Goal: Transaction & Acquisition: Purchase product/service

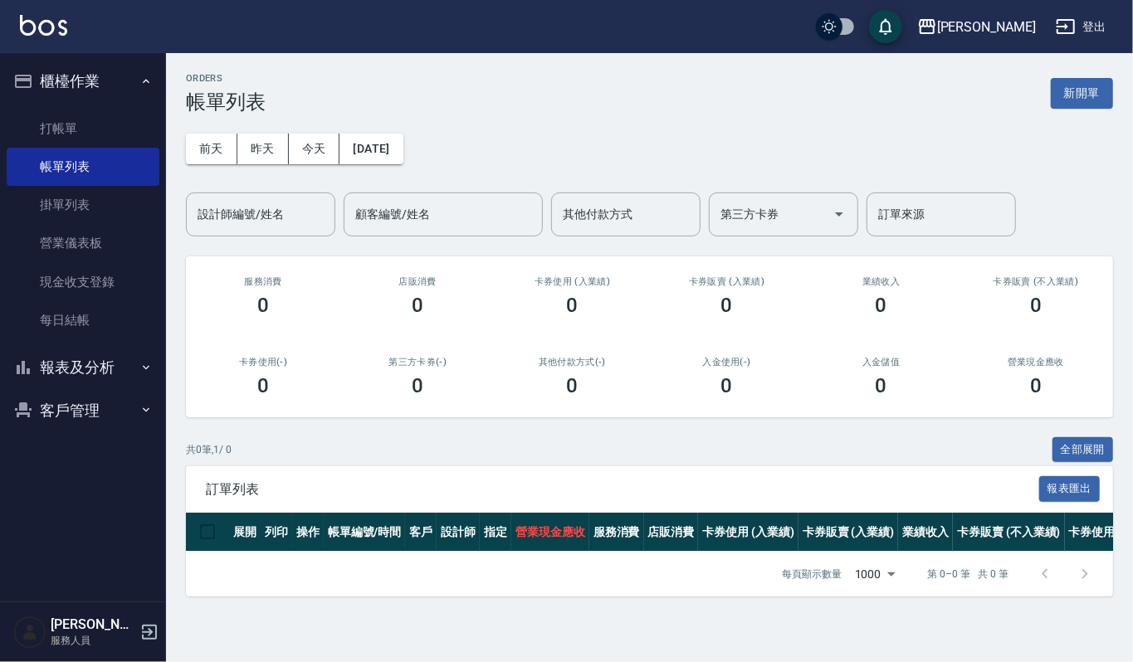
click at [61, 410] on button "客戶管理" at bounding box center [83, 410] width 153 height 43
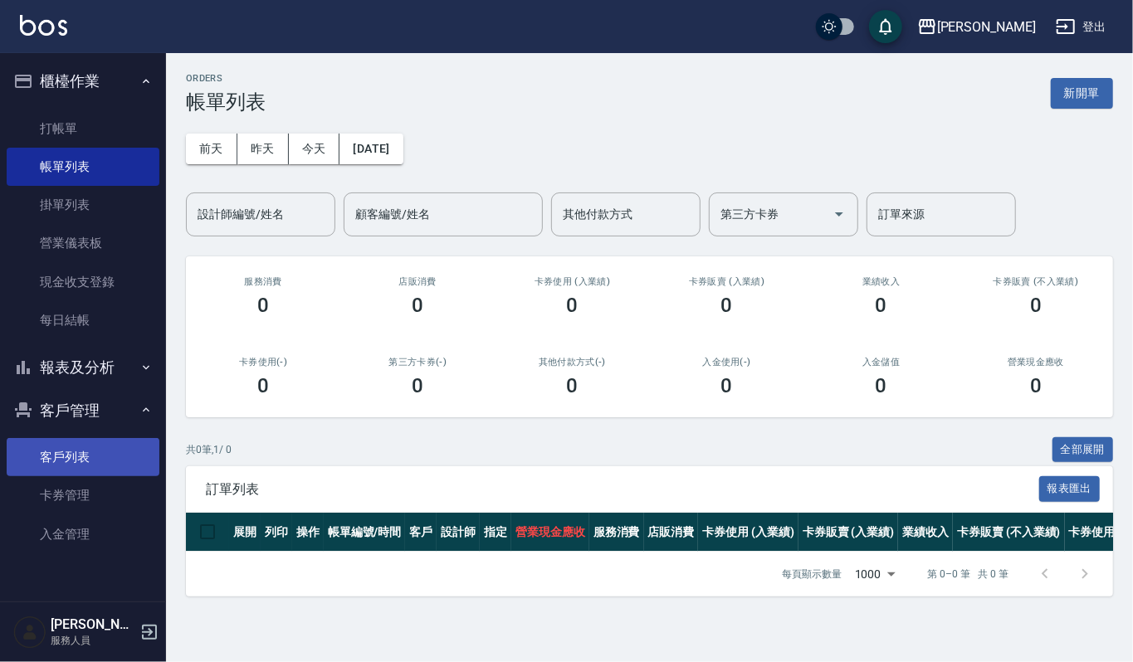
click at [54, 442] on link "客戶列表" at bounding box center [83, 457] width 153 height 38
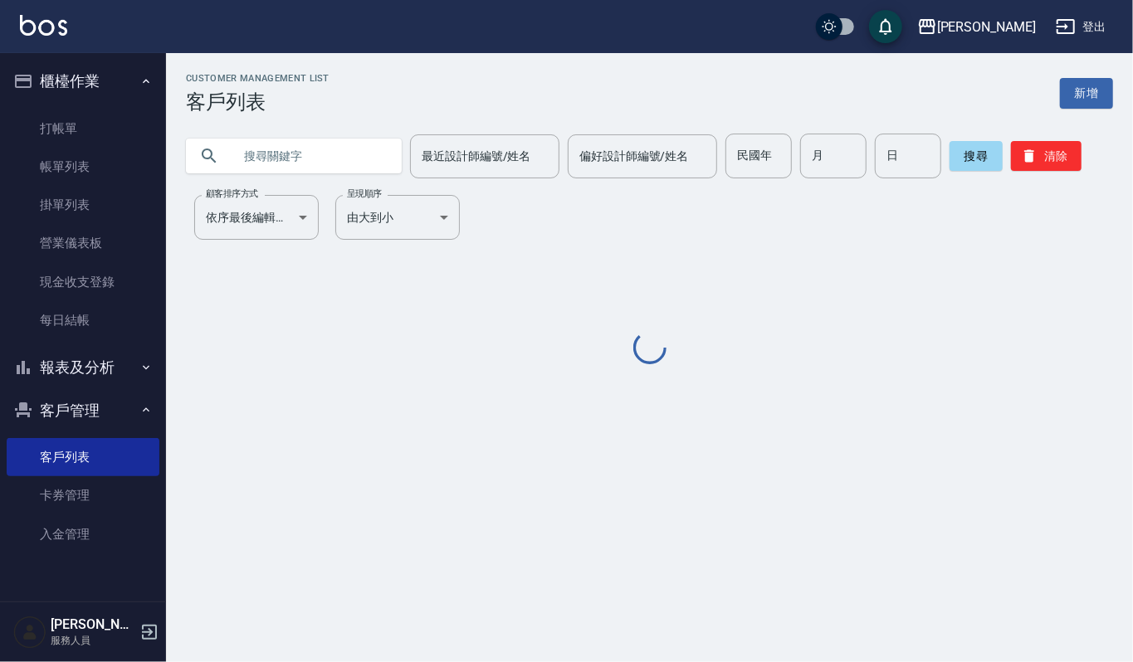
click at [319, 148] on input "text" at bounding box center [310, 156] width 156 height 45
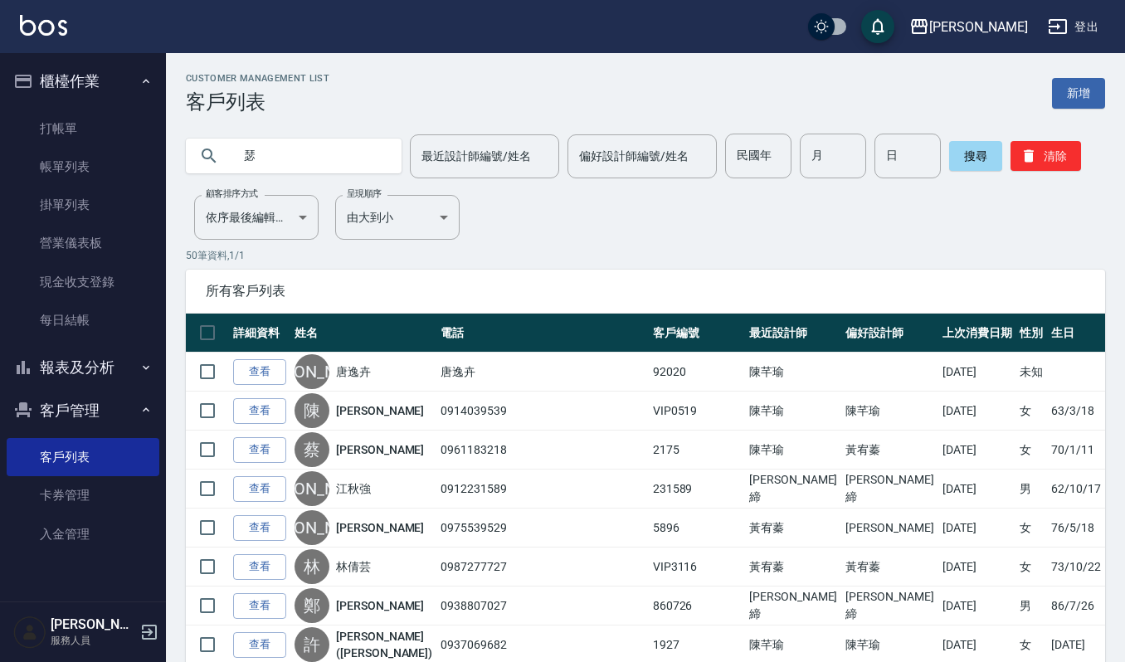
type input "瑟"
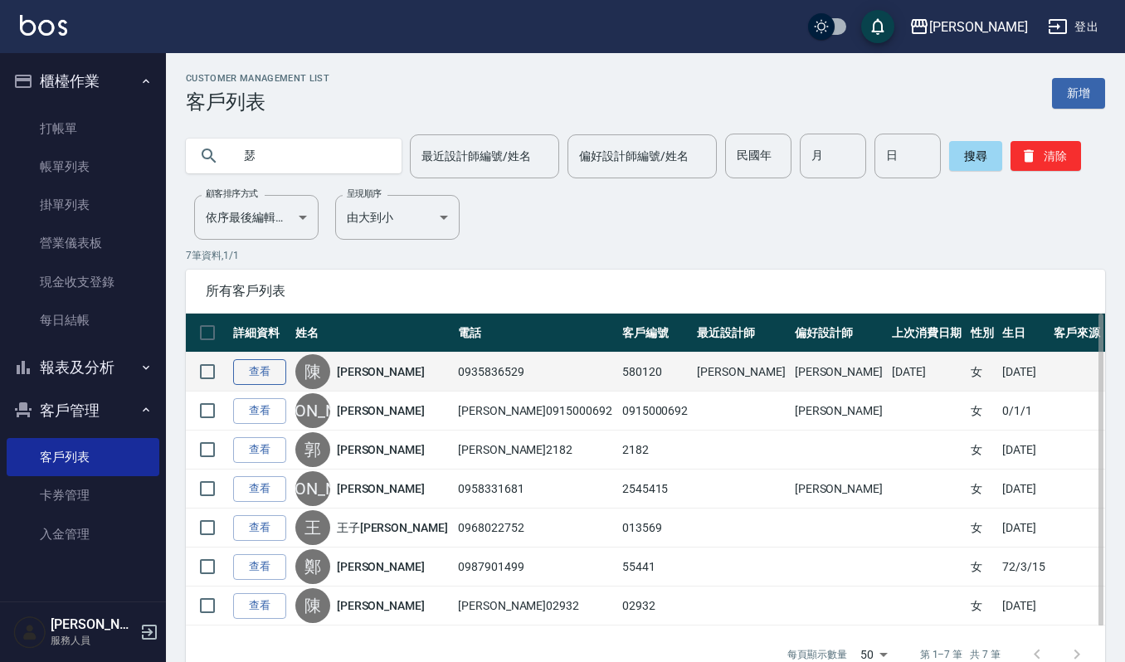
click at [260, 366] on link "查看" at bounding box center [259, 372] width 53 height 26
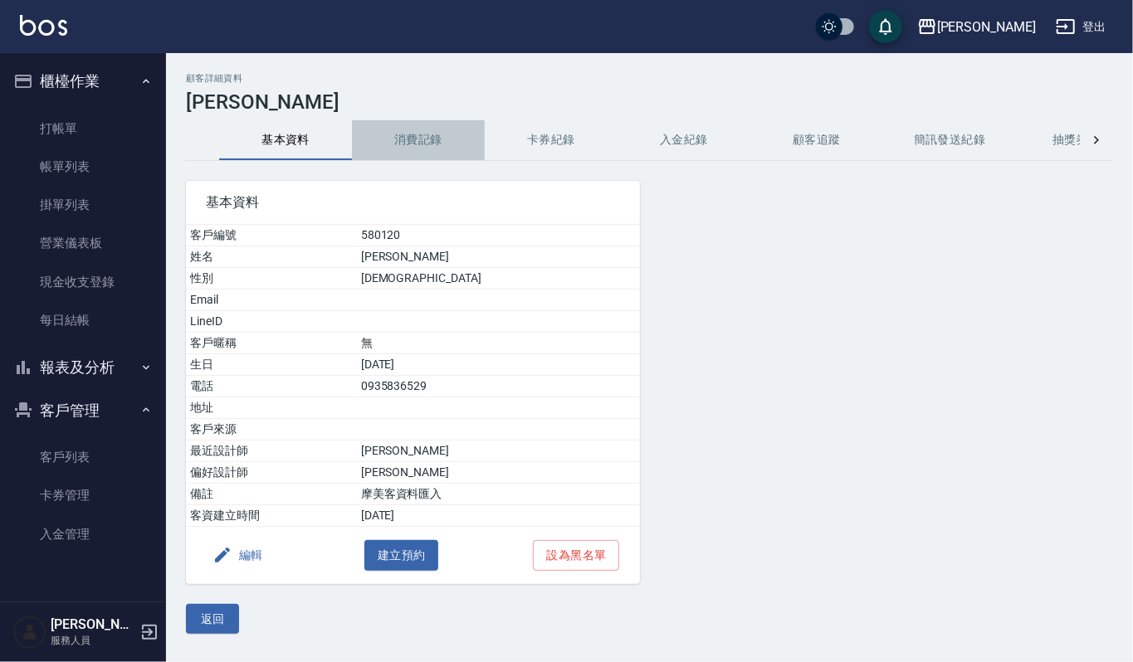
click at [412, 136] on button "消費記錄" at bounding box center [418, 140] width 133 height 40
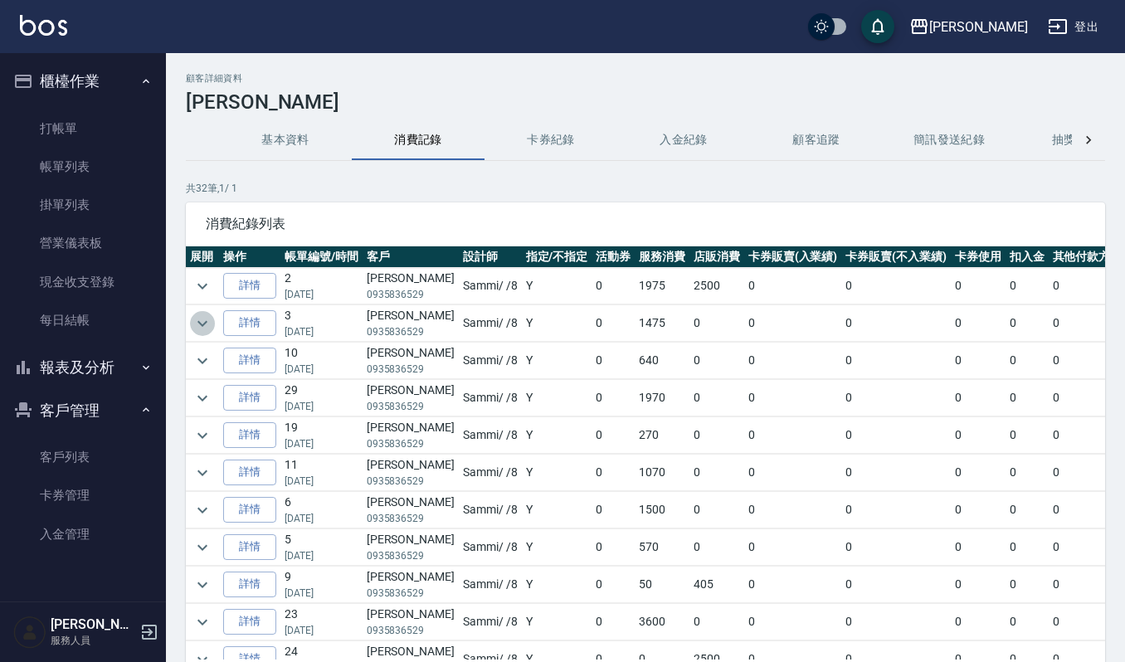
click at [204, 327] on icon "expand row" at bounding box center [203, 324] width 20 height 20
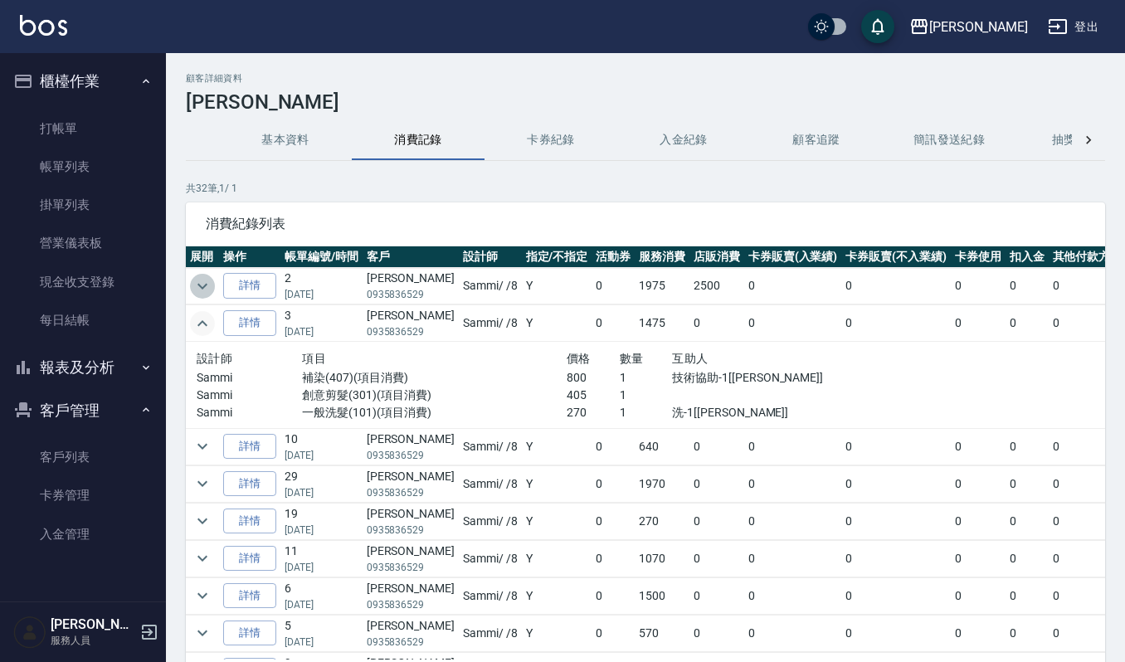
click at [210, 282] on icon "expand row" at bounding box center [203, 286] width 20 height 20
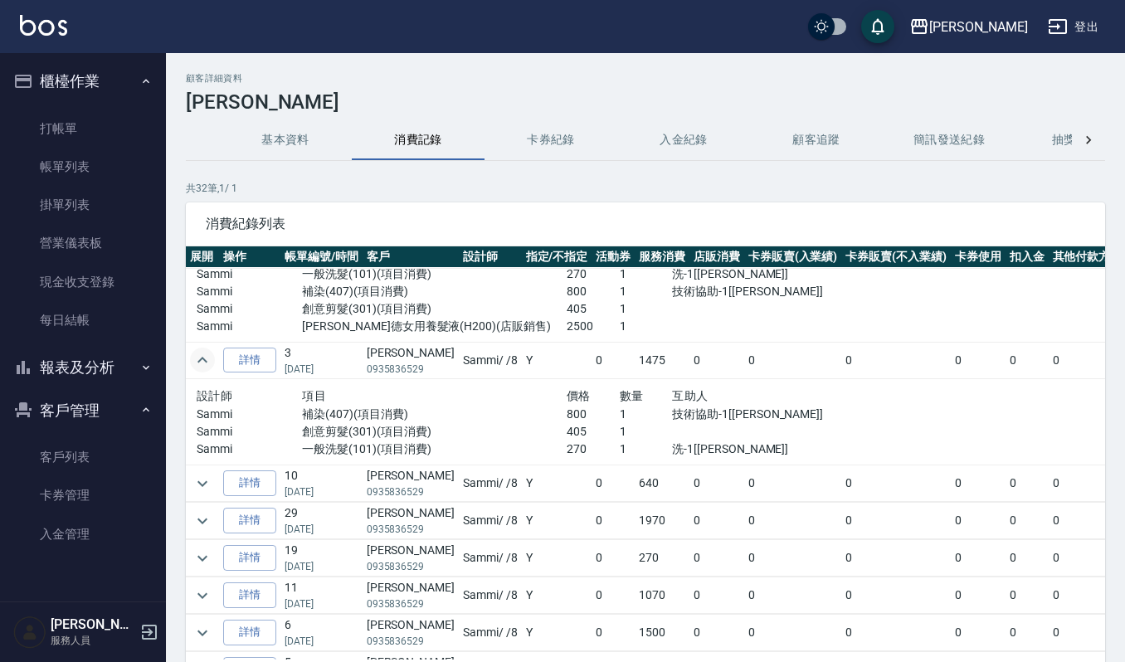
scroll to position [110, 0]
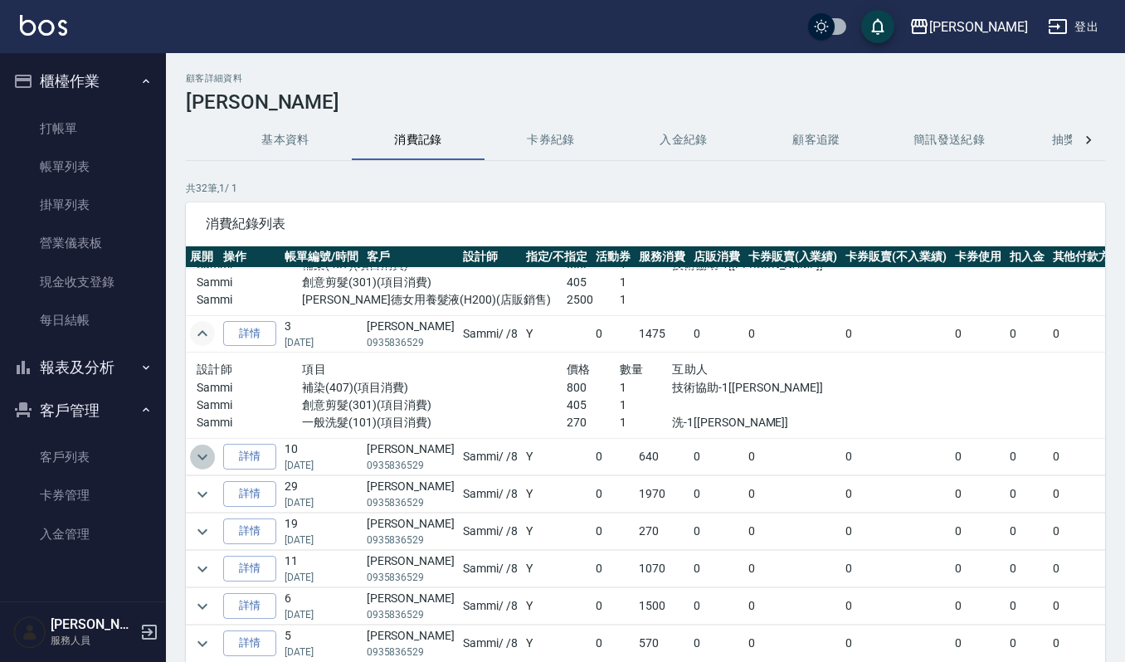
click at [198, 456] on icon "expand row" at bounding box center [203, 457] width 20 height 20
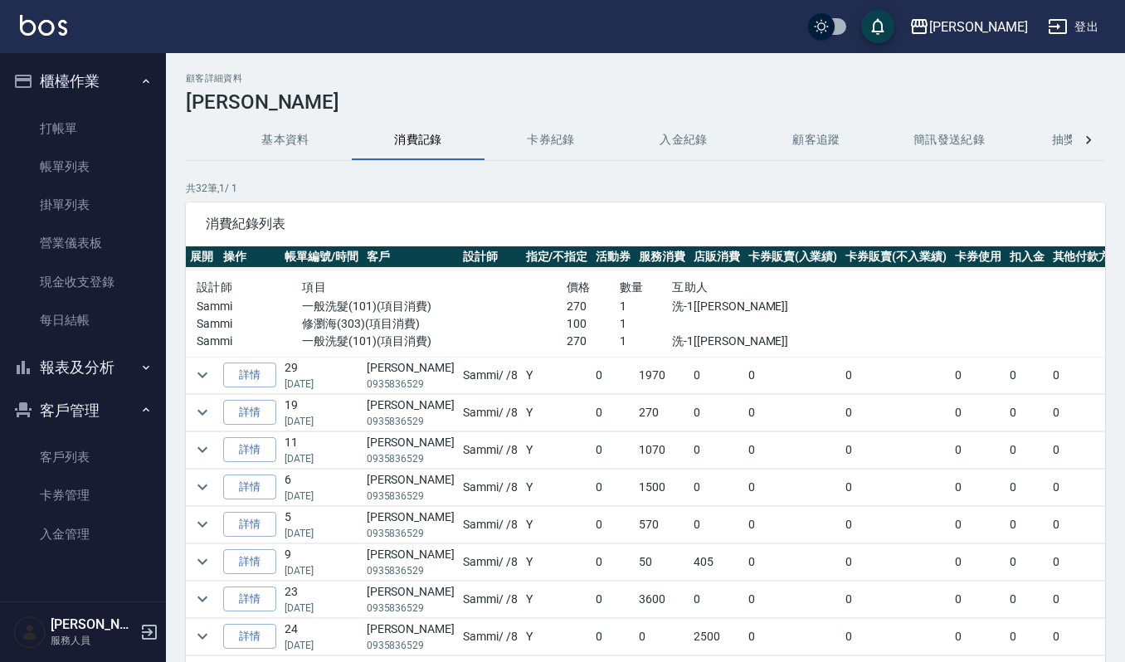
scroll to position [332, 0]
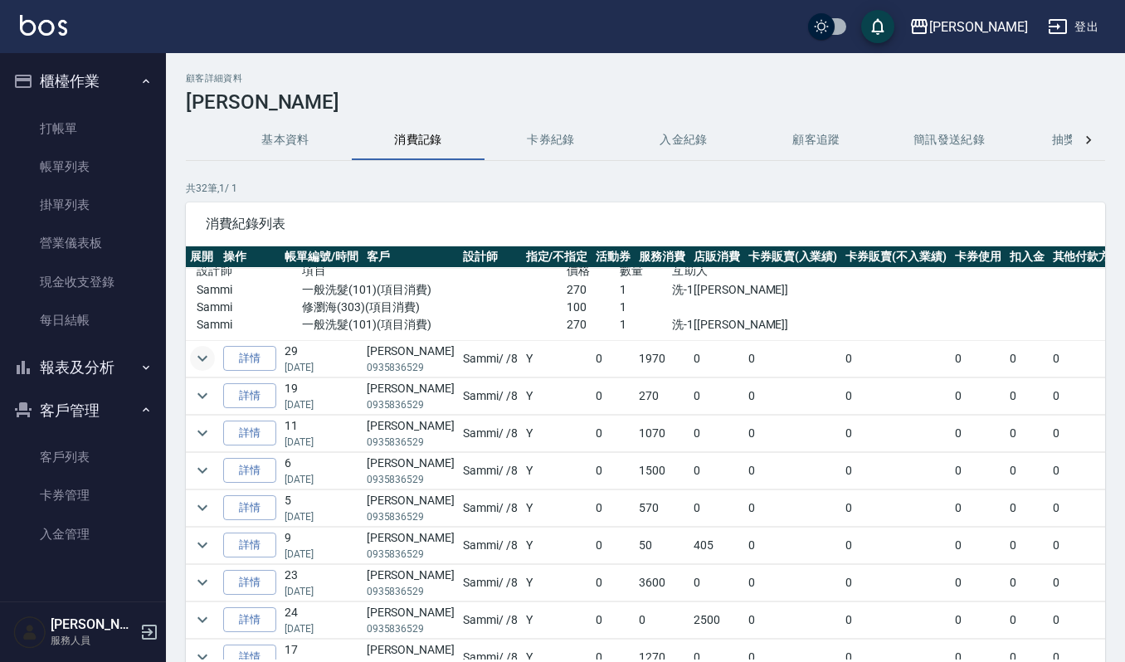
click at [207, 359] on icon "expand row" at bounding box center [203, 359] width 10 height 6
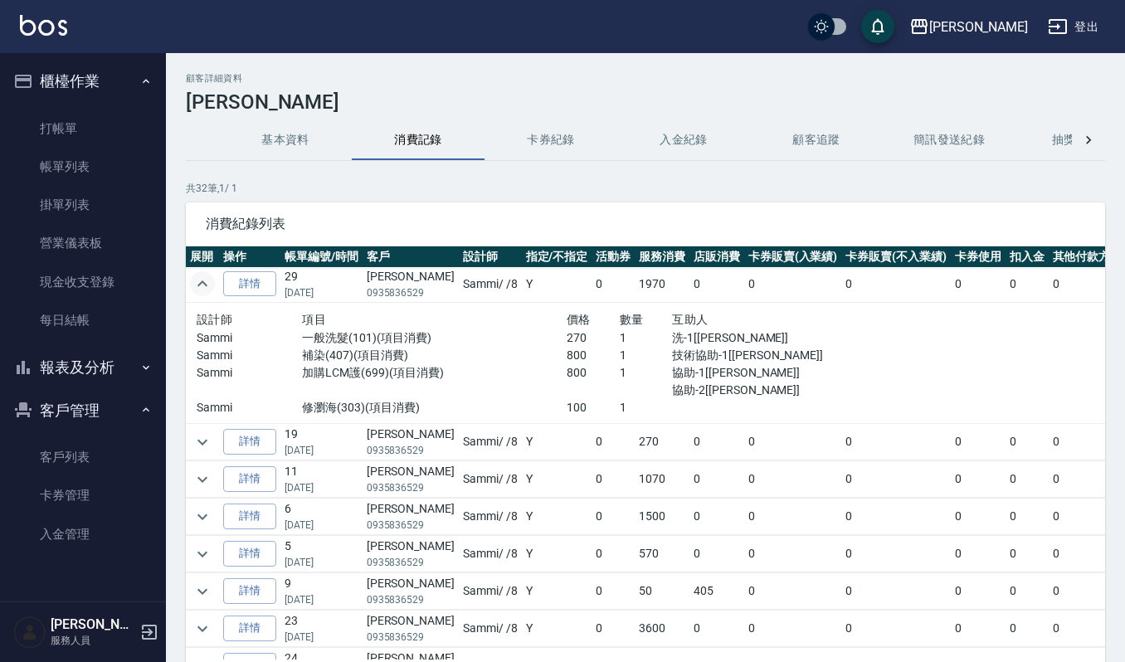
scroll to position [553, 0]
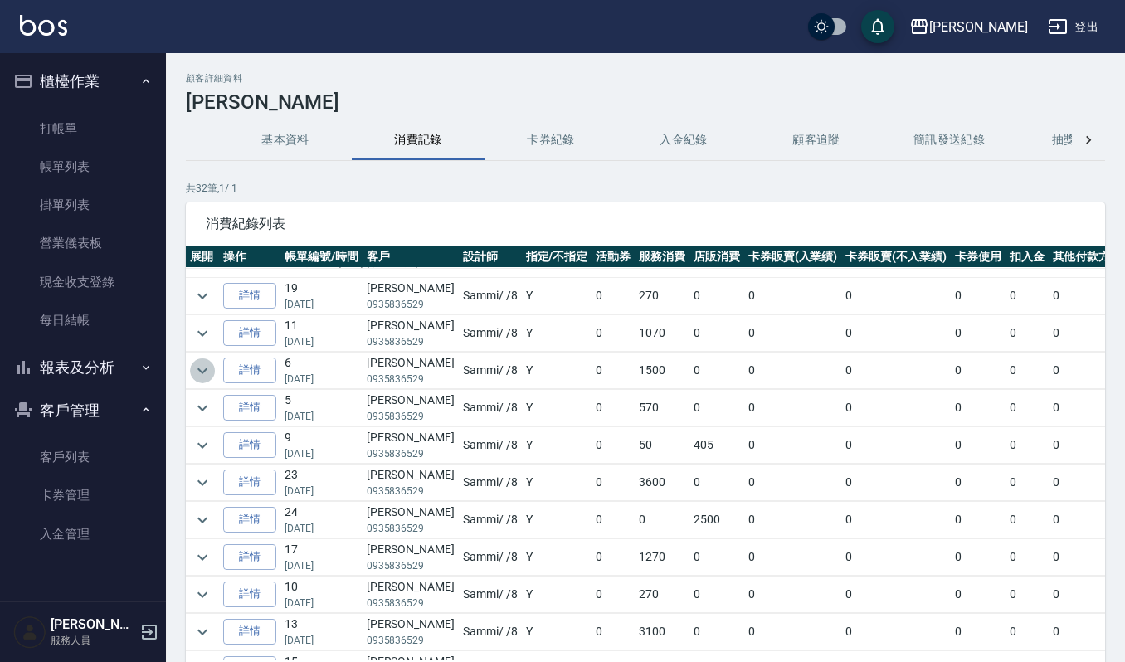
click at [194, 373] on icon "expand row" at bounding box center [203, 371] width 20 height 20
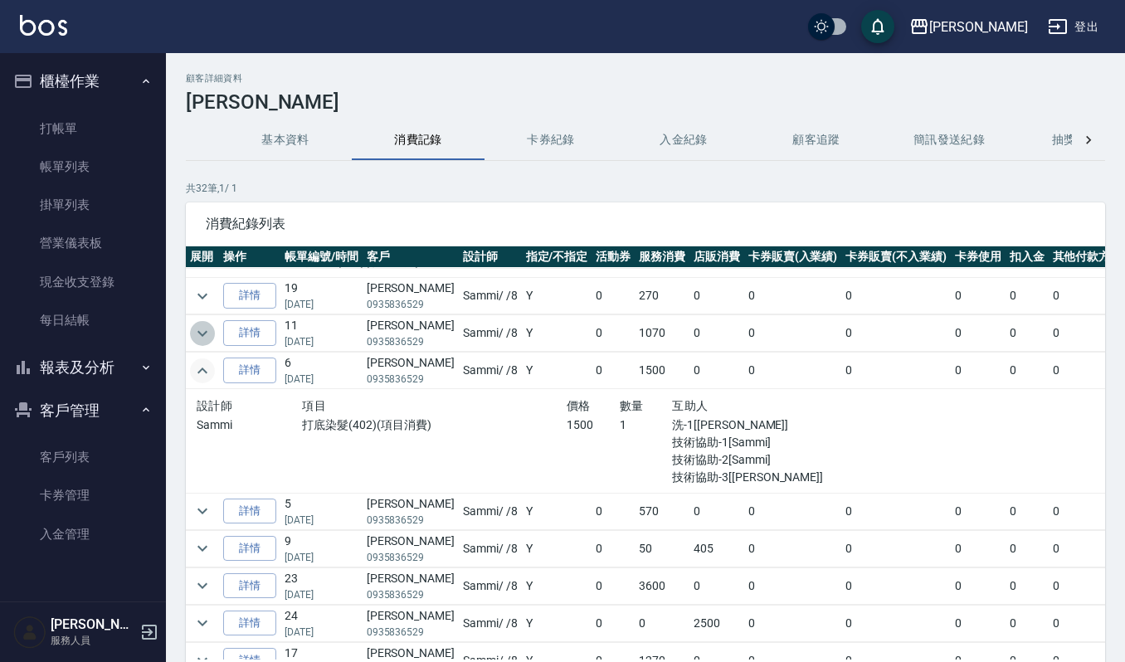
click at [200, 335] on icon "expand row" at bounding box center [203, 333] width 10 height 6
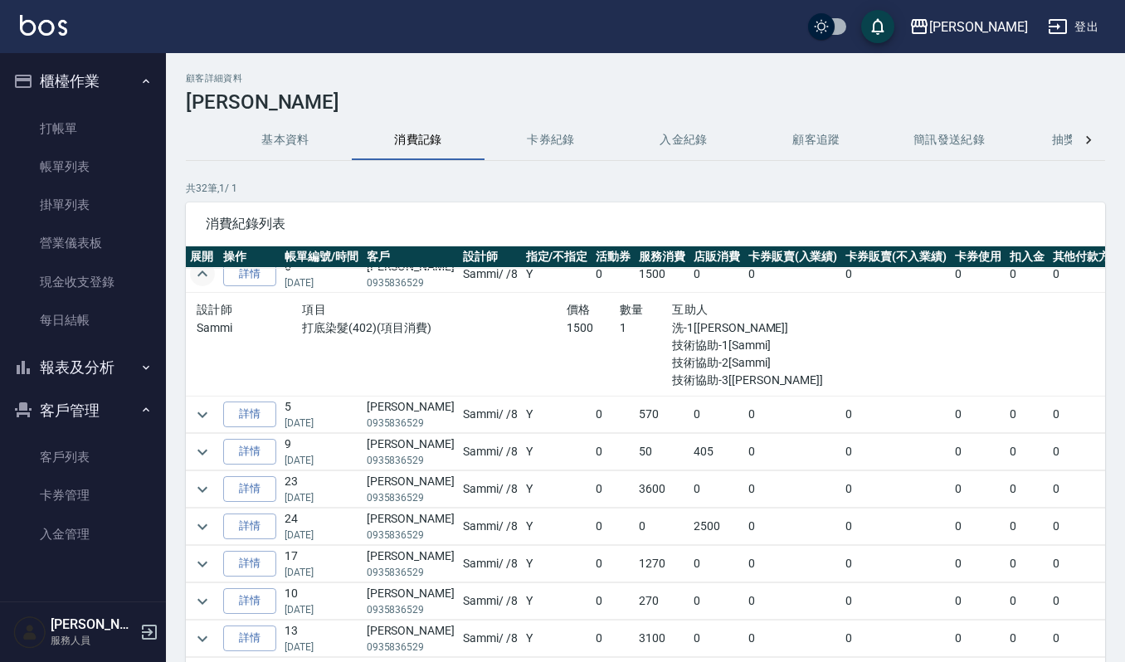
scroll to position [774, 0]
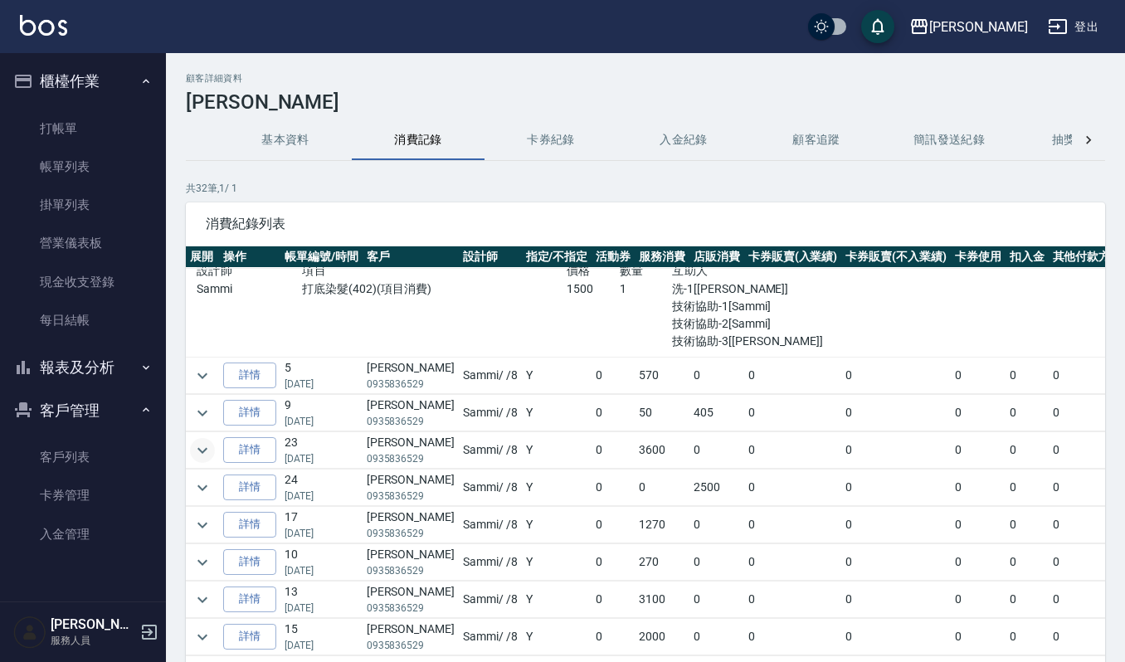
click at [201, 459] on icon "expand row" at bounding box center [203, 451] width 20 height 20
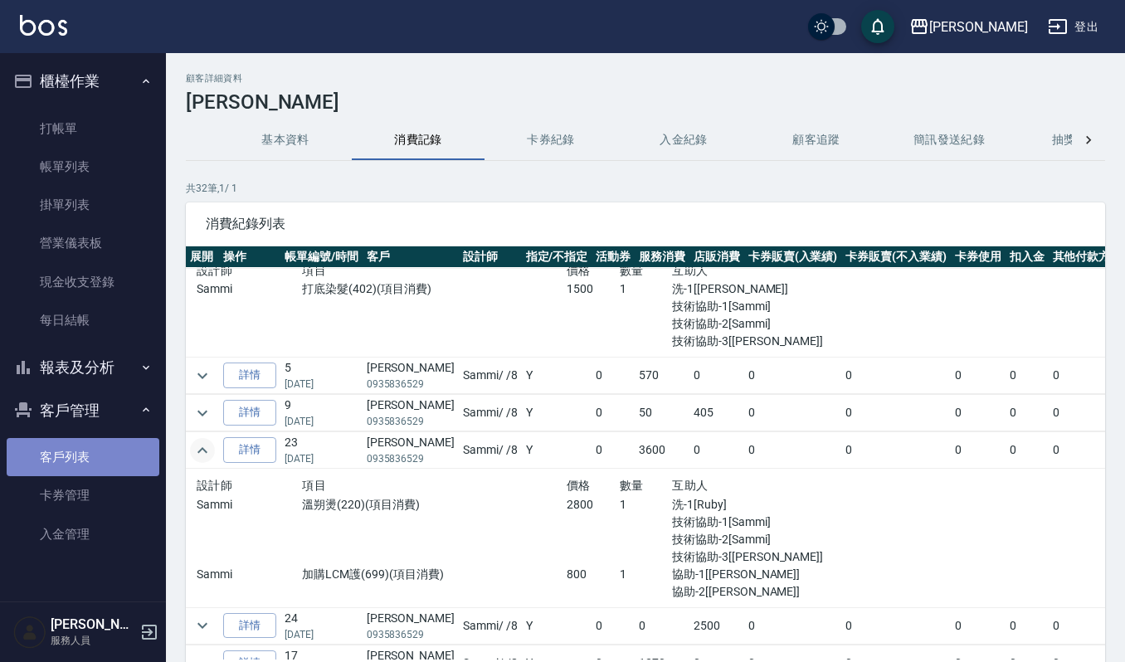
click at [50, 460] on link "客戶列表" at bounding box center [83, 457] width 153 height 38
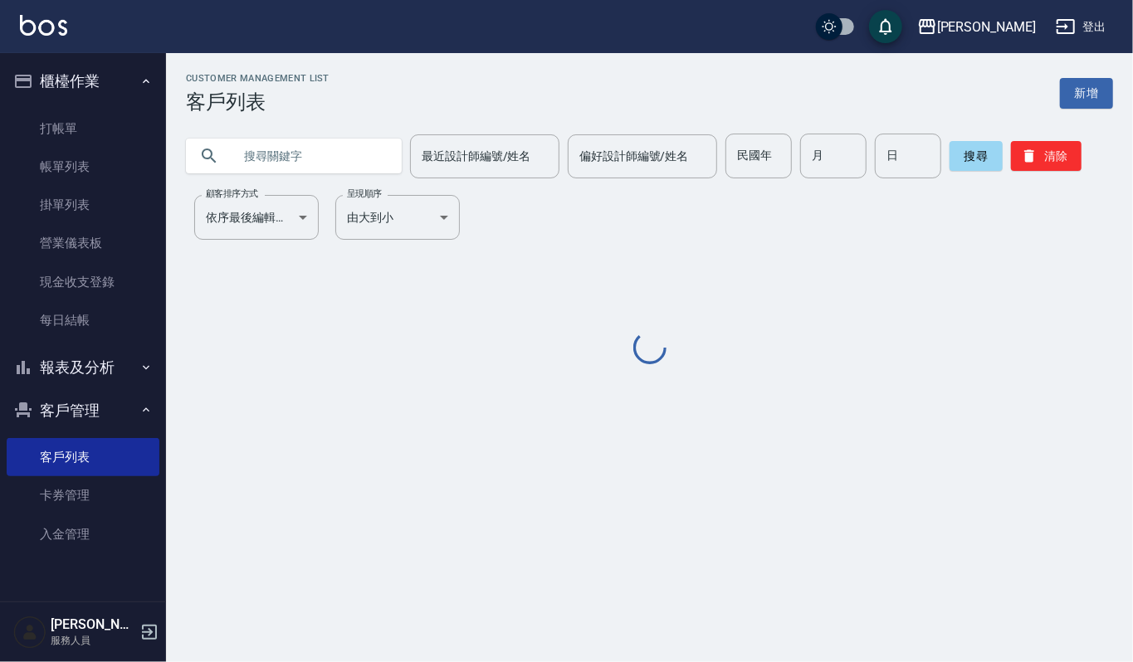
click at [314, 149] on input "text" at bounding box center [310, 156] width 156 height 45
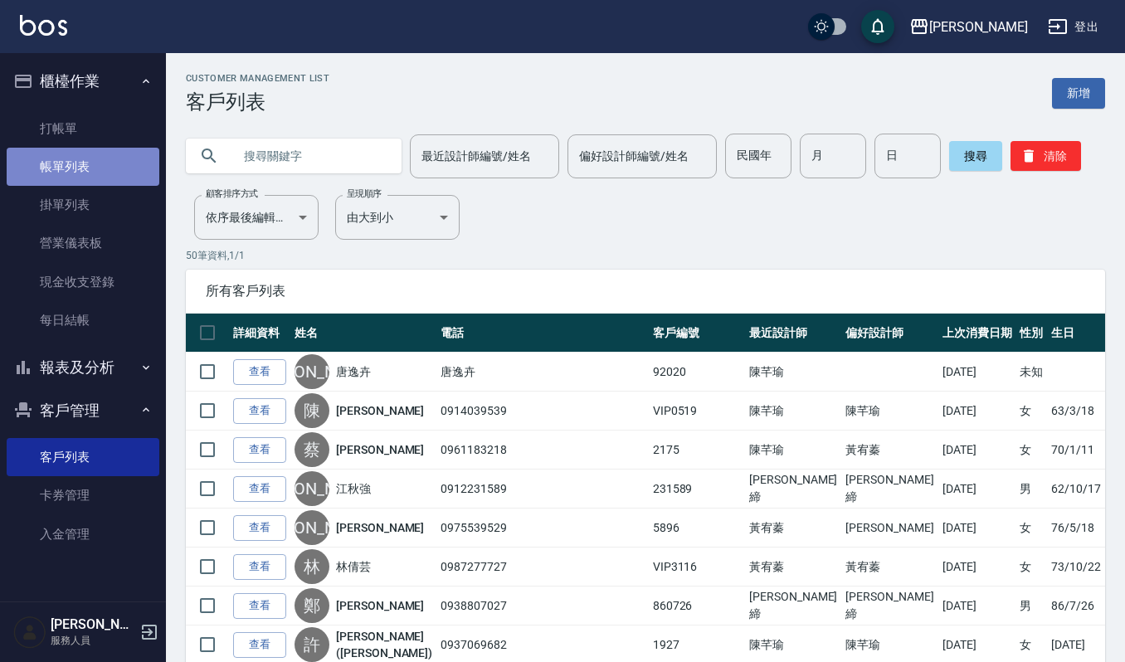
click at [64, 163] on link "帳單列表" at bounding box center [83, 167] width 153 height 38
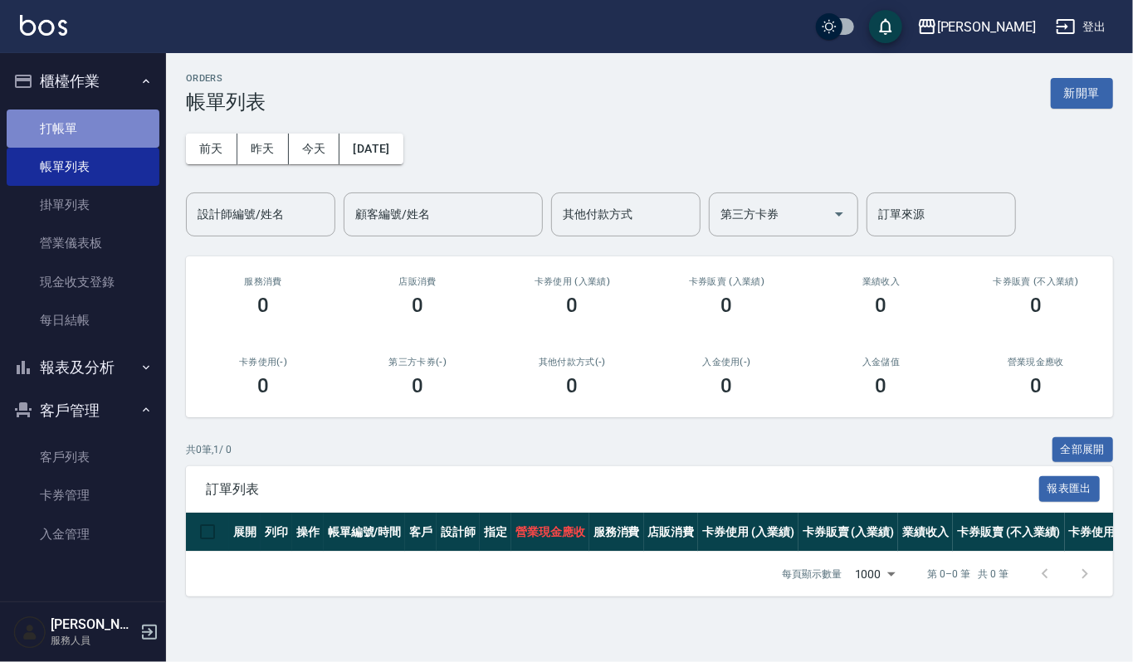
click at [91, 120] on link "打帳單" at bounding box center [83, 129] width 153 height 38
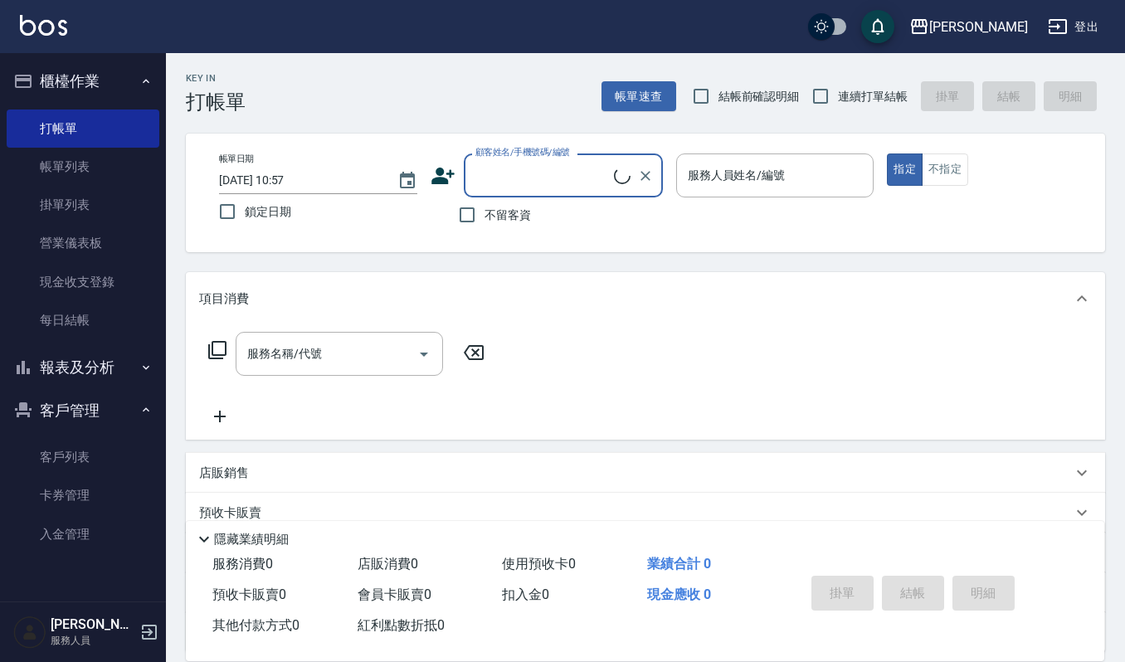
click at [515, 171] on input "顧客姓名/手機號碼/編號" at bounding box center [542, 175] width 143 height 29
type input "[PERSON_NAME]"
type input "忘"
type input "往"
type input "ㄨ"
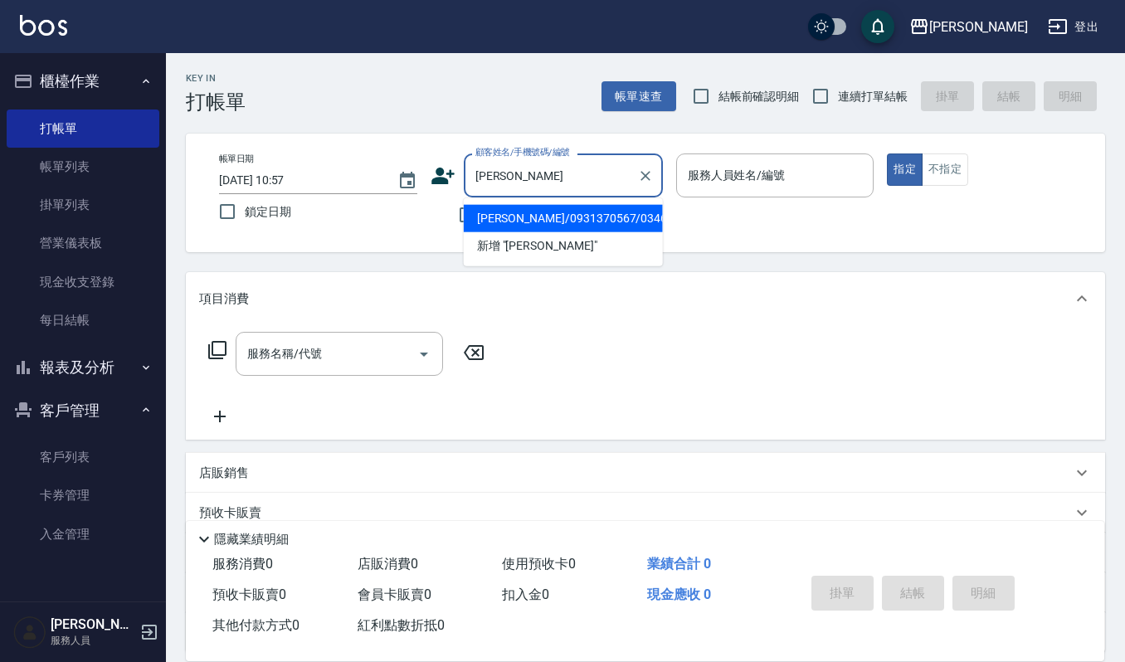
click at [505, 213] on li "[PERSON_NAME]/0931370567/03465" at bounding box center [563, 218] width 199 height 27
type input "[PERSON_NAME]/0931370567/03465"
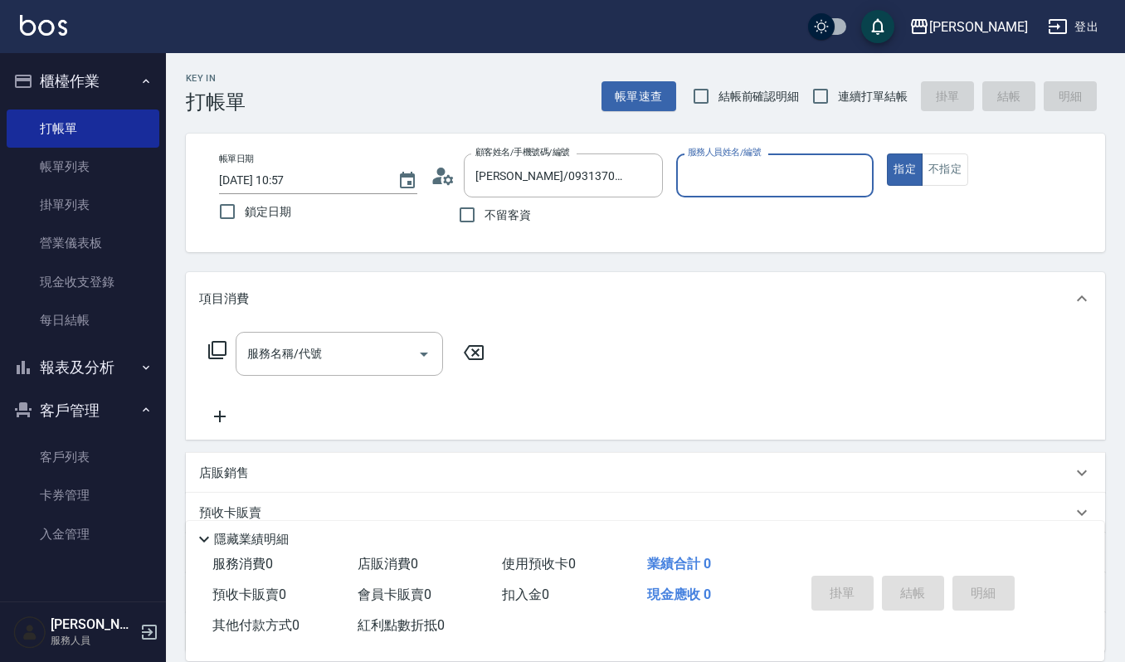
type input "Sammi-8"
click at [422, 349] on icon "Open" at bounding box center [424, 354] width 20 height 20
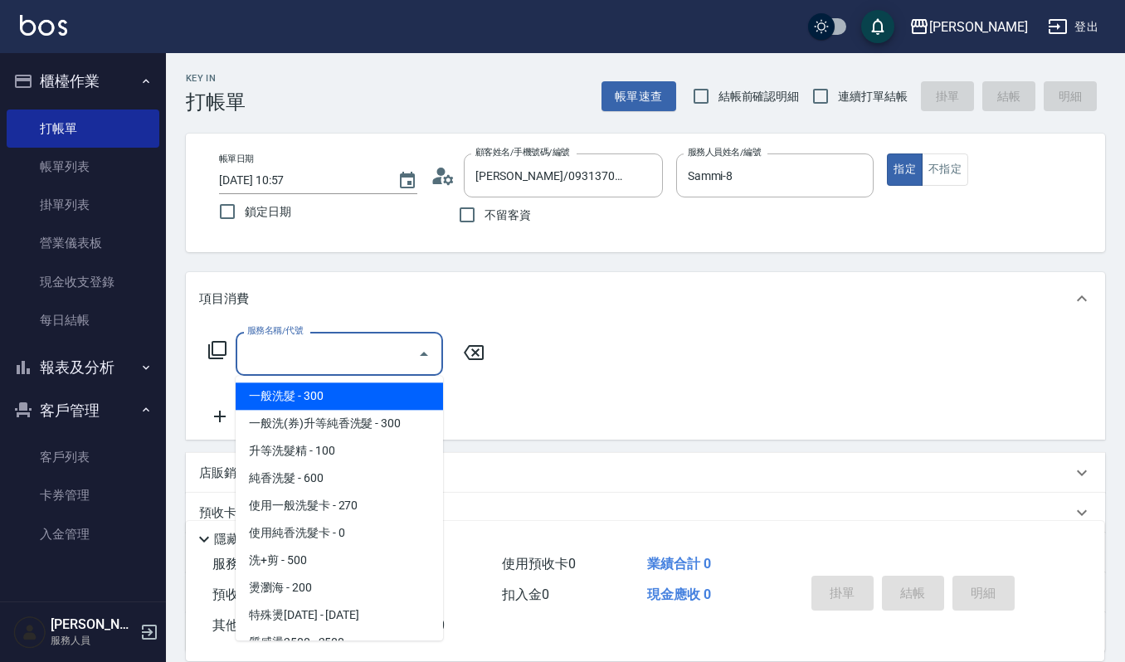
click at [350, 399] on span "一般洗髮 - 300" at bounding box center [339, 396] width 207 height 27
type input "一般洗髮(101)"
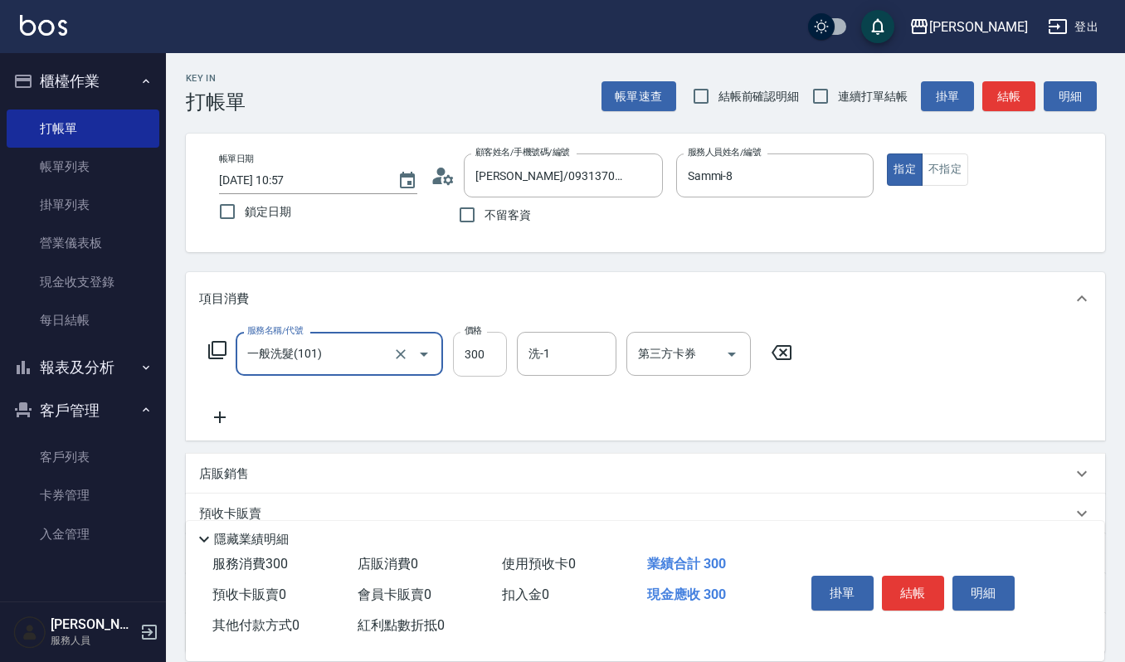
click at [485, 354] on input "300" at bounding box center [480, 354] width 54 height 45
type input "270"
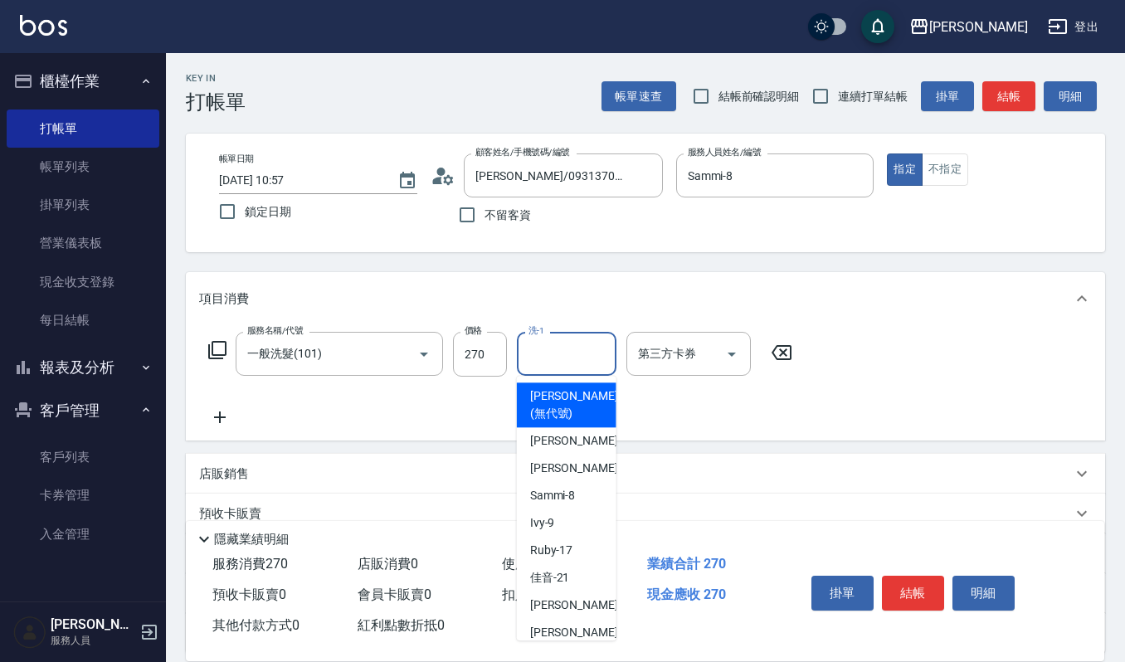
click at [551, 362] on input "洗-1" at bounding box center [567, 353] width 85 height 29
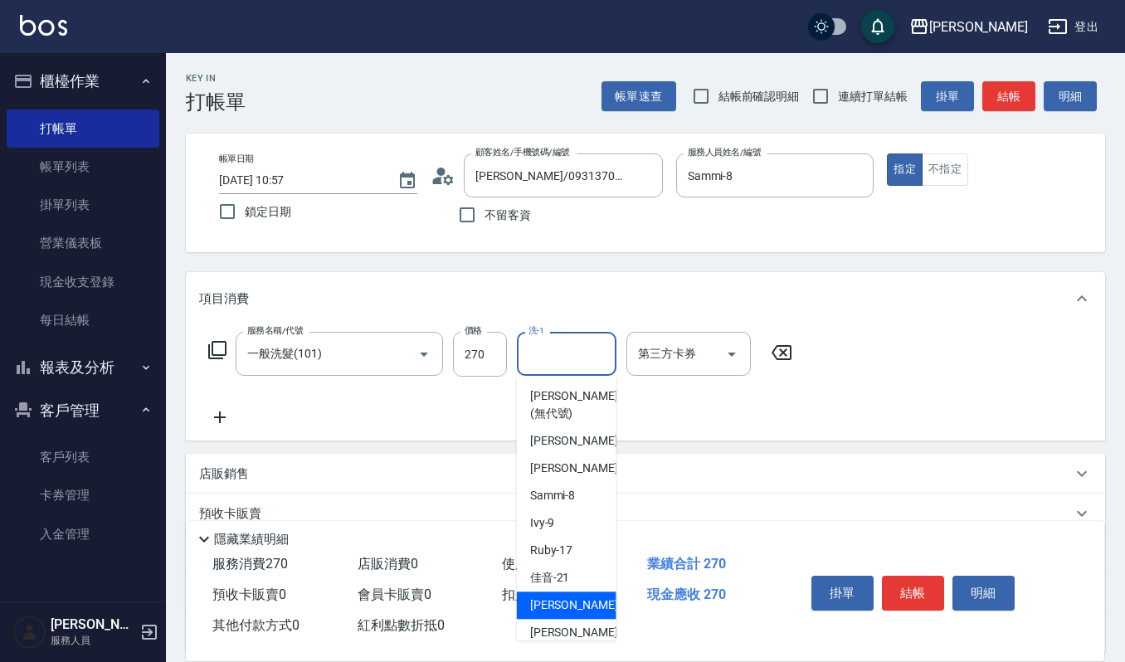
click at [553, 608] on span "[PERSON_NAME] -22" at bounding box center [582, 605] width 105 height 17
type input "宜芳-22"
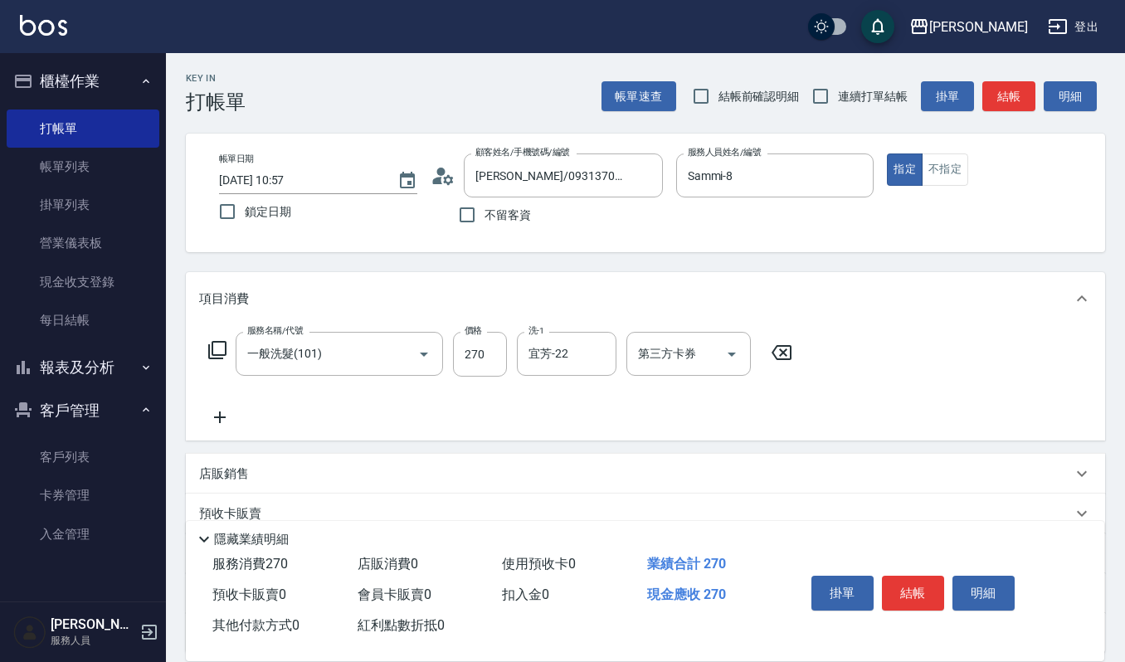
click at [219, 419] on icon at bounding box center [220, 418] width 12 height 12
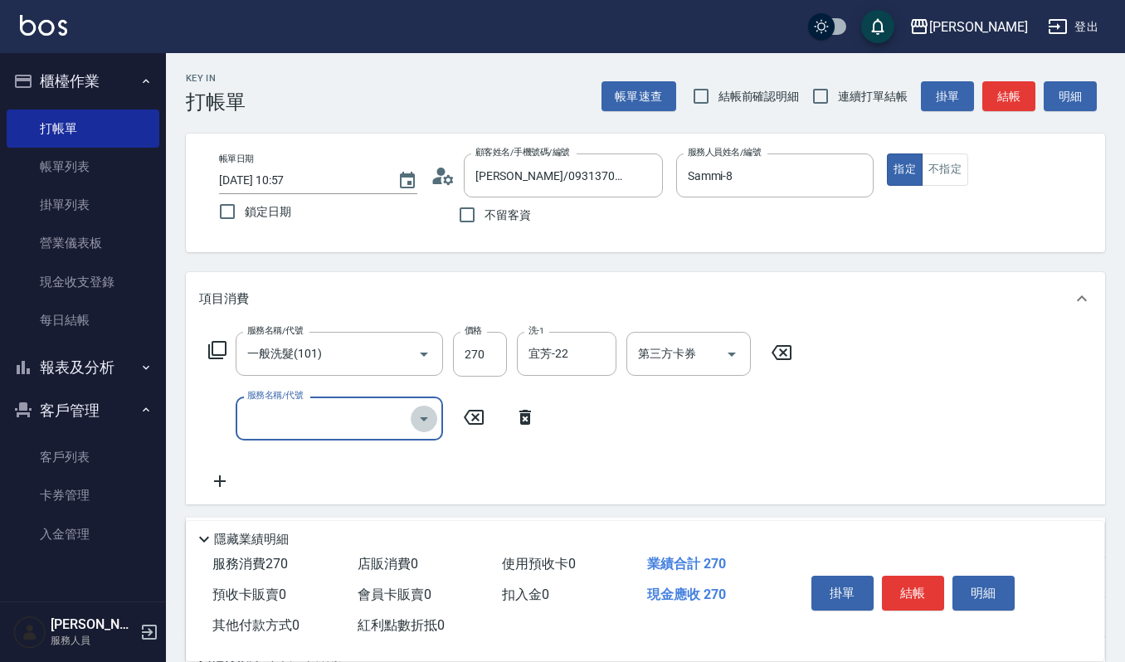
click at [425, 423] on icon "Open" at bounding box center [424, 419] width 20 height 20
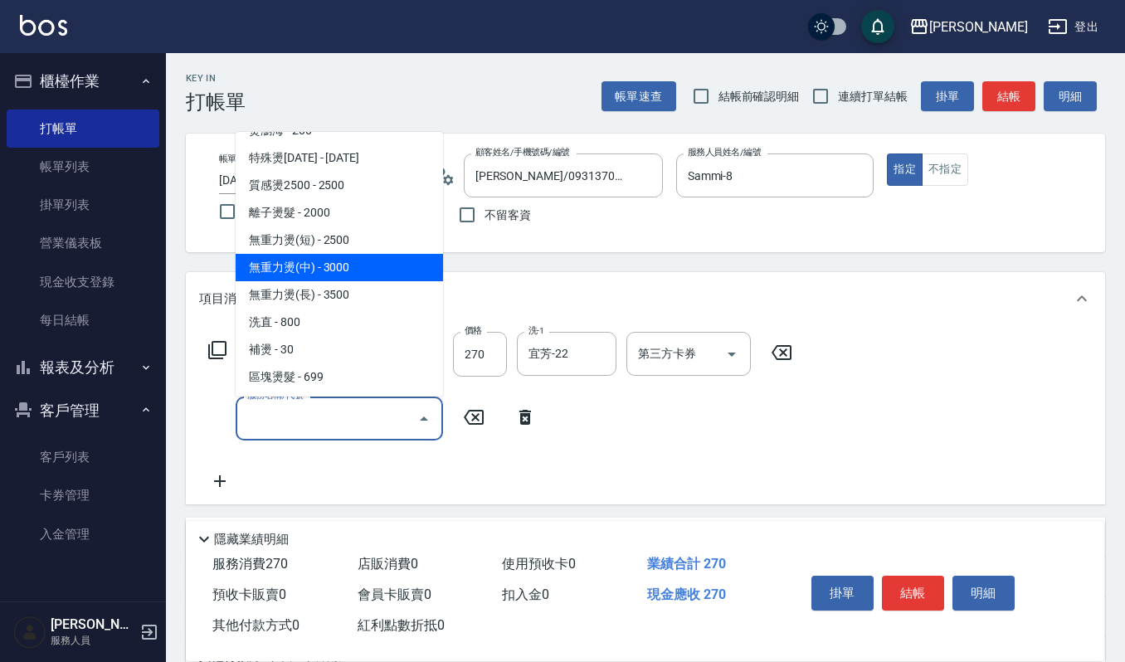
scroll to position [442, 0]
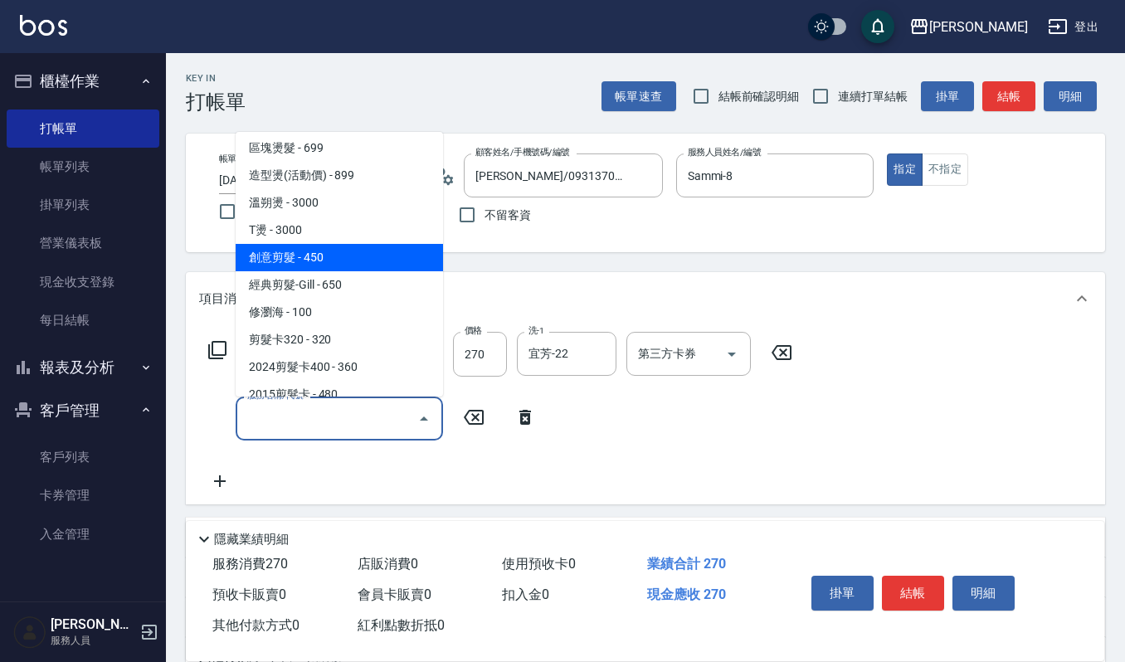
click at [325, 251] on span "創意剪髮 - 450" at bounding box center [339, 257] width 207 height 27
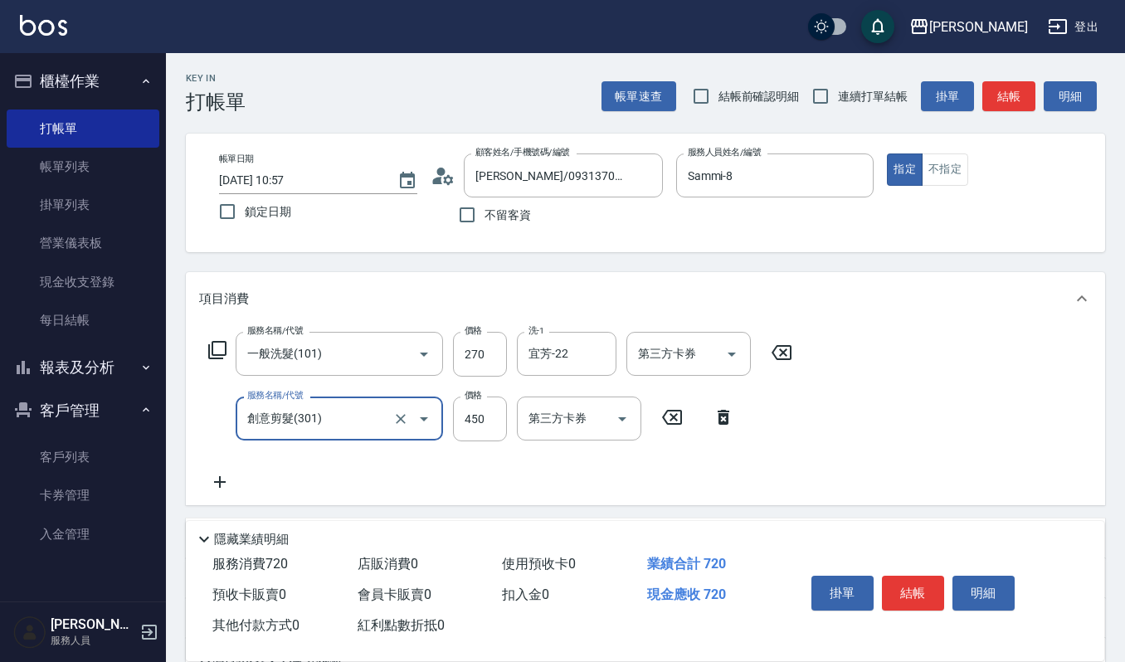
type input "創意剪髮(301)"
click at [493, 420] on input "450" at bounding box center [480, 419] width 54 height 45
type input "405"
click at [219, 481] on icon at bounding box center [220, 482] width 12 height 12
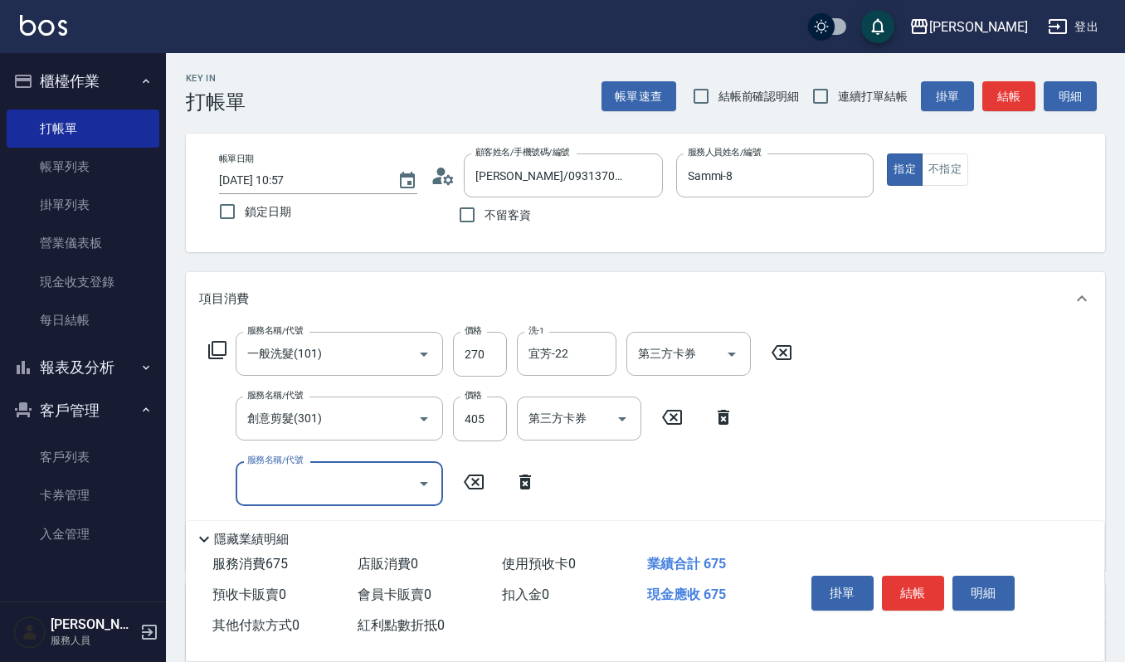
click at [423, 482] on icon "Open" at bounding box center [424, 484] width 8 height 4
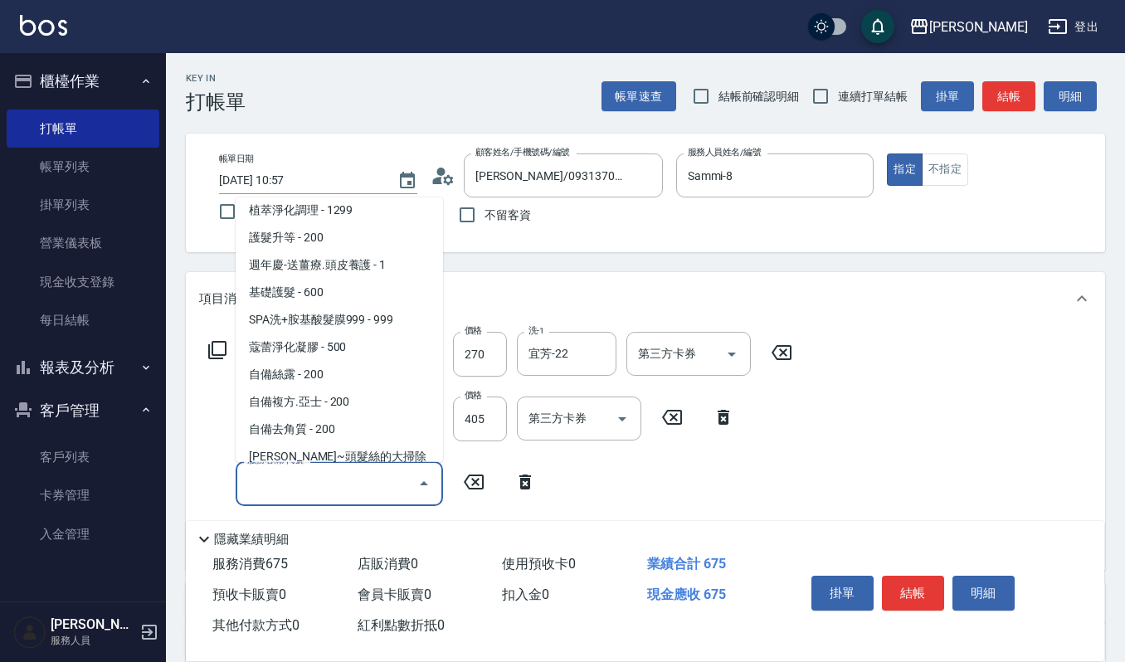
scroll to position [1438, 0]
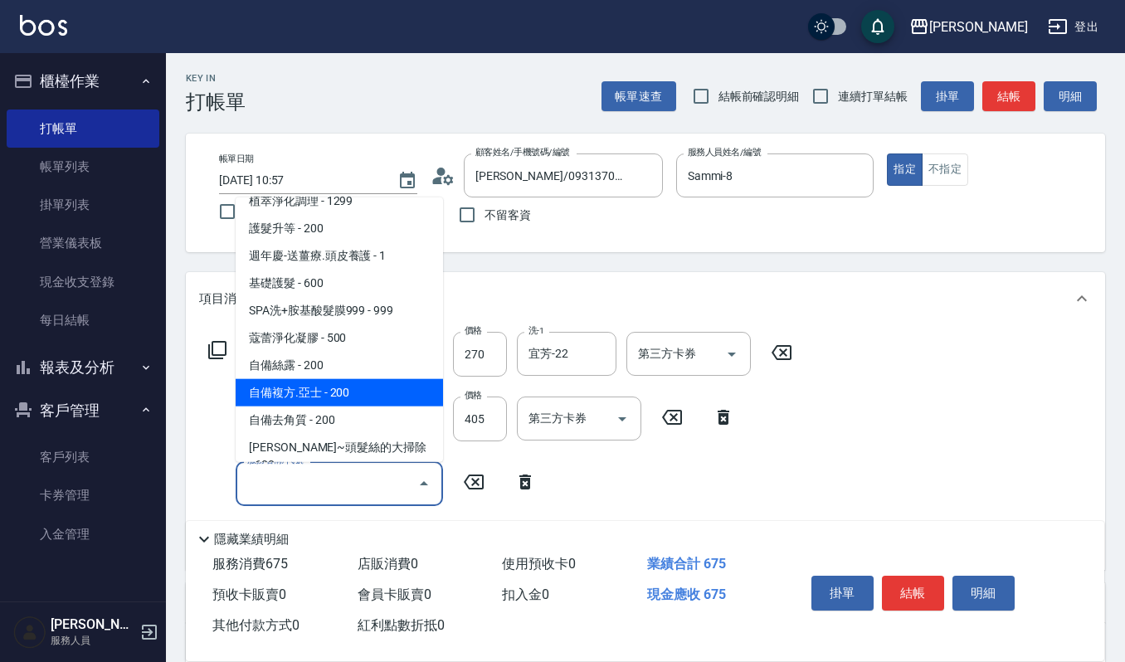
click at [353, 378] on span "自備複方.亞士 - 200" at bounding box center [339, 391] width 207 height 27
type input "自備複方.亞士(532)"
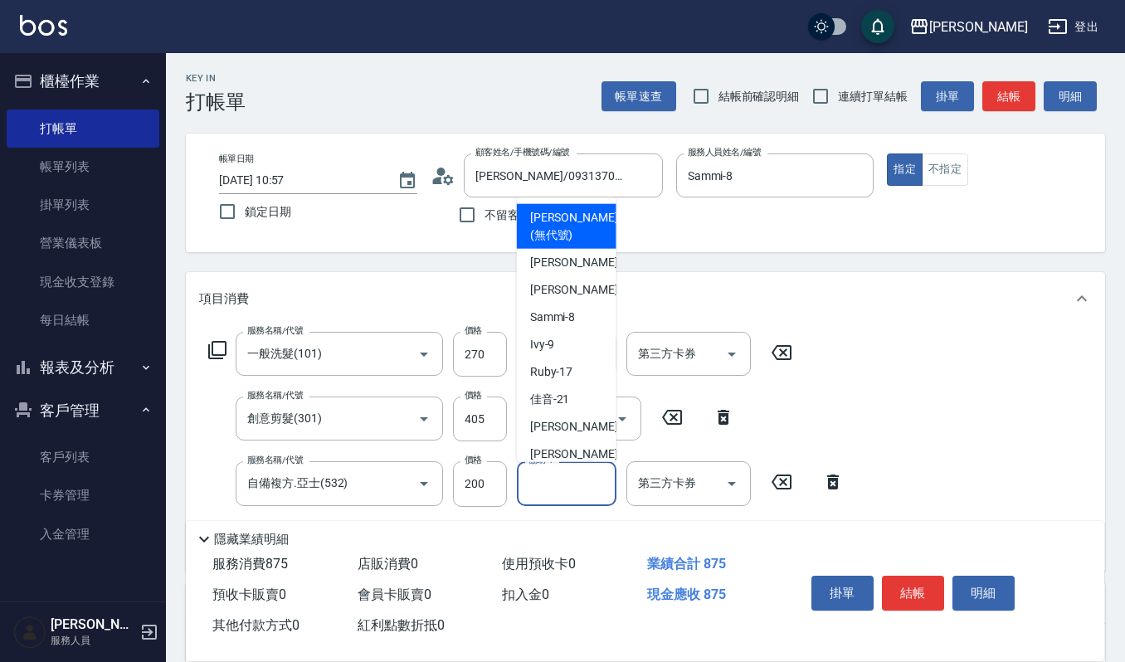
click at [553, 480] on input "協助-1" at bounding box center [567, 483] width 85 height 29
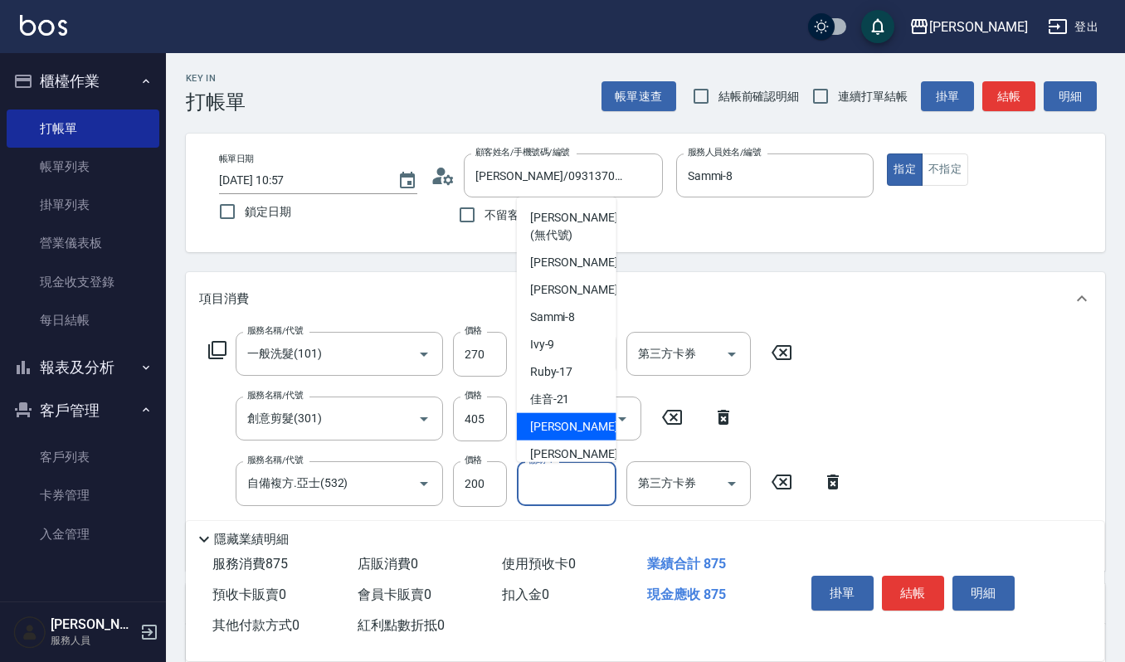
click at [583, 427] on div "[PERSON_NAME] -22" at bounding box center [567, 425] width 100 height 27
type input "宜芳-22"
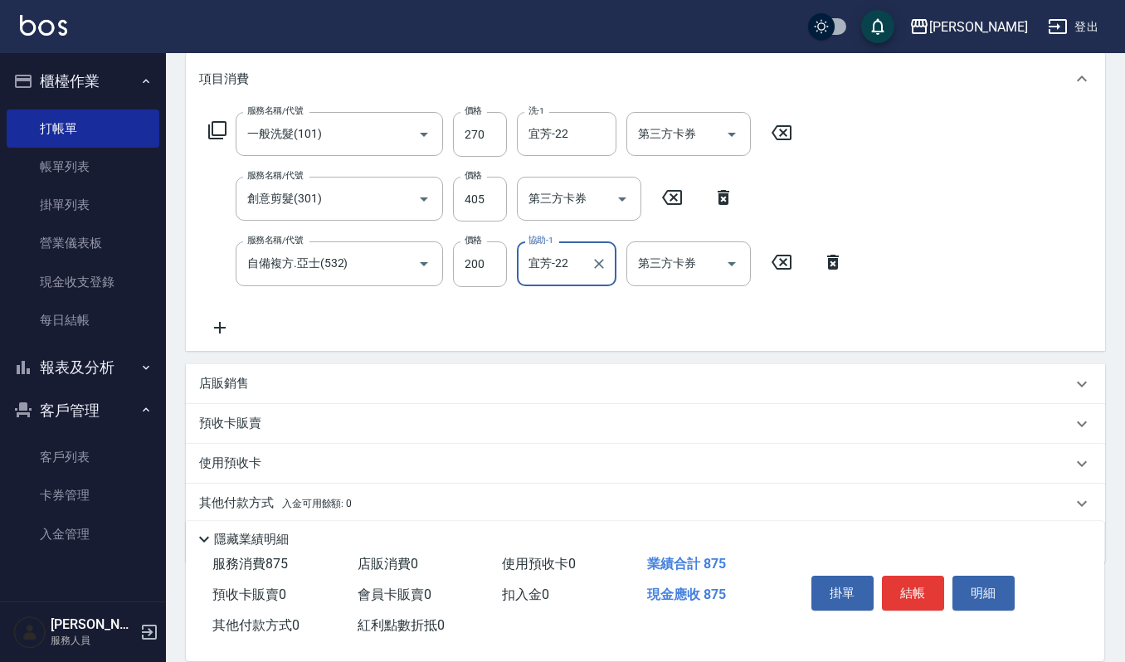
scroll to position [221, 0]
click at [217, 329] on icon at bounding box center [219, 327] width 41 height 20
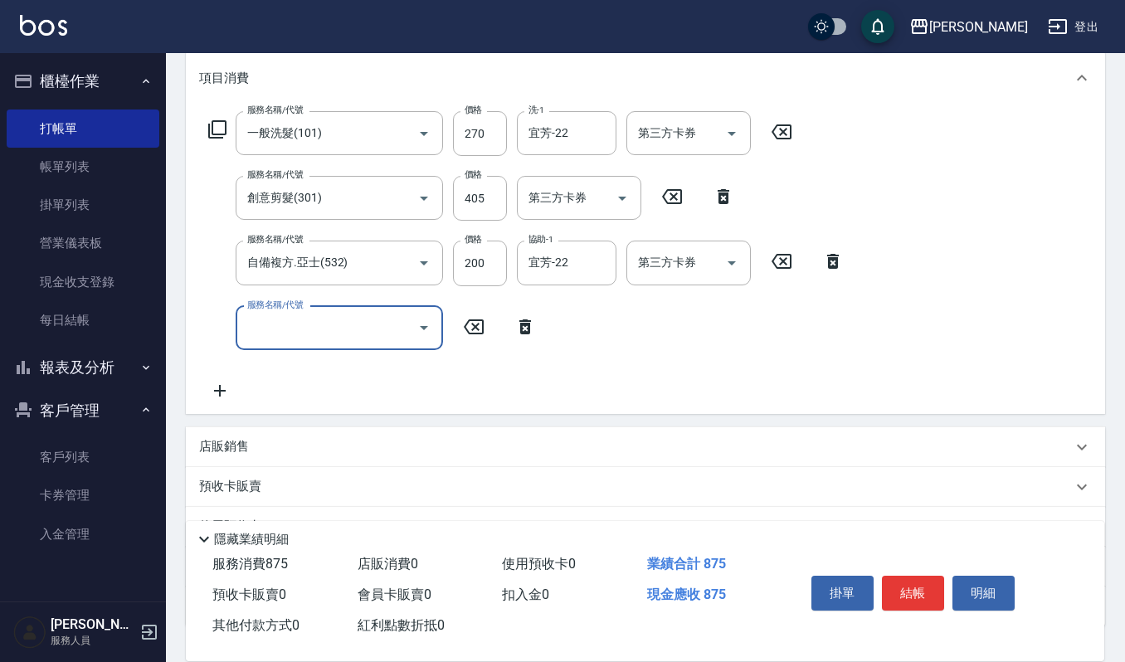
click at [422, 329] on icon "Open" at bounding box center [424, 328] width 20 height 20
click at [317, 314] on input "服務名稱/代號" at bounding box center [327, 328] width 168 height 29
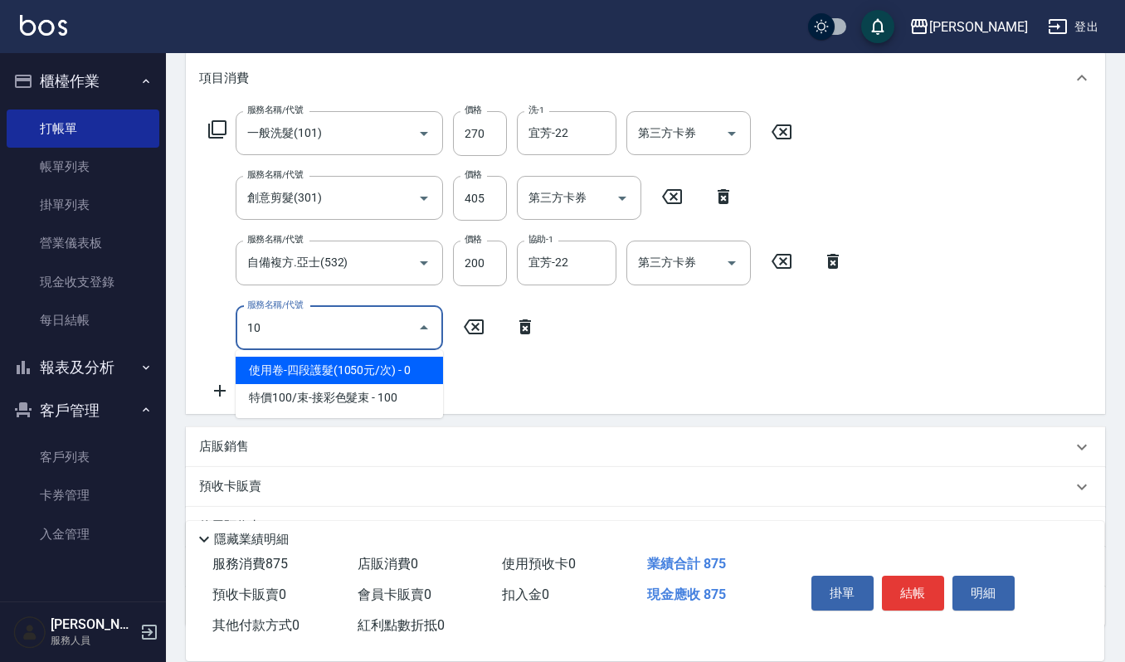
type input "1"
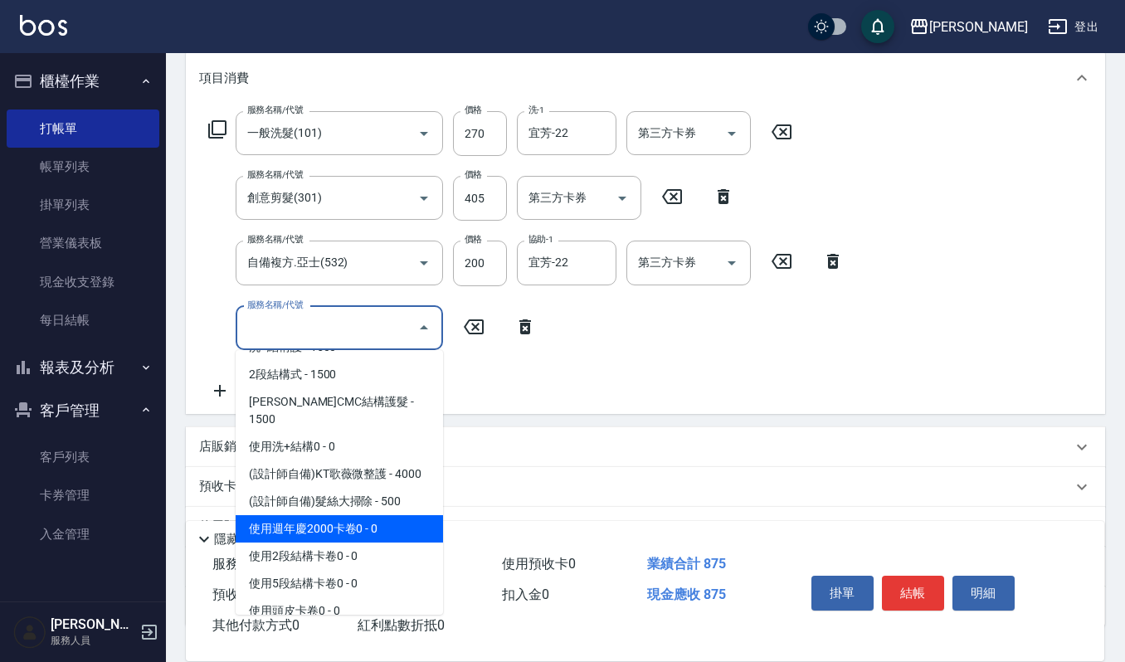
scroll to position [2368, 0]
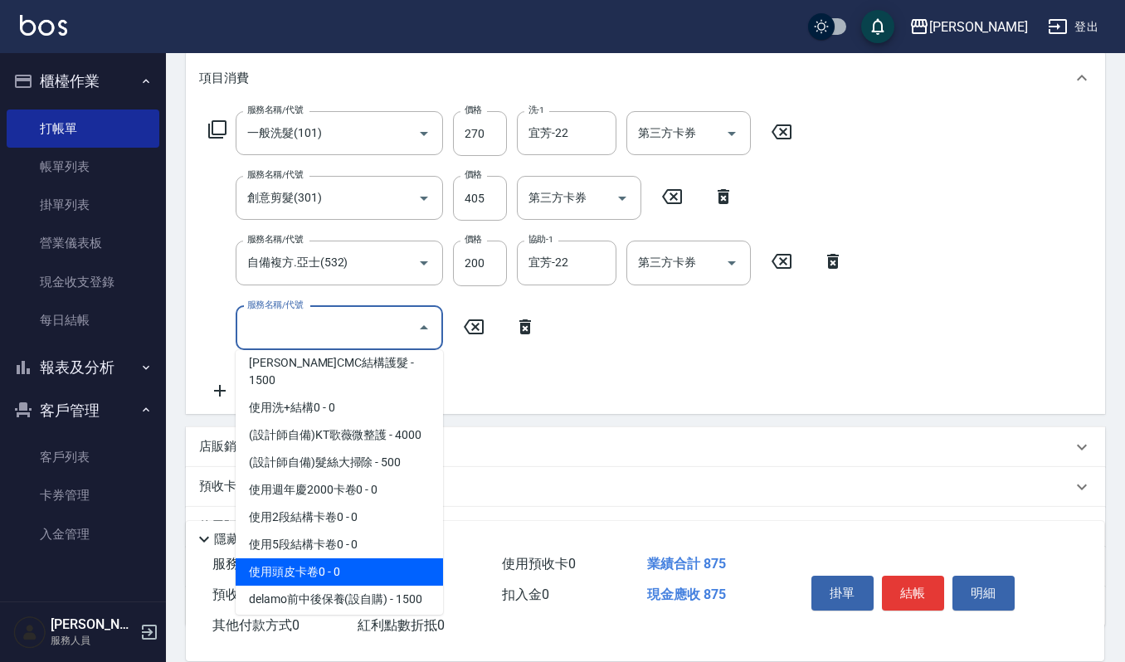
click at [343, 559] on span "使用頭皮卡卷0 - 0" at bounding box center [339, 572] width 207 height 27
type input "使用頭皮卡卷0(593)"
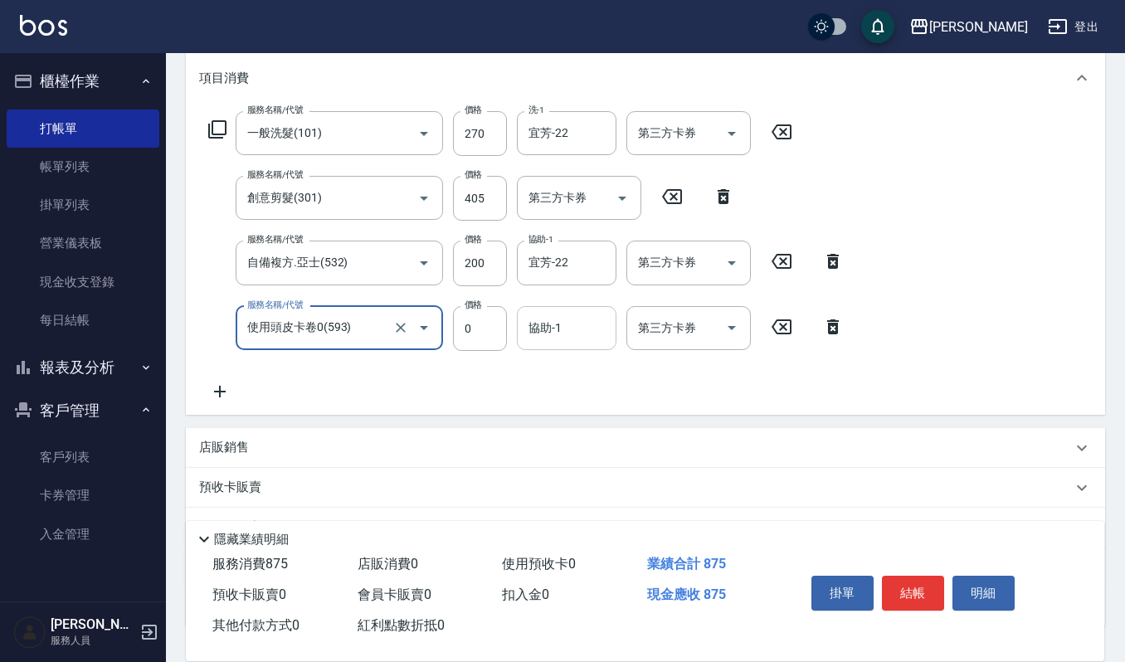
click at [559, 325] on input "協助-1" at bounding box center [567, 328] width 85 height 29
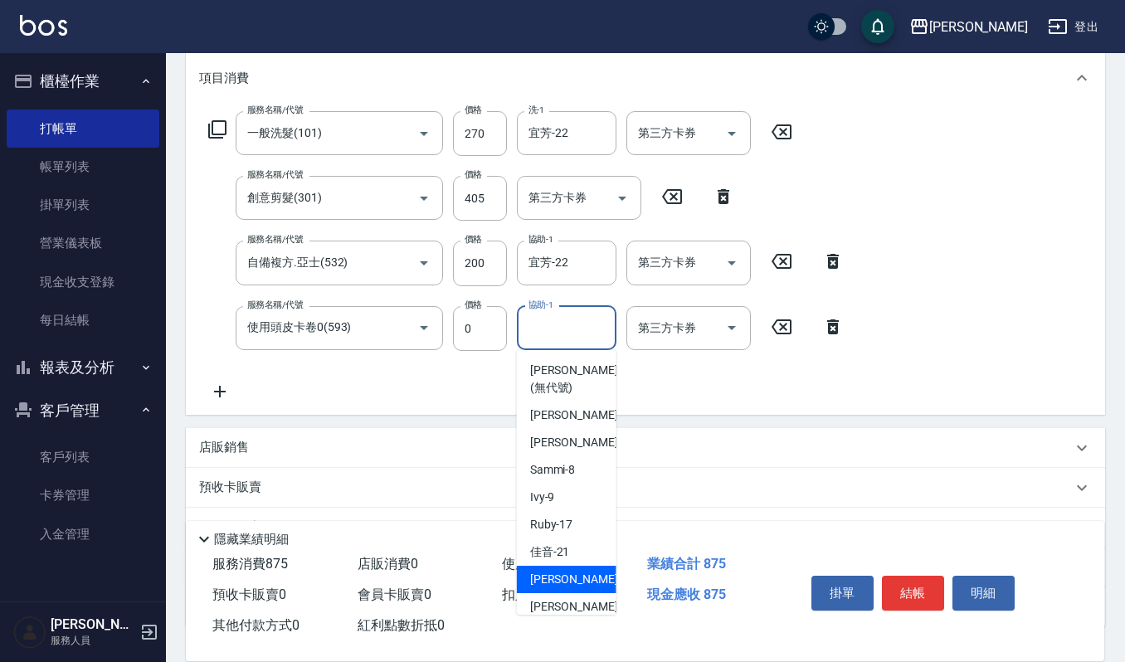
click at [544, 579] on span "[PERSON_NAME] -22" at bounding box center [582, 579] width 105 height 17
type input "宜芳-22"
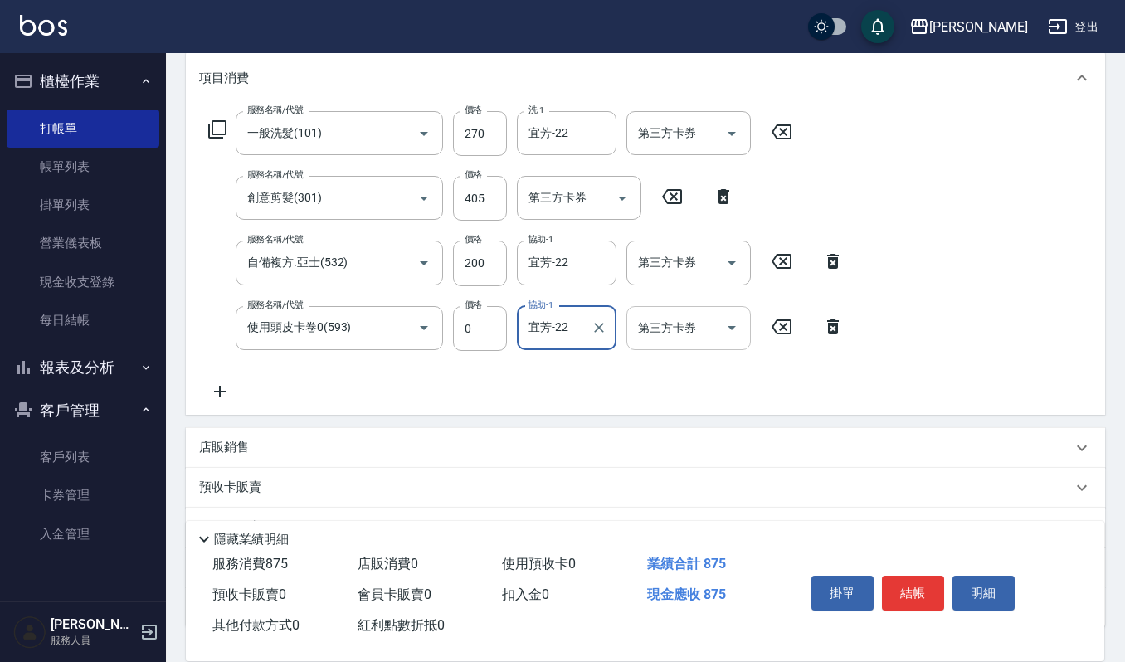
click at [730, 322] on icon "Open" at bounding box center [732, 328] width 20 height 20
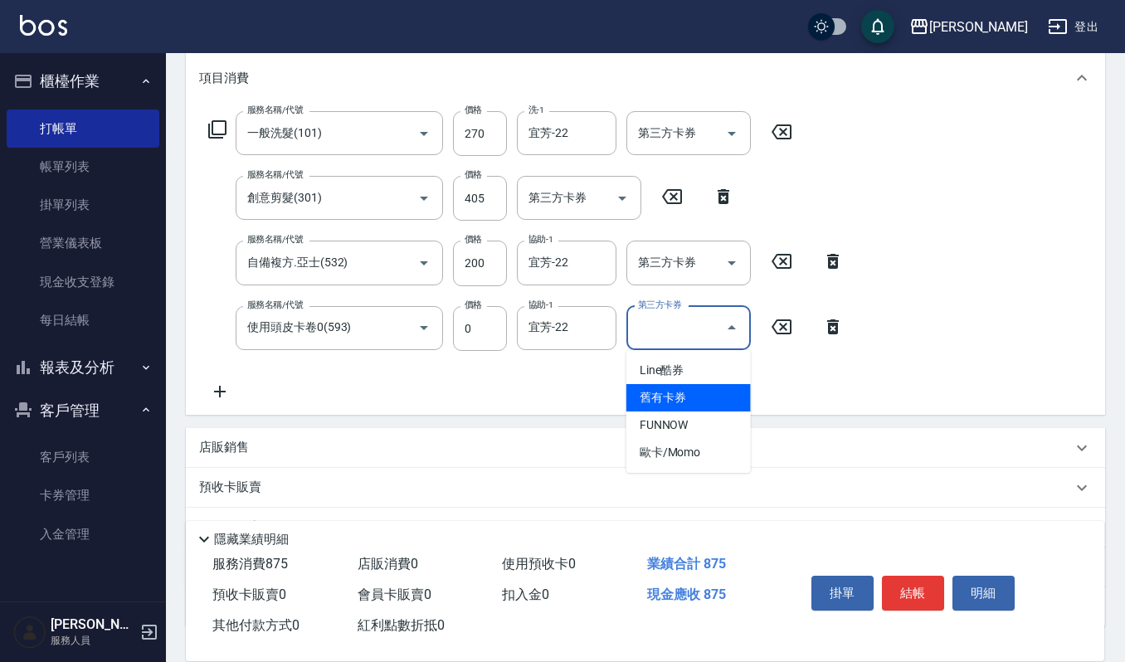
click at [684, 396] on span "舊有卡券" at bounding box center [689, 397] width 124 height 27
type input "舊有卡券"
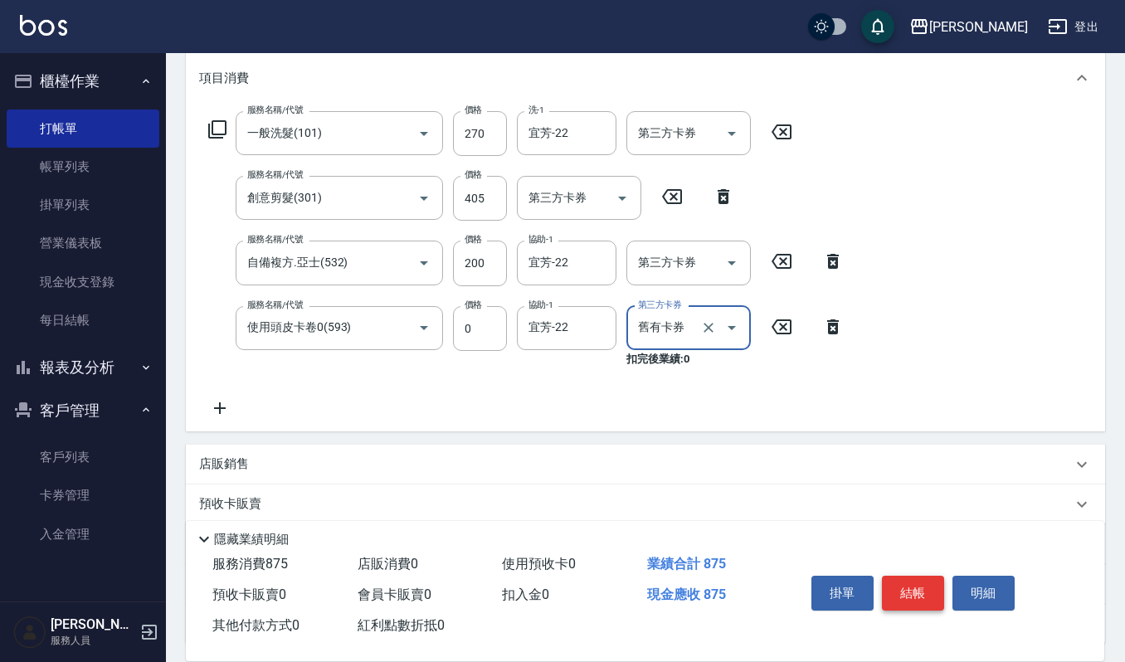
click at [921, 576] on button "結帳" at bounding box center [913, 593] width 62 height 35
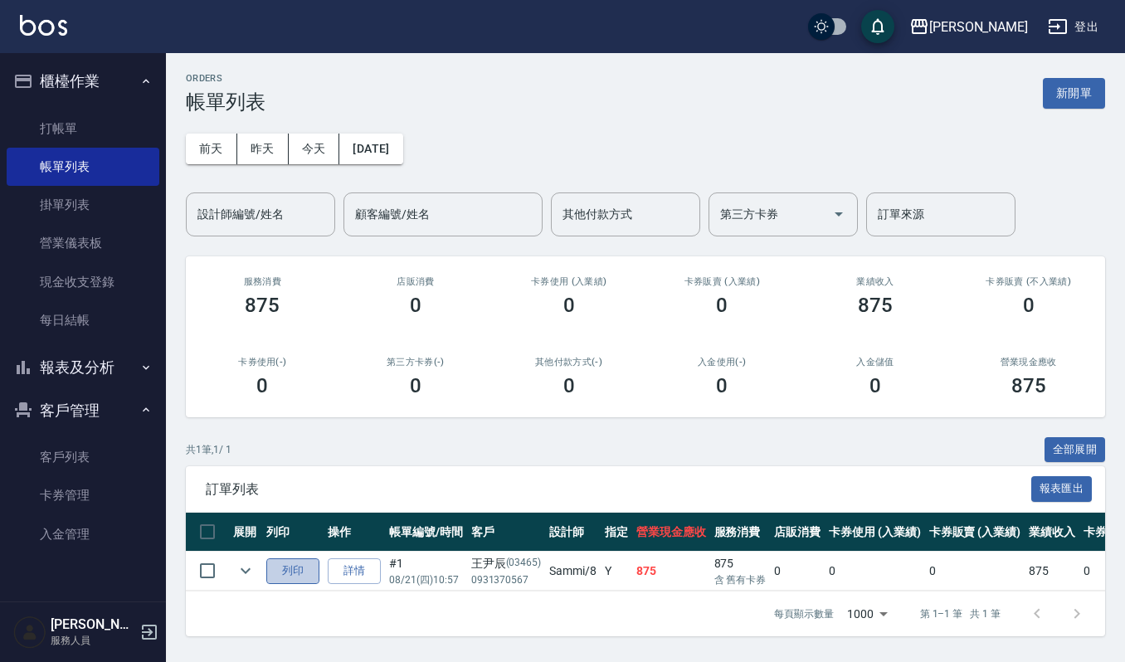
click at [295, 574] on button "列印" at bounding box center [292, 572] width 53 height 26
drag, startPoint x: 0, startPoint y: 425, endPoint x: 149, endPoint y: 486, distance: 161.2
click at [75, 528] on nav "櫃檯作業 打帳單 帳單列表 掛單列表 營業儀表板 現金收支登錄 每日結帳 報表及分析 報表目錄 店家區間累計表 店家日報表 互助日報表 互助排行榜 互助點數明…" at bounding box center [83, 327] width 166 height 549
click at [103, 118] on link "打帳單" at bounding box center [83, 129] width 153 height 38
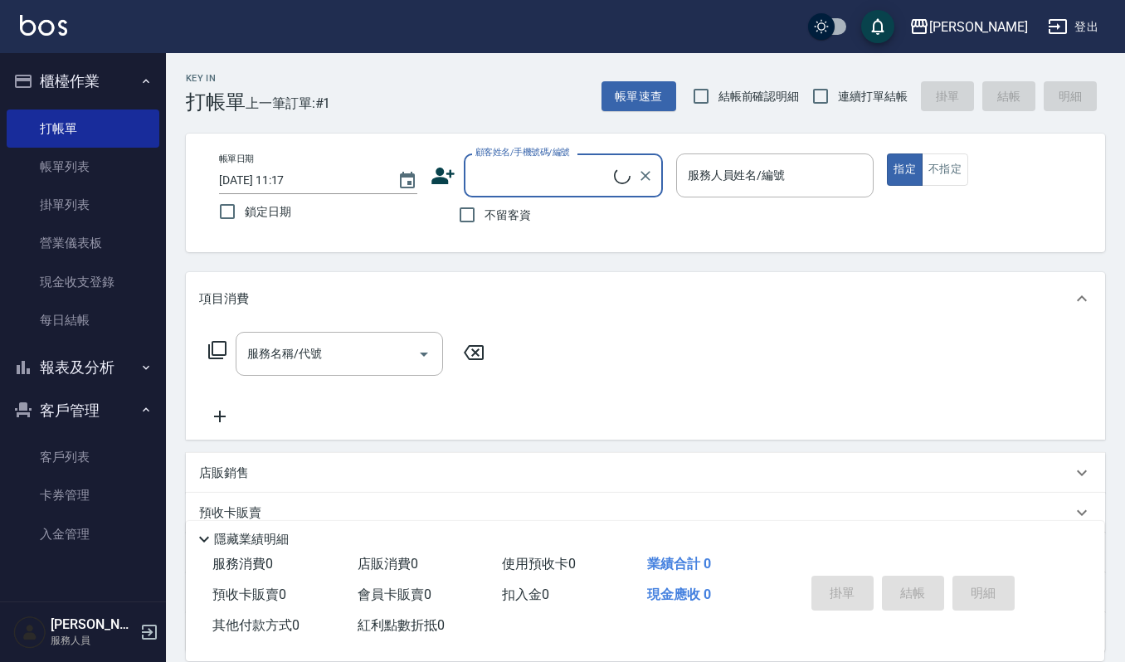
drag, startPoint x: 614, startPoint y: 183, endPoint x: 519, endPoint y: 167, distance: 96.9
click at [519, 167] on div "顧客姓名/手機號碼/編號" at bounding box center [563, 176] width 199 height 44
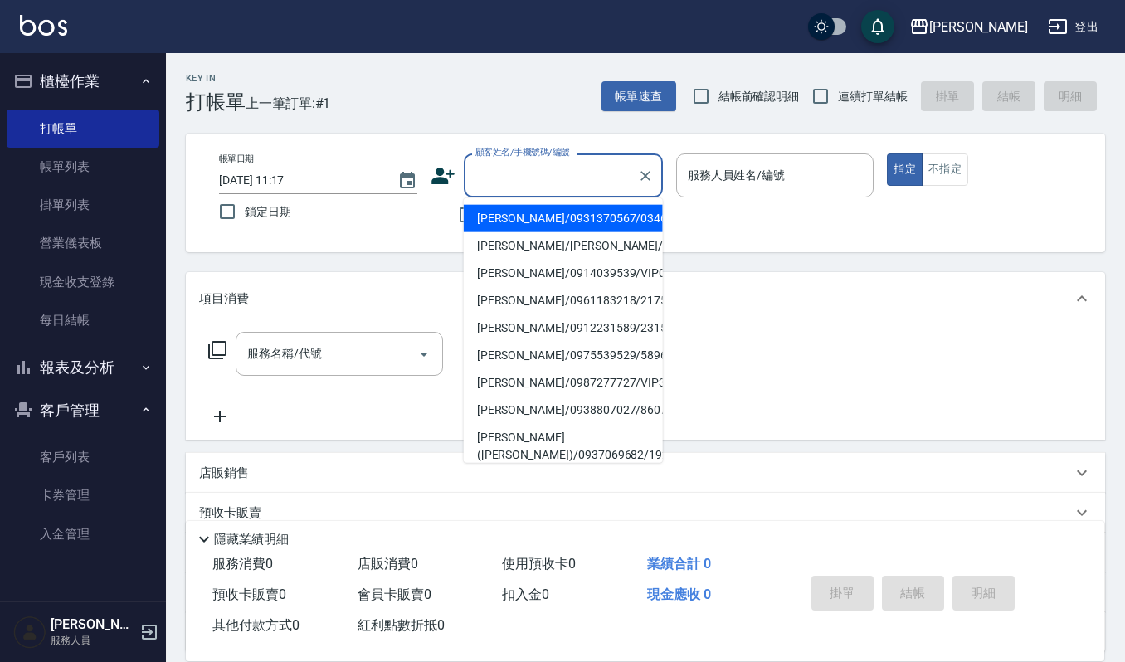
drag, startPoint x: 536, startPoint y: 173, endPoint x: 532, endPoint y: 204, distance: 31.8
click at [536, 173] on input "顧客姓名/手機號碼/編號" at bounding box center [550, 175] width 159 height 29
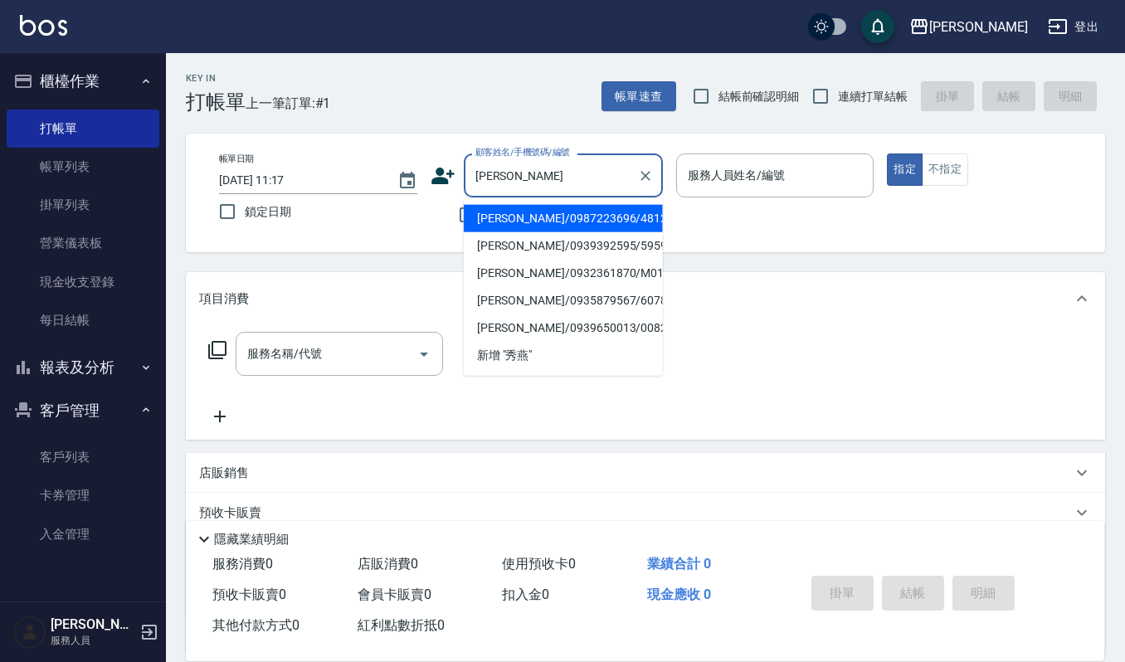
click at [521, 214] on li "[PERSON_NAME]/0987223696/481201" at bounding box center [563, 218] width 199 height 27
type input "[PERSON_NAME]/0987223696/481201"
type input "[PERSON_NAME]-4"
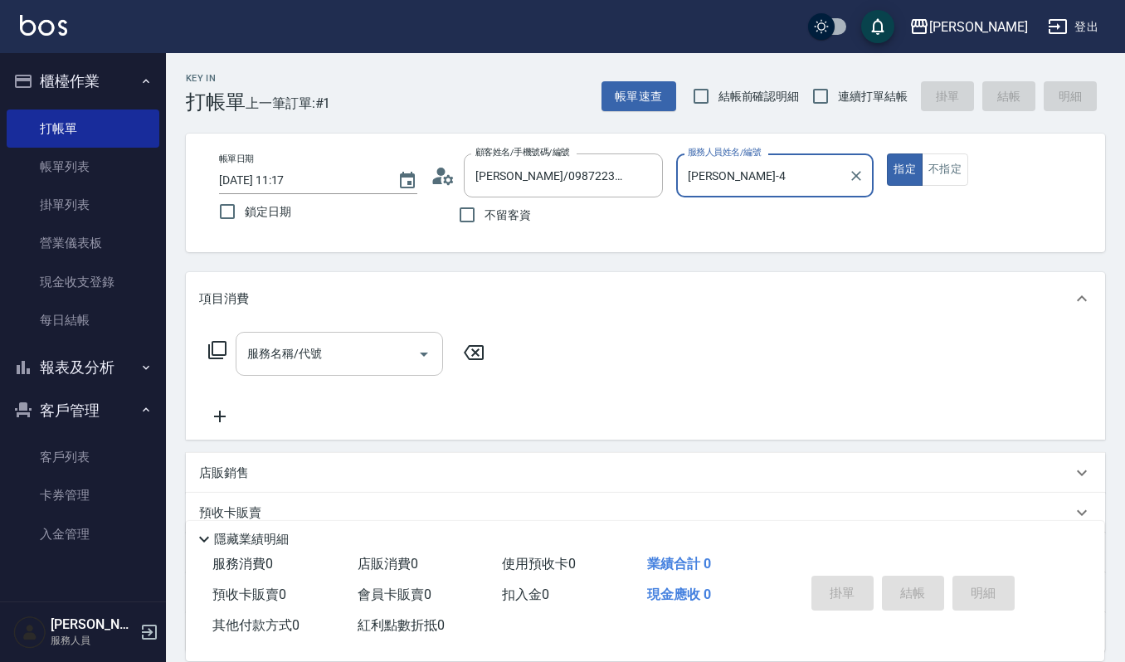
click at [333, 354] on input "服務名稱/代號" at bounding box center [327, 353] width 168 height 29
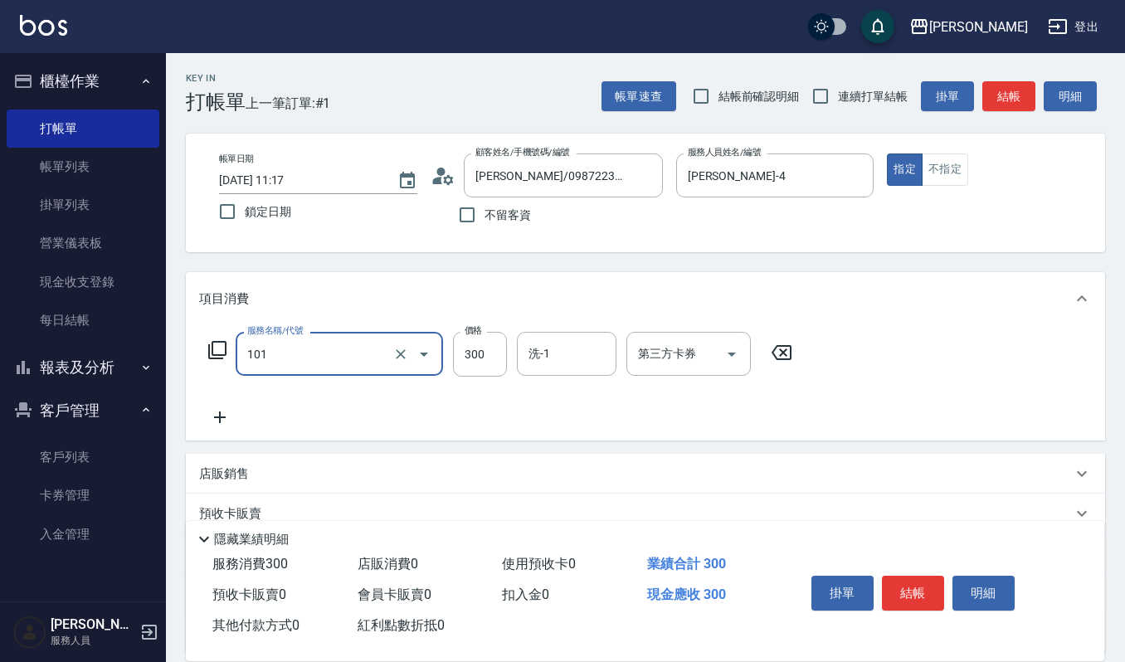
type input "一般洗髮(101)"
type input "270"
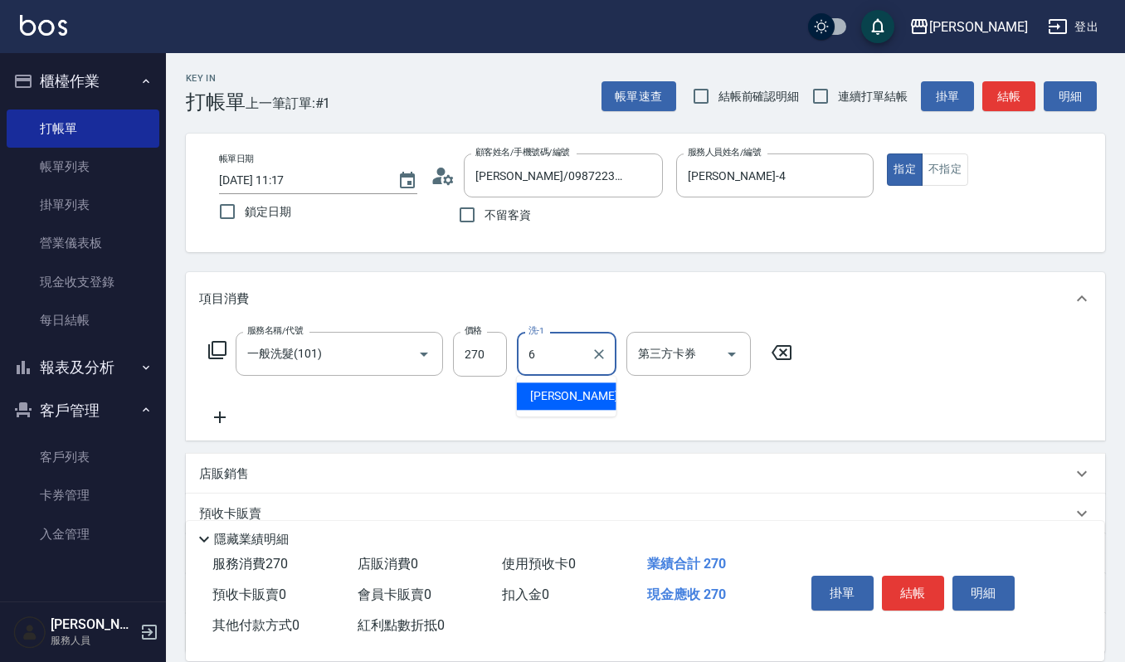
type input "Joalin-6"
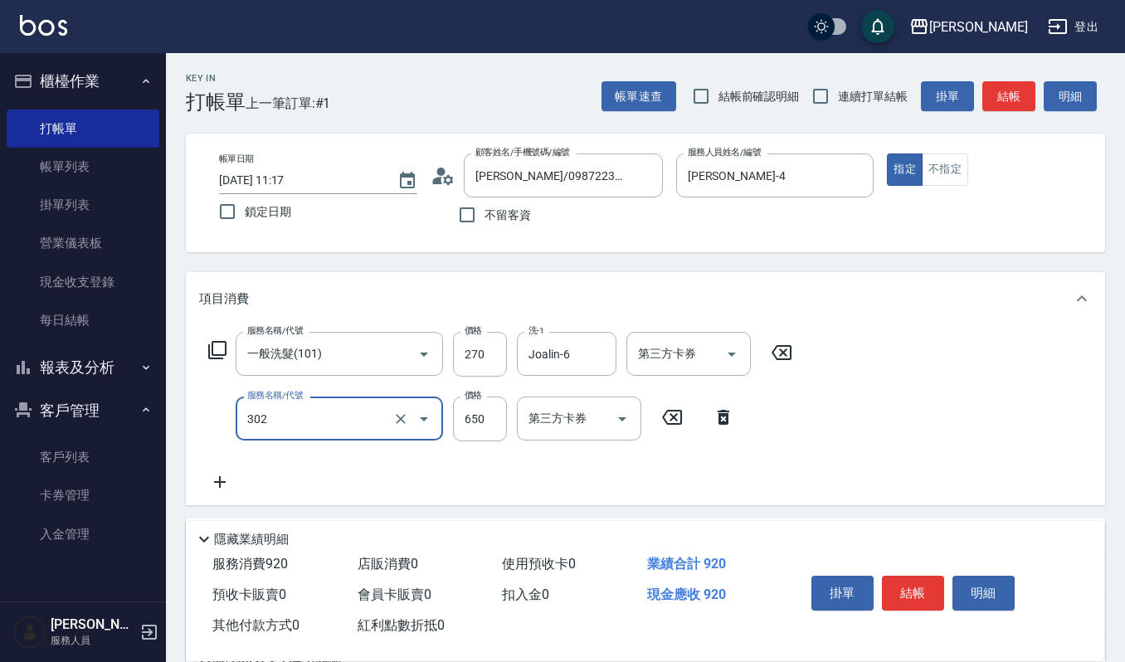
type input "經典剪髮-Gill(302)"
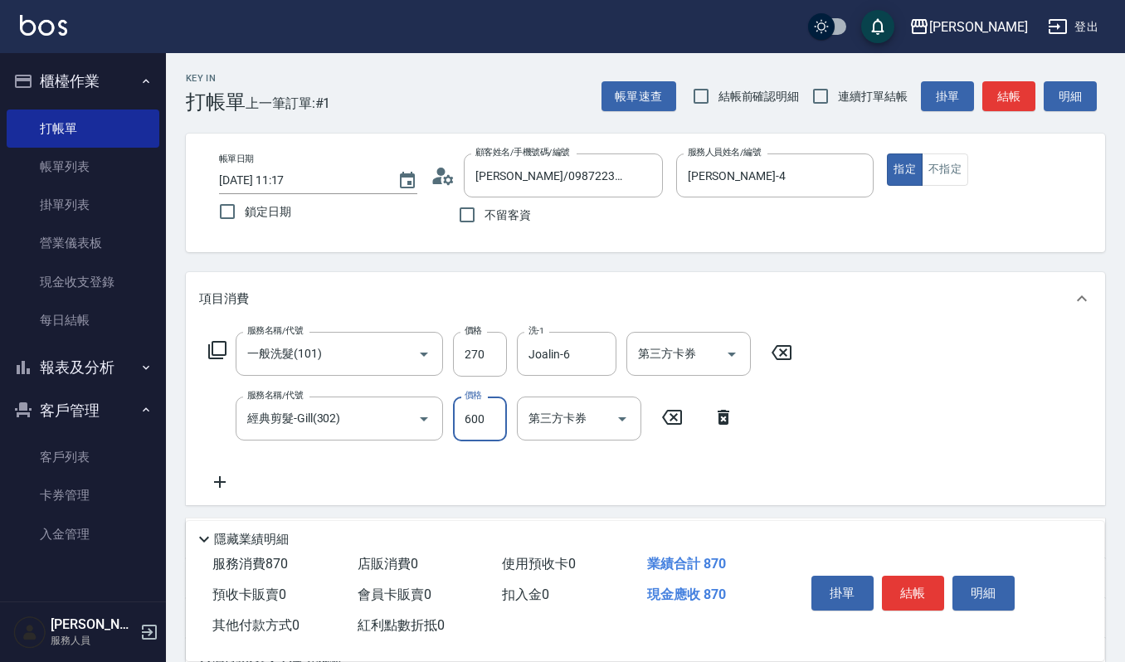
type input "600"
click at [914, 594] on button "結帳" at bounding box center [913, 593] width 62 height 35
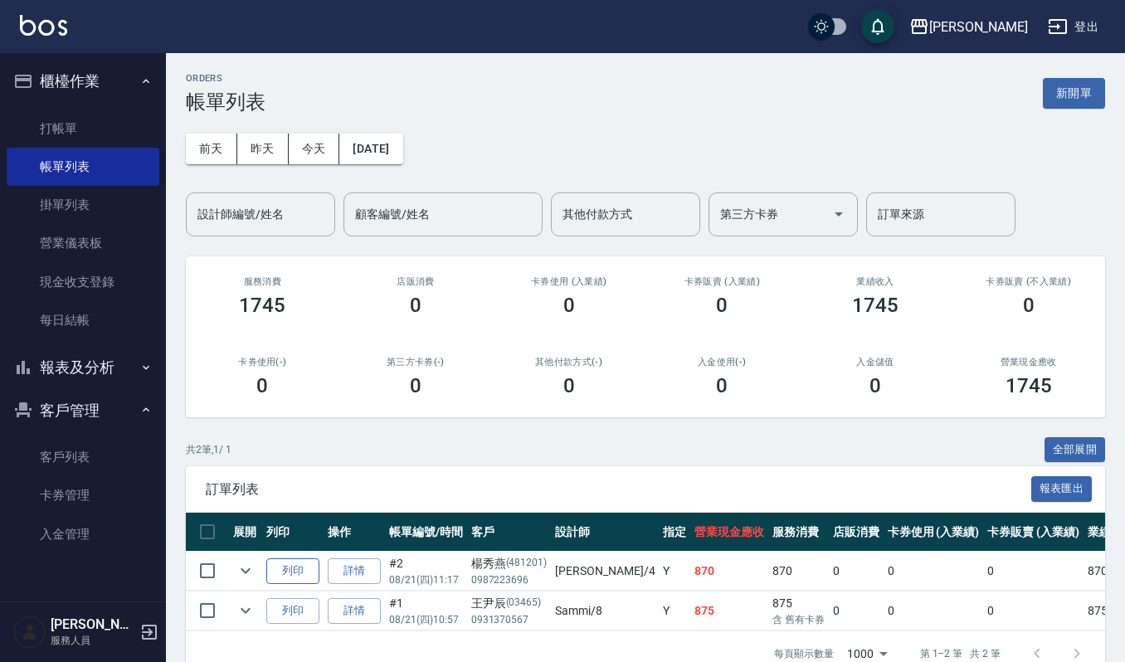
click at [290, 573] on button "列印" at bounding box center [292, 572] width 53 height 26
click at [251, 576] on icon "expand row" at bounding box center [246, 571] width 20 height 20
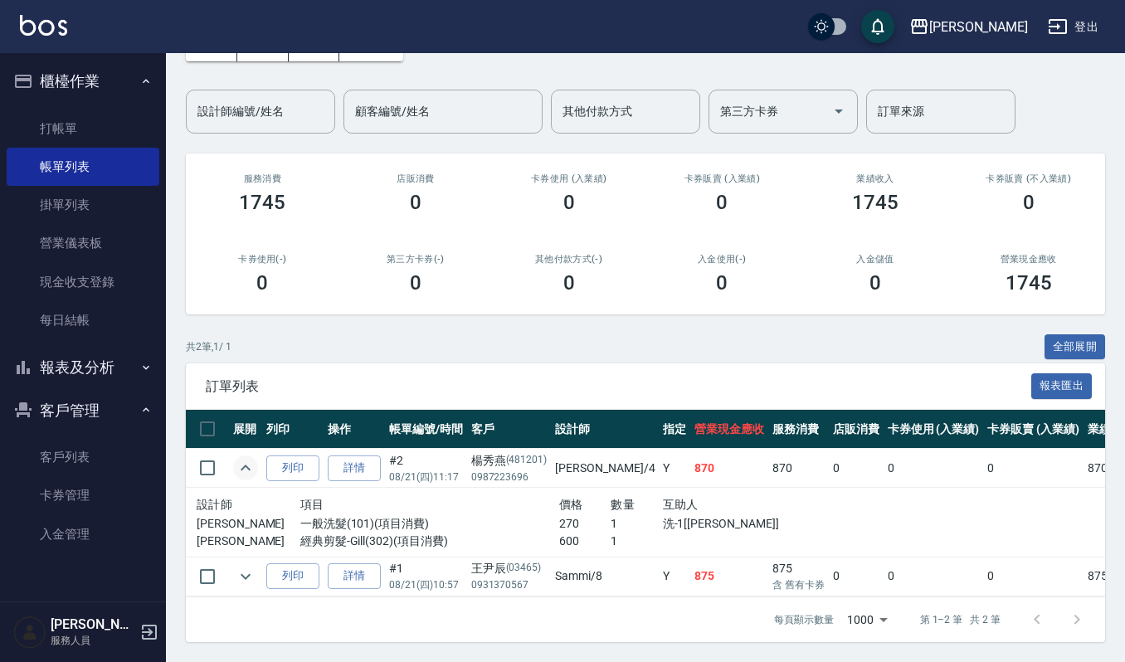
scroll to position [120, 0]
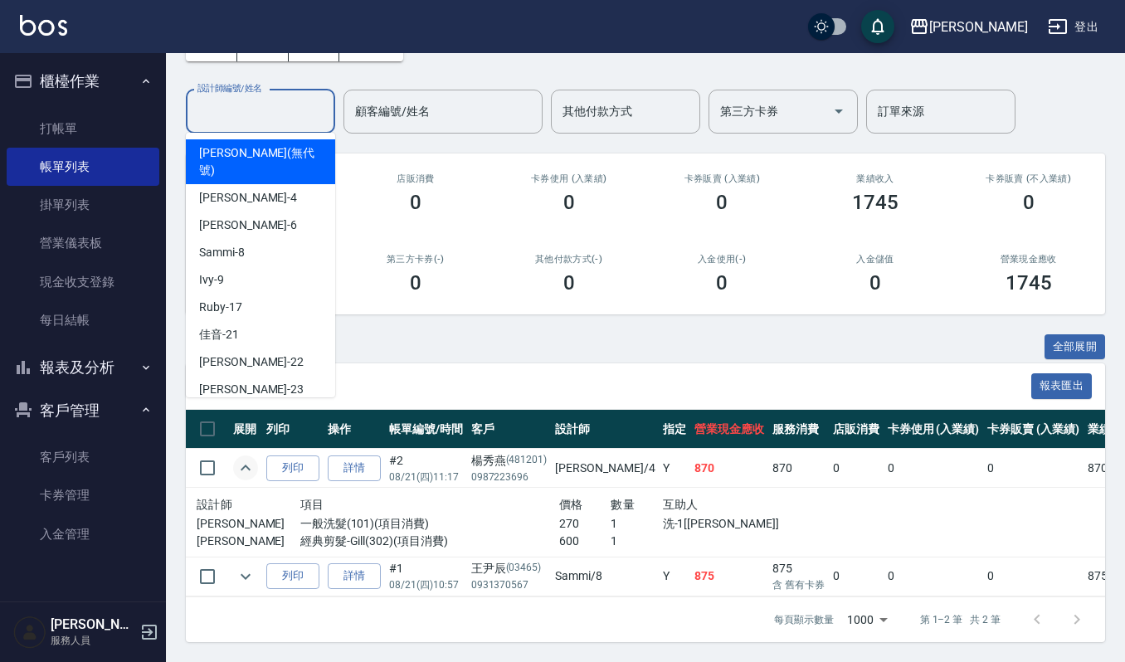
click at [293, 105] on input "設計師編號/姓名" at bounding box center [260, 111] width 134 height 29
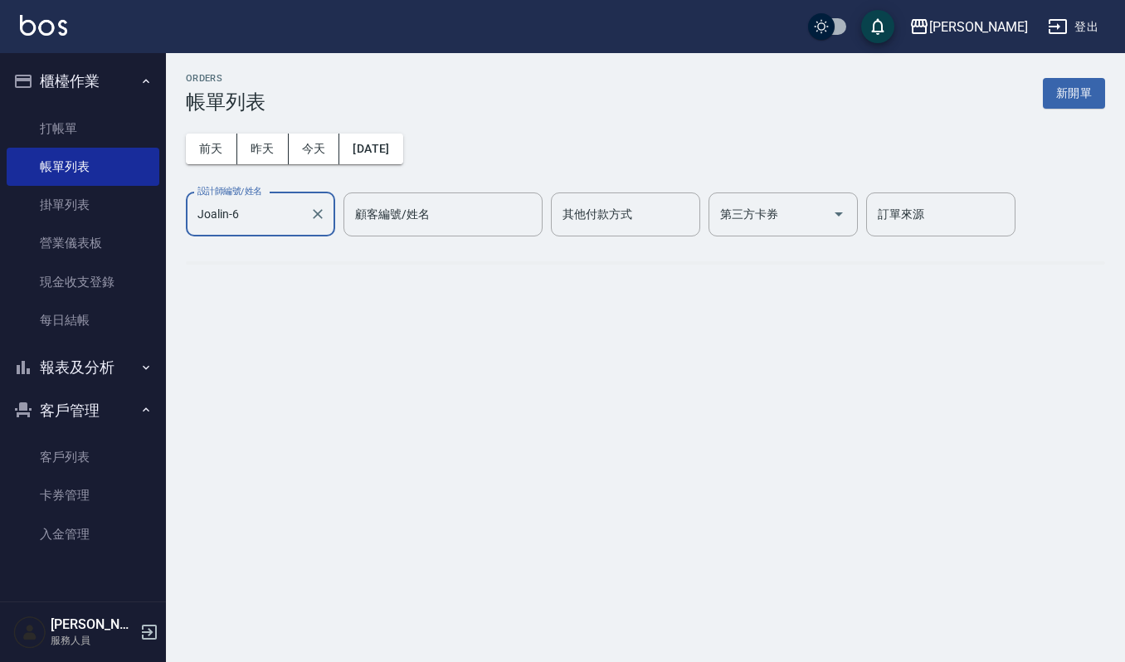
scroll to position [0, 0]
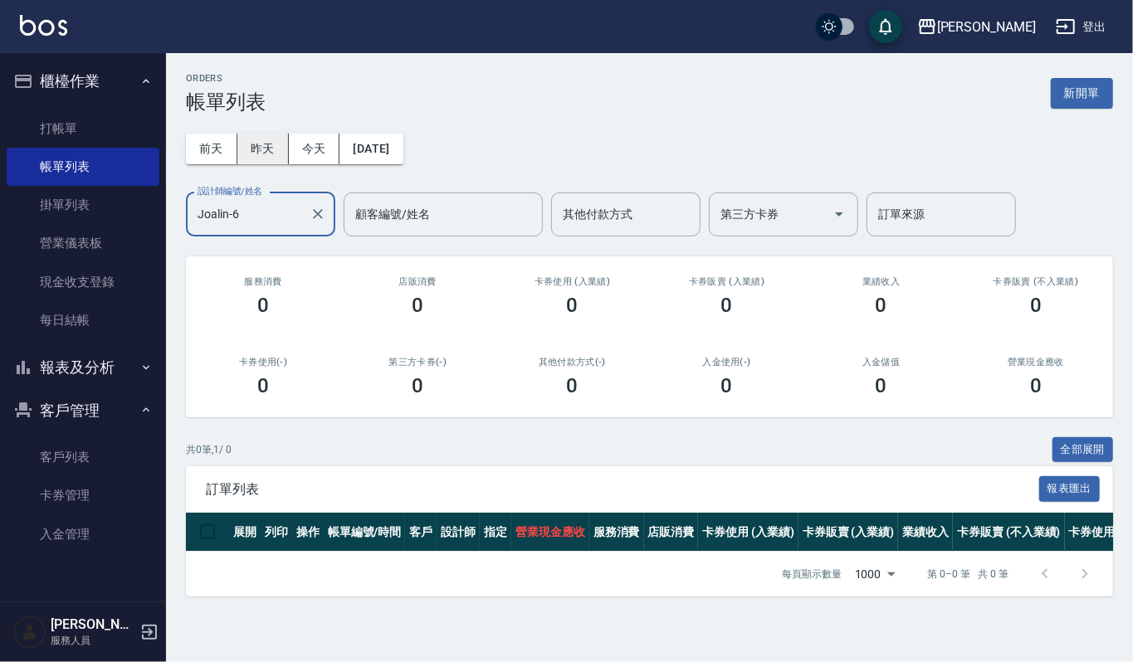
type input "Joalin-6"
click at [270, 144] on button "昨天" at bounding box center [262, 149] width 51 height 31
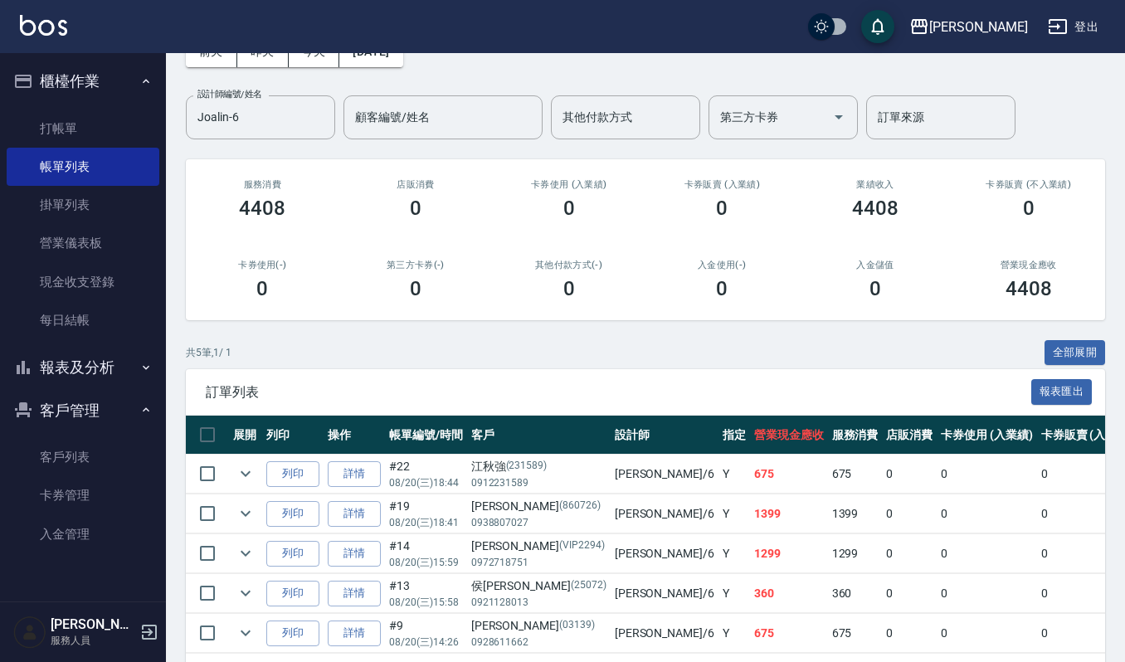
scroll to position [173, 0]
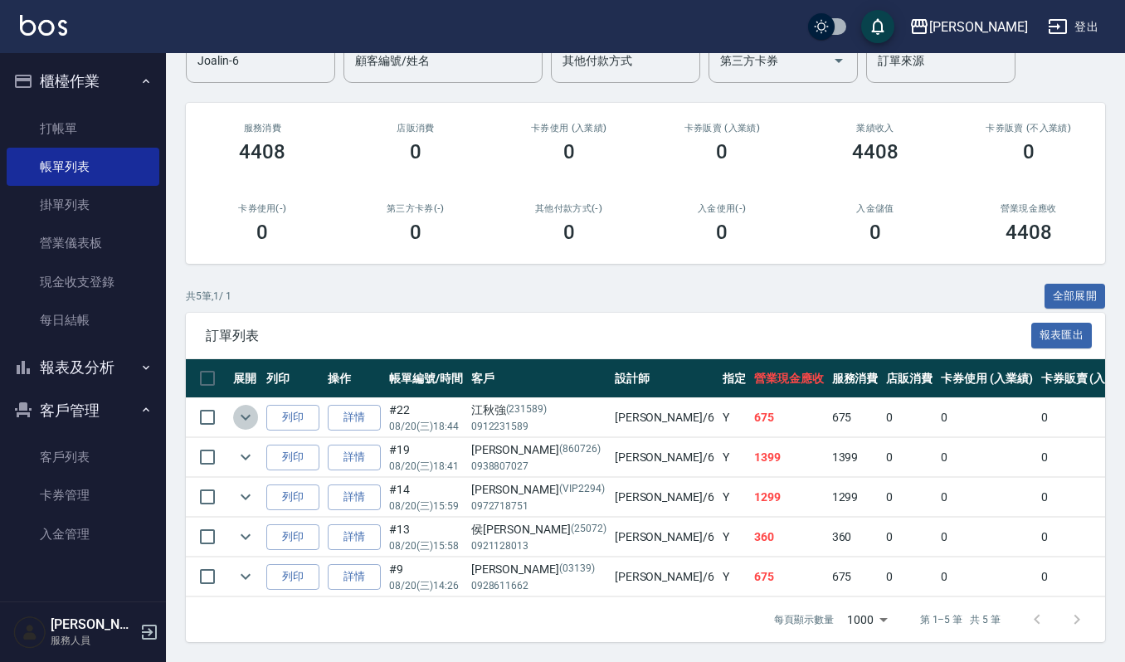
click at [247, 407] on icon "expand row" at bounding box center [246, 417] width 20 height 20
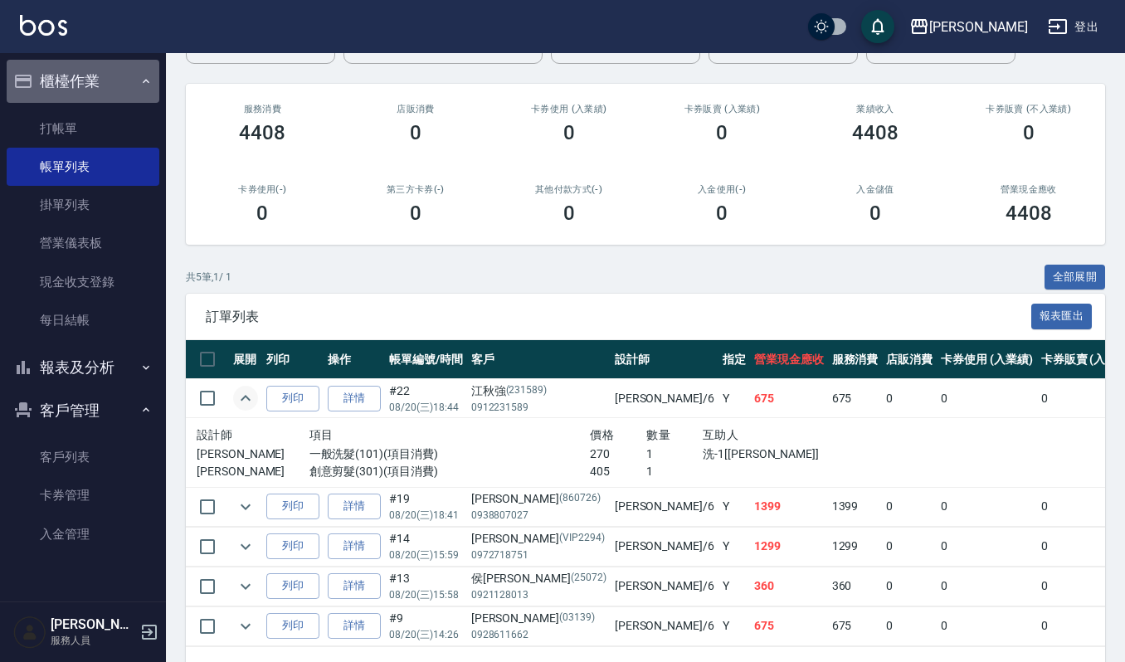
click at [88, 83] on button "櫃檯作業" at bounding box center [83, 81] width 153 height 43
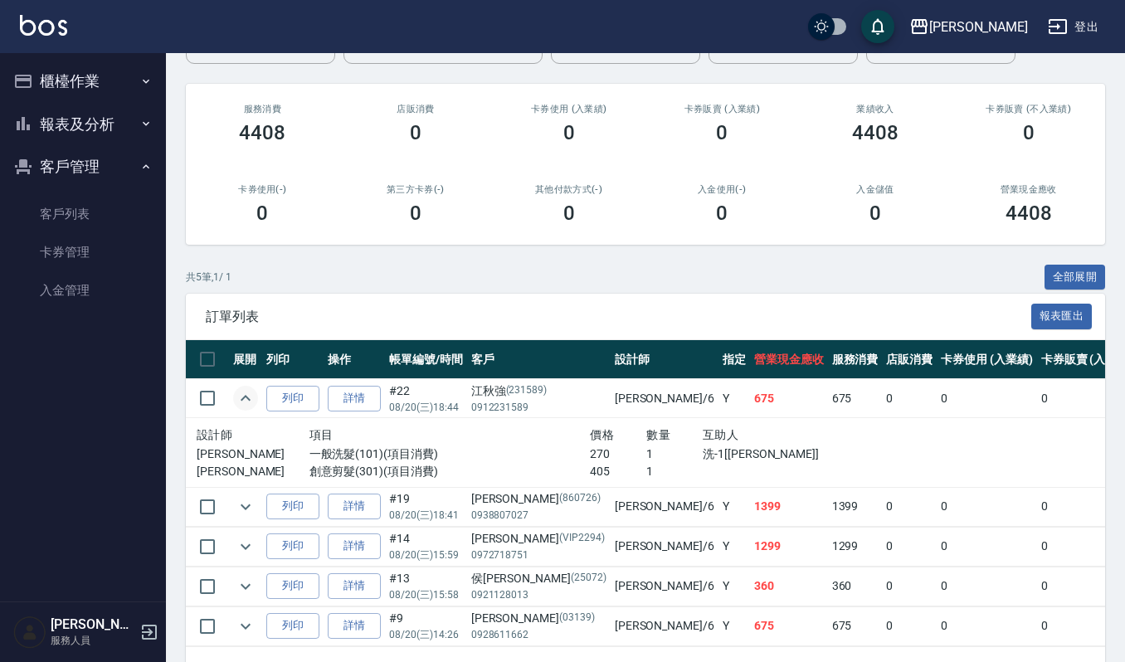
click at [87, 123] on button "報表及分析" at bounding box center [83, 124] width 153 height 43
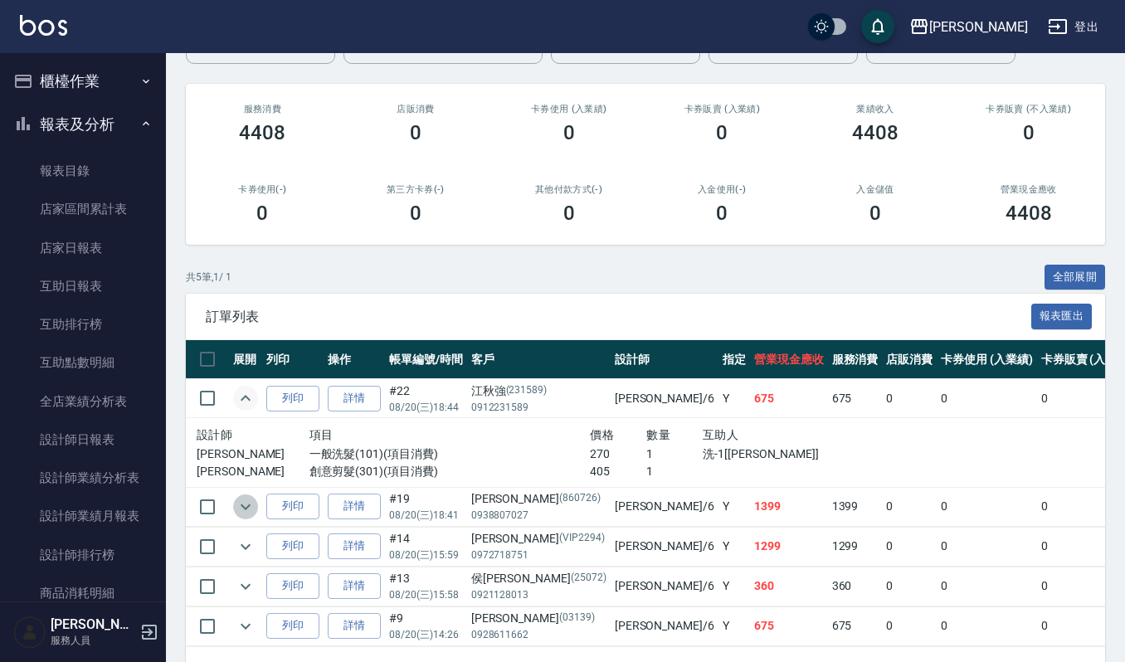
click at [243, 515] on icon "expand row" at bounding box center [246, 507] width 20 height 20
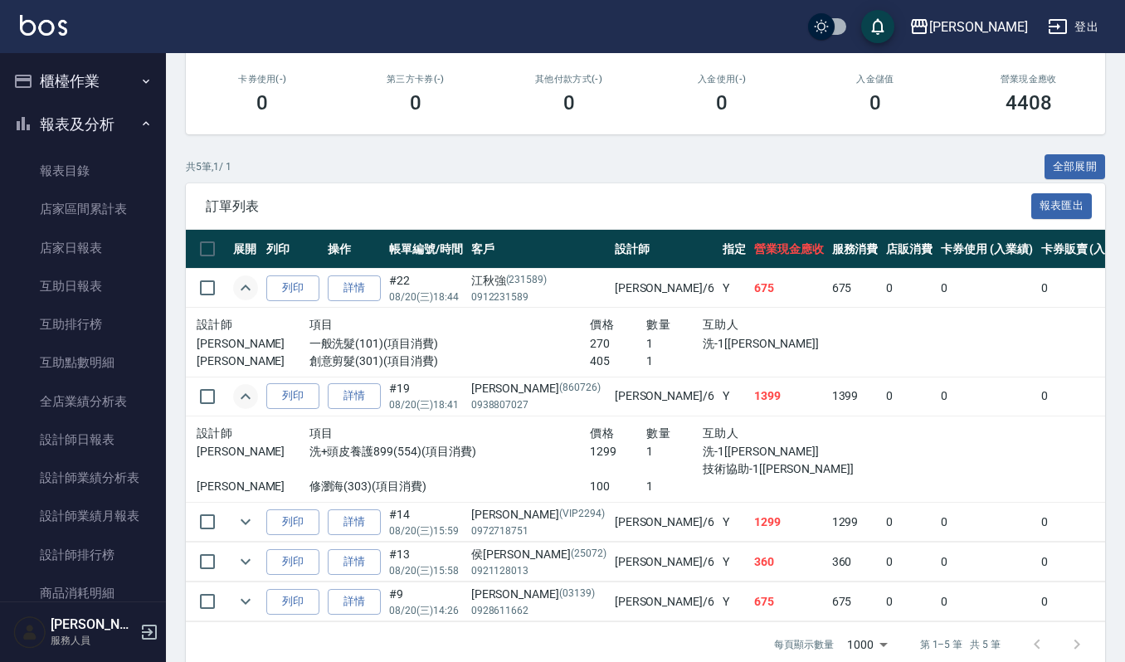
scroll to position [327, 0]
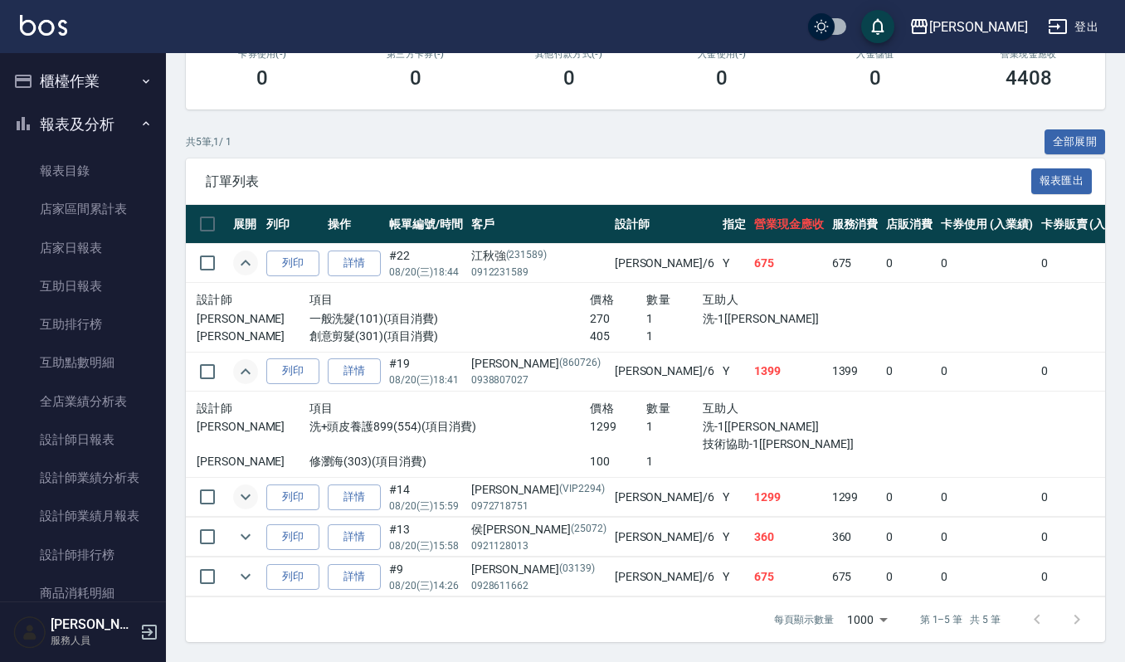
click at [246, 487] on icon "expand row" at bounding box center [246, 497] width 20 height 20
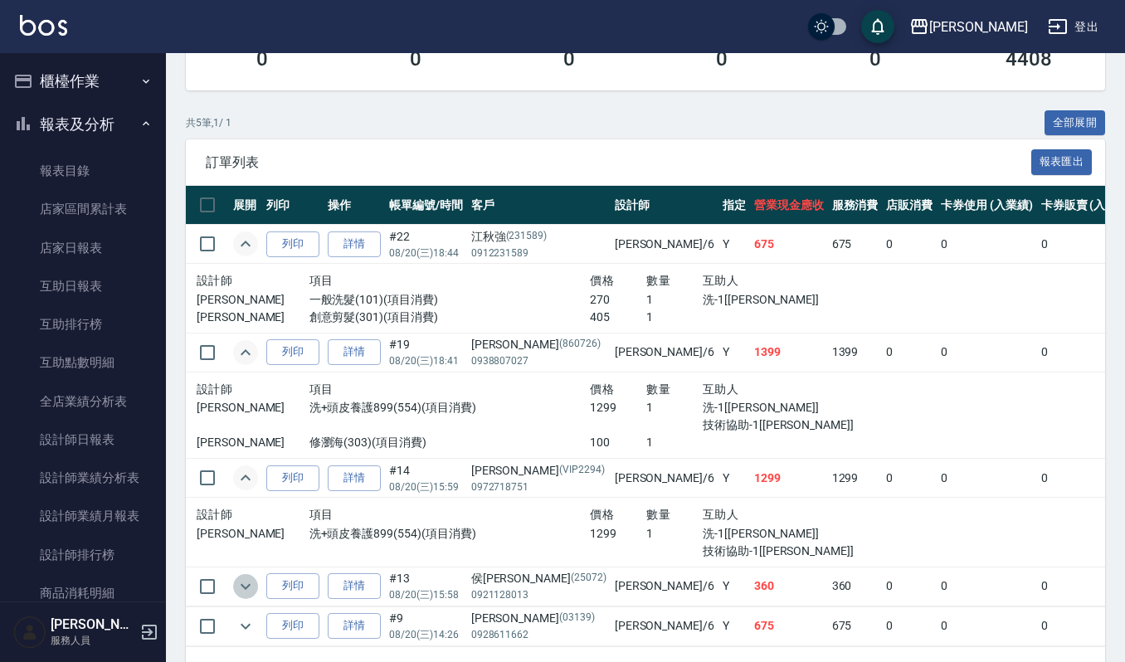
click at [244, 588] on icon "expand row" at bounding box center [246, 586] width 10 height 6
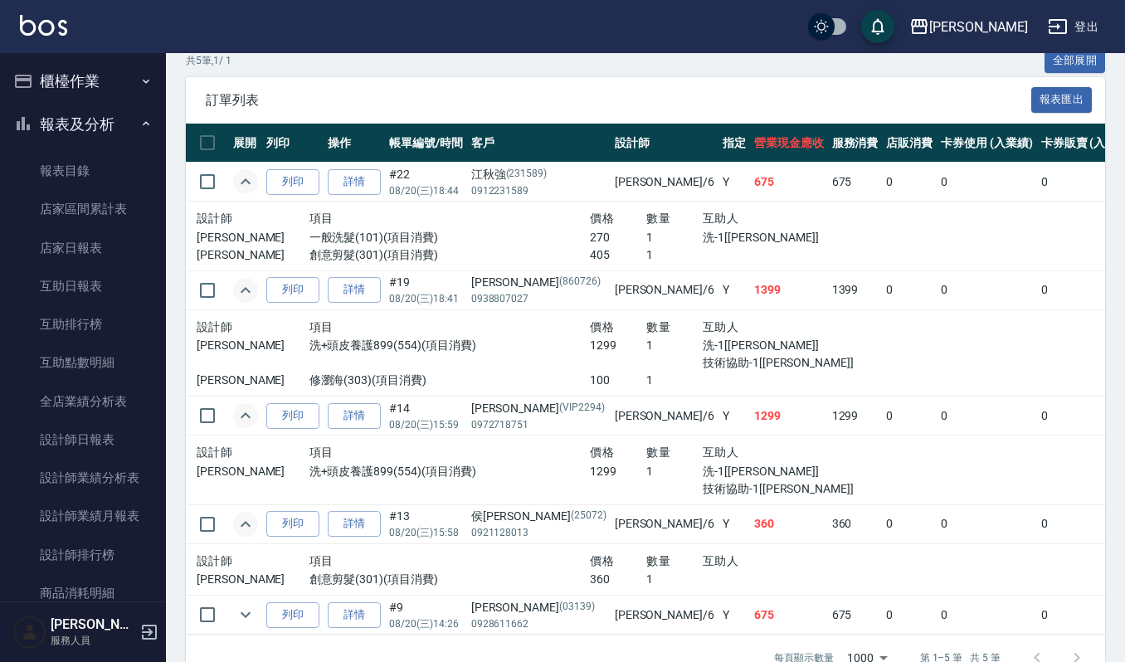
scroll to position [446, 0]
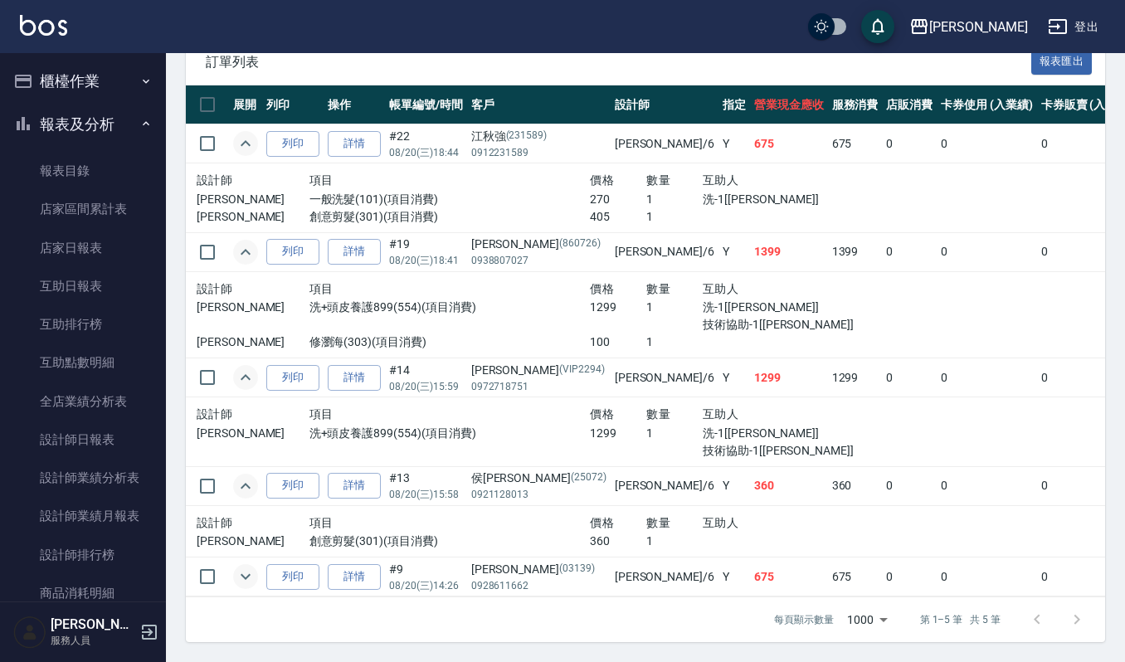
click at [246, 567] on icon "expand row" at bounding box center [246, 577] width 20 height 20
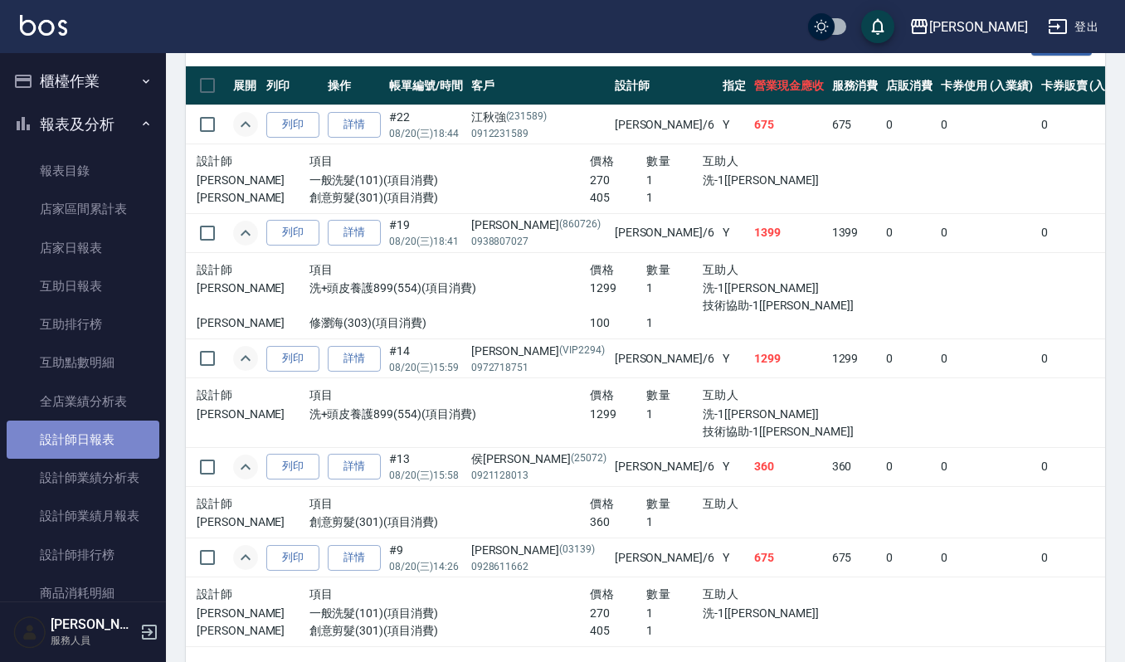
click at [103, 430] on link "設計師日報表" at bounding box center [83, 440] width 153 height 38
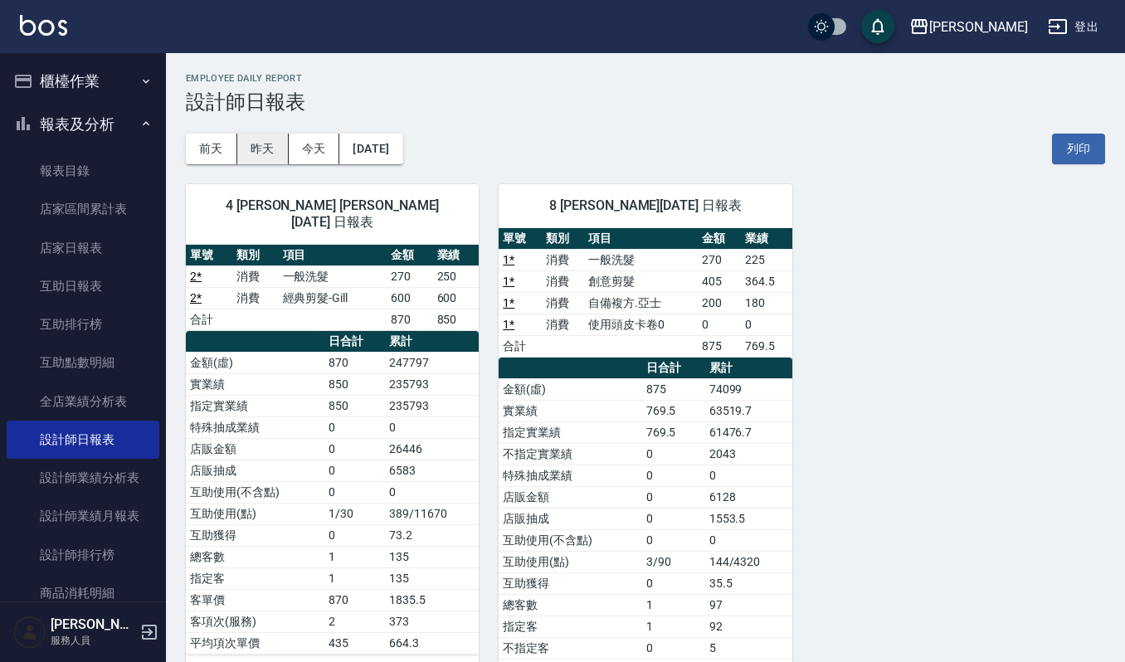
click at [274, 149] on button "昨天" at bounding box center [262, 149] width 51 height 31
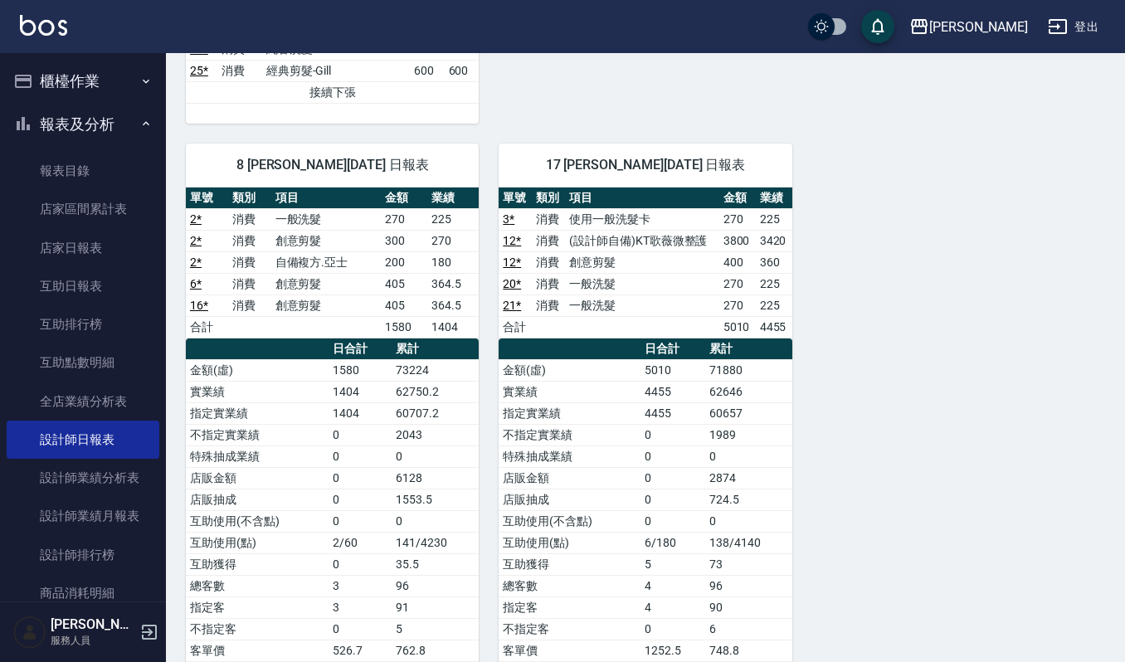
scroll to position [957, 0]
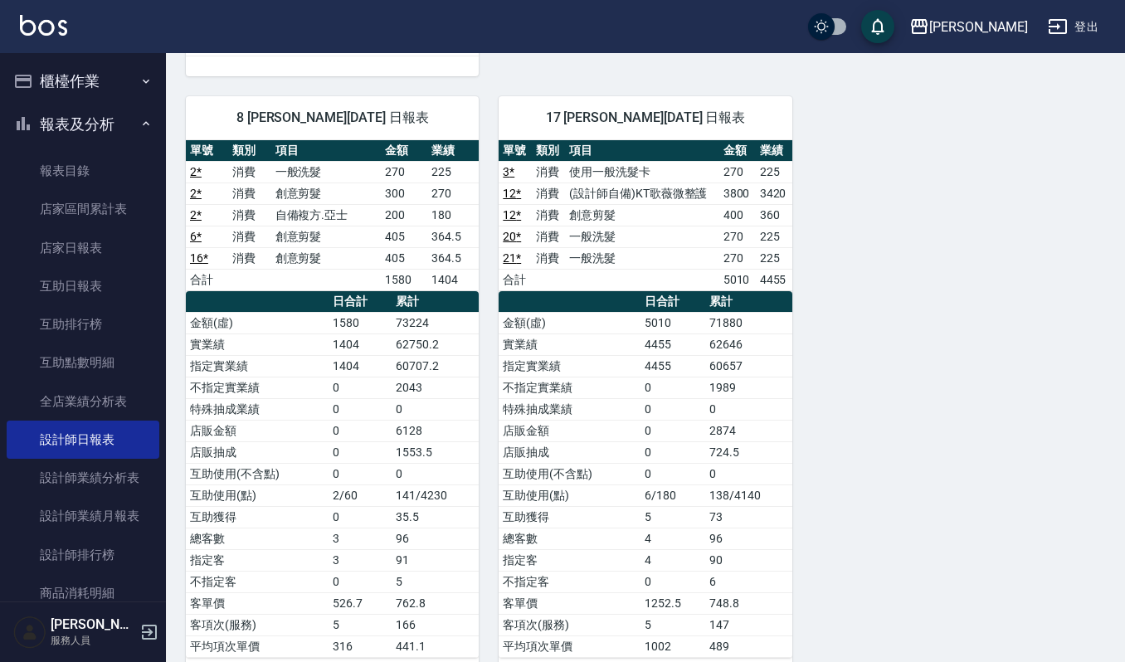
click at [104, 90] on button "櫃檯作業" at bounding box center [83, 81] width 153 height 43
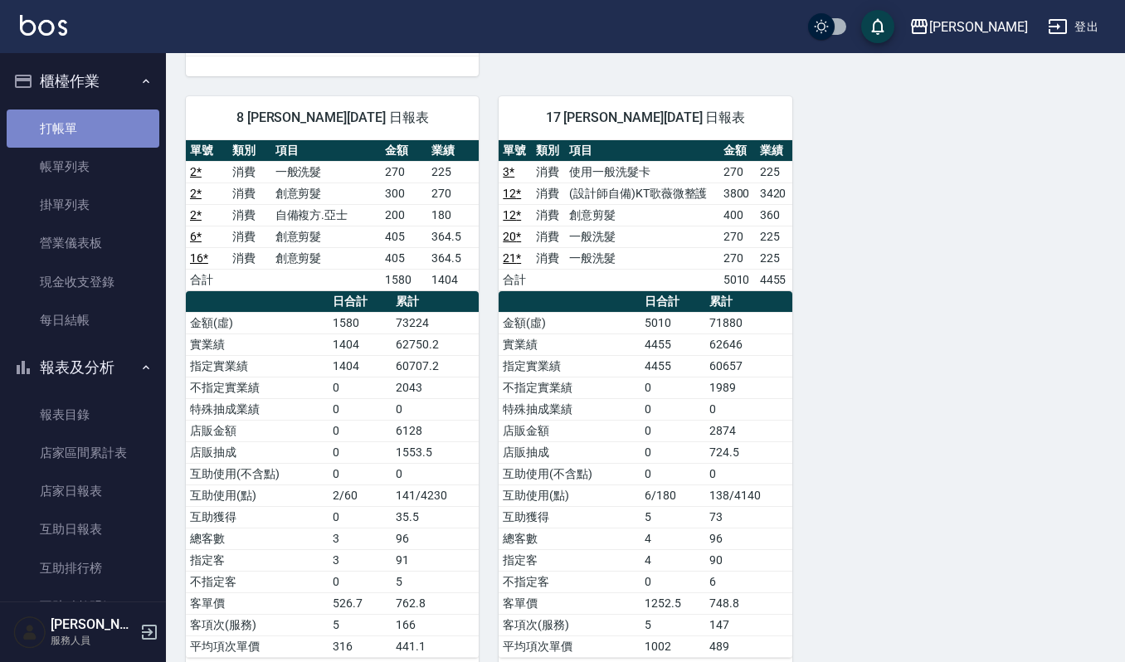
click at [110, 136] on link "打帳單" at bounding box center [83, 129] width 153 height 38
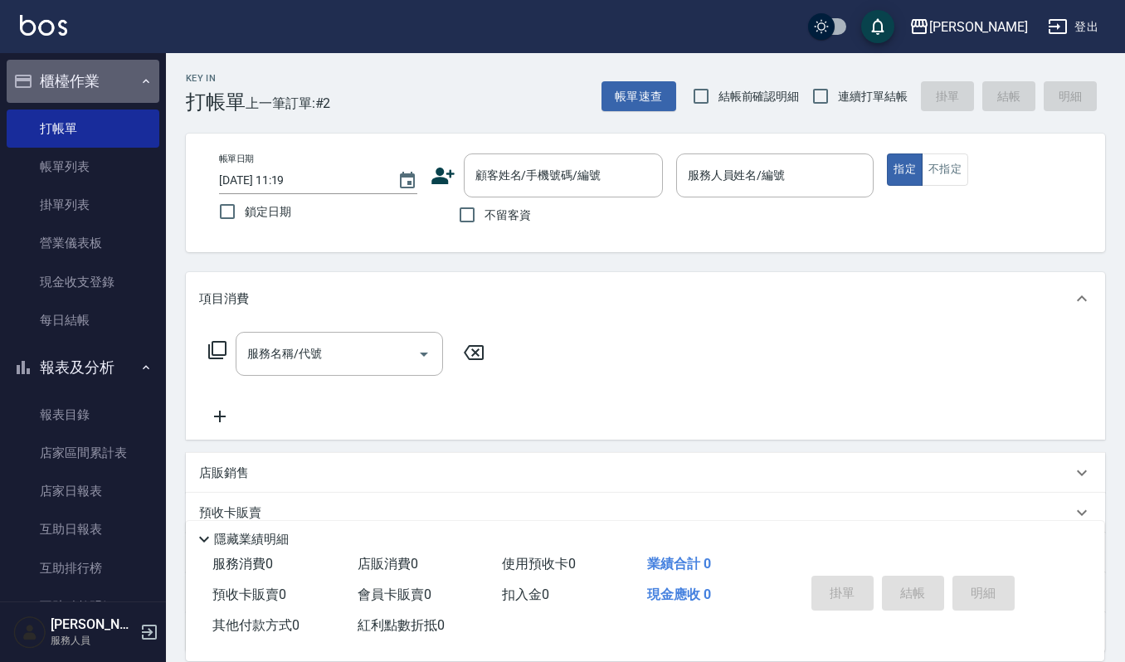
click at [101, 70] on button "櫃檯作業" at bounding box center [83, 81] width 153 height 43
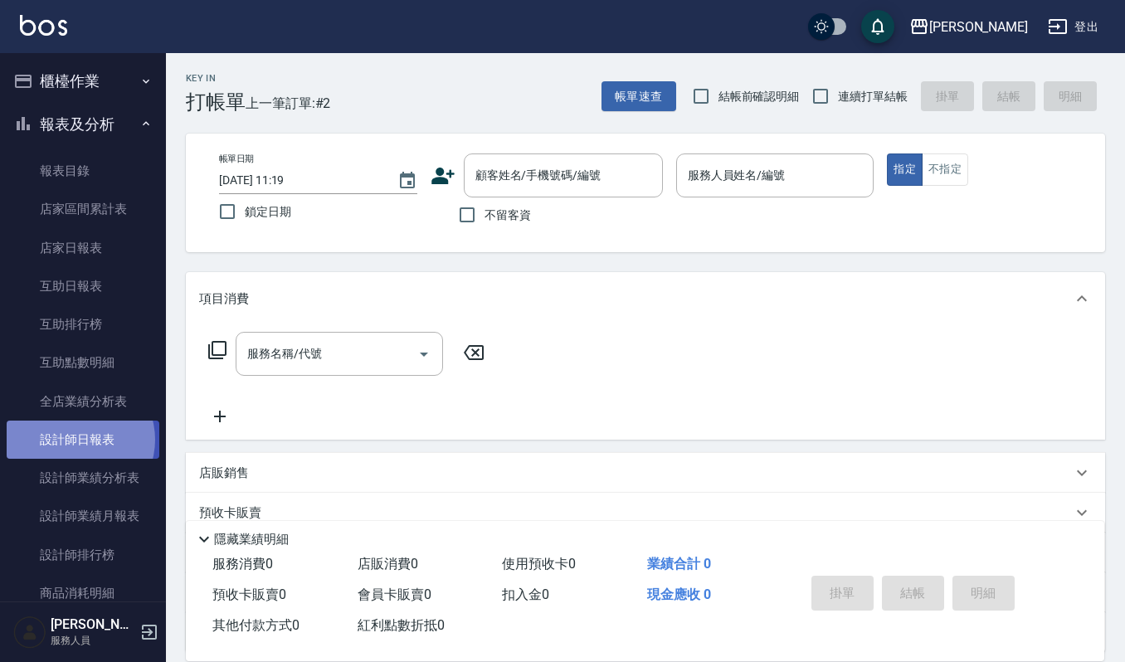
click at [76, 440] on link "設計師日報表" at bounding box center [83, 440] width 153 height 38
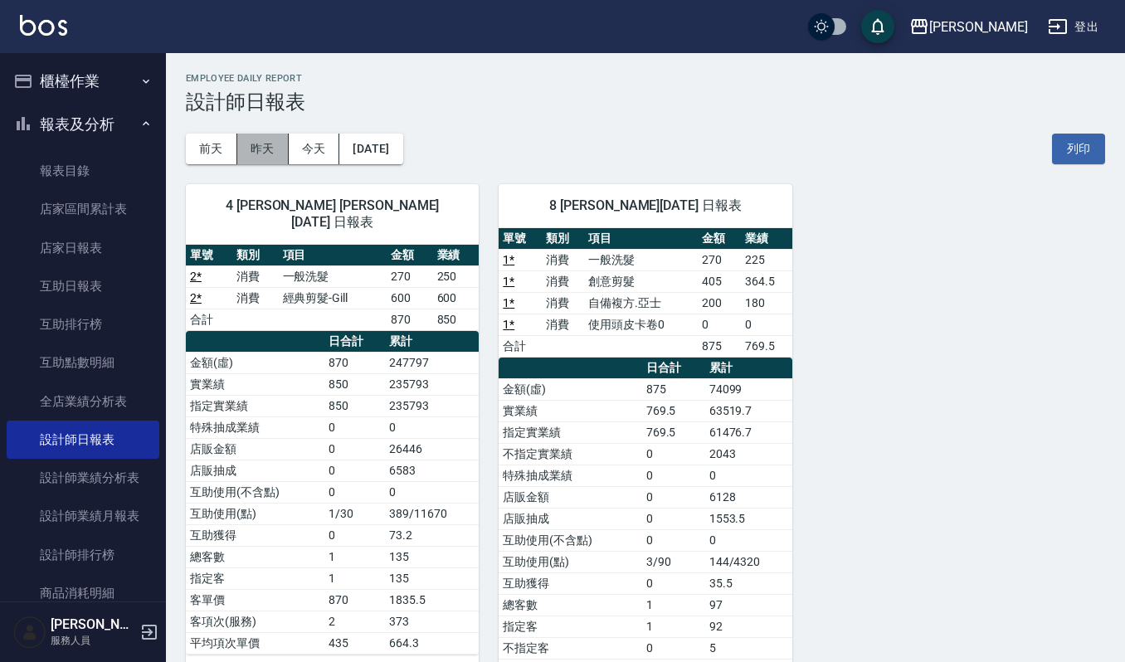
click at [276, 147] on button "昨天" at bounding box center [262, 149] width 51 height 31
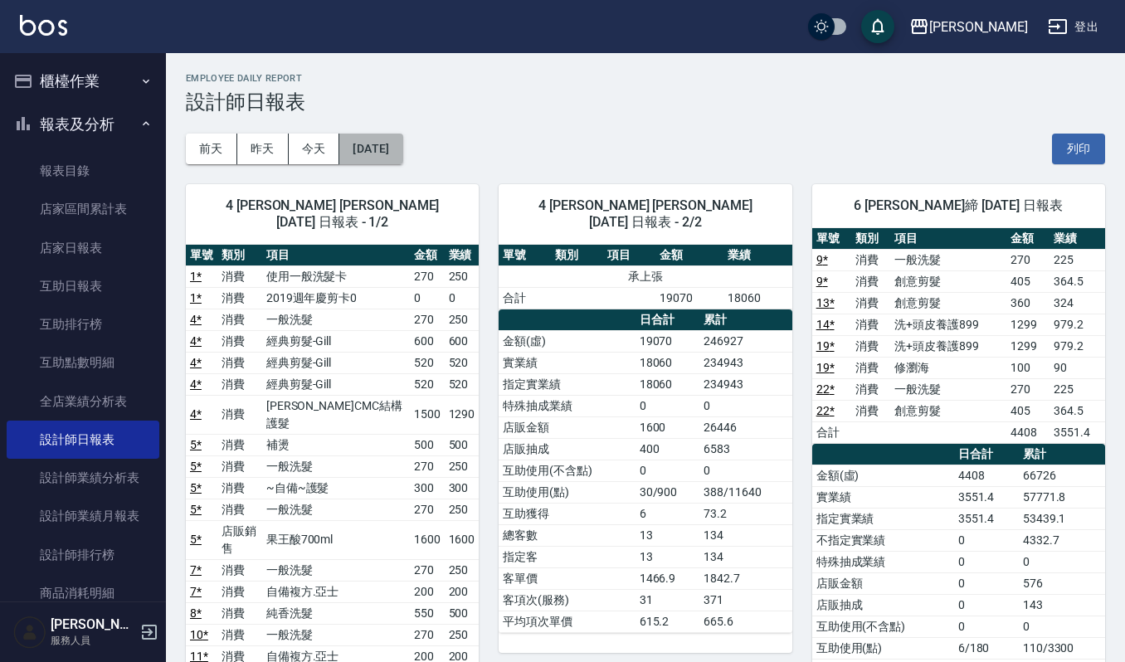
click at [387, 150] on button "[DATE]" at bounding box center [370, 149] width 63 height 31
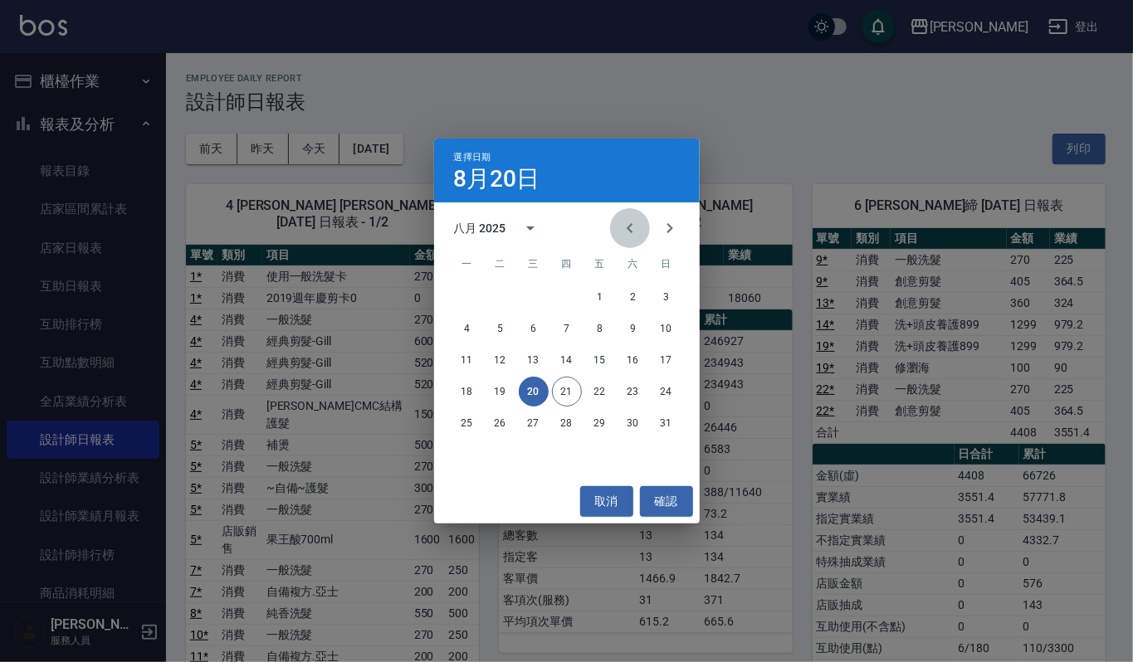
click at [634, 229] on icon "Previous month" at bounding box center [630, 228] width 20 height 20
click at [662, 360] on button "20" at bounding box center [666, 360] width 30 height 30
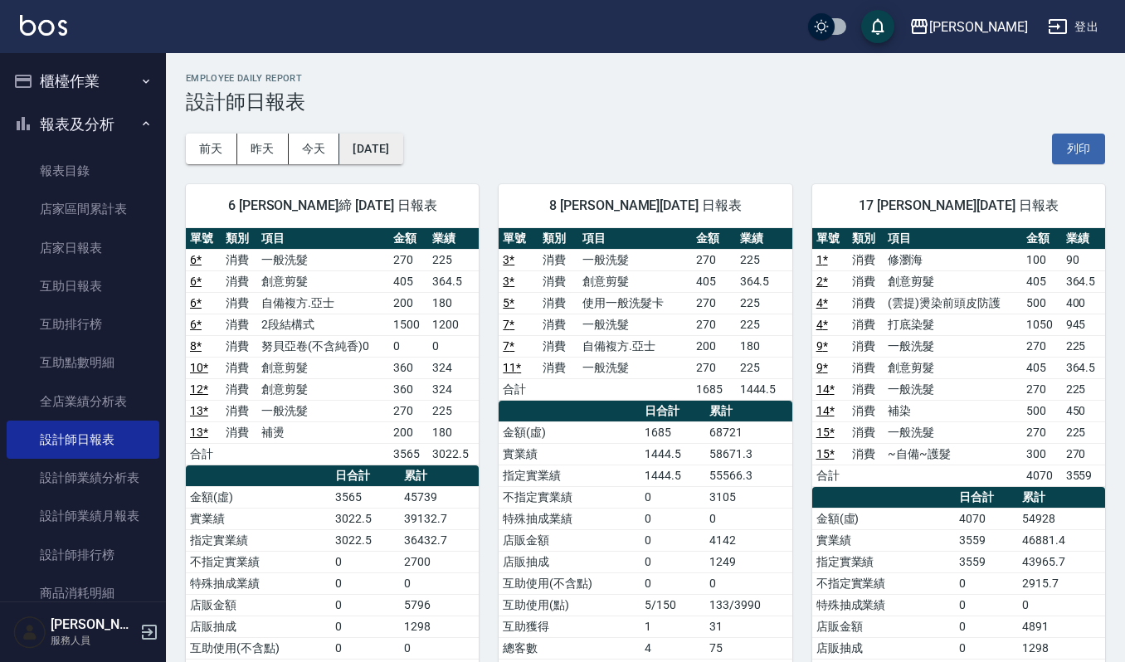
click at [390, 140] on button "[DATE]" at bounding box center [370, 149] width 63 height 31
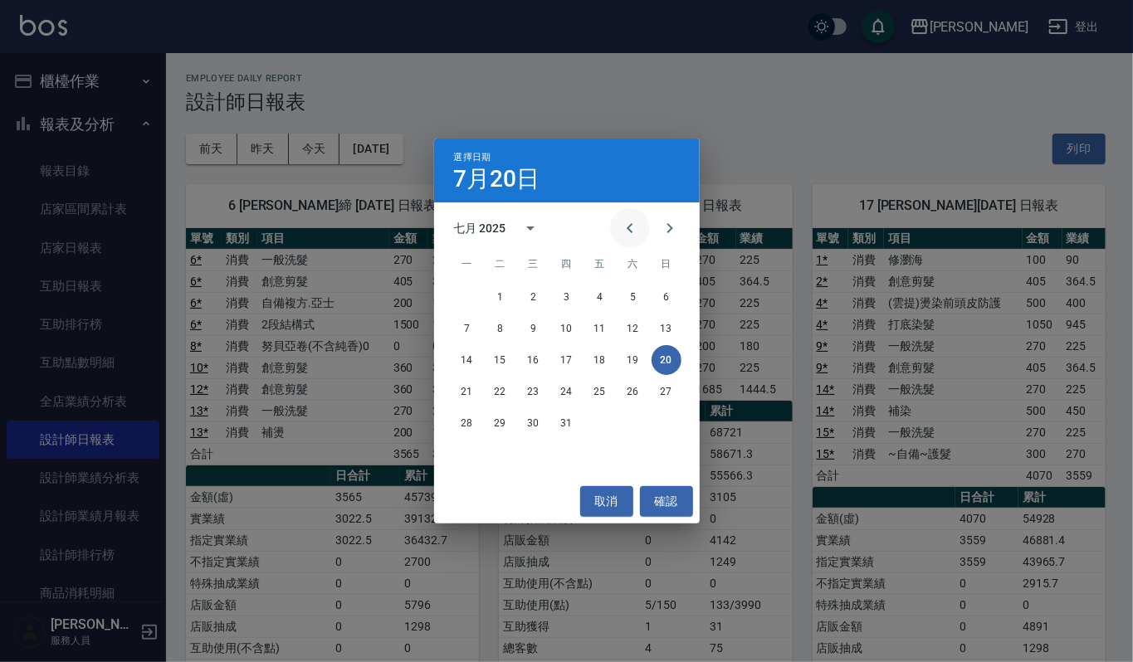
click at [631, 226] on icon "Previous month" at bounding box center [630, 228] width 20 height 20
click at [604, 393] on button "20" at bounding box center [600, 392] width 30 height 30
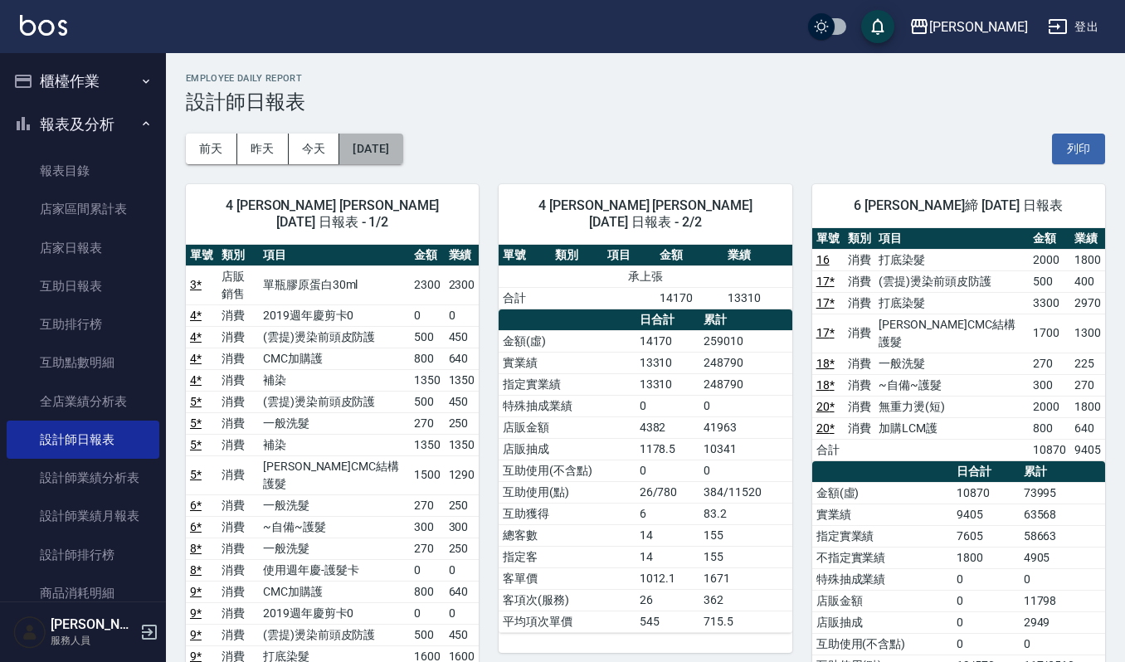
click at [403, 153] on button "[DATE]" at bounding box center [370, 149] width 63 height 31
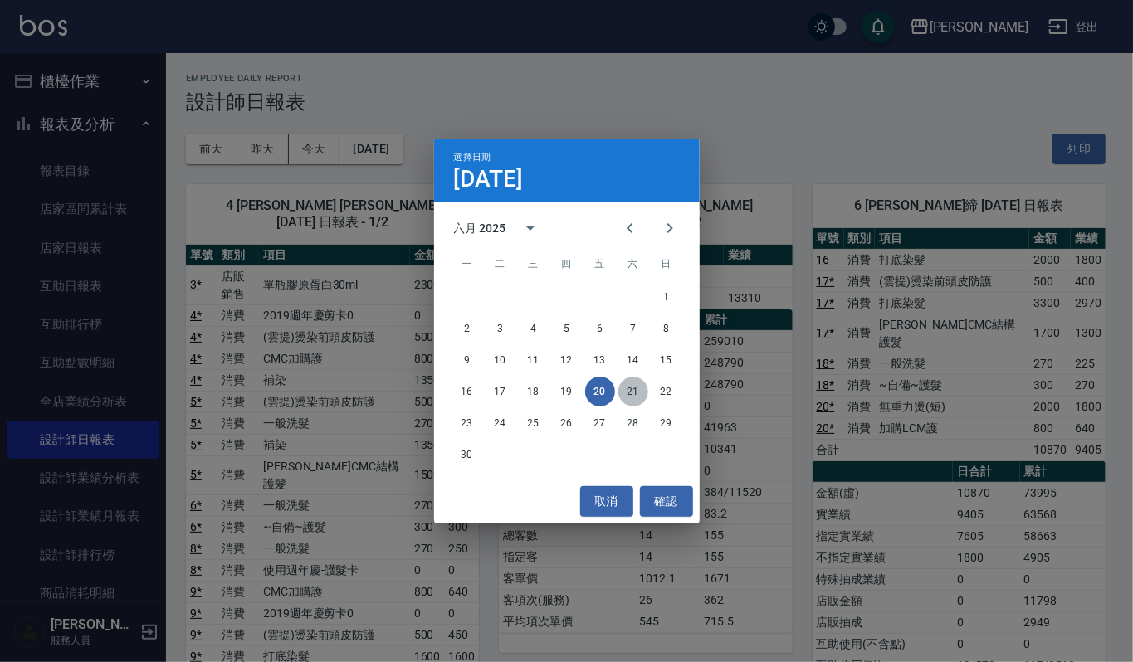
click at [628, 393] on button "21" at bounding box center [633, 392] width 30 height 30
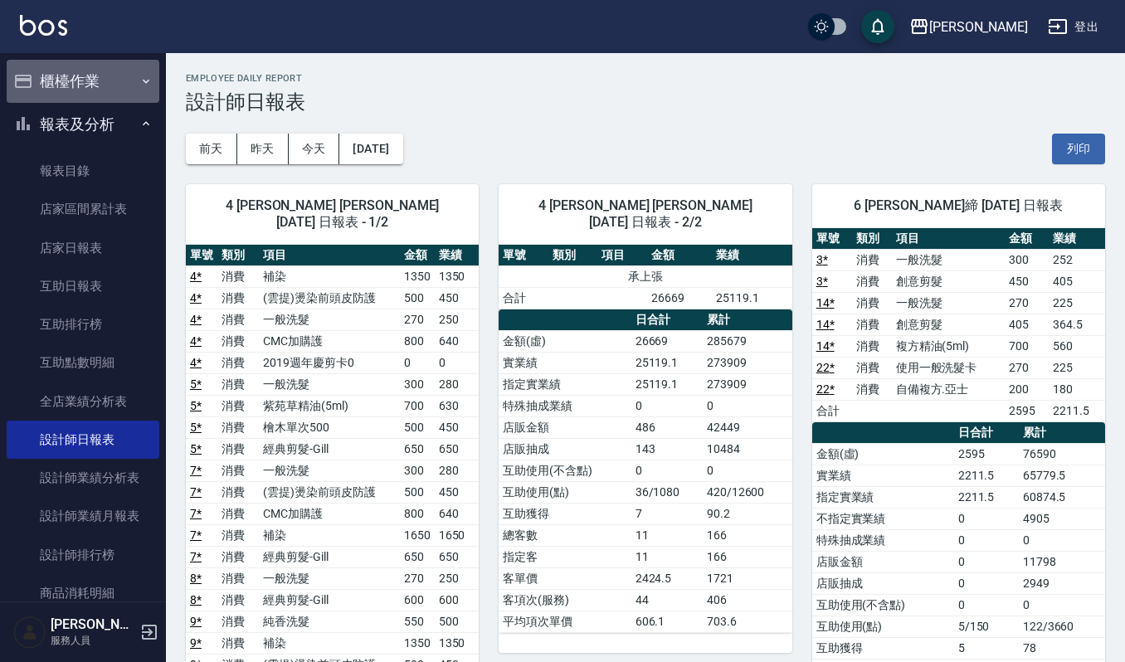
click at [100, 83] on button "櫃檯作業" at bounding box center [83, 81] width 153 height 43
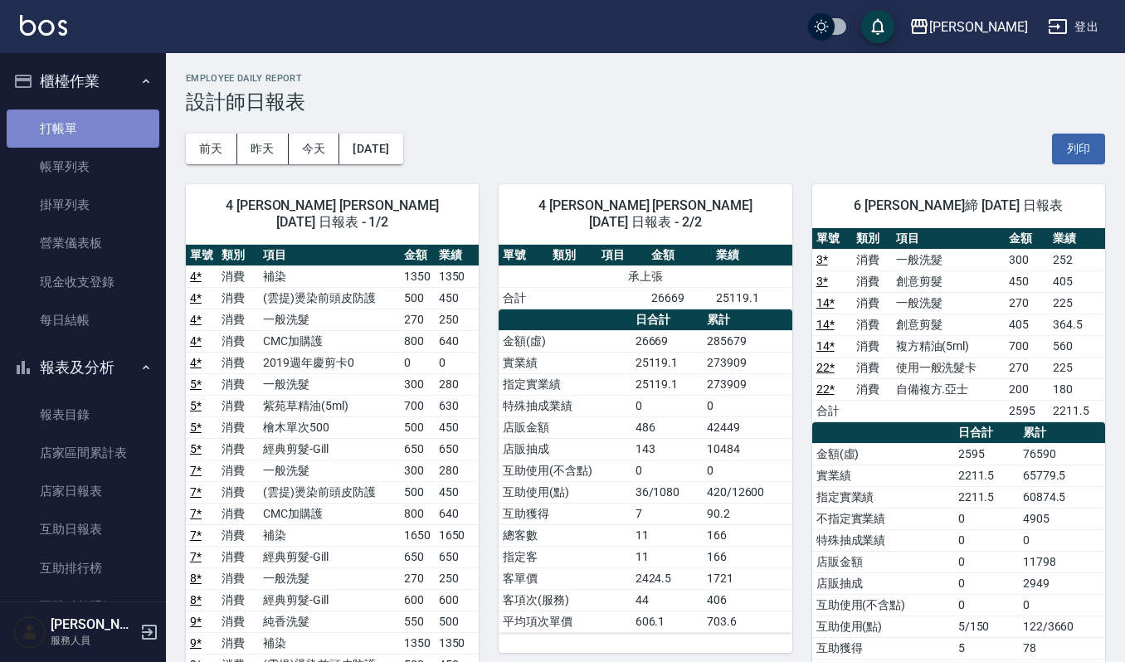
click at [97, 124] on link "打帳單" at bounding box center [83, 129] width 153 height 38
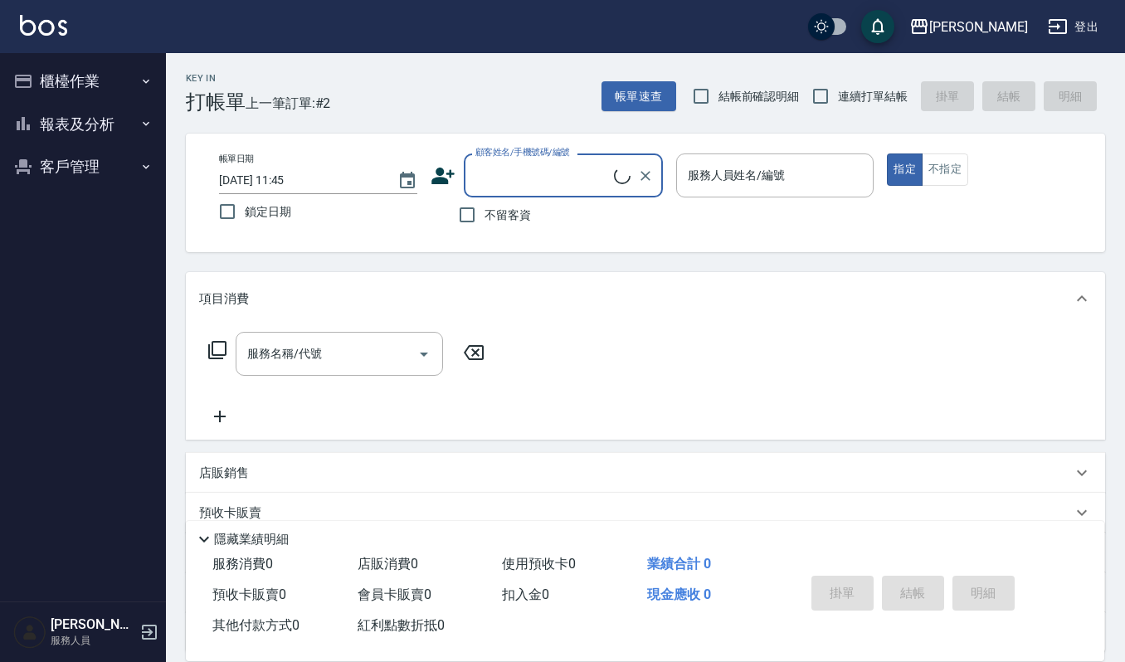
click at [556, 197] on div "顧客姓名/手機號碼/編號" at bounding box center [563, 176] width 199 height 44
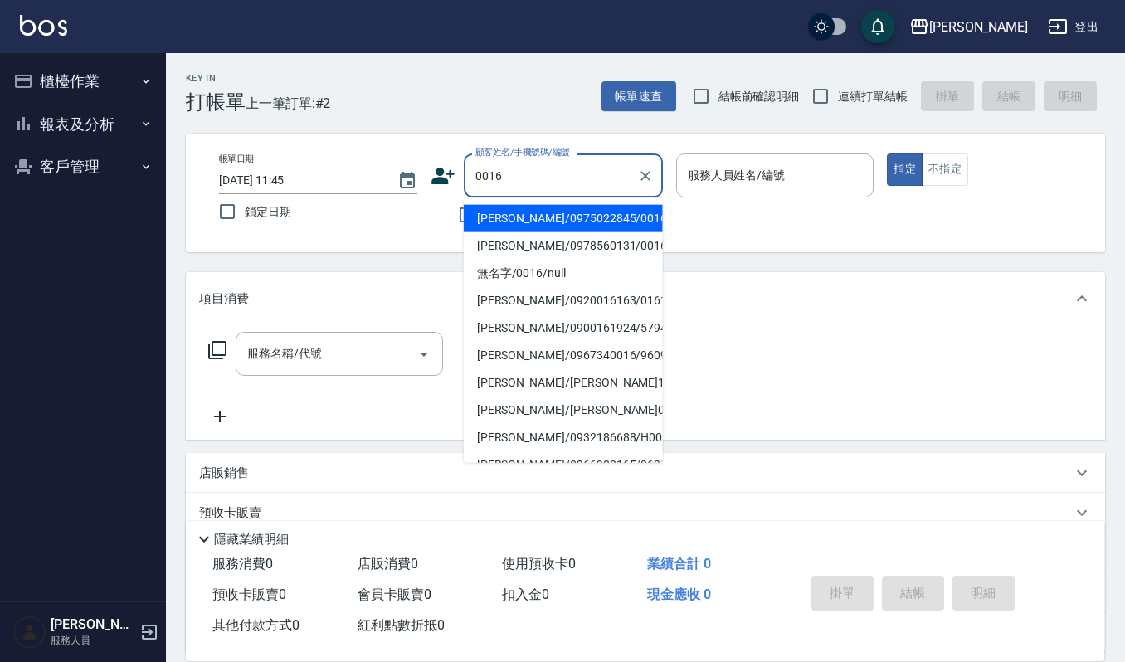
click at [555, 212] on li "林雨璇/0975022845/0016" at bounding box center [563, 218] width 199 height 27
type input "林雨璇/0975022845/0016"
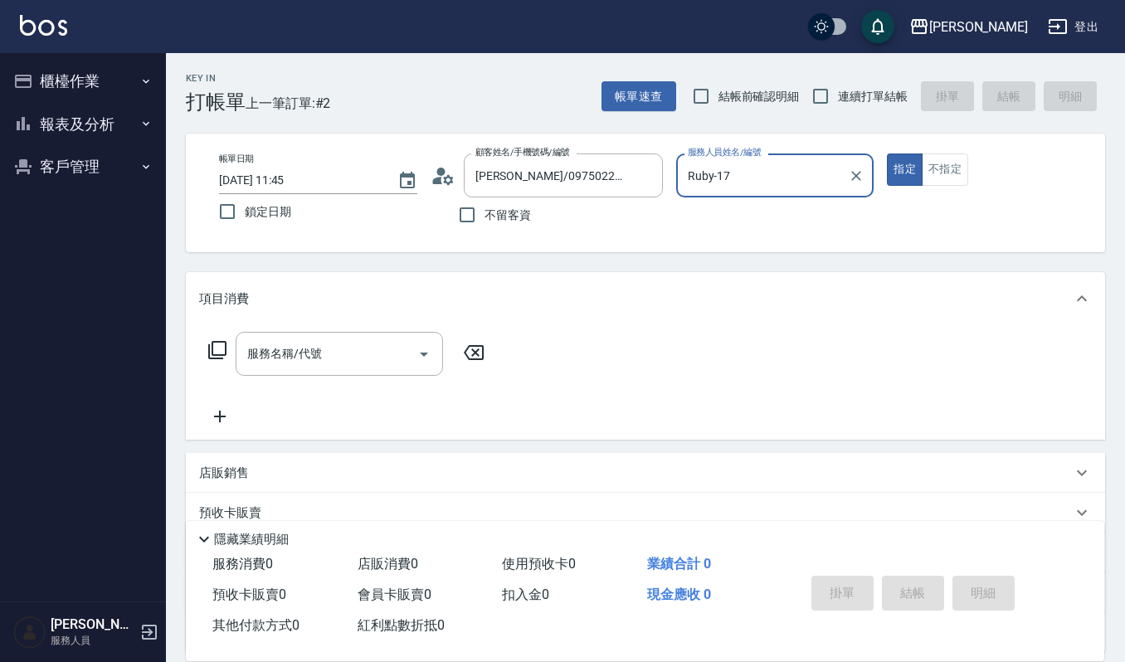
type input "Ruby-17"
click at [367, 343] on input "服務名稱/代號" at bounding box center [327, 353] width 168 height 29
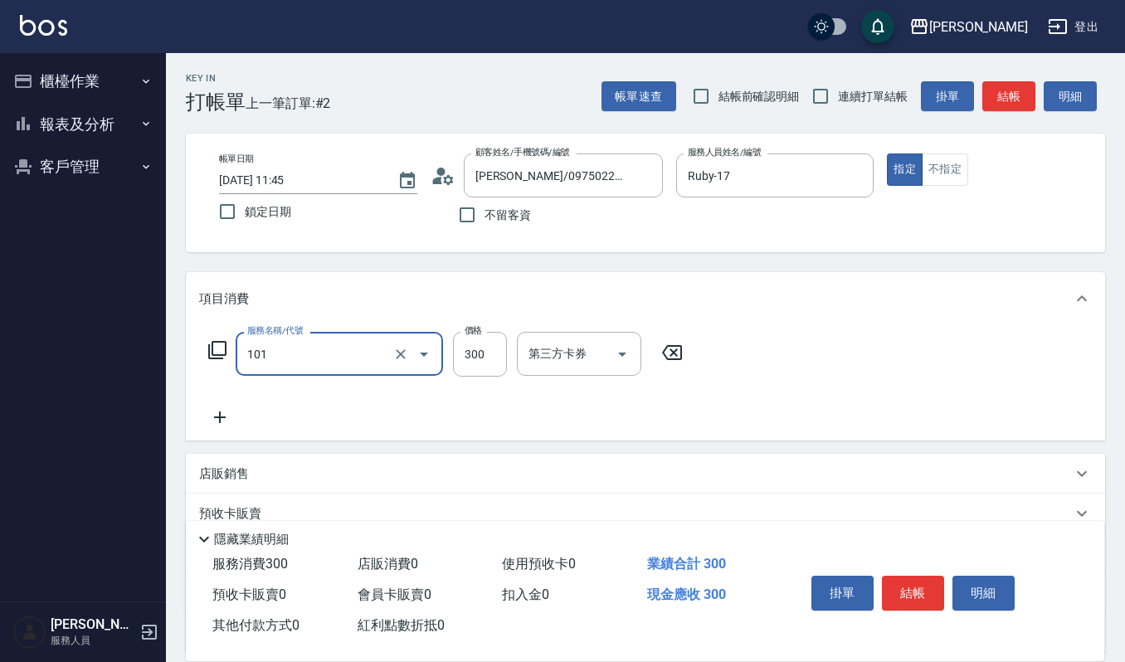
type input "一般洗髮(101)"
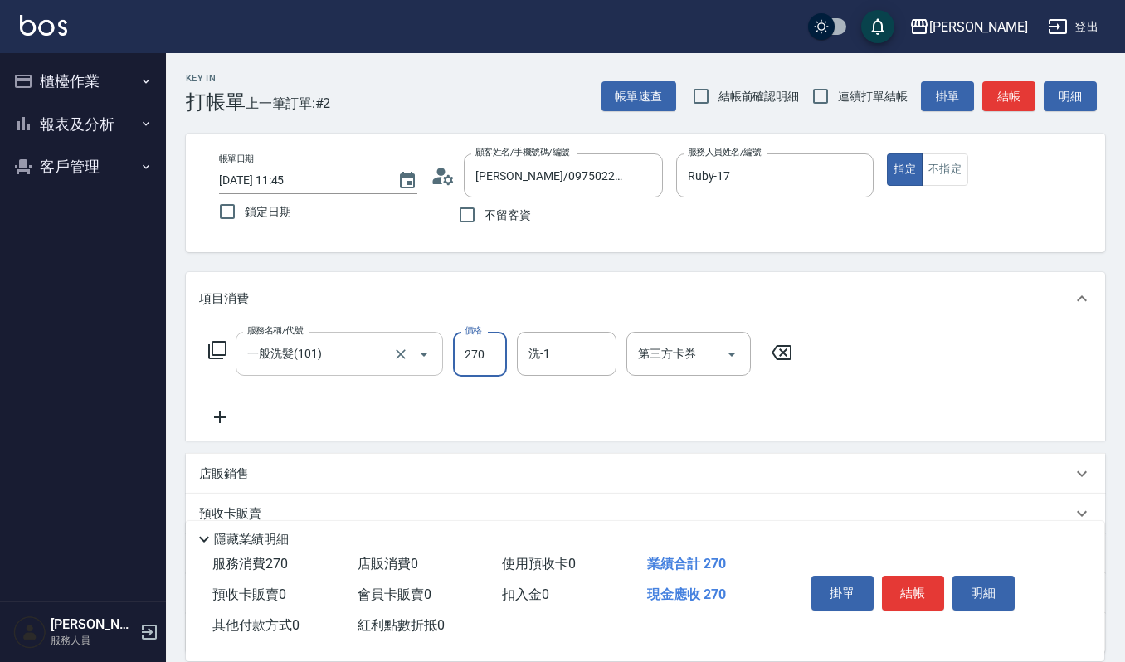
type input "270"
type input "宜芳-22"
click at [886, 588] on button "結帳" at bounding box center [913, 593] width 62 height 35
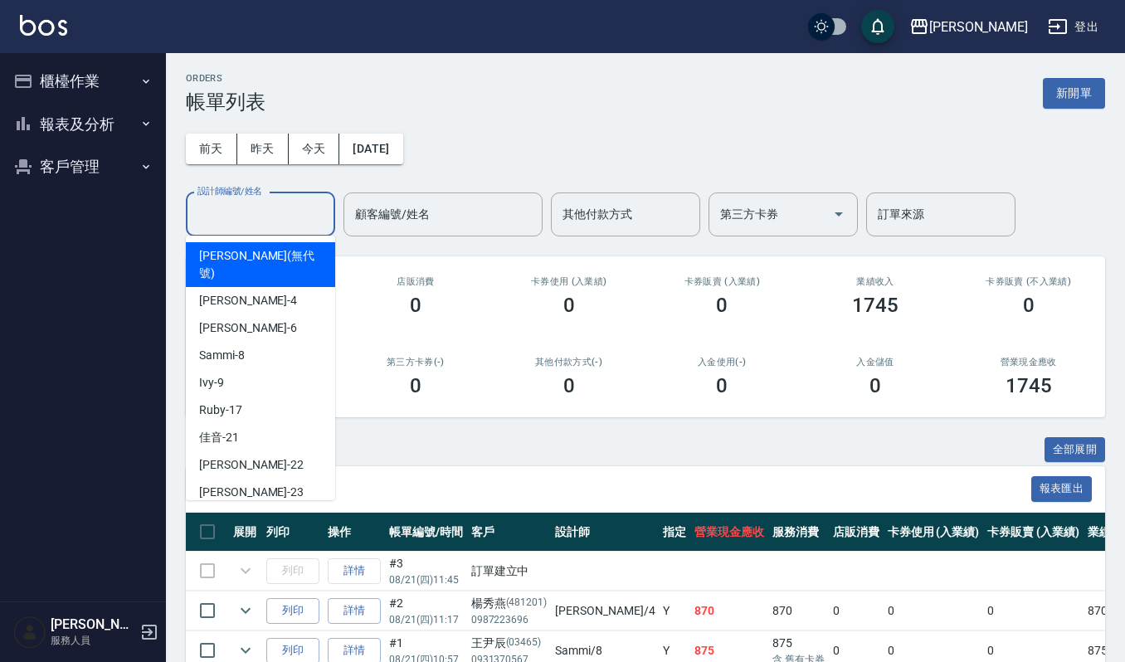
click at [279, 224] on input "設計師編號/姓名" at bounding box center [260, 214] width 134 height 29
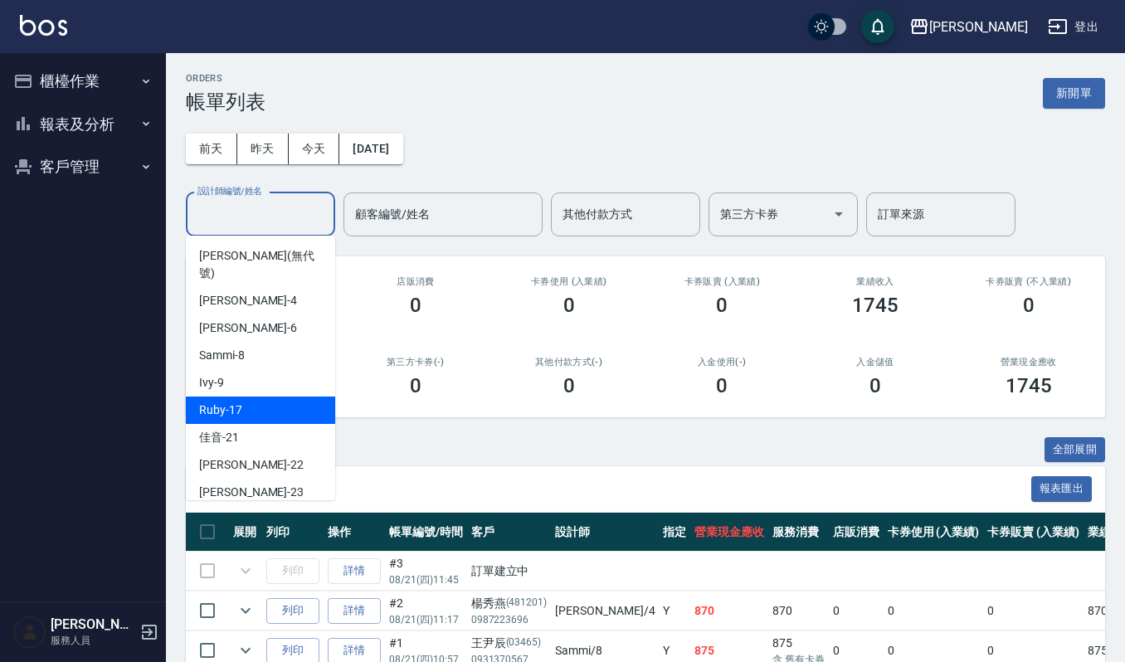
click at [266, 397] on div "Ruby -17" at bounding box center [260, 410] width 149 height 27
type input "Ruby-17"
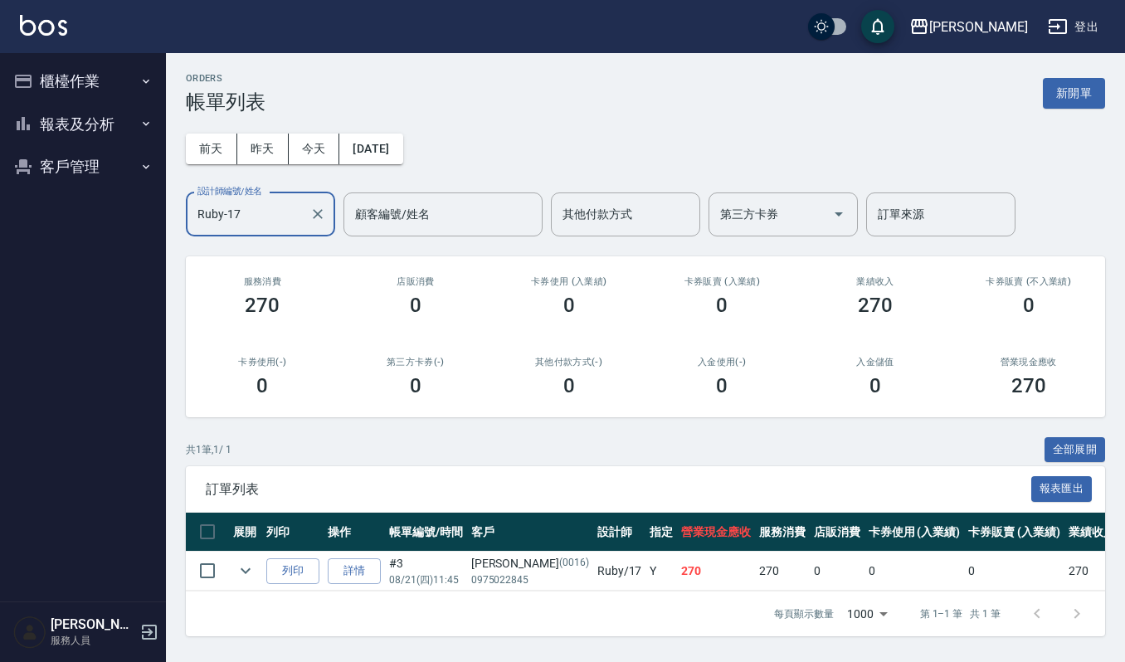
scroll to position [11, 0]
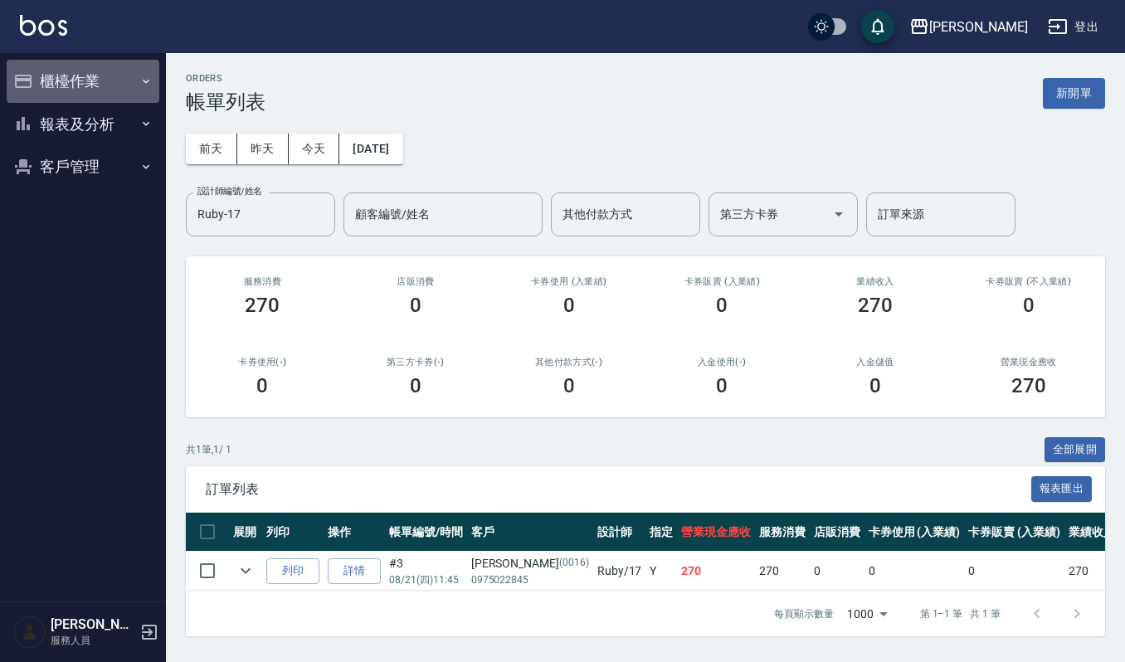
click at [81, 73] on button "櫃檯作業" at bounding box center [83, 81] width 153 height 43
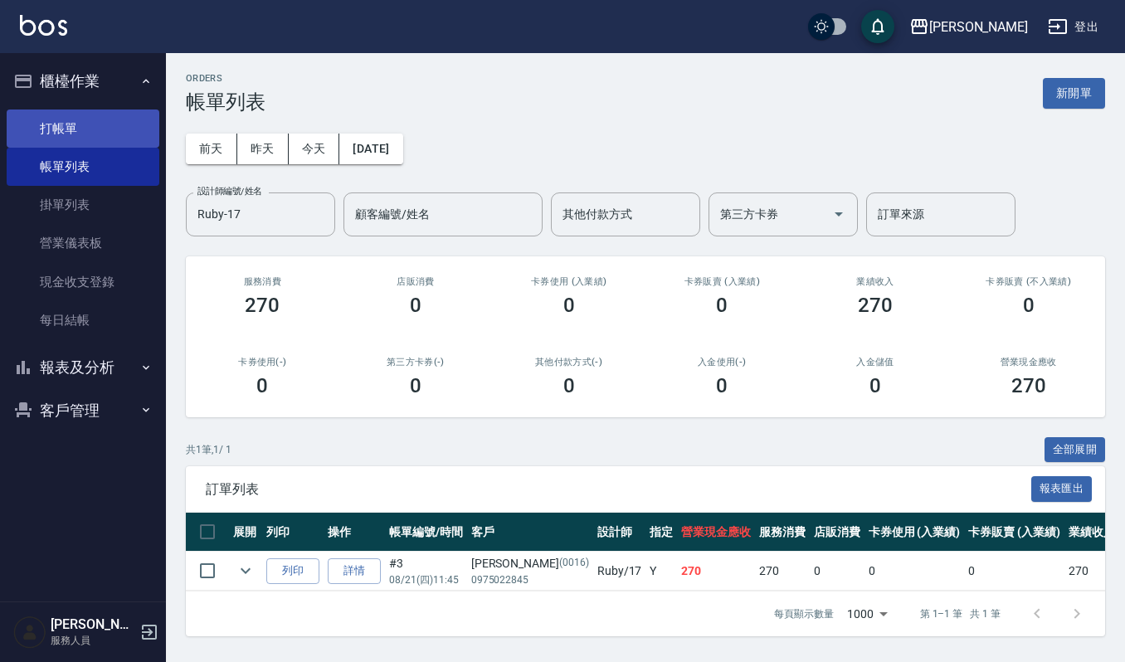
click at [74, 134] on link "打帳單" at bounding box center [83, 129] width 153 height 38
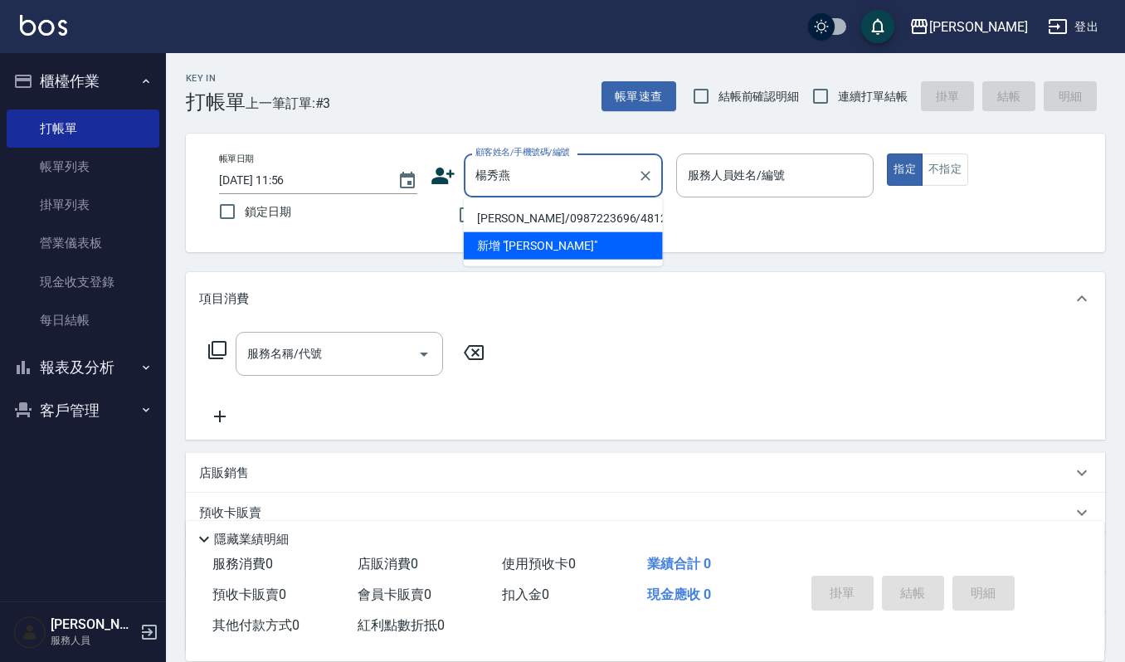
click at [506, 213] on li "[PERSON_NAME]/0987223696/481201" at bounding box center [563, 218] width 199 height 27
type input "[PERSON_NAME]/0987223696/481201"
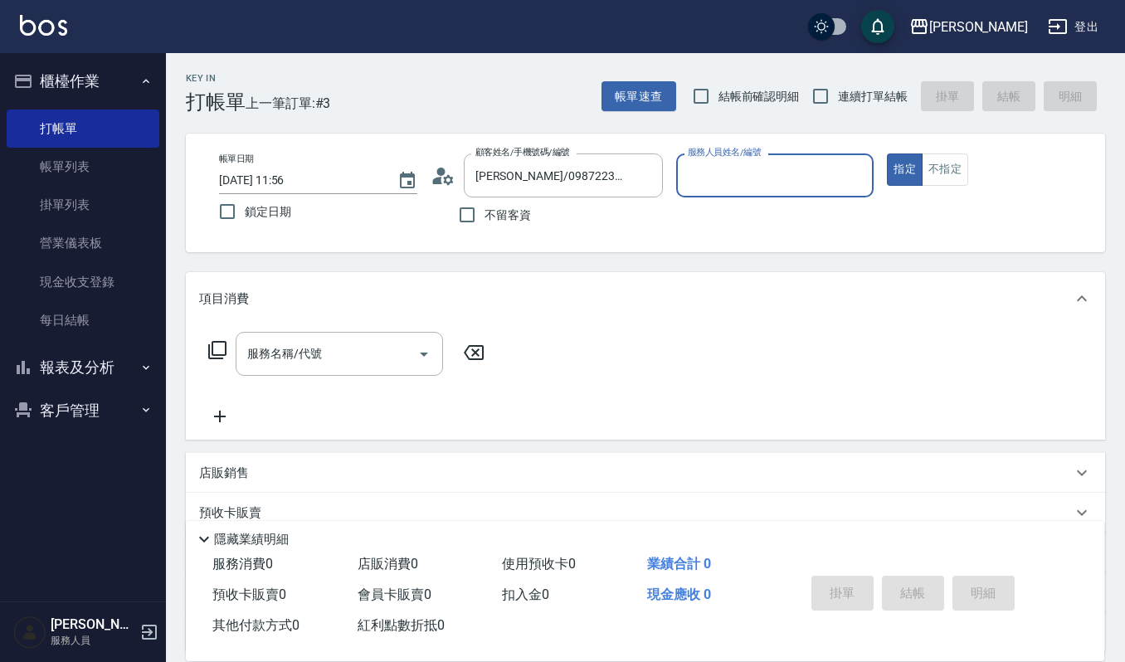
type input "[PERSON_NAME]-4"
click at [367, 375] on div "服務名稱/代號" at bounding box center [339, 354] width 207 height 44
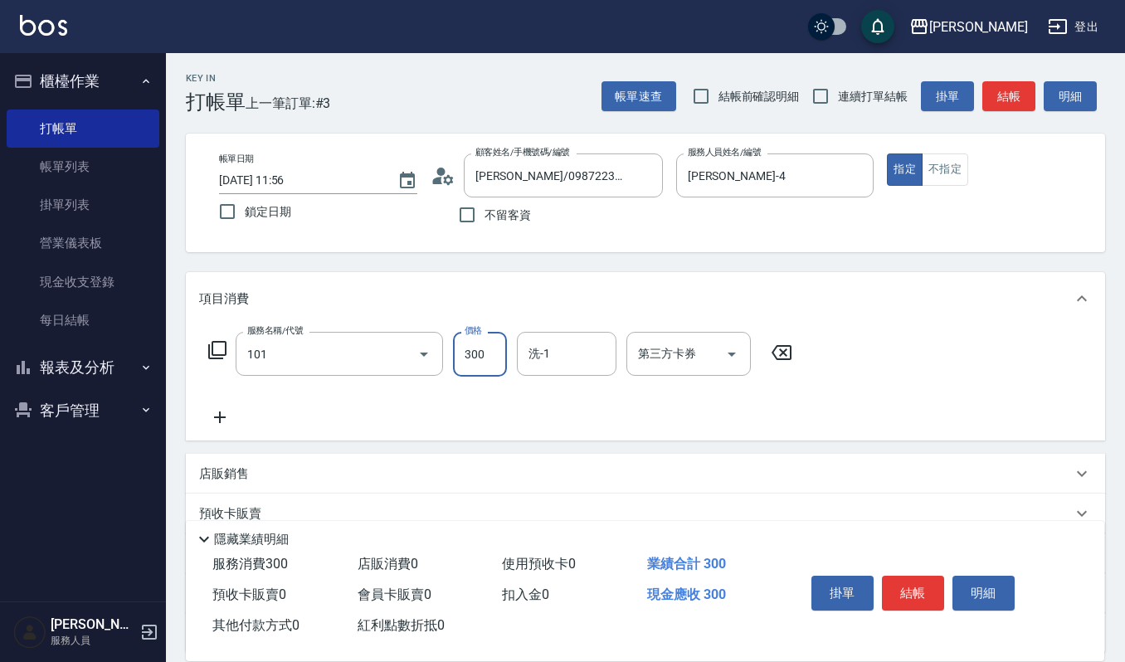
type input "一般洗髮(101)"
type input "270"
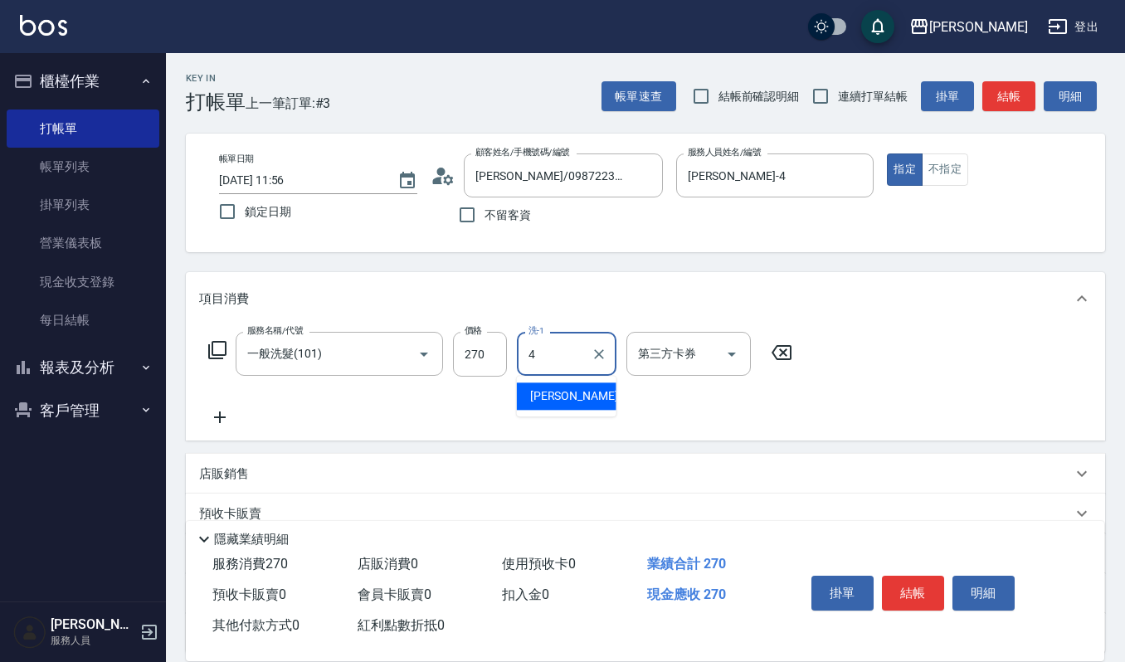
type input "[PERSON_NAME]-4"
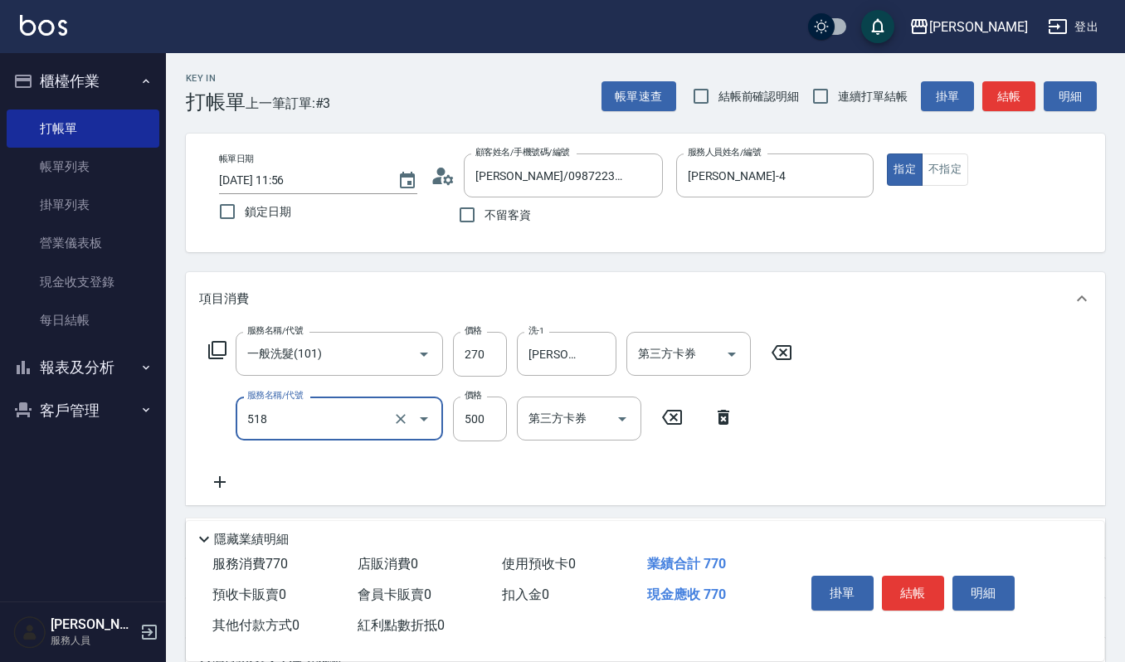
type input "(雲提)燙染前頭皮防護(518)"
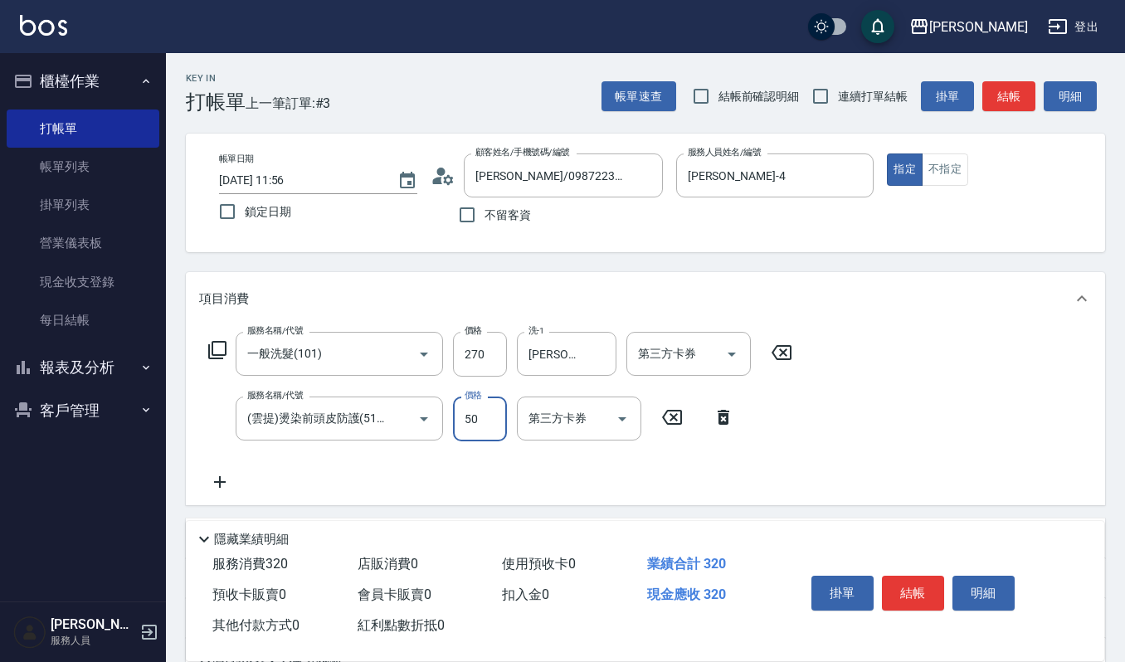
type input "500"
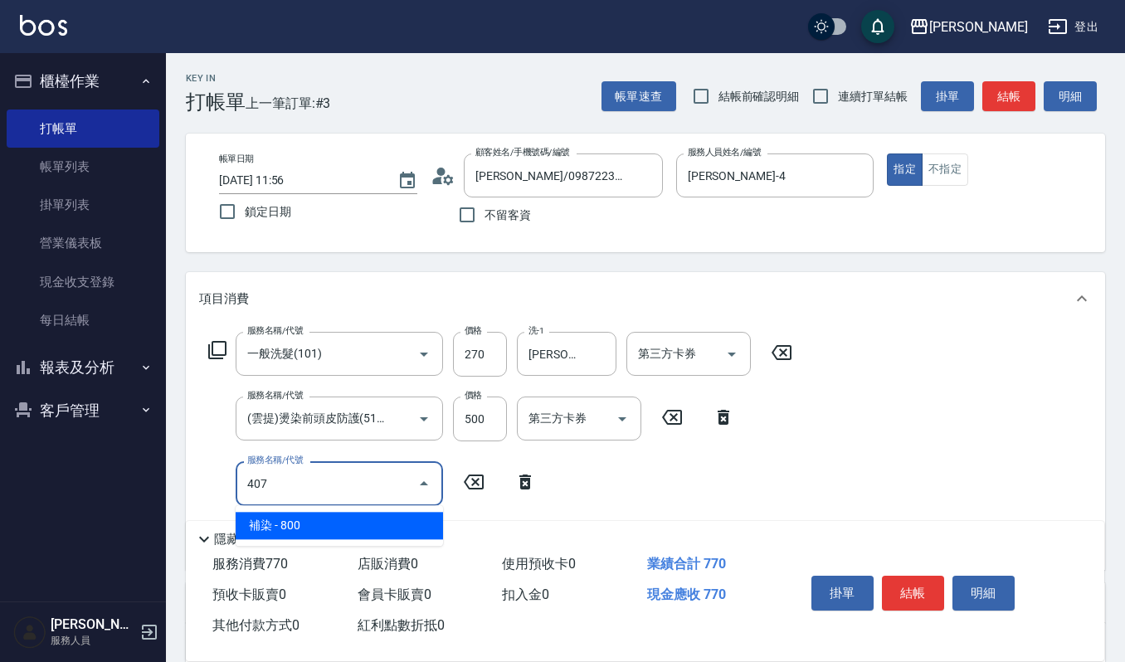
type input "補染(407)"
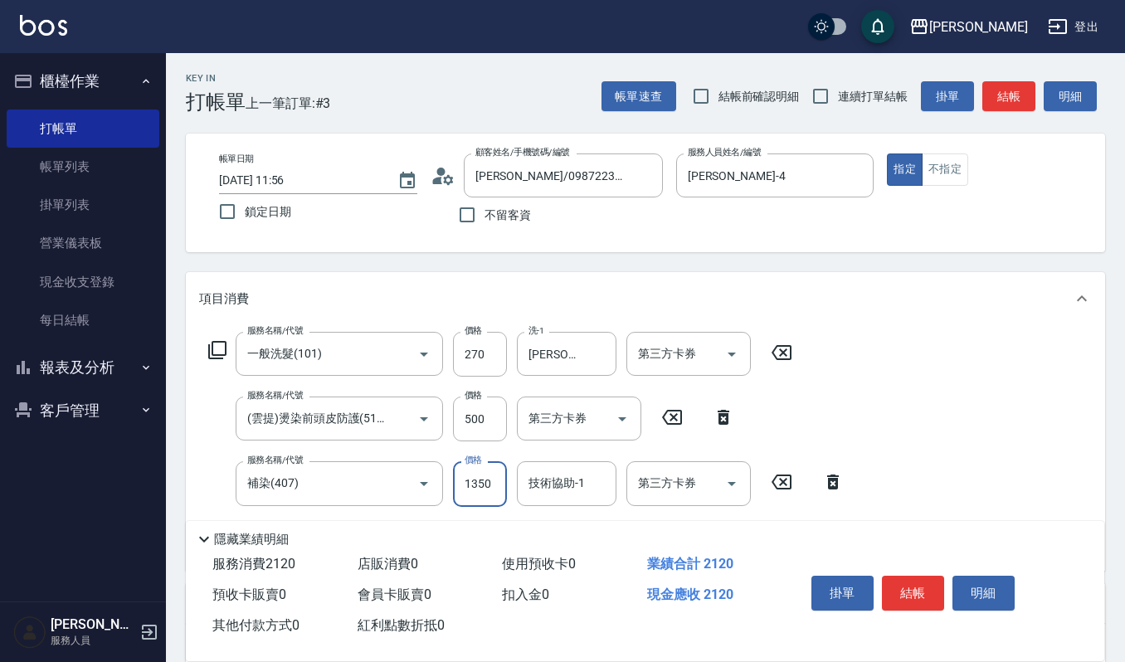
type input "1350"
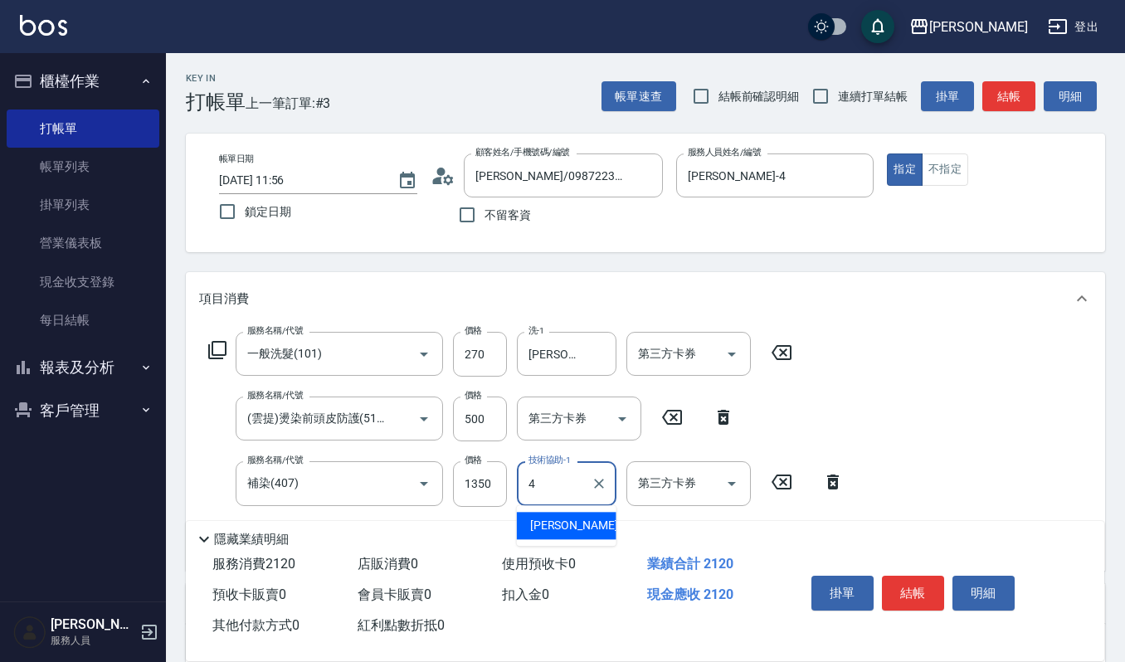
type input "[PERSON_NAME]-4"
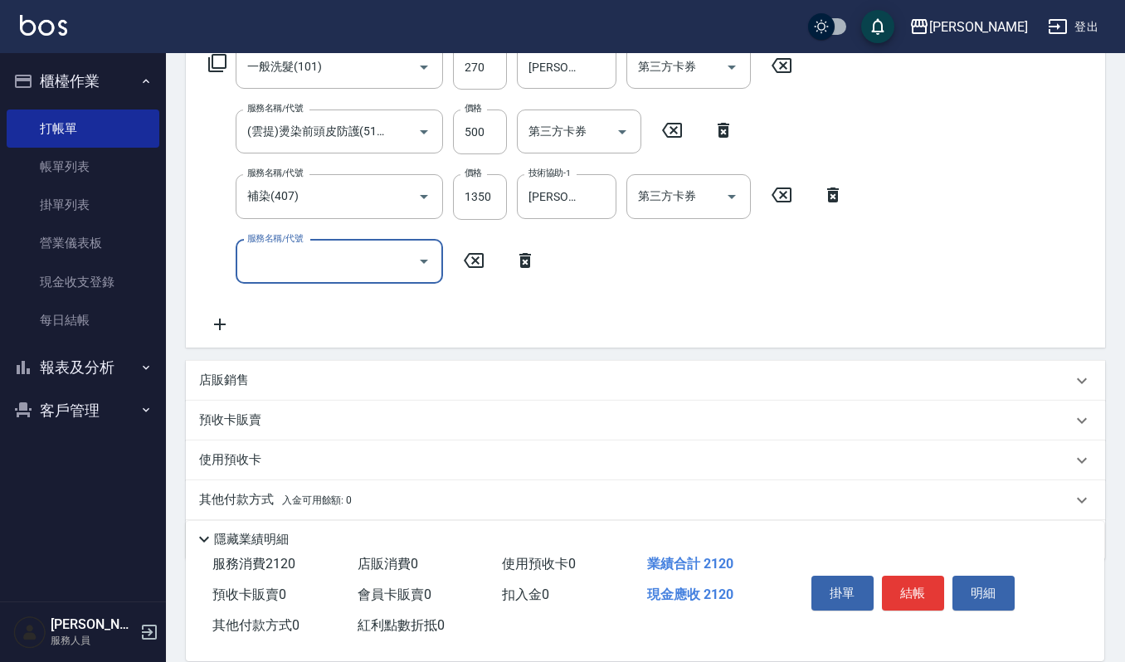
scroll to position [332, 0]
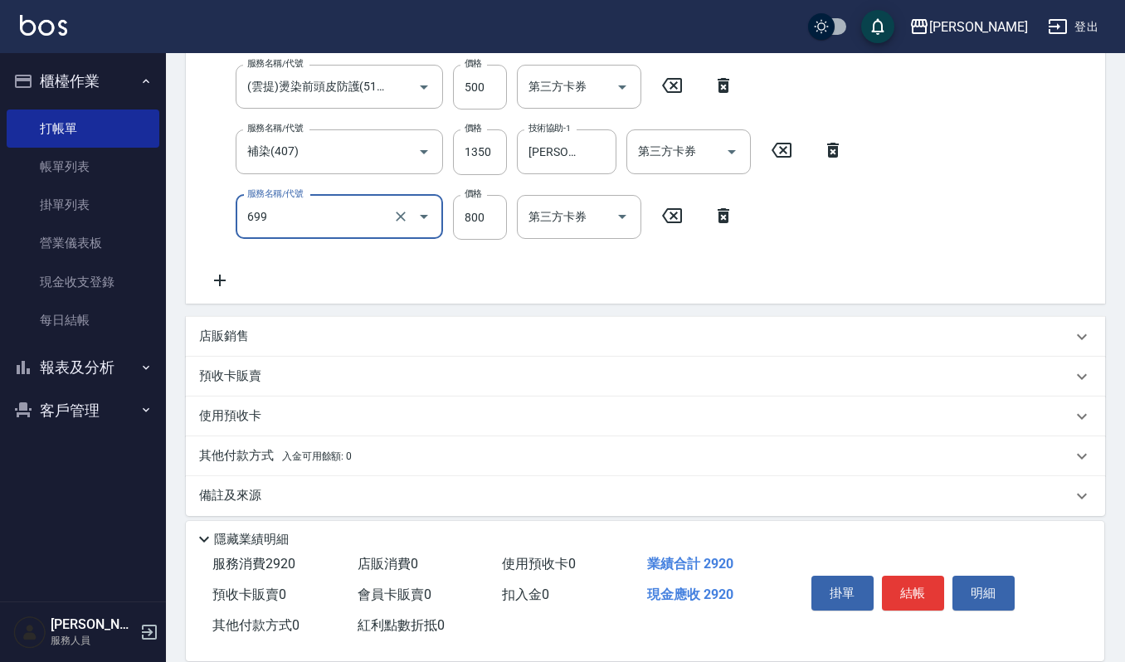
type input "加購LCM護(699)"
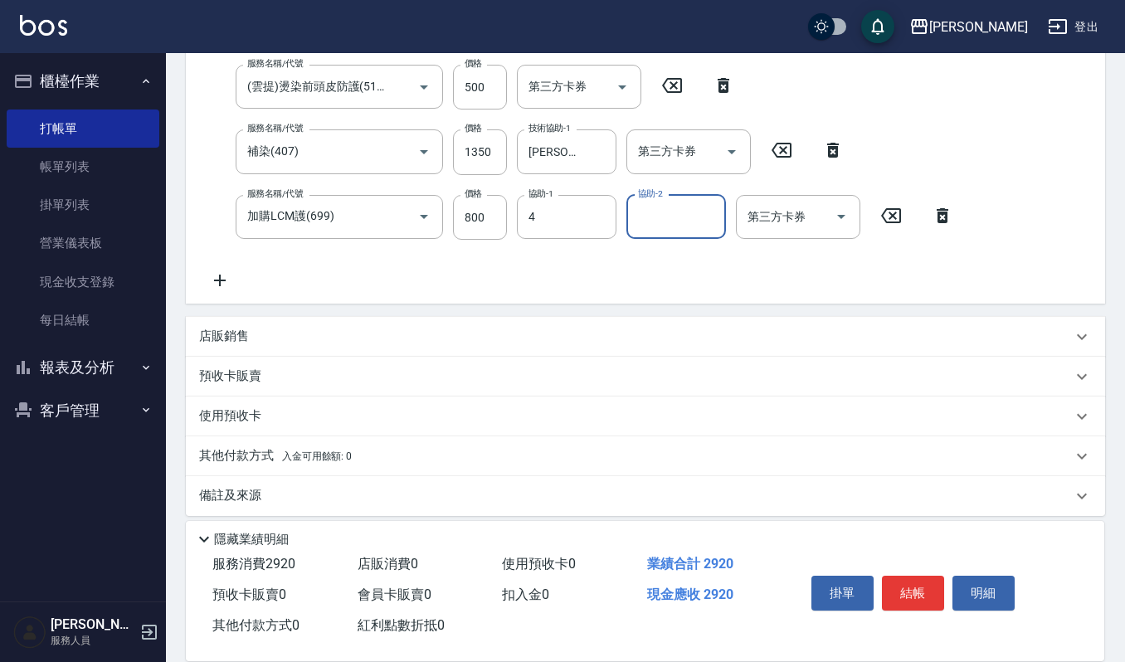
type input "[PERSON_NAME]-4"
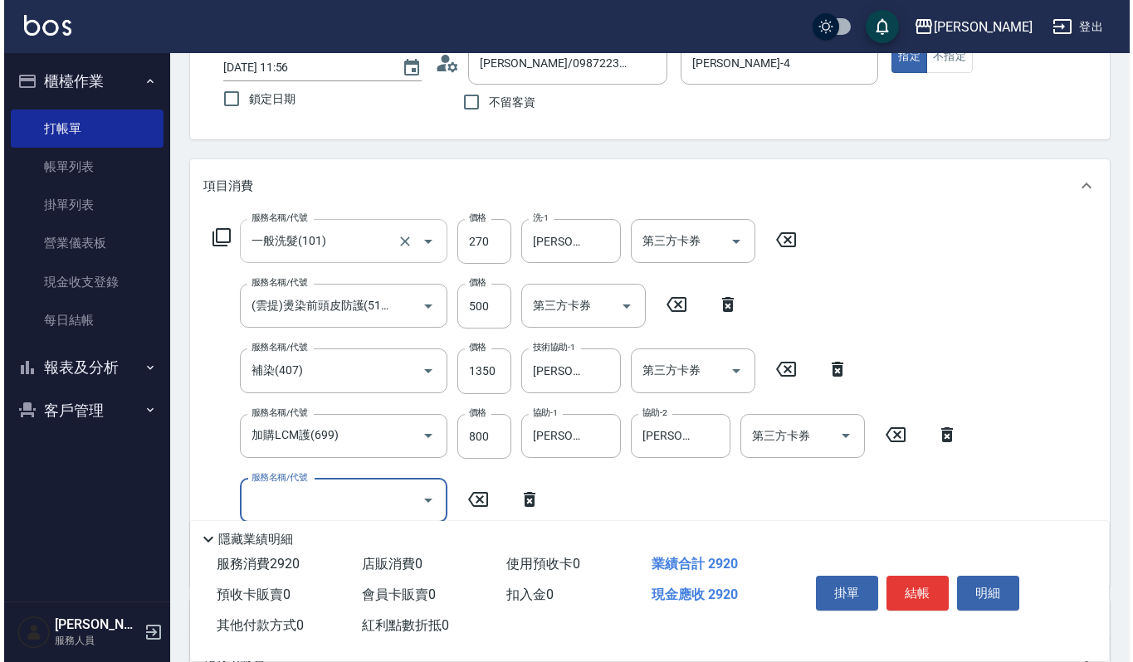
scroll to position [110, 0]
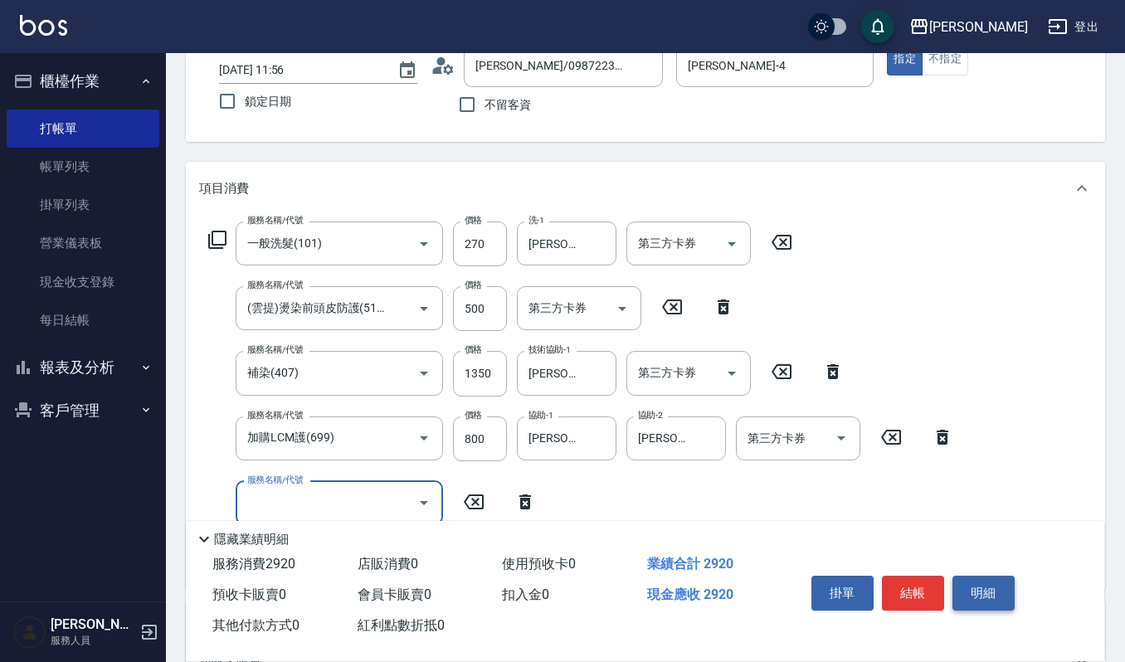
click at [968, 589] on button "明細" at bounding box center [984, 593] width 62 height 35
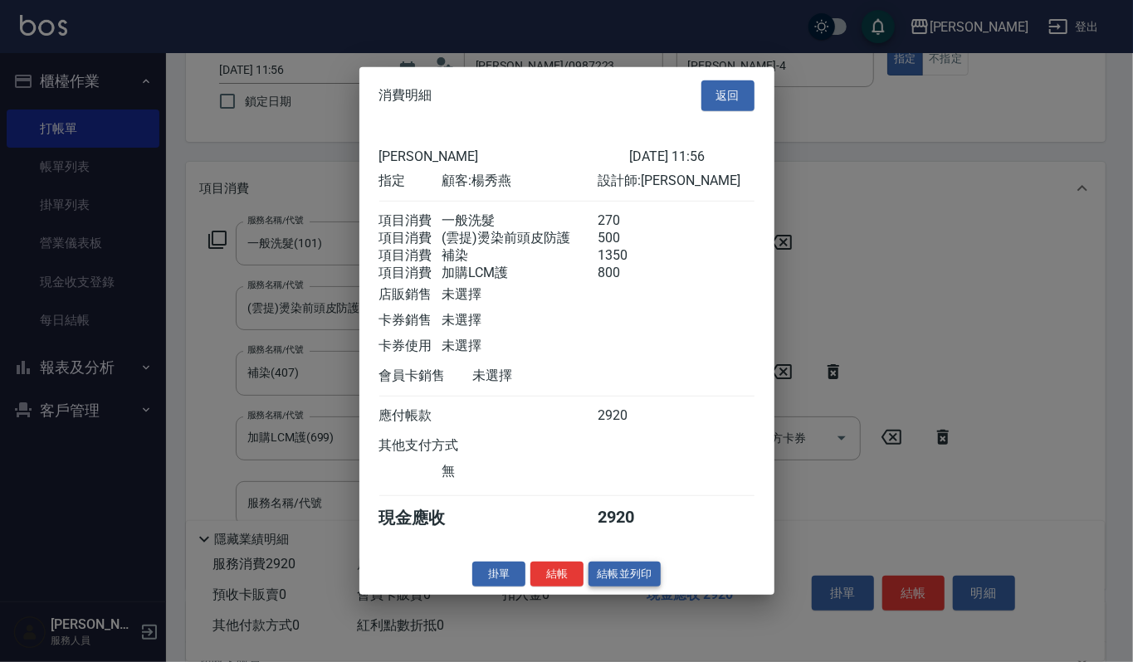
click at [628, 587] on button "結帳並列印" at bounding box center [624, 574] width 72 height 26
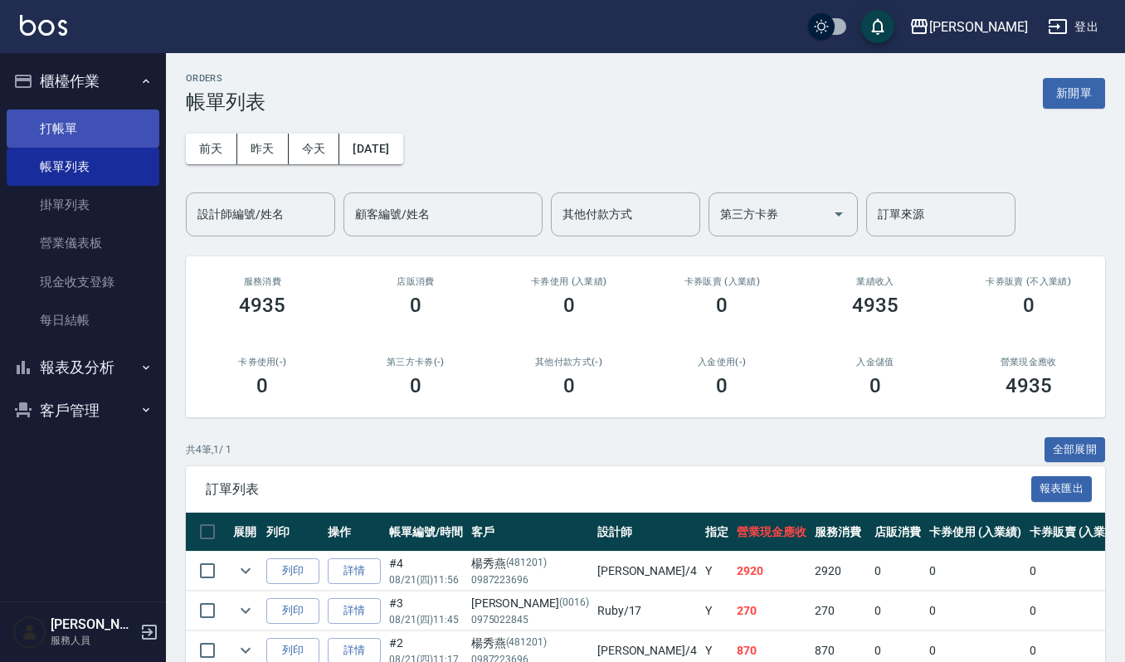
click at [41, 110] on link "打帳單" at bounding box center [83, 129] width 153 height 38
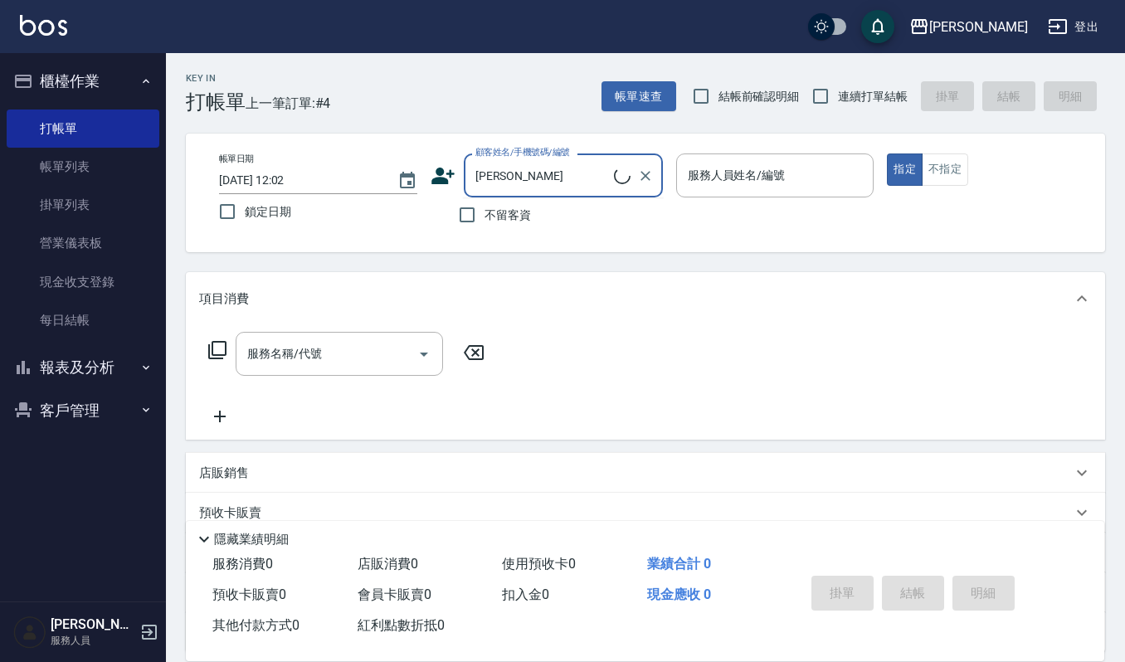
click at [595, 166] on input "趙惠惠" at bounding box center [542, 175] width 143 height 29
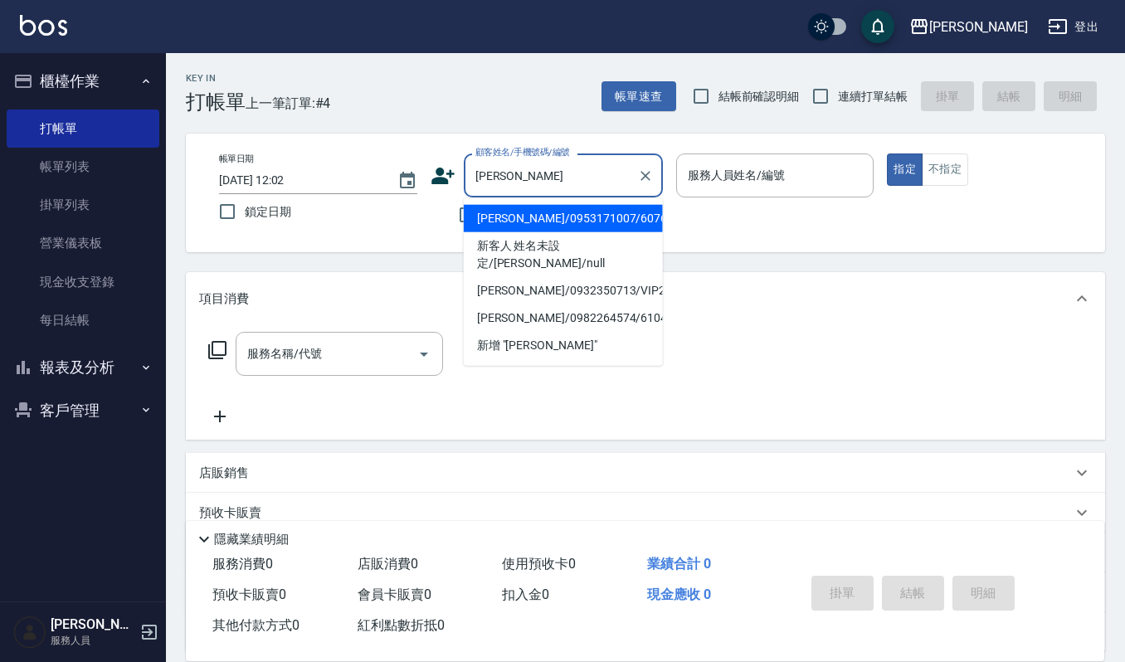
click at [495, 220] on li "趙惠娟/0953171007/60765" at bounding box center [563, 218] width 199 height 27
type input "趙惠娟/0953171007/60765"
type input "[PERSON_NAME]-4"
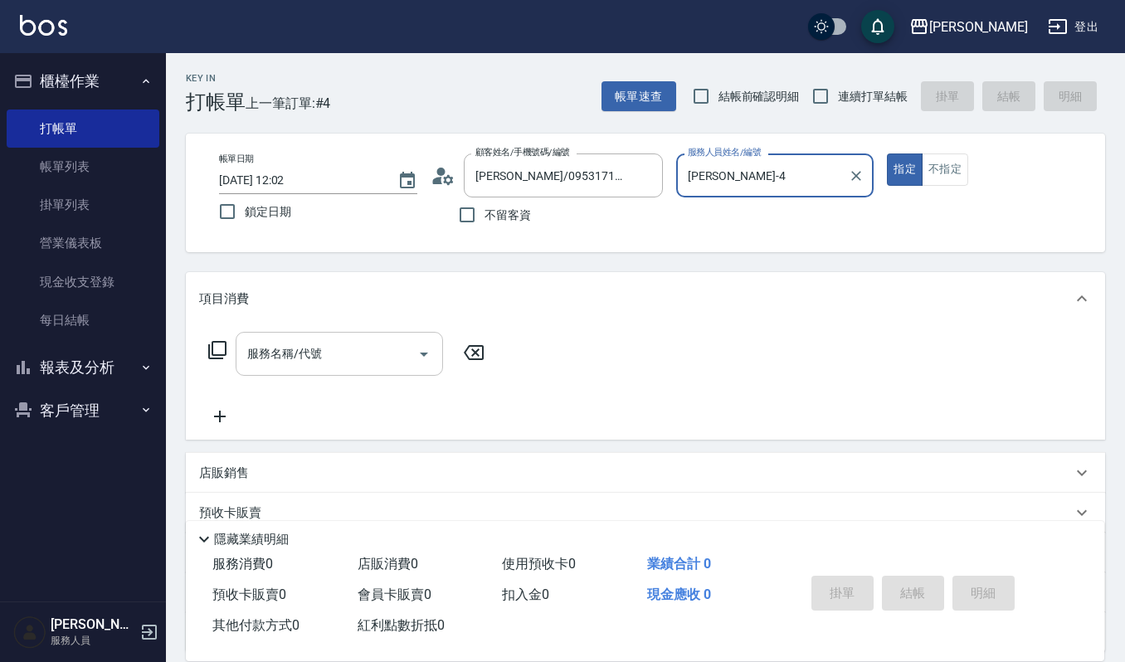
click at [372, 370] on div "服務名稱/代號" at bounding box center [339, 354] width 207 height 44
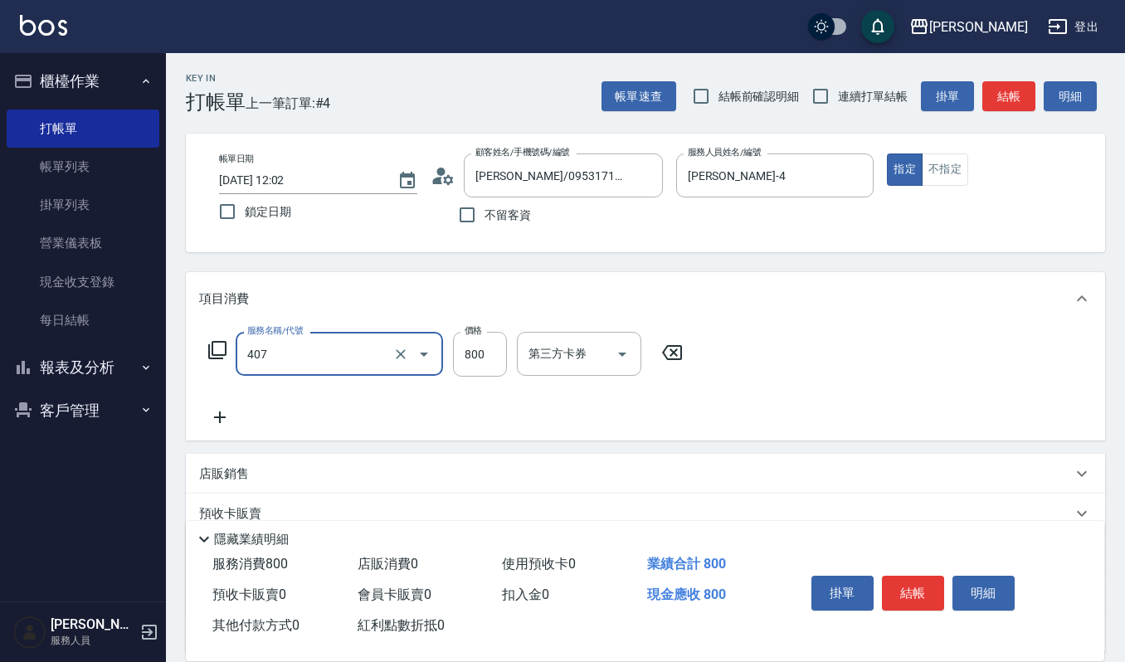
type input "補染(407)"
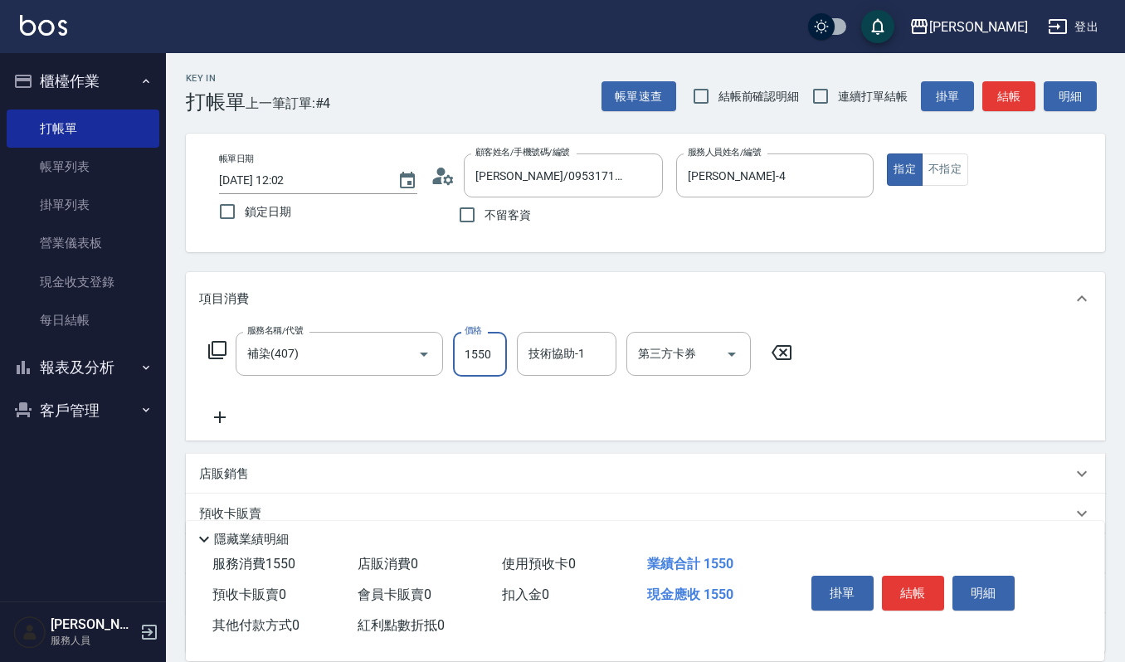
type input "1550"
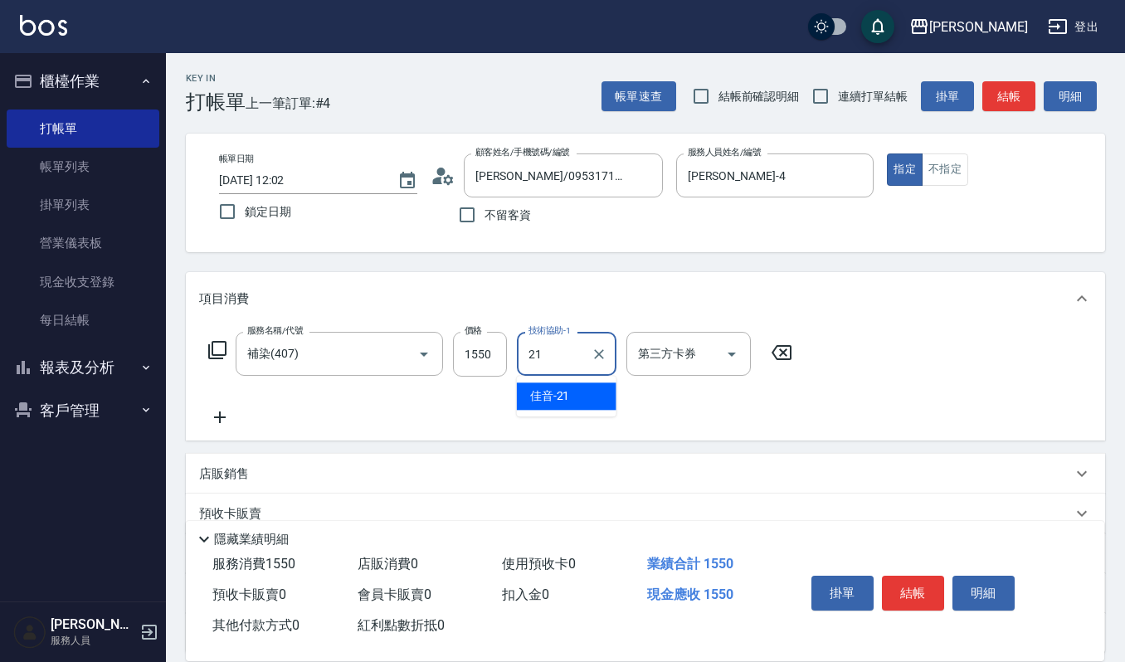
type input "佳音-21"
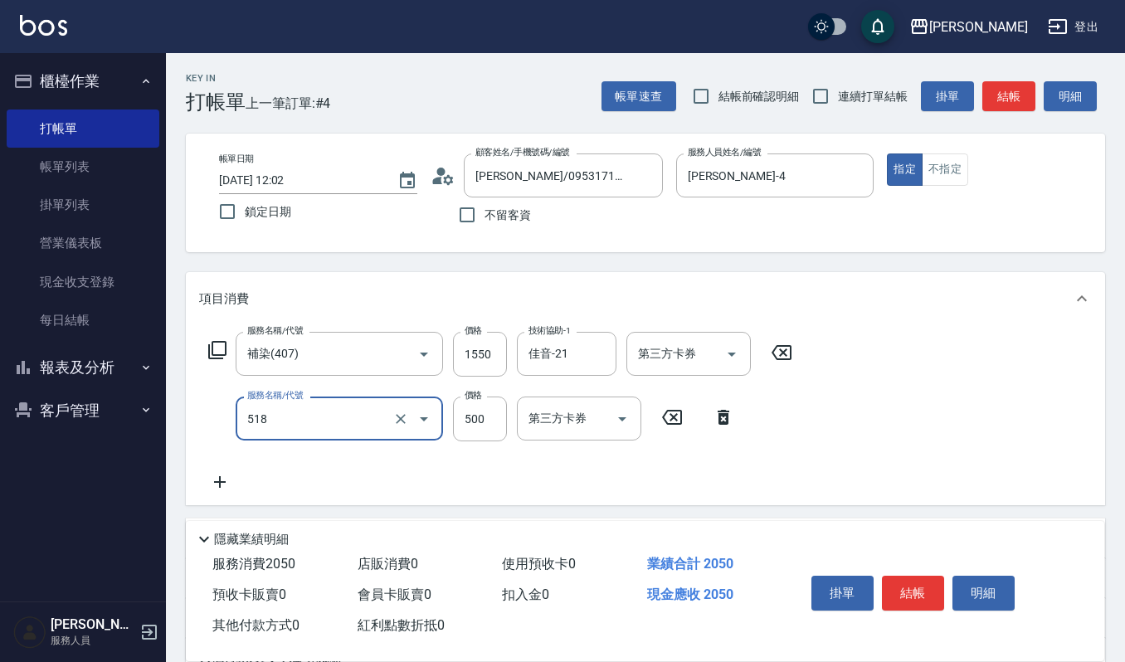
type input "(雲提)燙染前頭皮防護(518)"
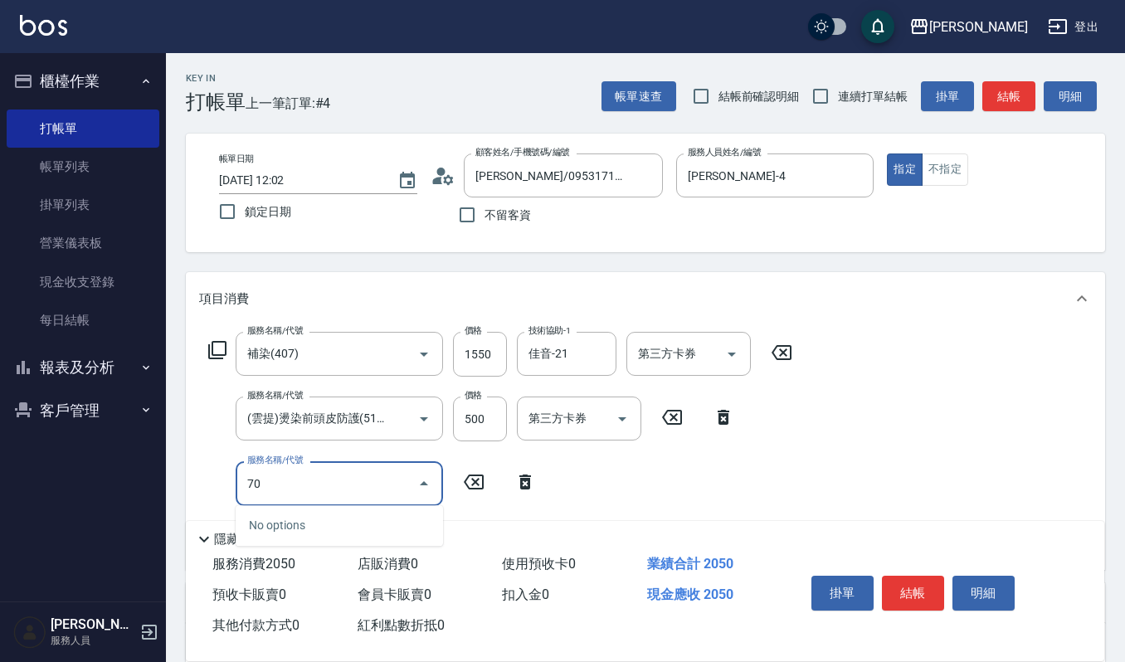
type input "7"
type input "荷昀CMC結構護髮(585)"
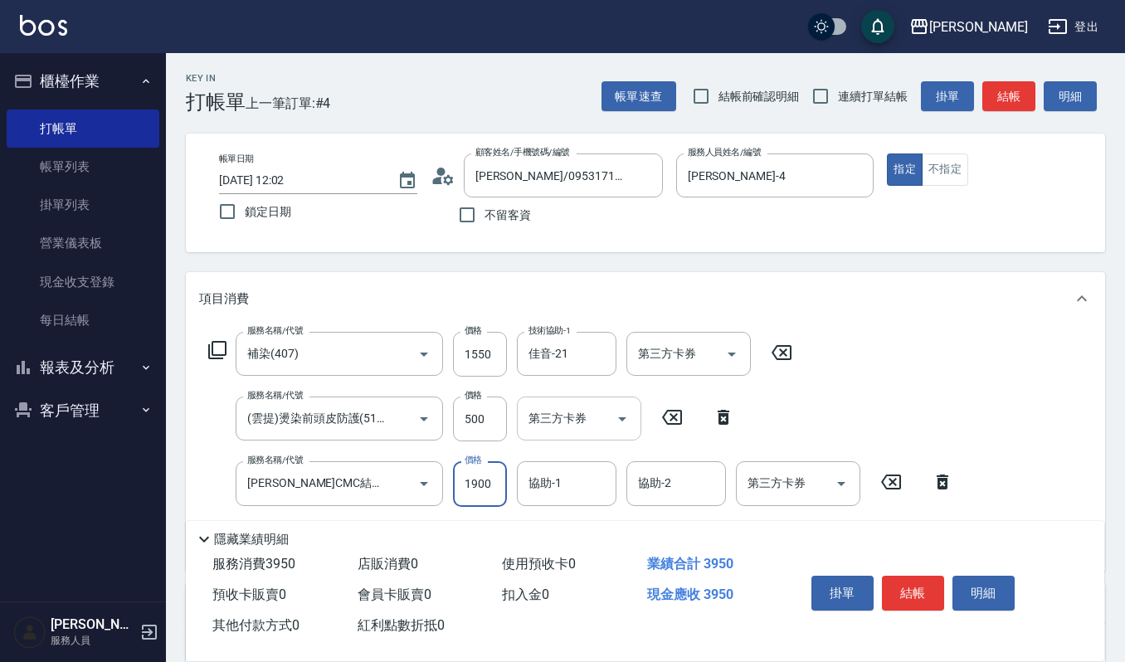
type input "1900"
type input "佳音-21"
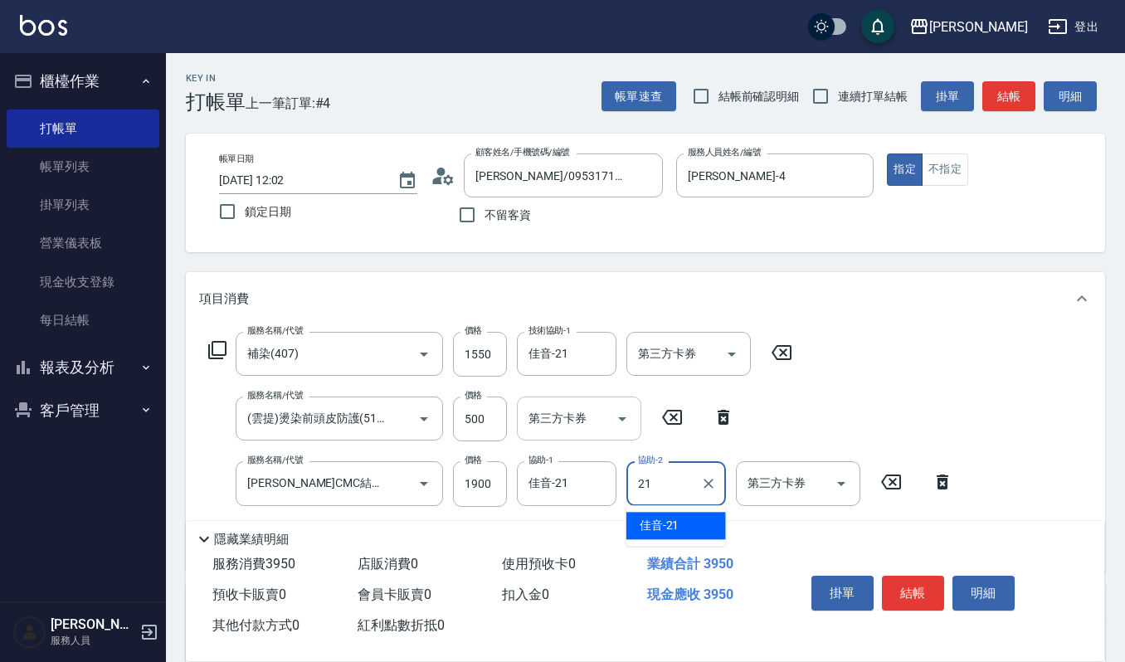
type input "佳音-21"
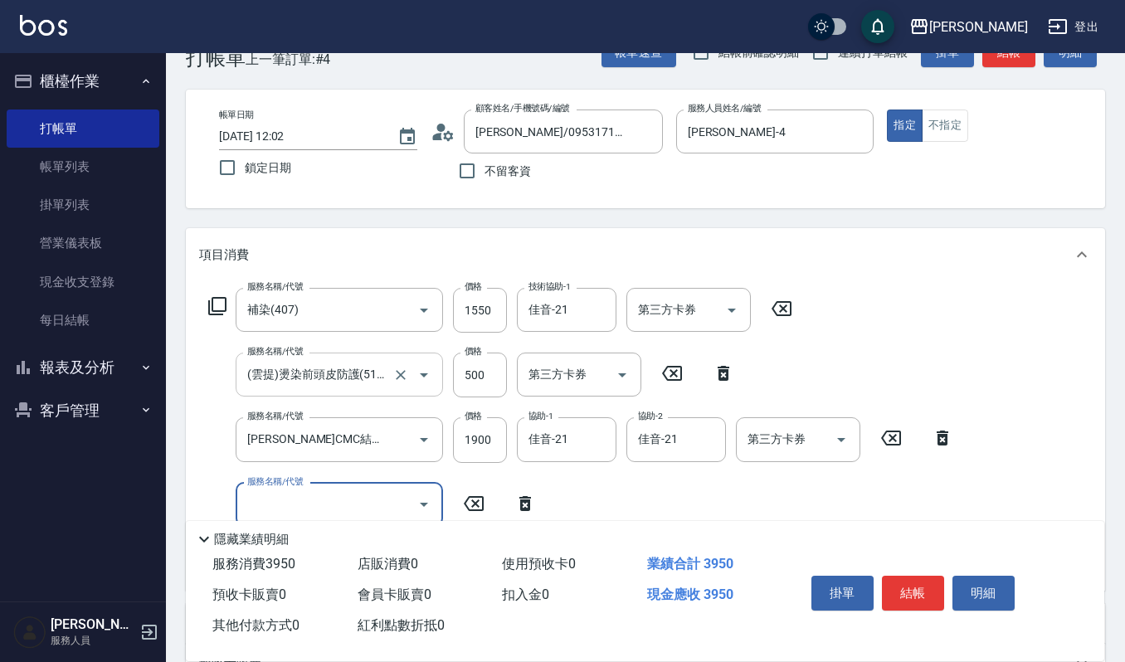
scroll to position [110, 0]
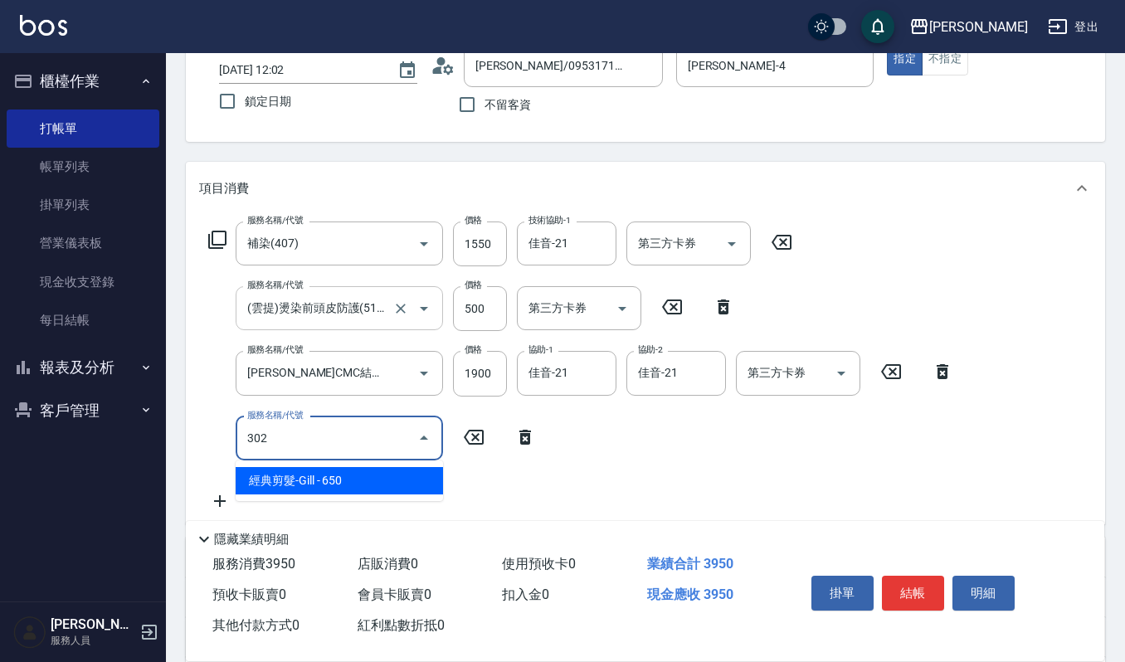
type input "經典剪髮-Gill(302)"
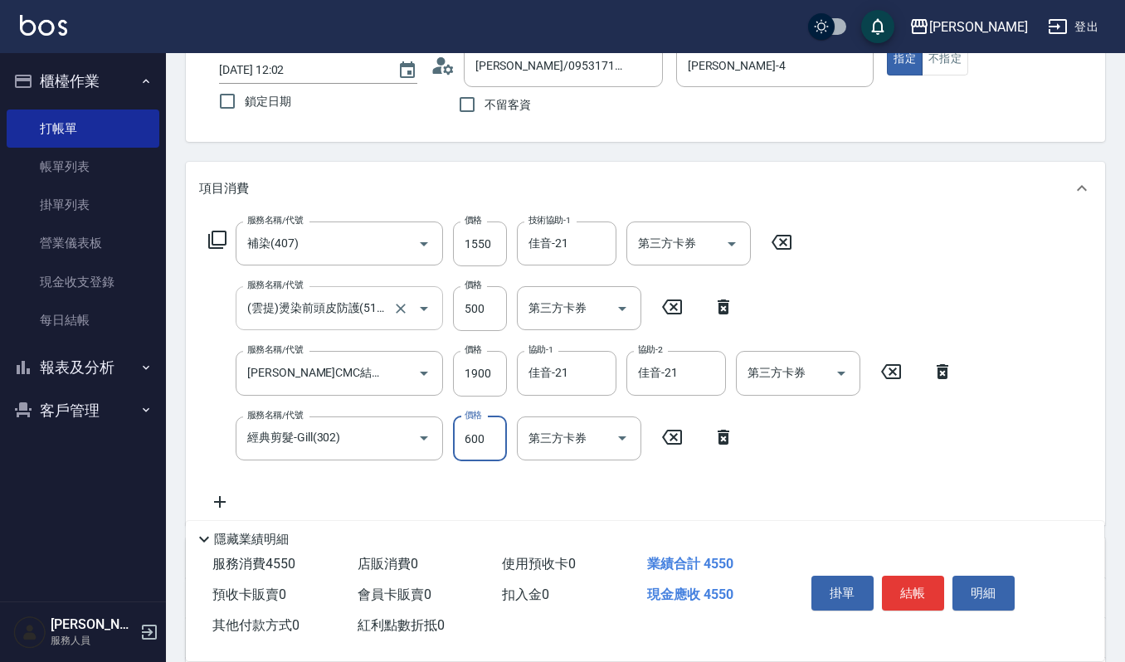
type input "600"
type input "一般洗髮(101)"
type input "270"
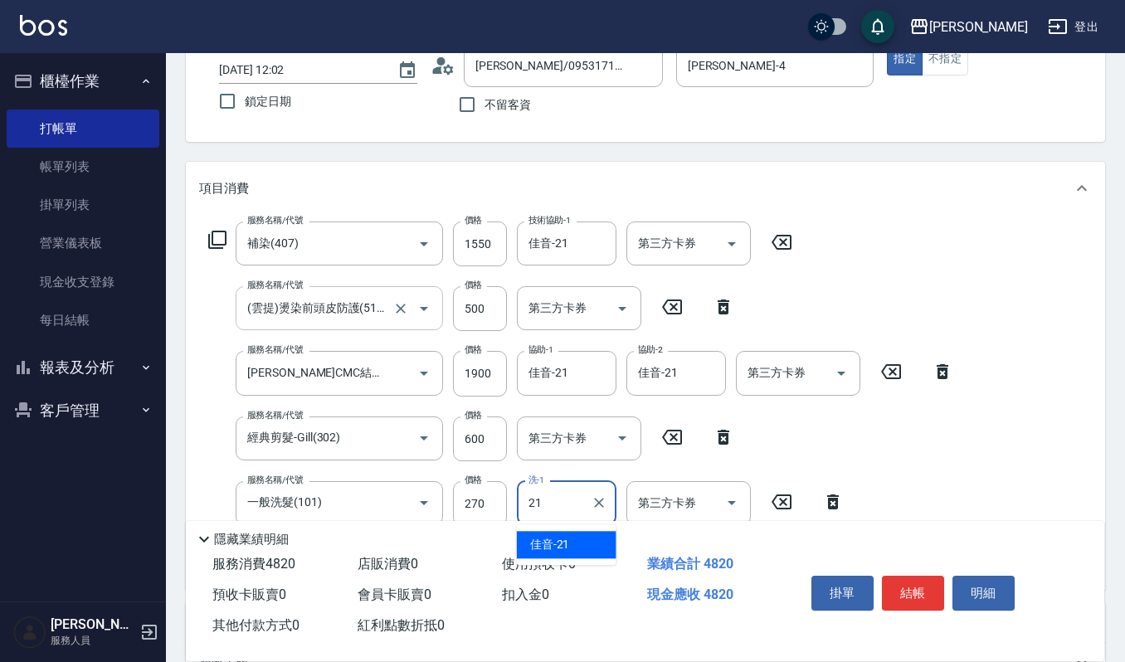
type input "佳音-21"
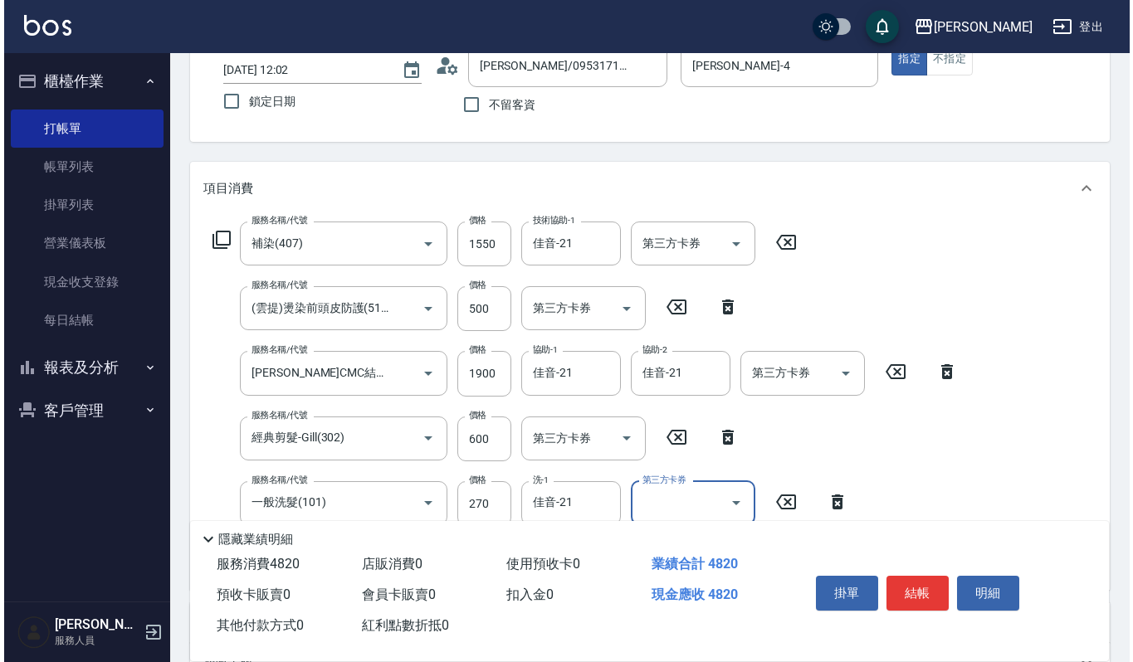
scroll to position [221, 0]
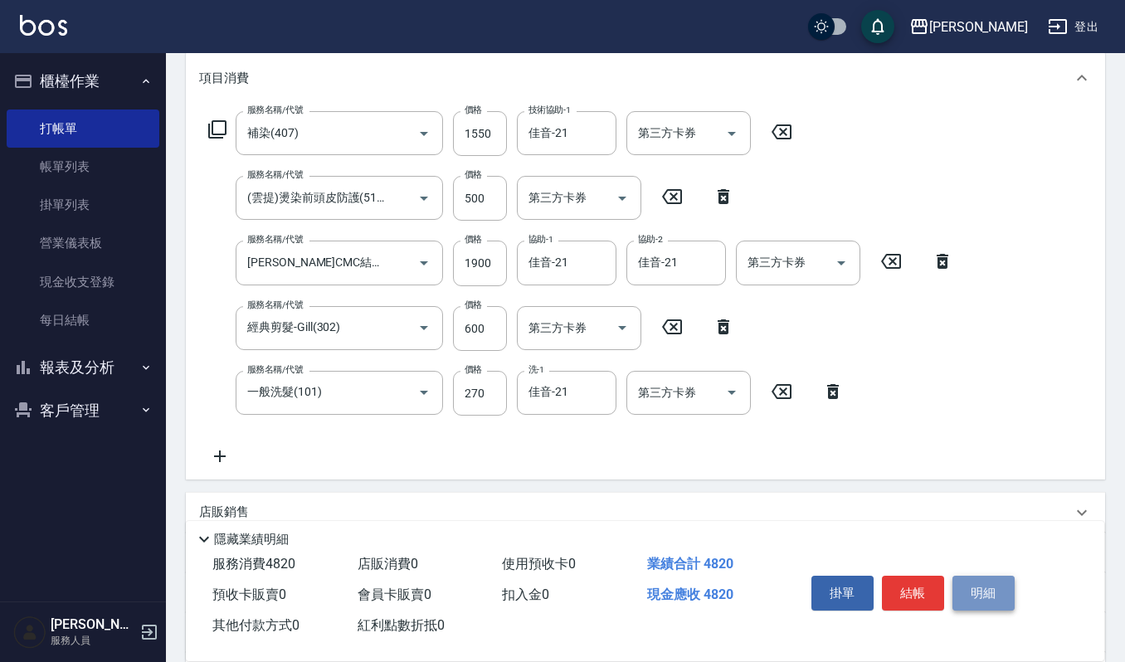
click at [998, 604] on button "明細" at bounding box center [984, 593] width 62 height 35
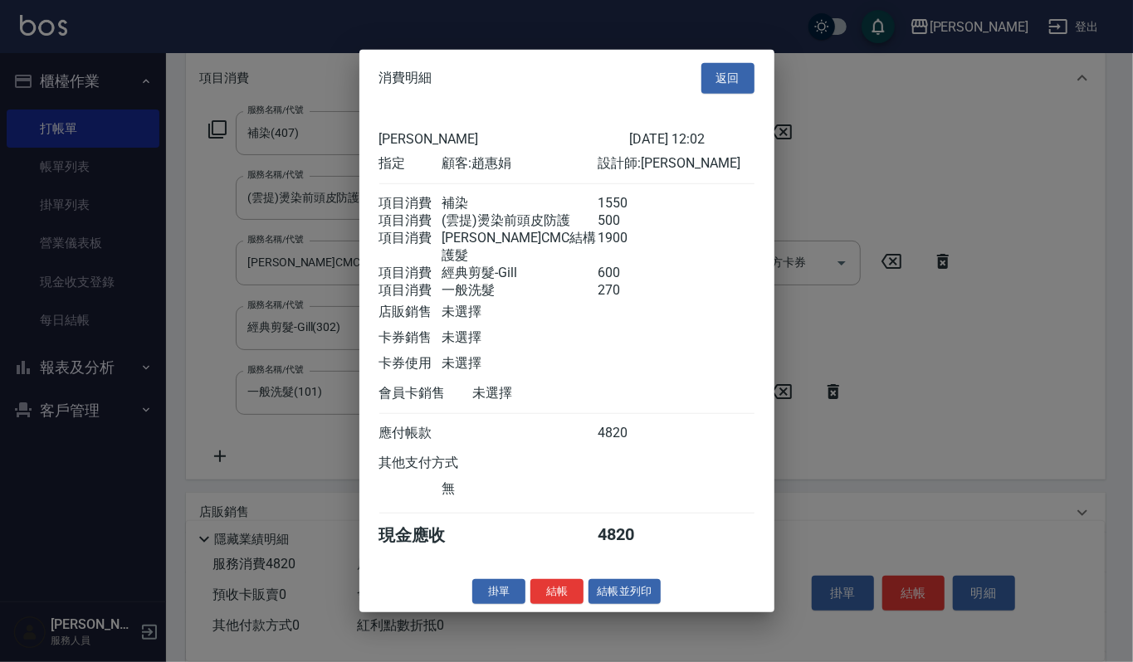
click at [615, 608] on div "消費明細 返回 上越傑森 2025/08/21 12:02 指定 顧客: 趙惠娟 設計師: 吉兒 項目消費 補染 1550 項目消費 (雲提)燙染前頭皮防護 …" at bounding box center [566, 331] width 415 height 563
click at [615, 604] on button "結帳並列印" at bounding box center [624, 591] width 72 height 26
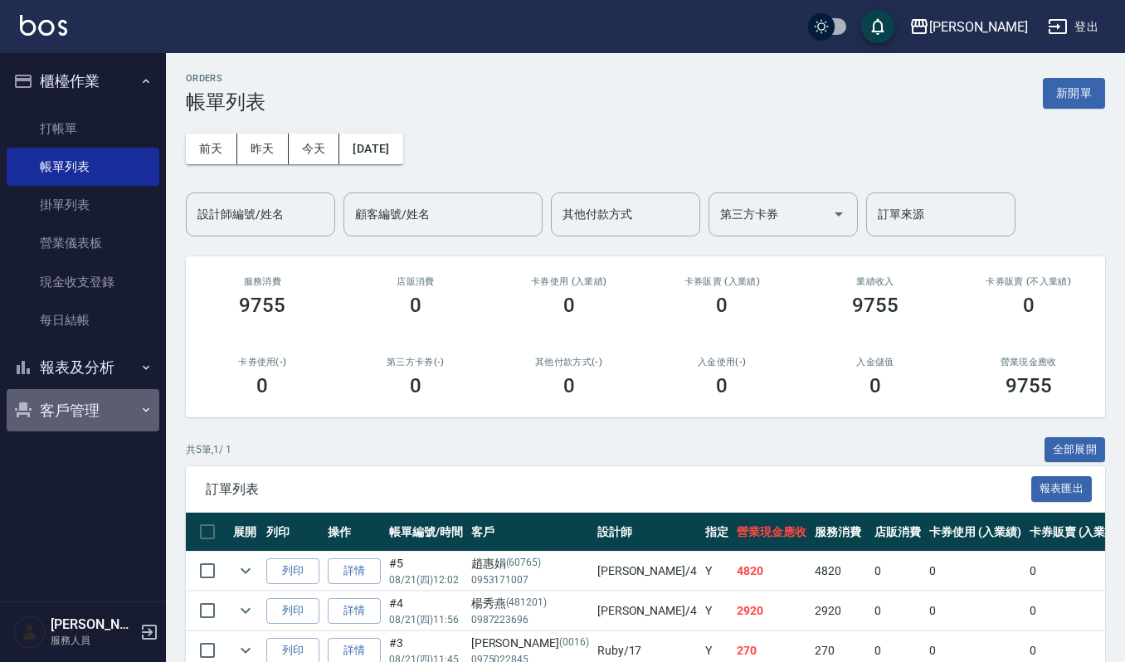
click at [91, 417] on button "客戶管理" at bounding box center [83, 410] width 153 height 43
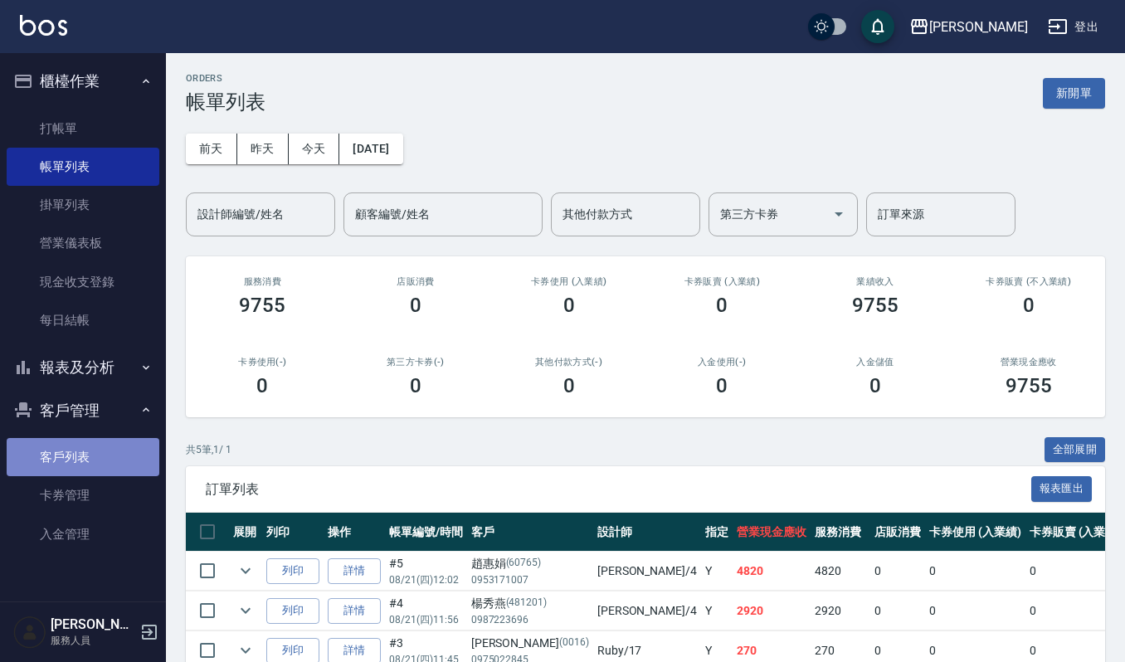
click at [71, 466] on link "客戶列表" at bounding box center [83, 457] width 153 height 38
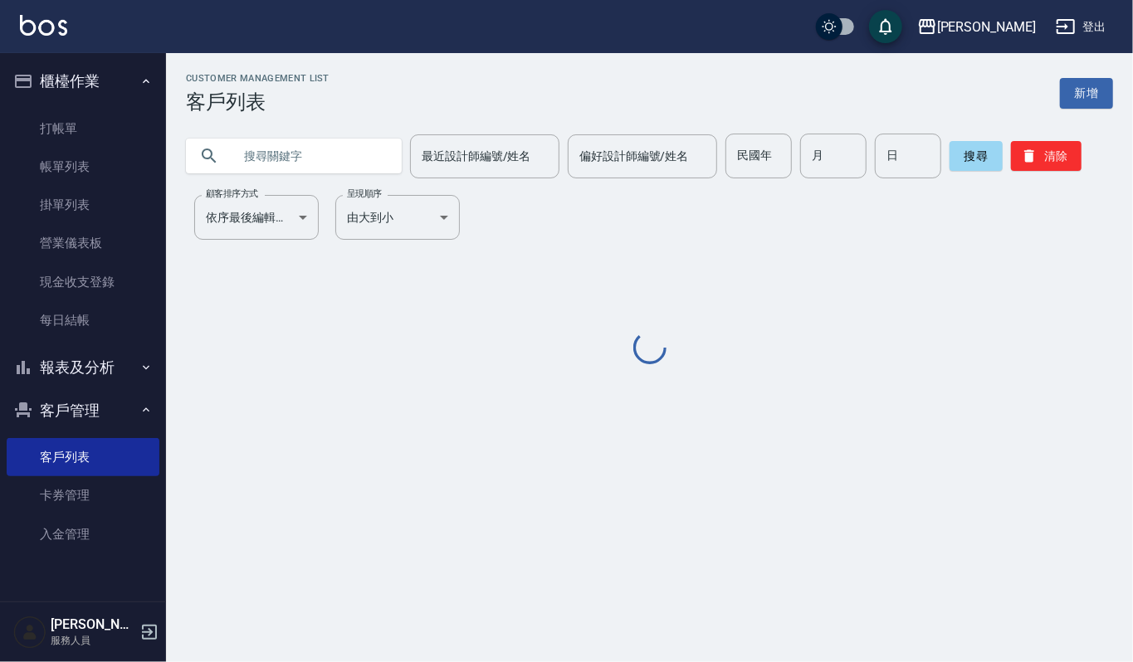
click at [326, 154] on input "text" at bounding box center [310, 156] width 156 height 45
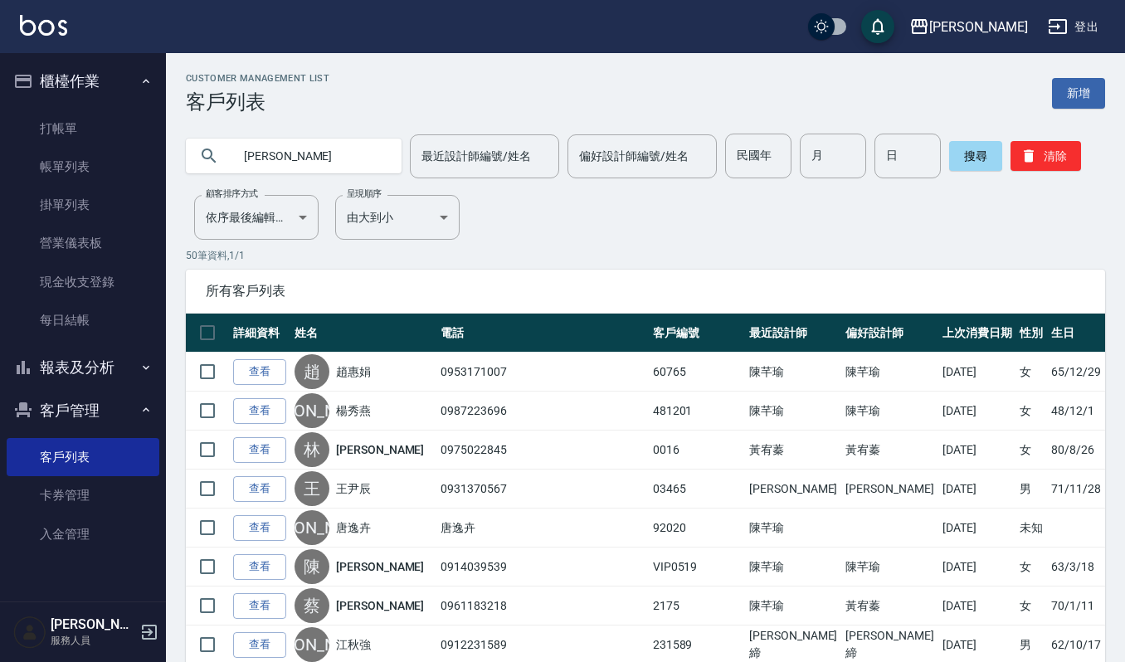
type input "廖秀"
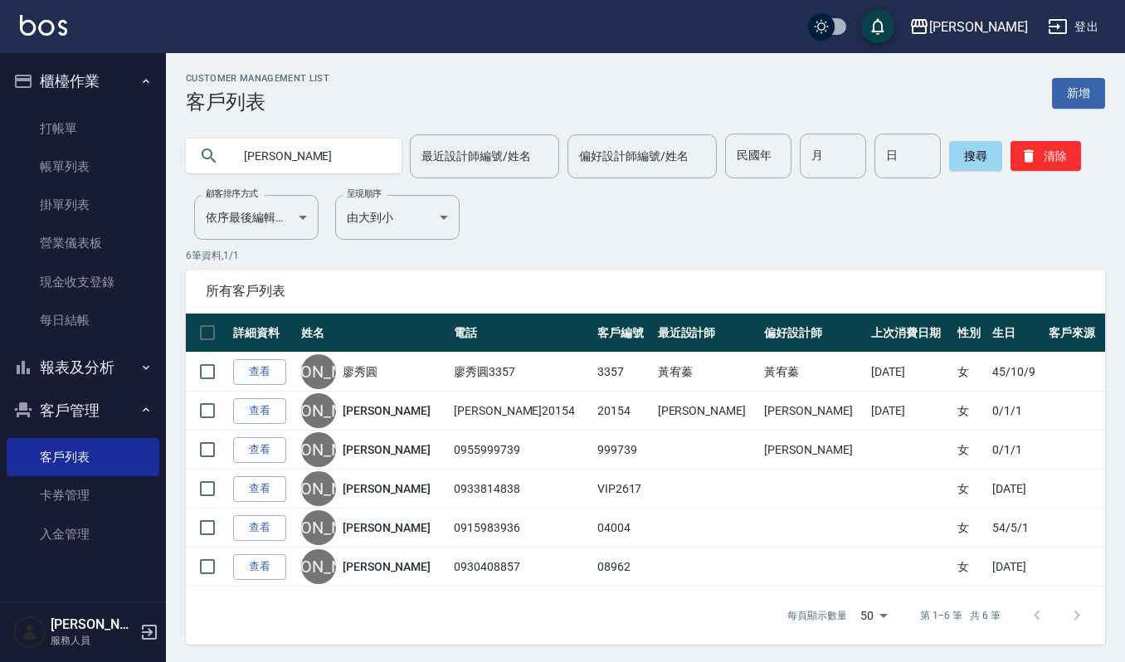
click at [256, 362] on link "查看" at bounding box center [259, 372] width 53 height 26
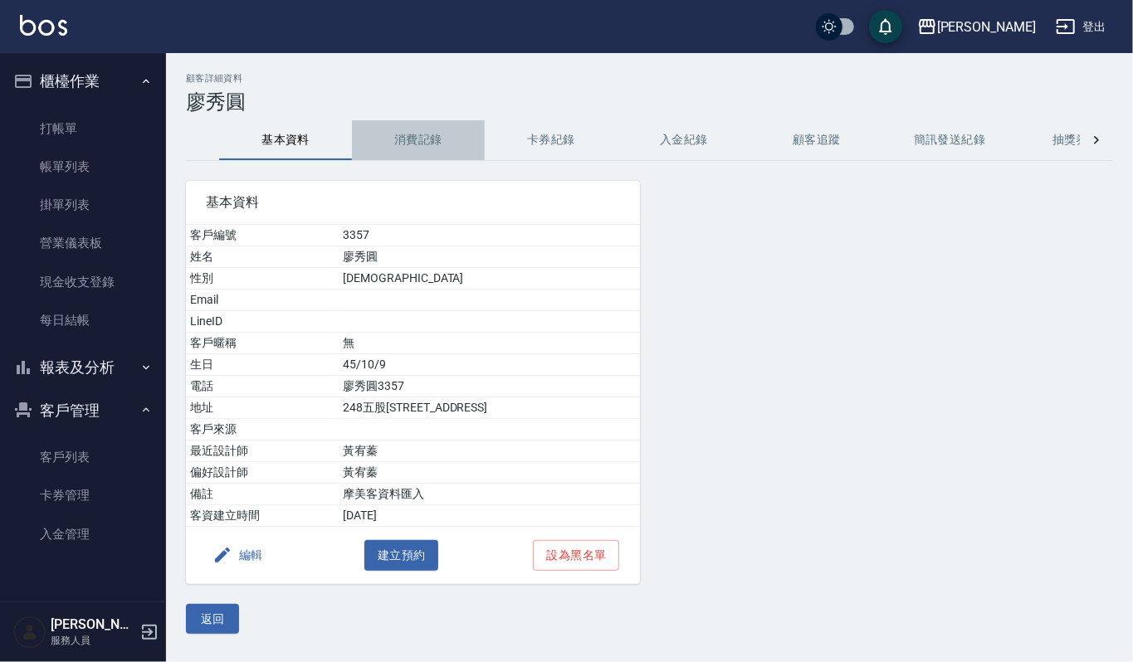
click at [420, 138] on button "消費記錄" at bounding box center [418, 140] width 133 height 40
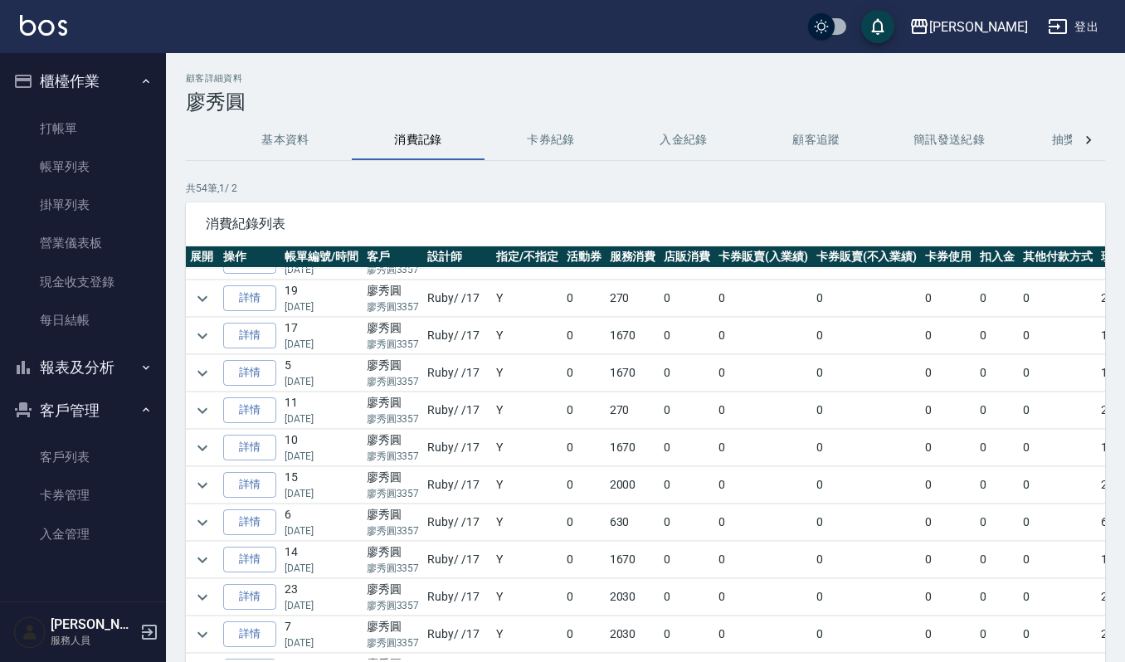
scroll to position [885, 0]
click at [198, 495] on icon "expand row" at bounding box center [203, 485] width 20 height 20
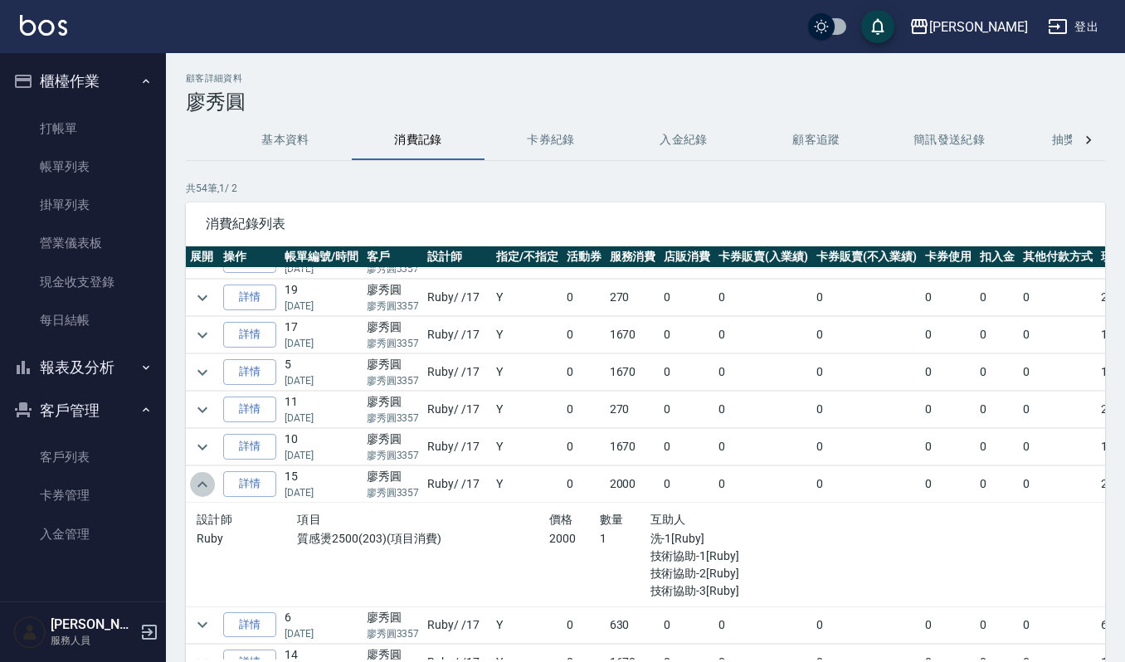
click at [200, 495] on icon "expand row" at bounding box center [203, 485] width 20 height 20
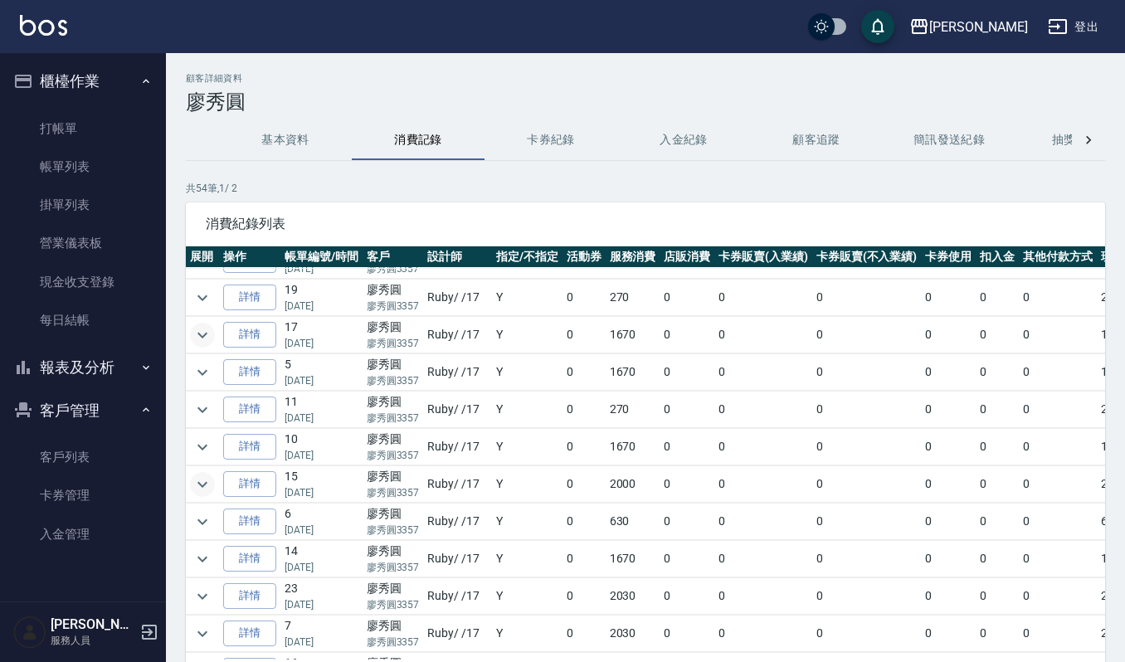
click at [200, 345] on icon "expand row" at bounding box center [203, 335] width 20 height 20
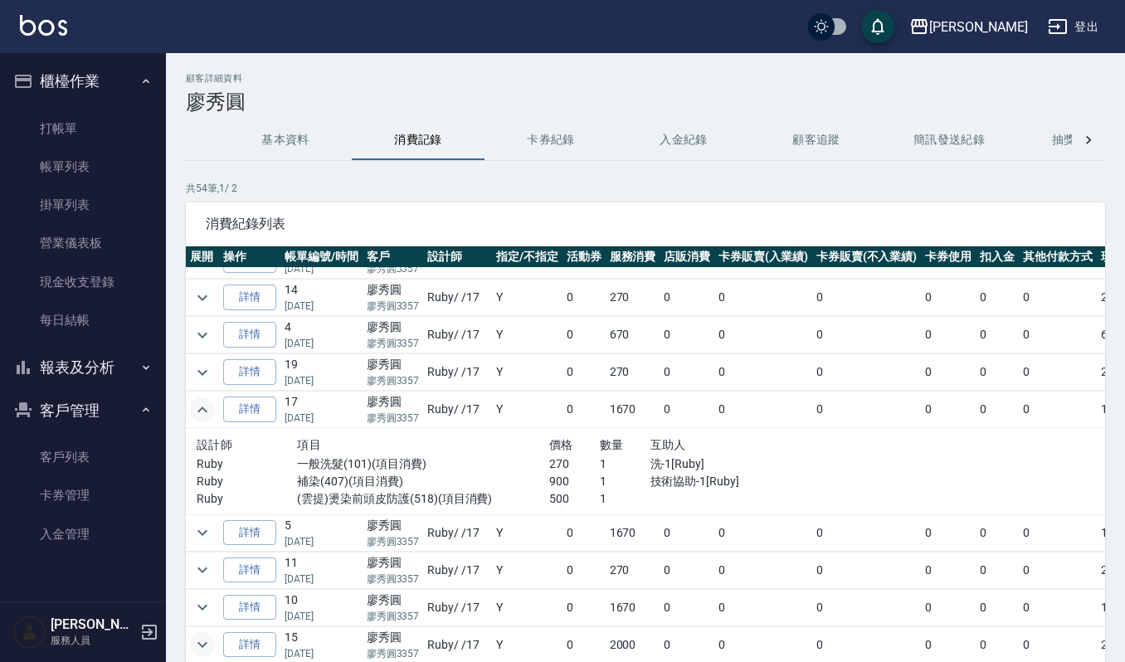
scroll to position [553, 0]
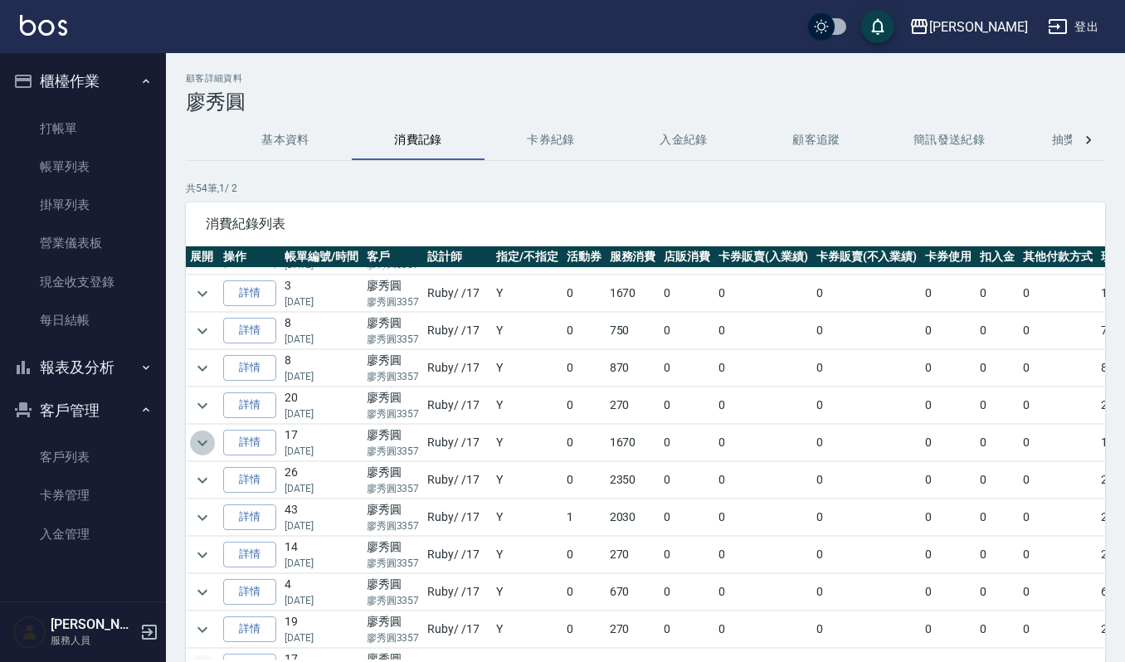
click at [203, 453] on icon "expand row" at bounding box center [203, 443] width 20 height 20
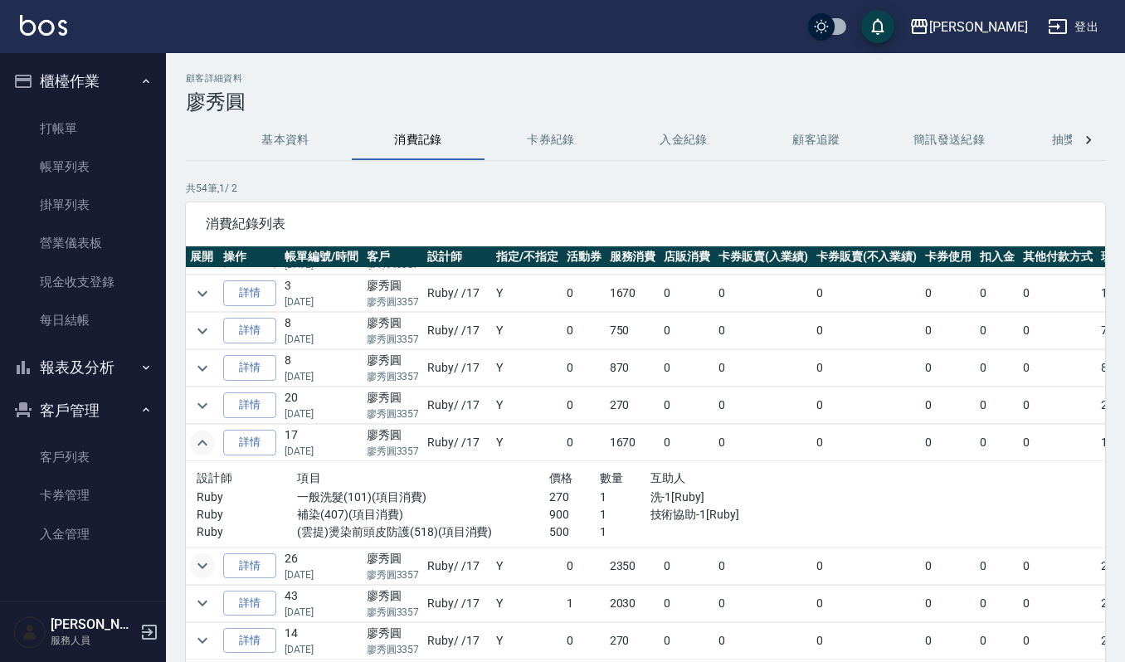
click at [199, 576] on icon "expand row" at bounding box center [203, 566] width 20 height 20
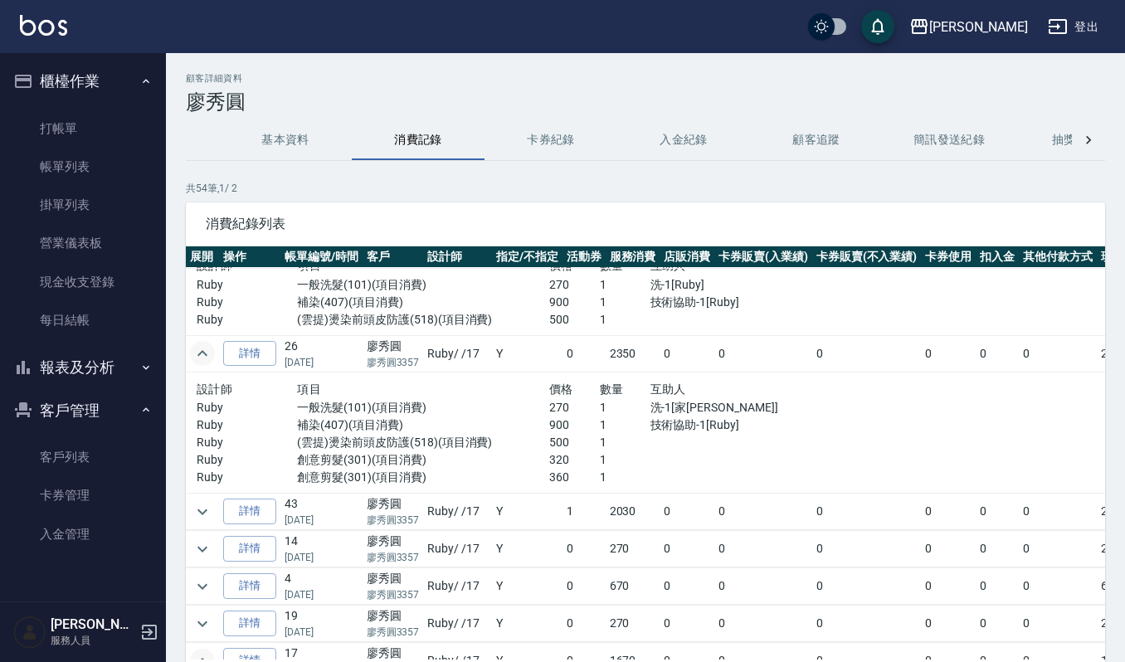
scroll to position [774, 0]
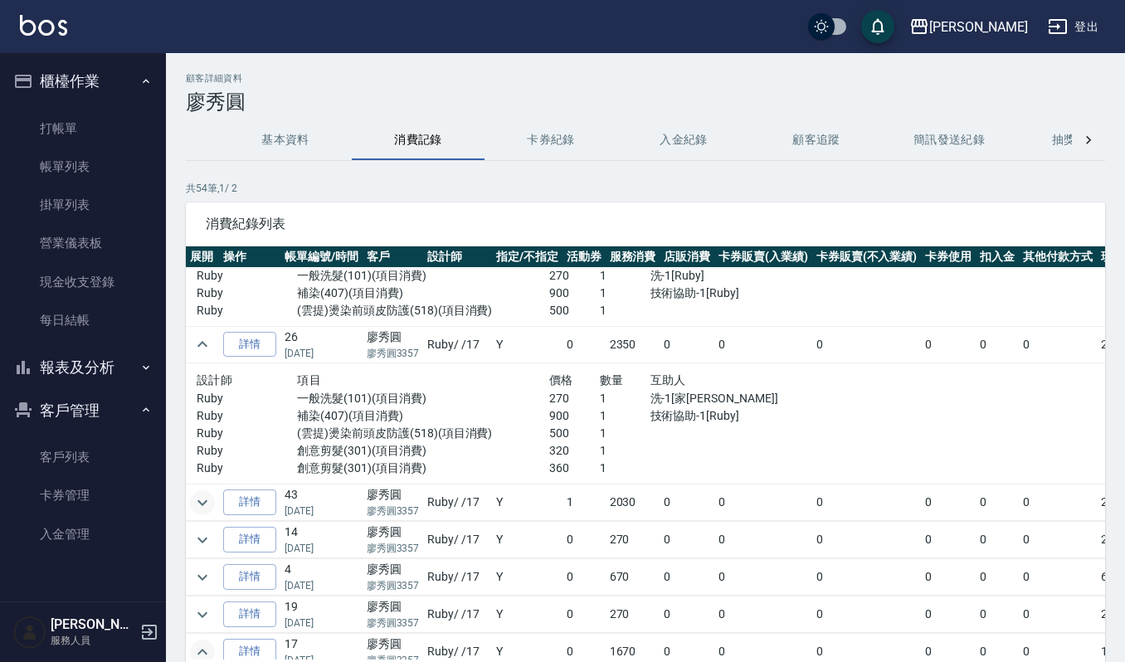
click at [197, 513] on icon "expand row" at bounding box center [203, 503] width 20 height 20
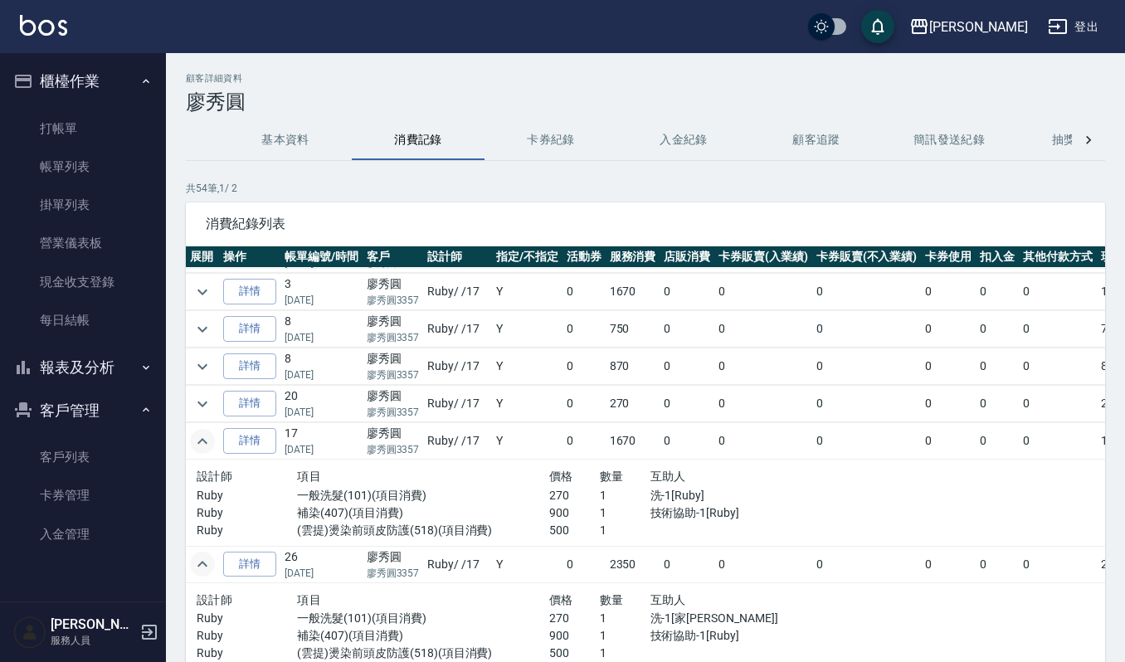
scroll to position [553, 0]
click at [206, 294] on icon "expand row" at bounding box center [203, 294] width 20 height 20
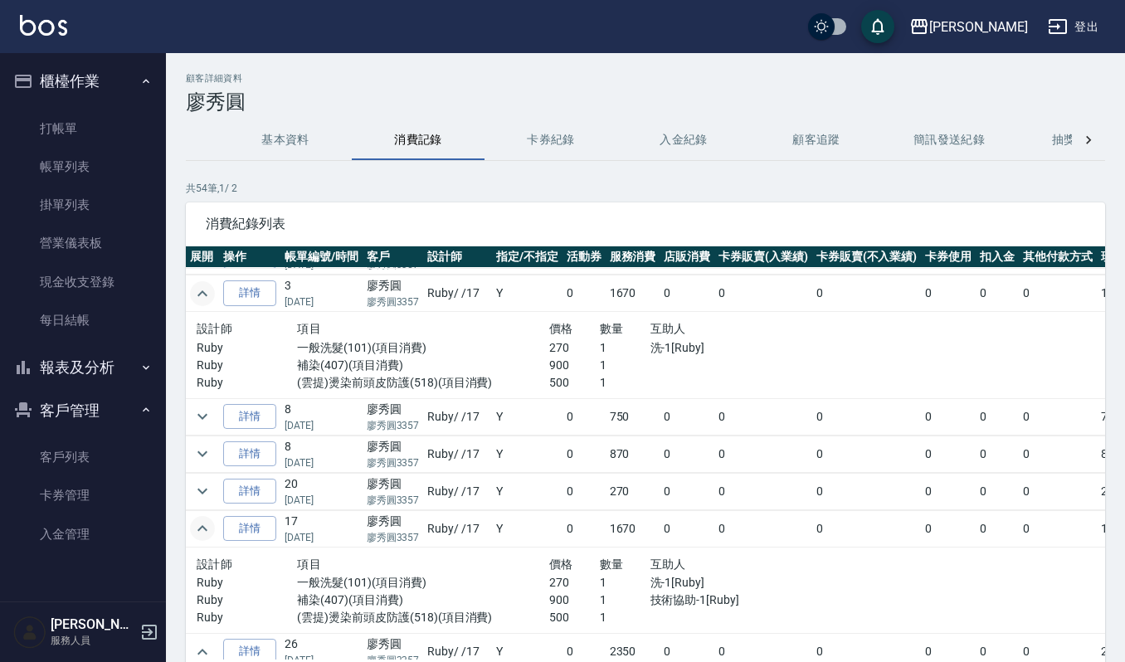
click at [206, 294] on icon "expand row" at bounding box center [203, 294] width 20 height 20
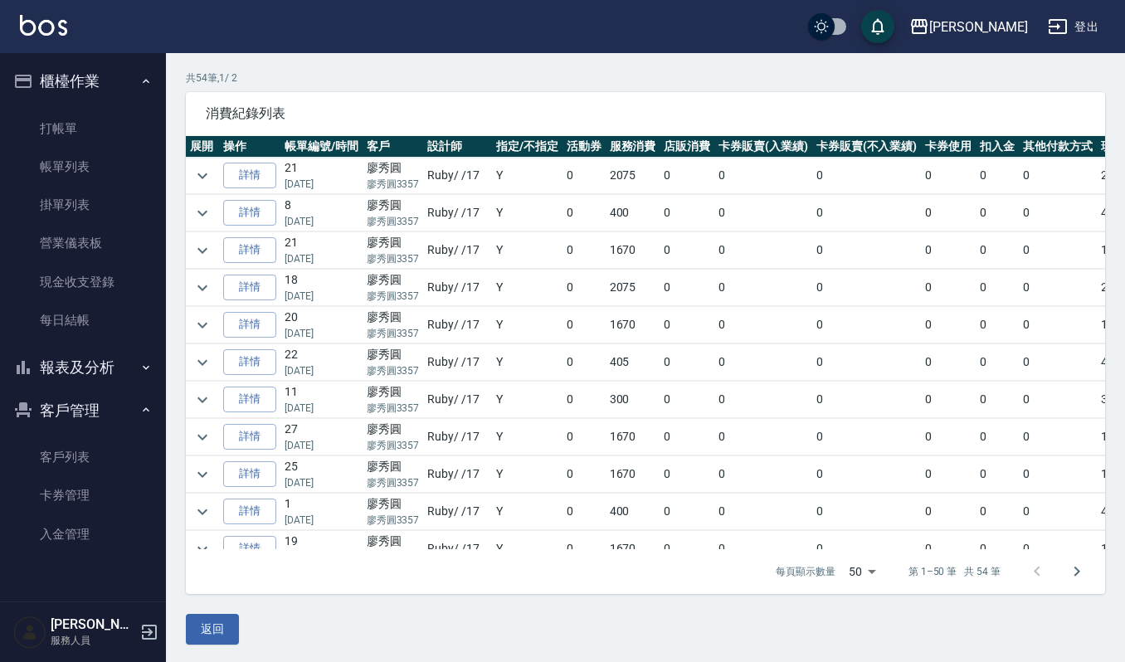
scroll to position [110, 0]
click at [196, 449] on icon "expand row" at bounding box center [203, 439] width 20 height 20
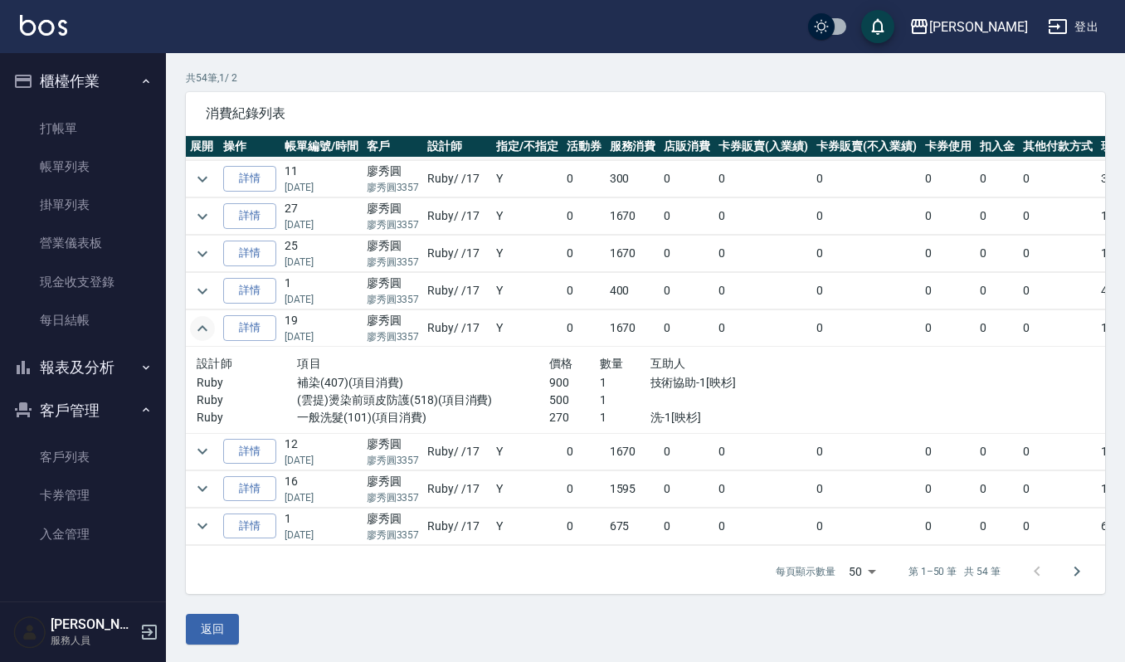
scroll to position [332, 0]
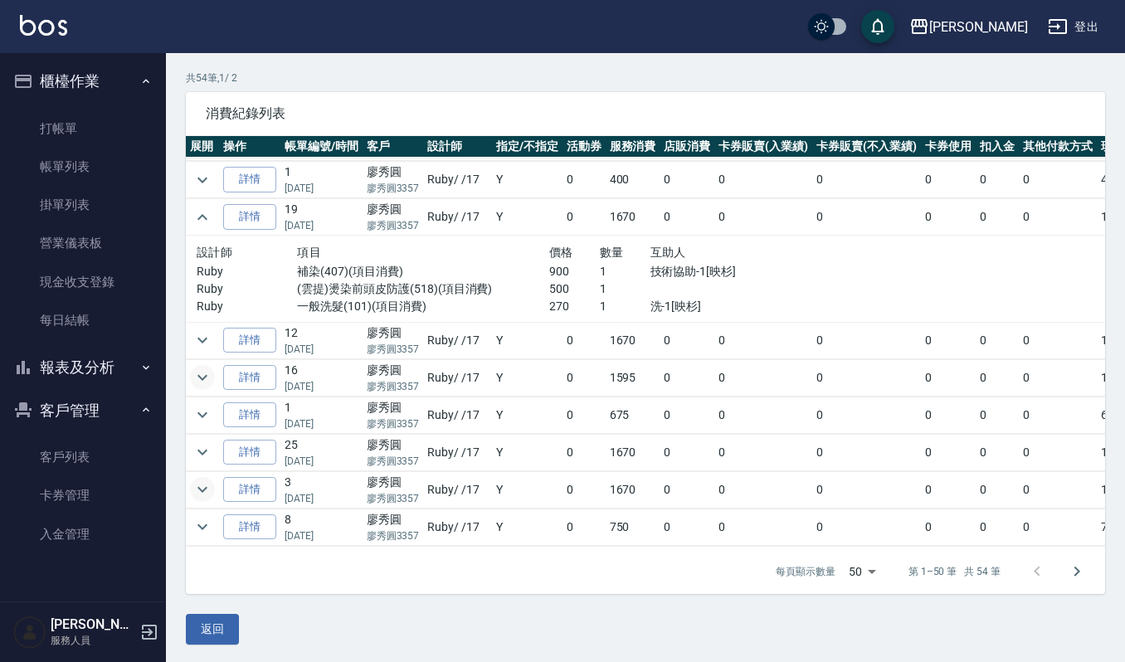
click at [190, 389] on button "expand row" at bounding box center [202, 377] width 25 height 25
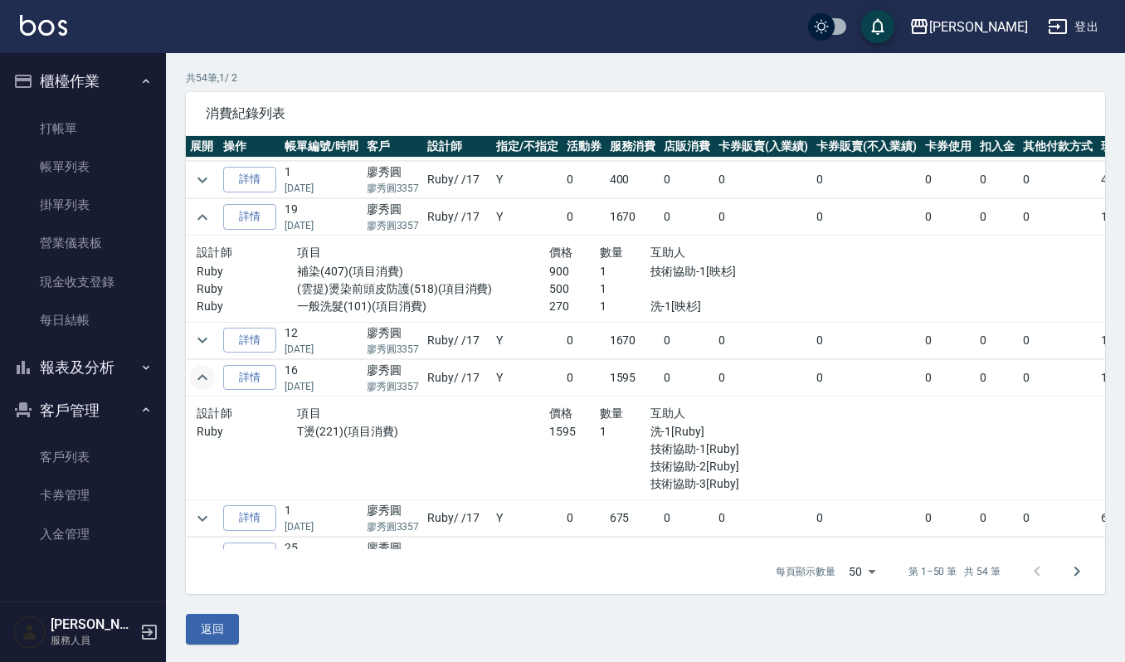
click at [198, 388] on icon "expand row" at bounding box center [203, 378] width 20 height 20
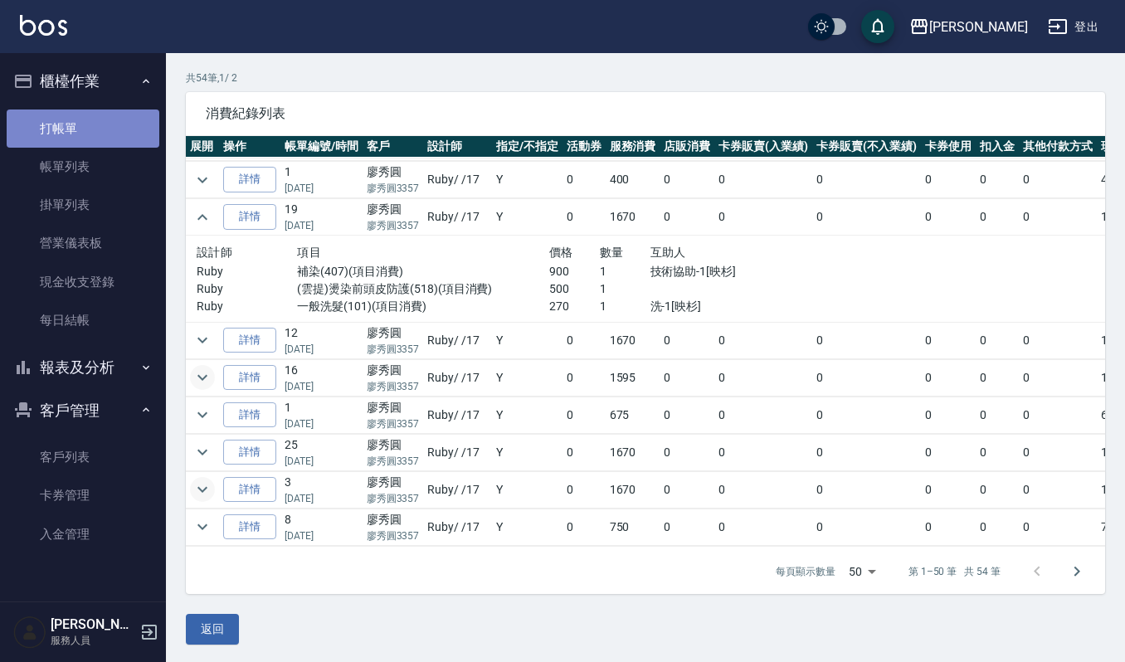
click at [51, 126] on link "打帳單" at bounding box center [83, 129] width 153 height 38
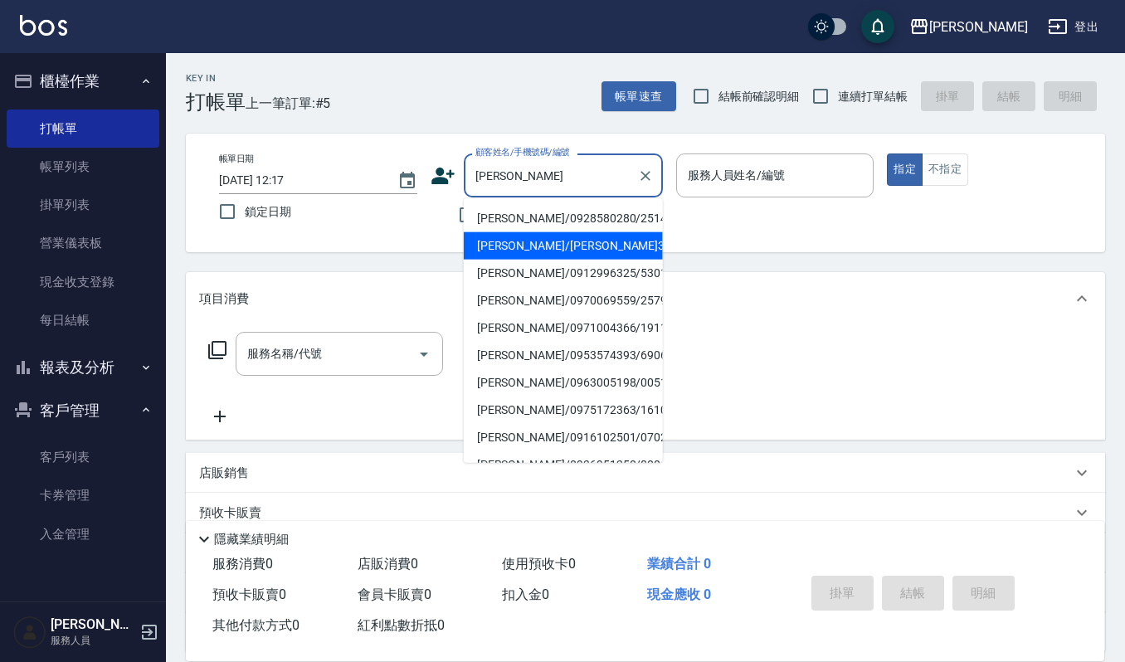
type input "[PERSON_NAME]/[PERSON_NAME]3357/3357"
type input "Ruby-17"
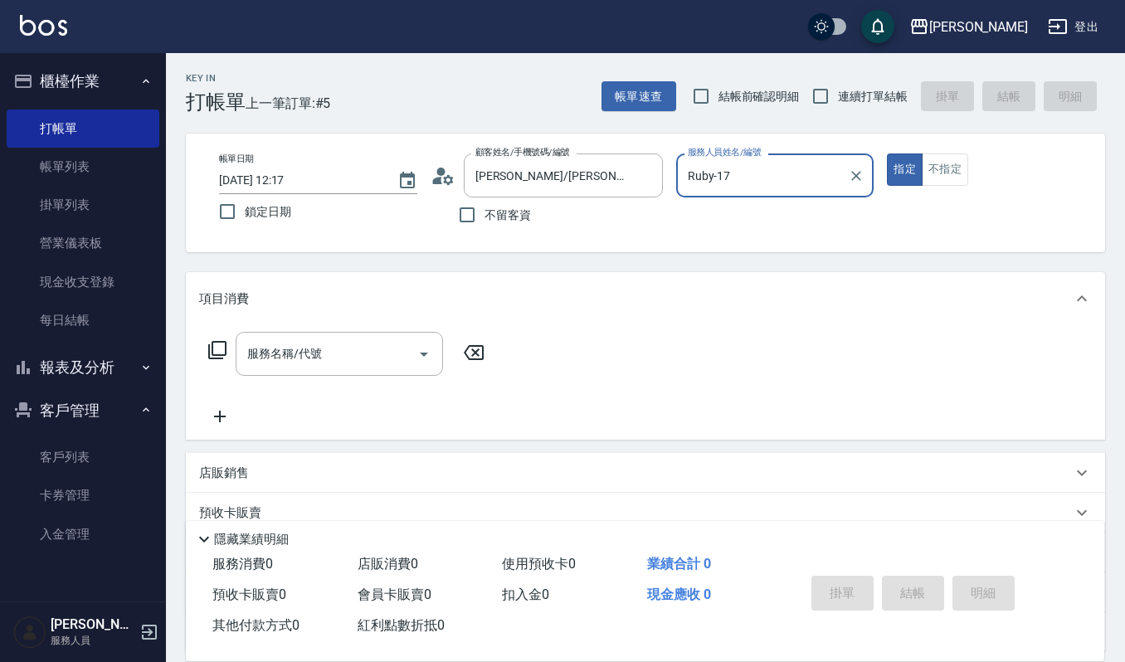
click at [887, 154] on button "指定" at bounding box center [905, 170] width 36 height 32
type button "true"
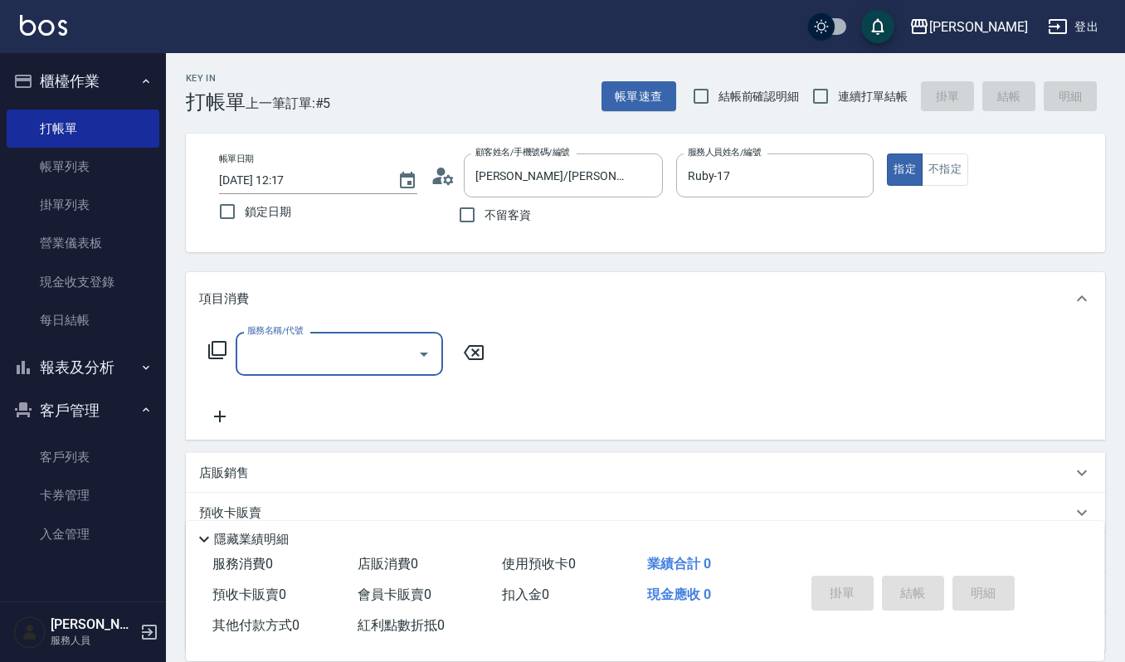
click at [402, 355] on input "服務名稱/代號" at bounding box center [327, 353] width 168 height 29
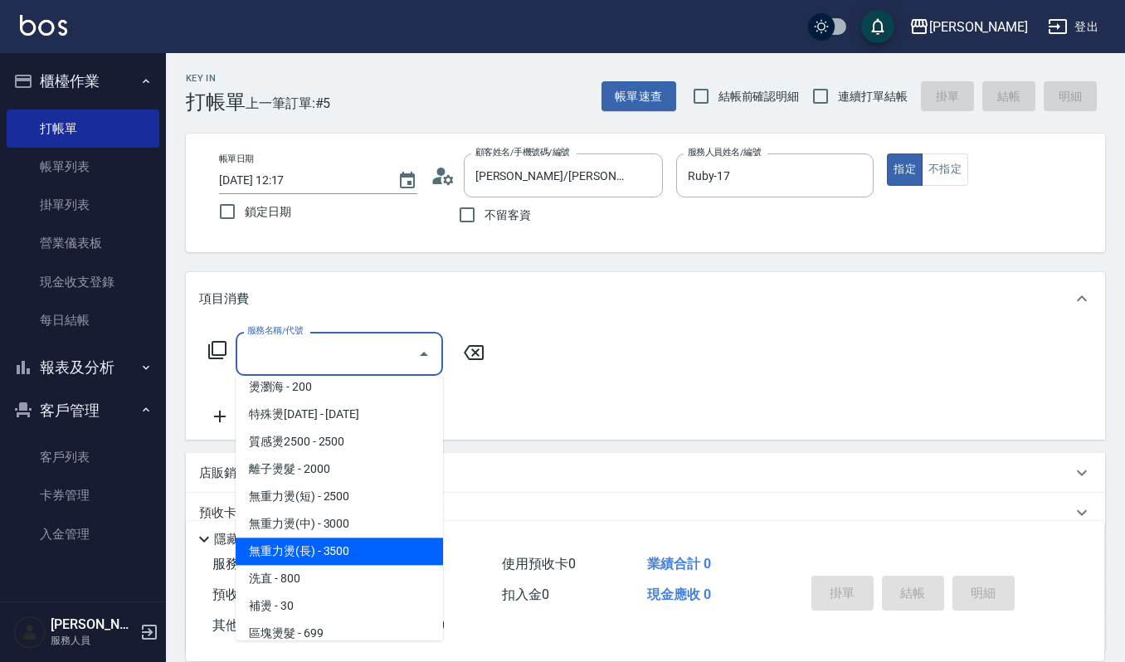
scroll to position [221, 0]
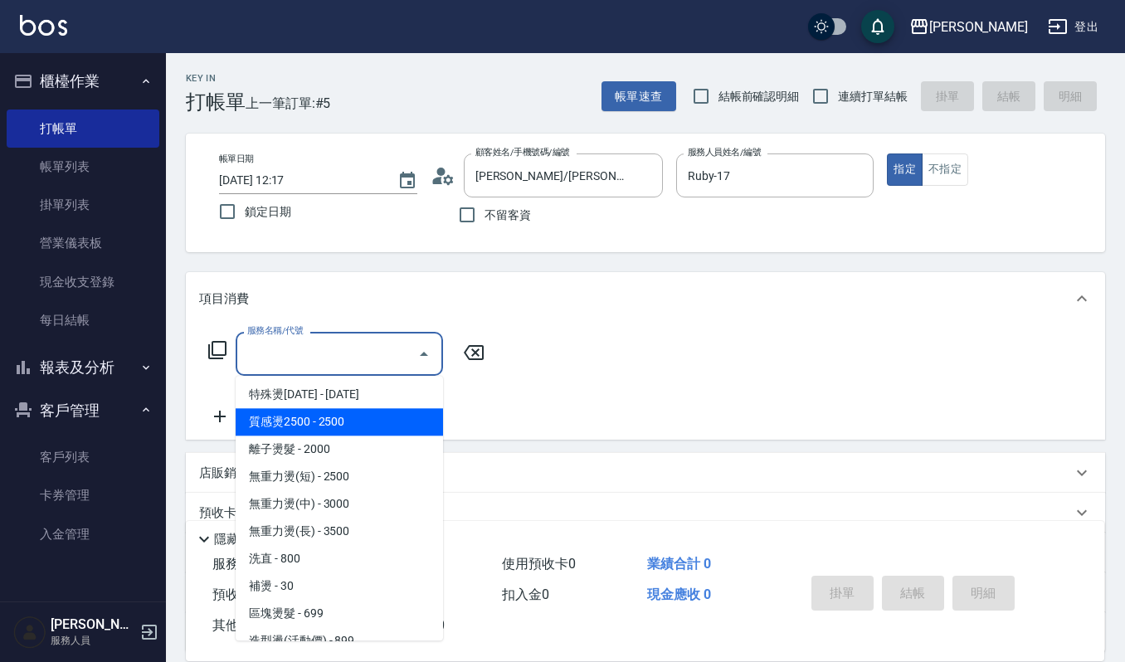
click at [269, 418] on span "質感燙2500 - 2500" at bounding box center [339, 421] width 207 height 27
type input "質感燙2500(203)"
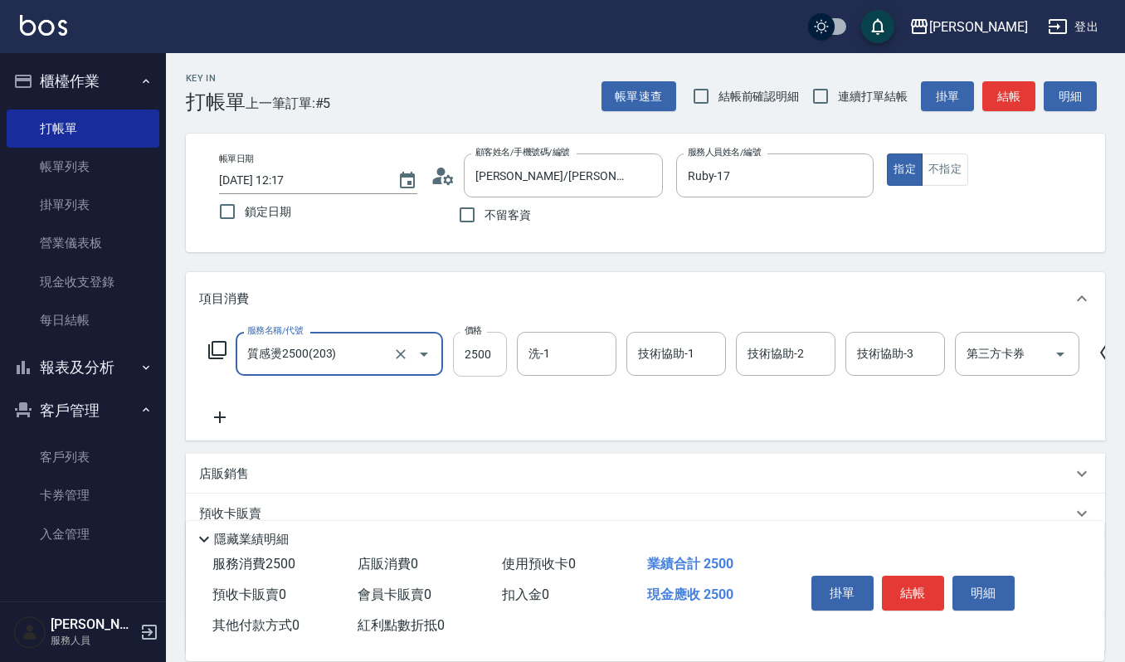
click at [491, 357] on input "2500" at bounding box center [480, 354] width 54 height 45
type input "2000"
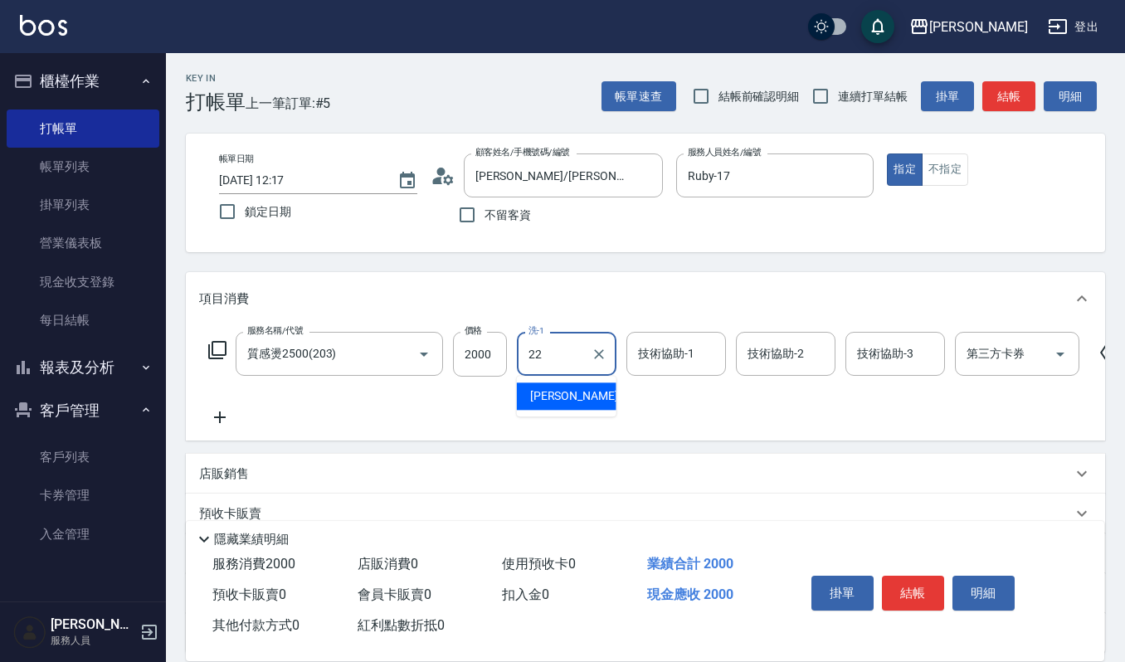
type input "宜芳-22"
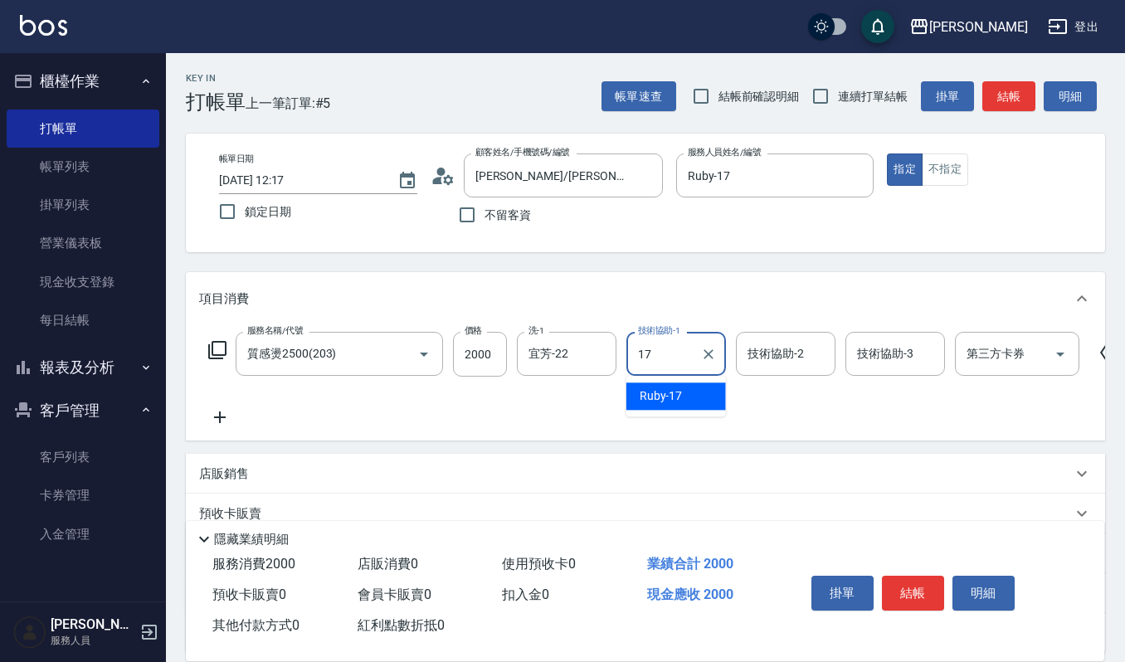
type input "Ruby-17"
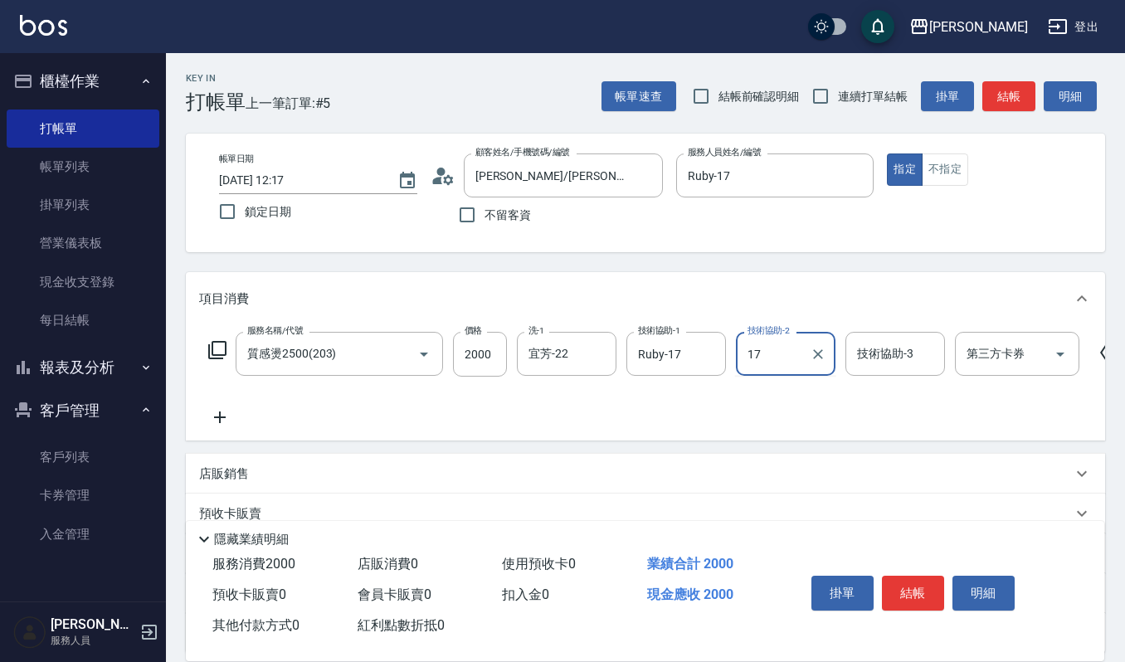
type input "Ruby-17"
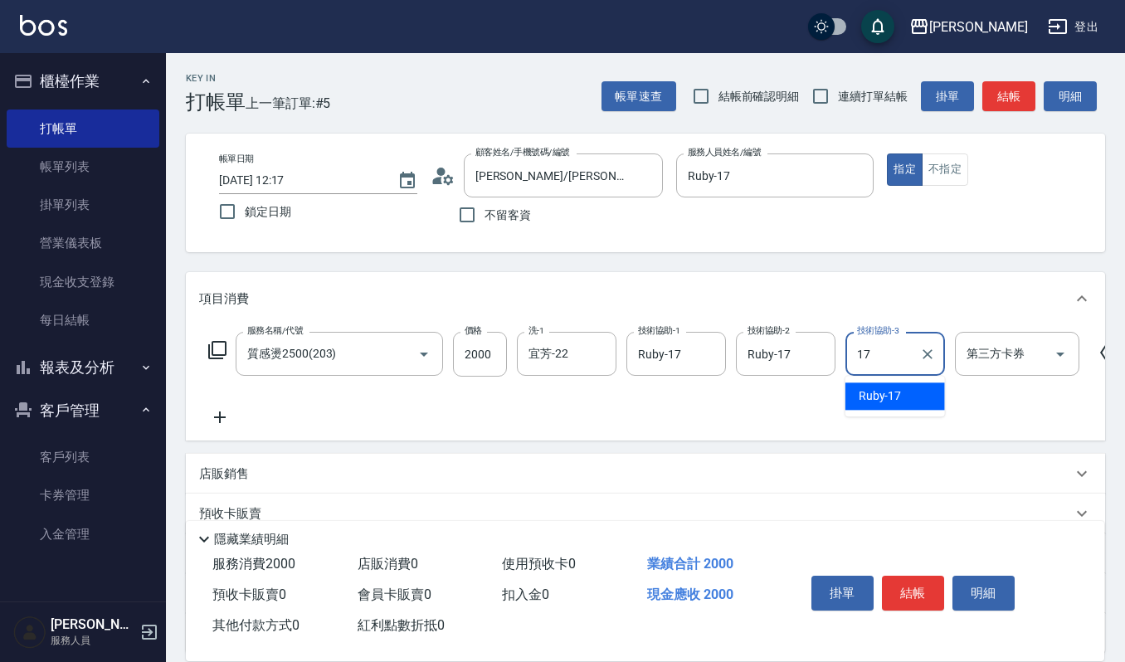
type input "Ruby-17"
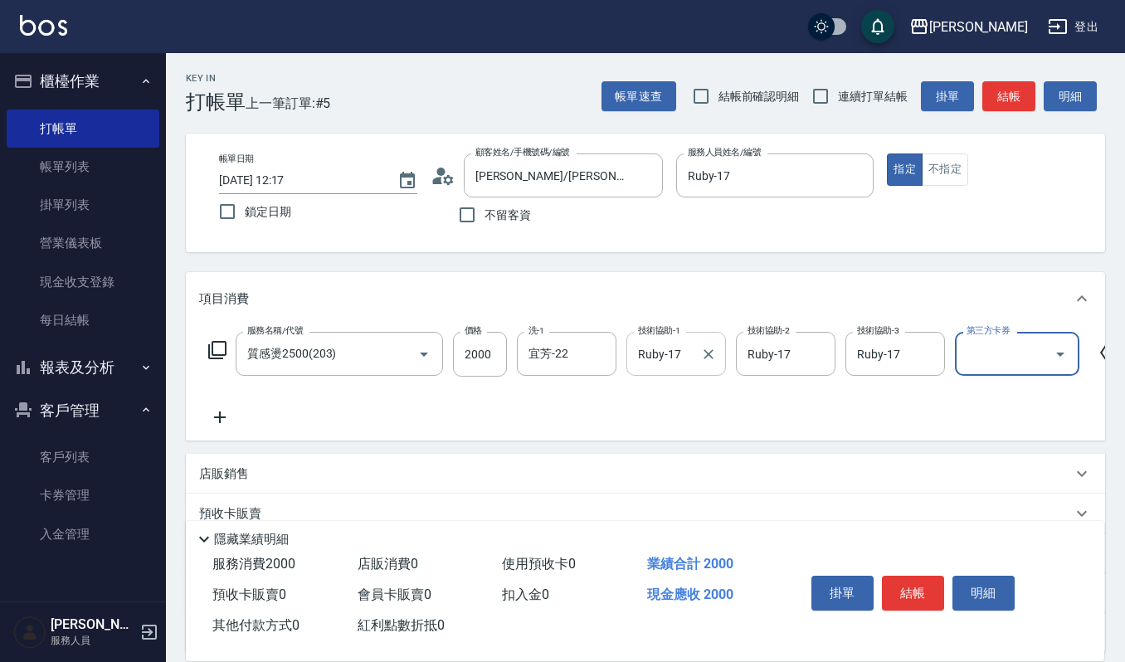
click at [705, 359] on icon "Clear" at bounding box center [708, 354] width 17 height 17
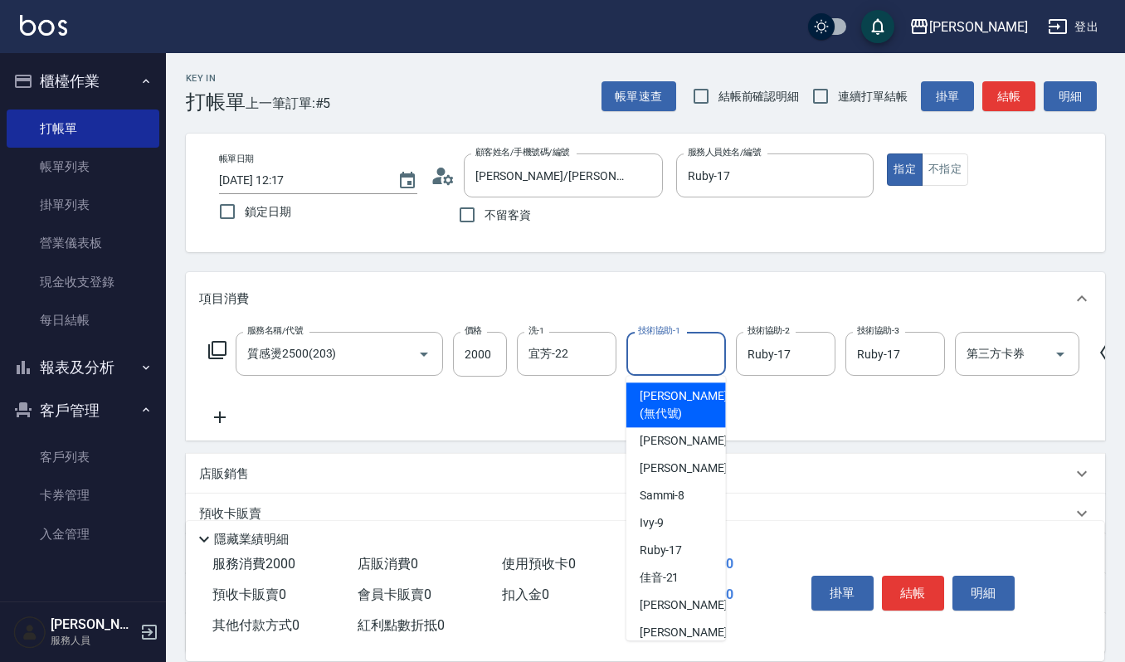
click at [674, 359] on input "技術協助-1" at bounding box center [676, 353] width 85 height 29
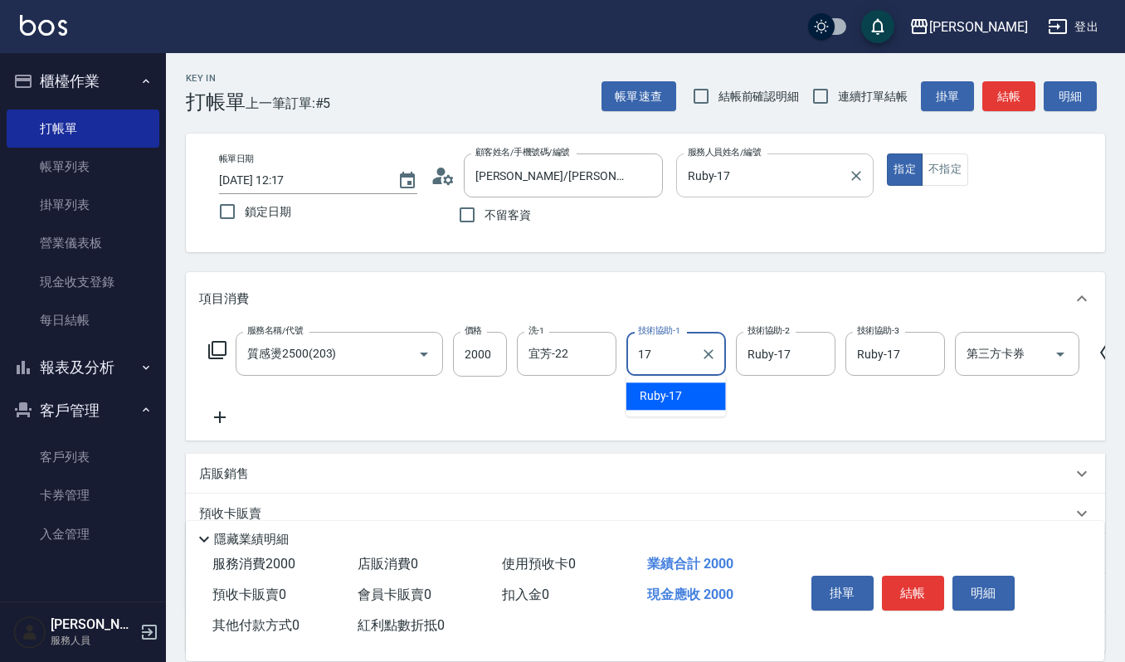
type input "Ruby-17"
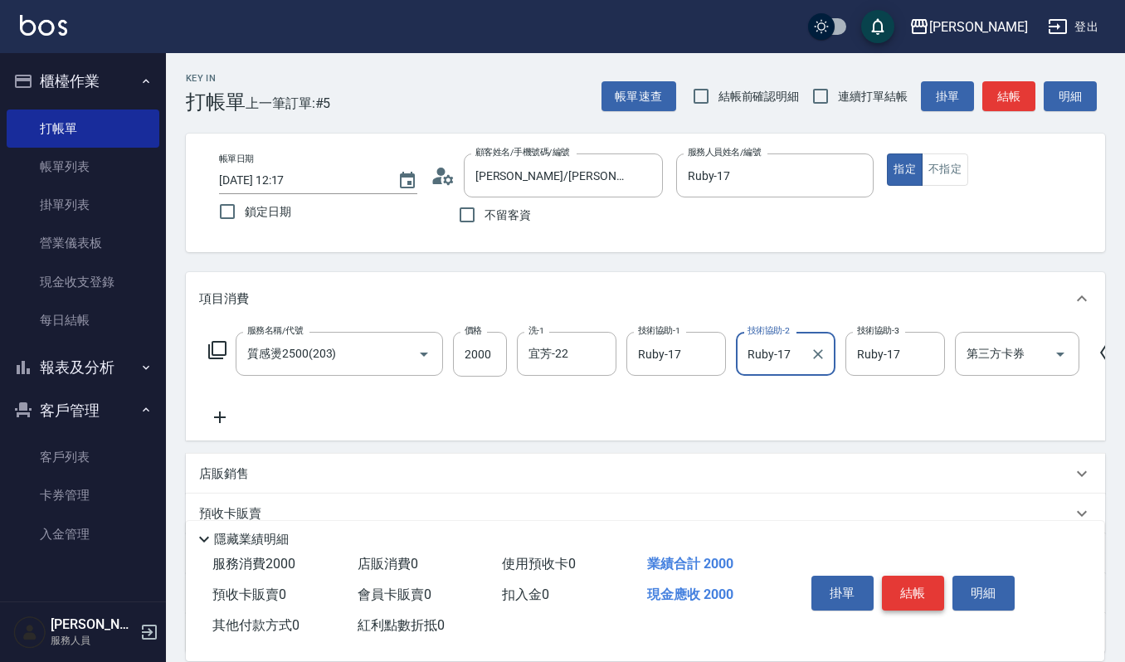
click at [926, 594] on button "結帳" at bounding box center [913, 593] width 62 height 35
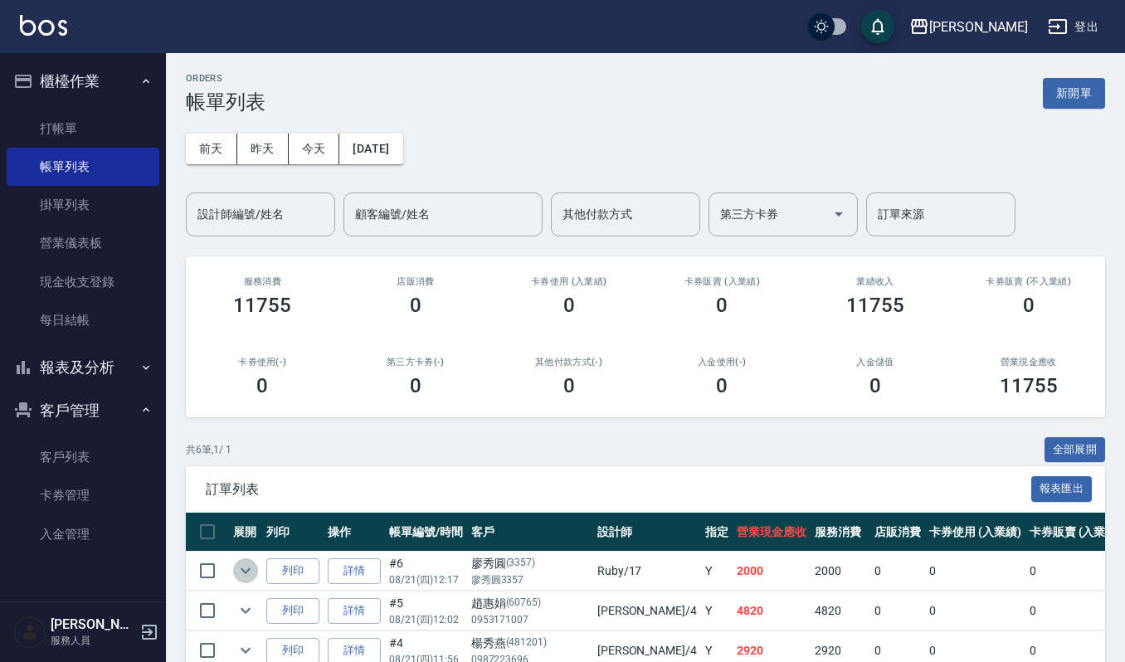
click at [244, 578] on icon "expand row" at bounding box center [246, 571] width 20 height 20
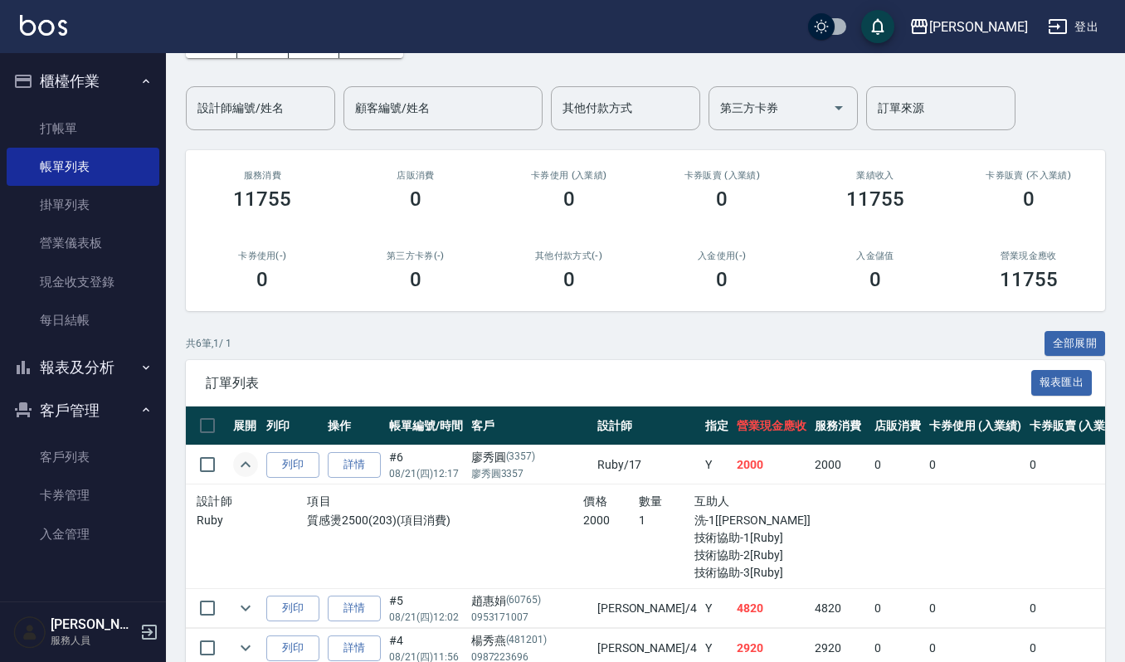
scroll to position [221, 0]
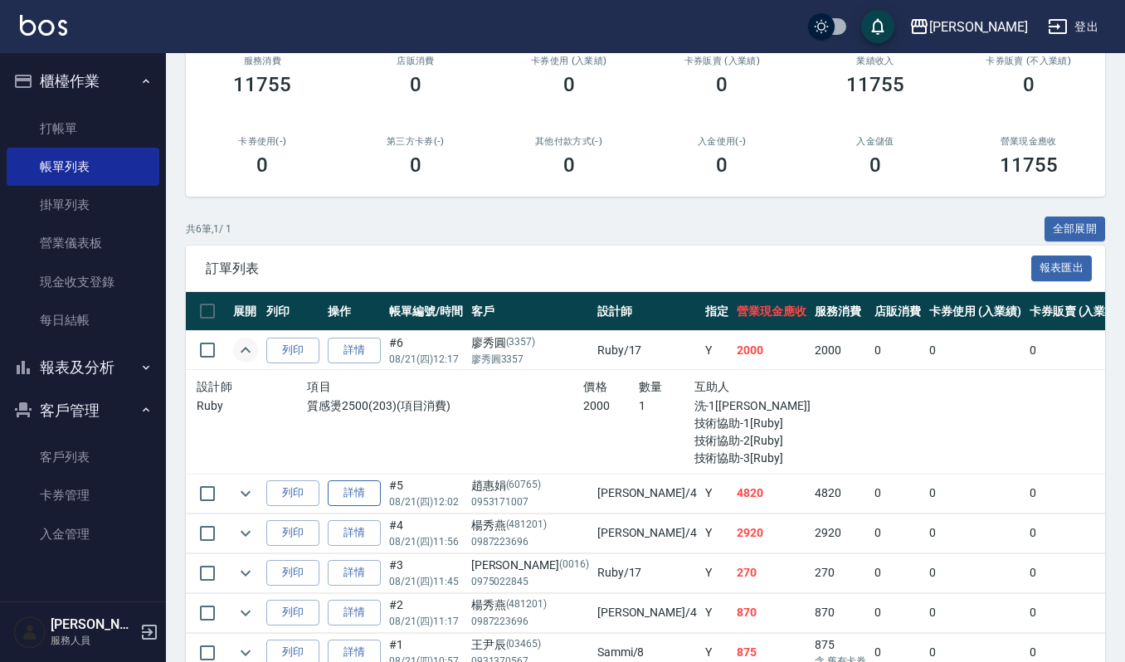
drag, startPoint x: 369, startPoint y: 508, endPoint x: 366, endPoint y: 486, distance: 22.7
click at [369, 508] on td "詳情" at bounding box center [354, 493] width 61 height 39
click at [366, 482] on link "詳情" at bounding box center [354, 494] width 53 height 26
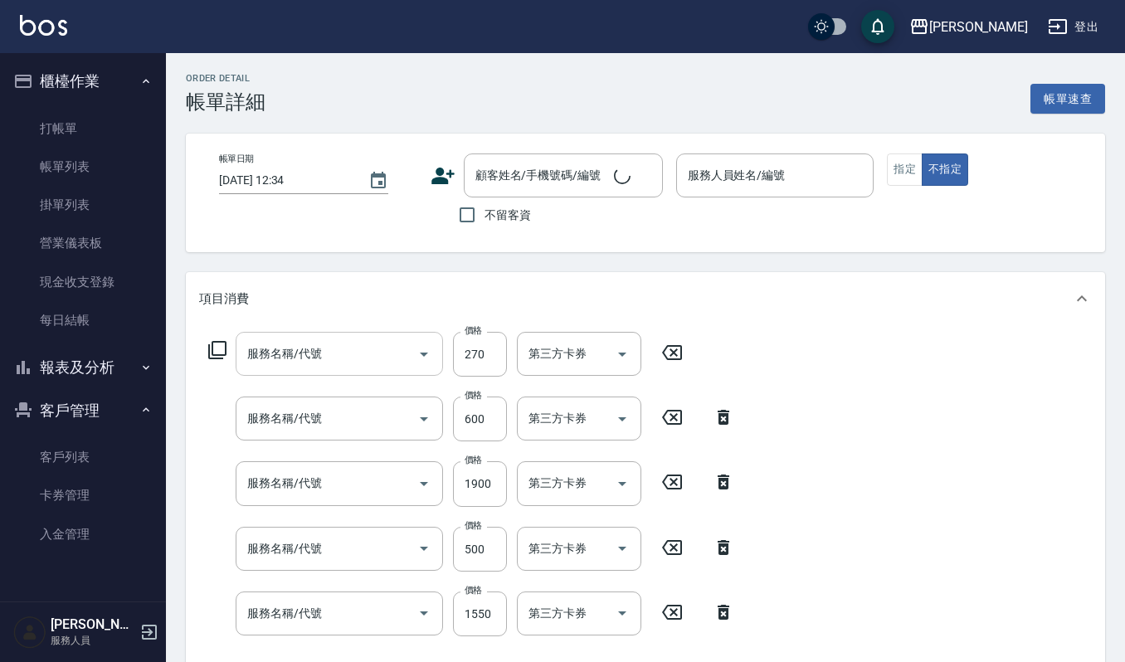
type input "一般洗髮(101)"
type input "經典剪髮-Gill(302)"
type input "荷昀CMC結構護髮(585)"
type input "(雲提)燙染前頭皮防護(518)"
type input "補染(407)"
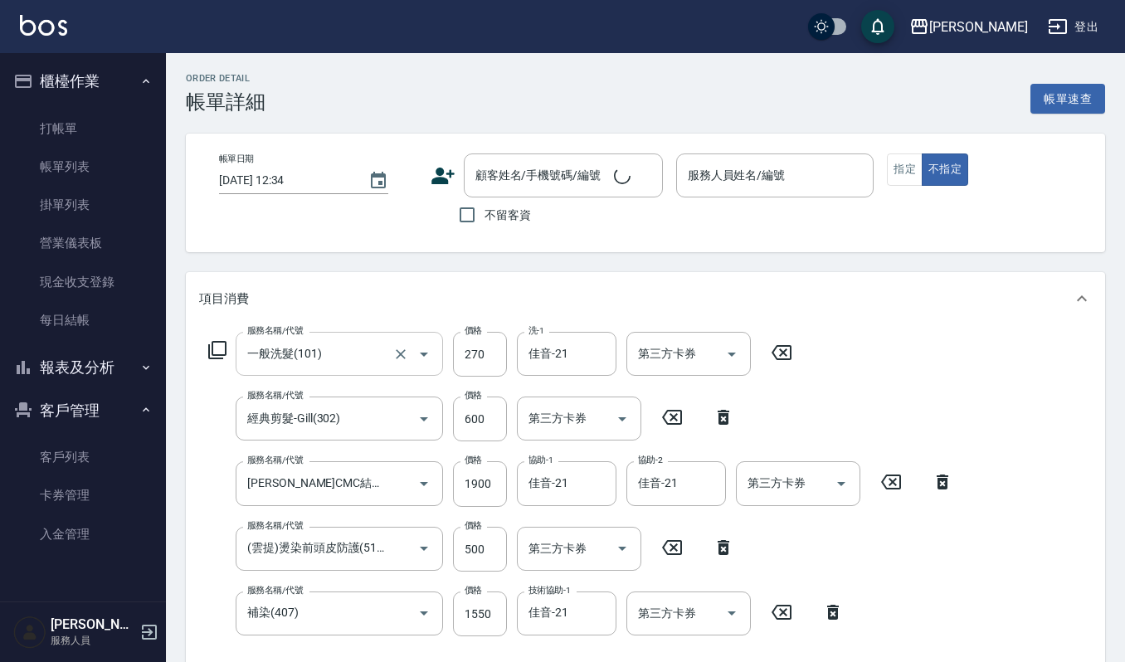
type input "2025/08/21 12:02"
type input "[PERSON_NAME]-4"
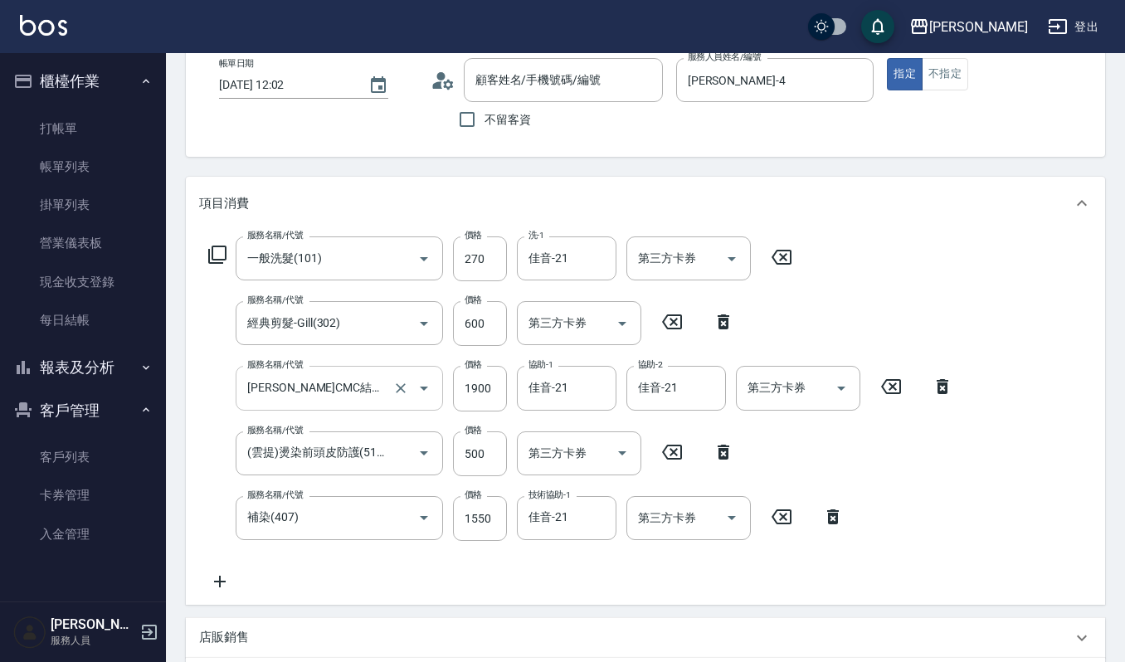
type input "趙惠娟/0953171007/60765"
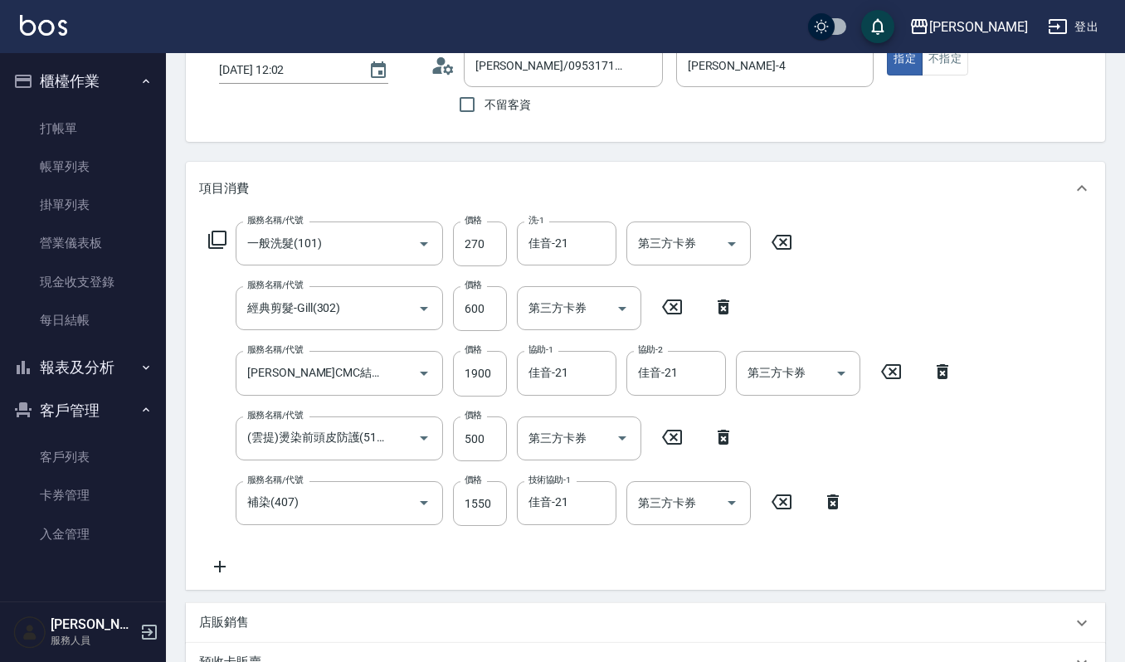
click at [715, 310] on icon at bounding box center [723, 307] width 41 height 20
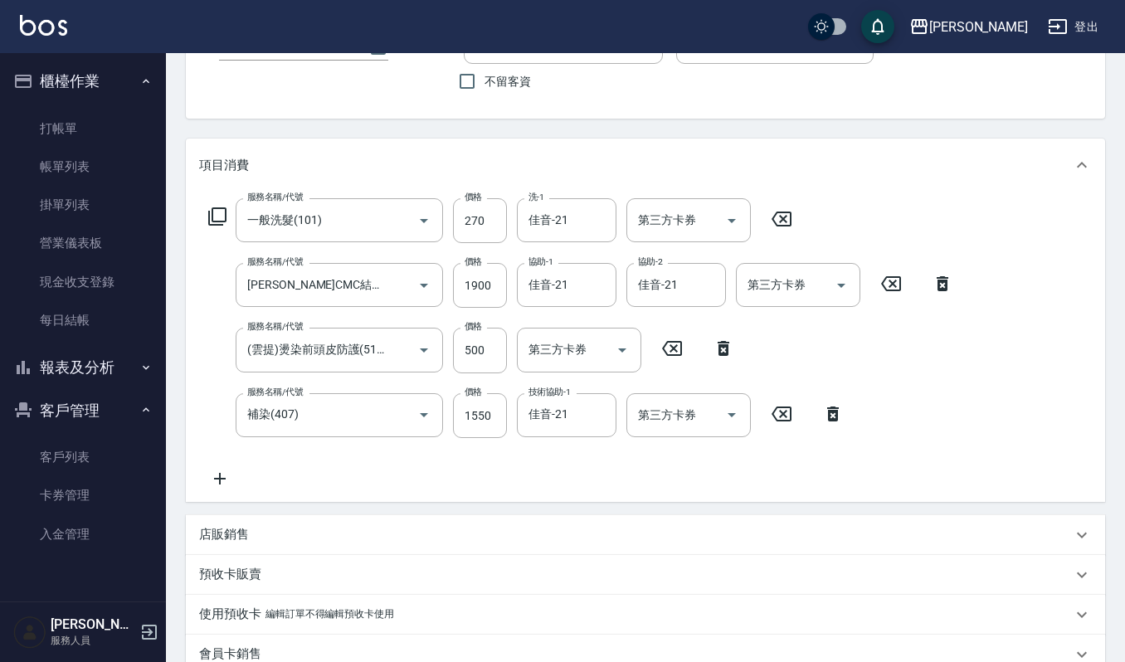
scroll to position [400, 0]
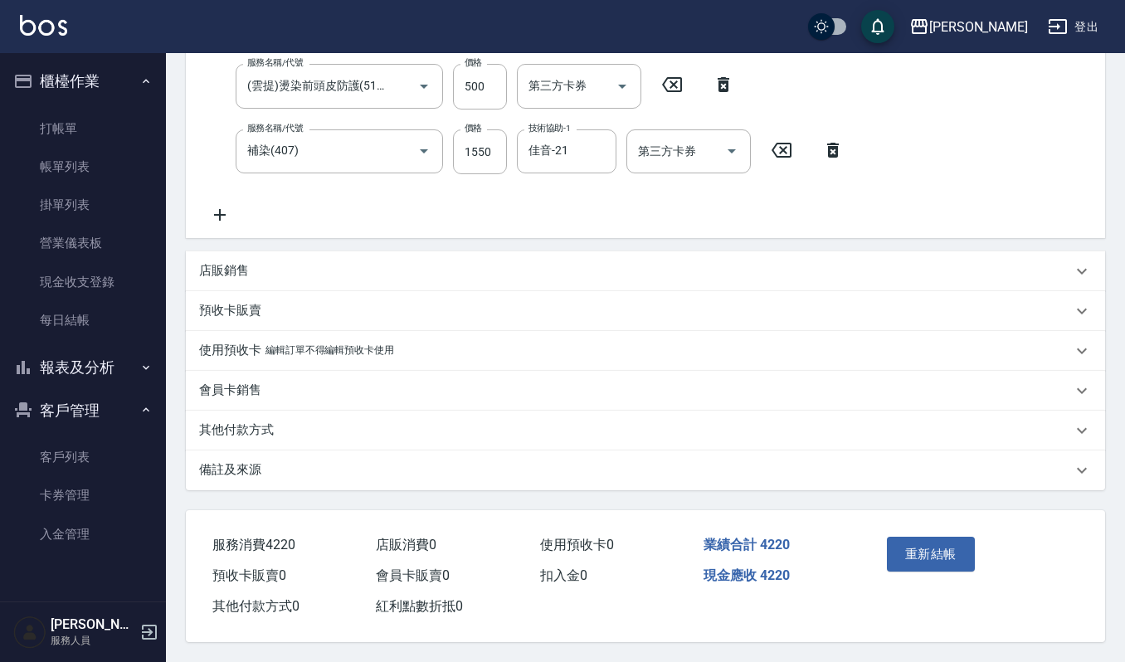
click at [960, 549] on button "重新結帳" at bounding box center [931, 554] width 88 height 35
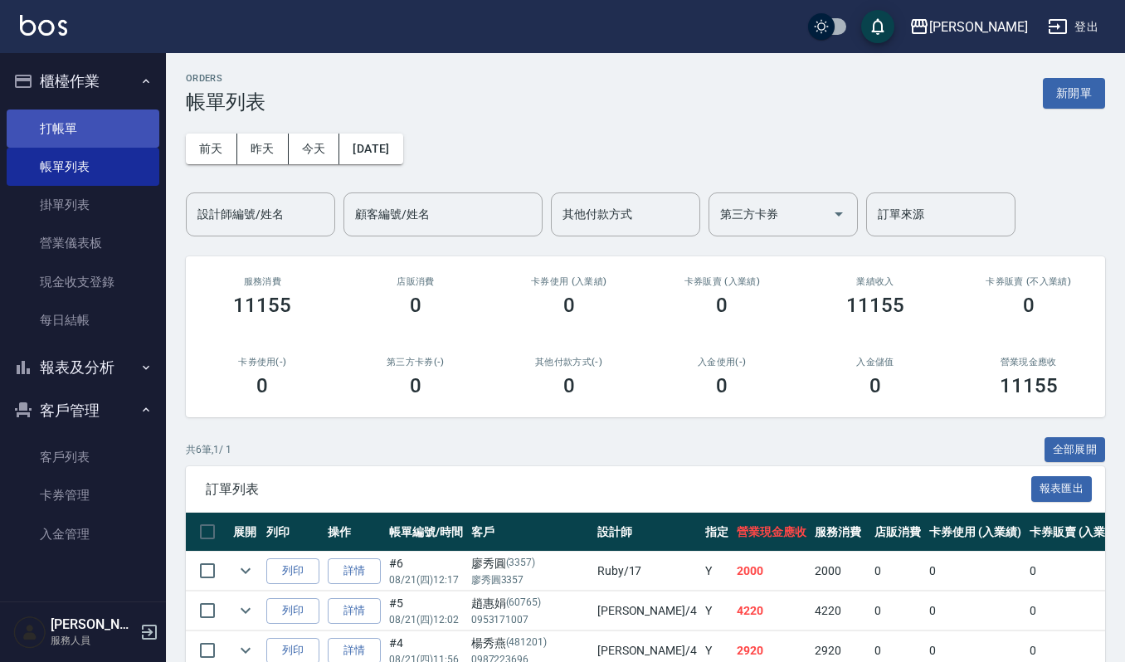
click at [55, 133] on link "打帳單" at bounding box center [83, 129] width 153 height 38
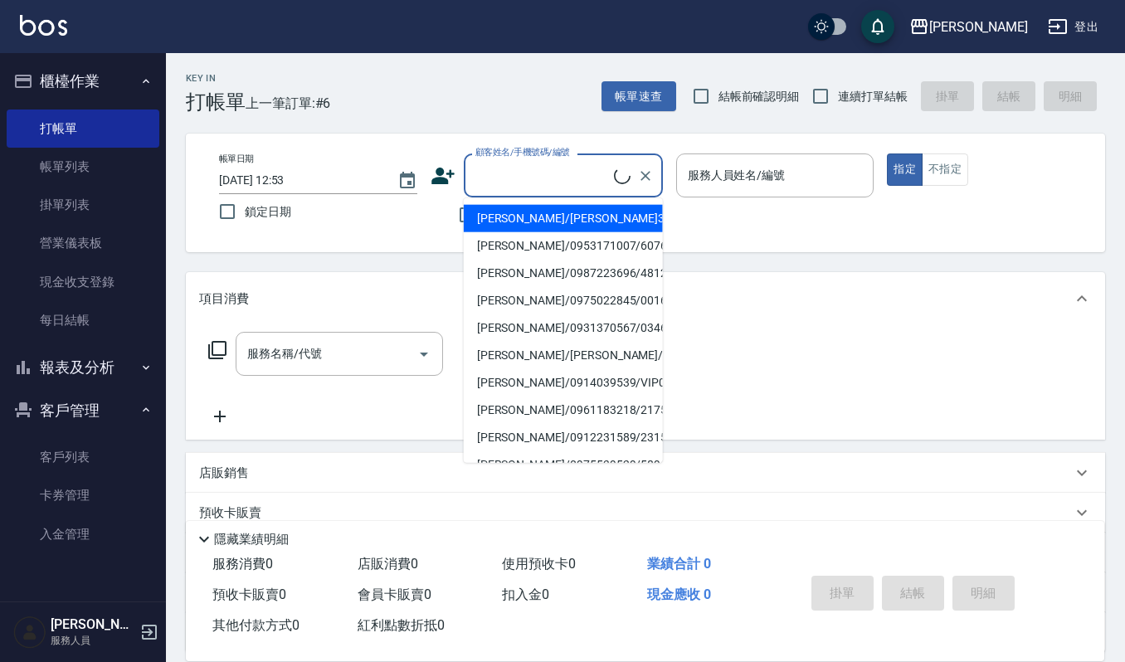
click at [515, 166] on input "顧客姓名/手機號碼/編號" at bounding box center [542, 175] width 143 height 29
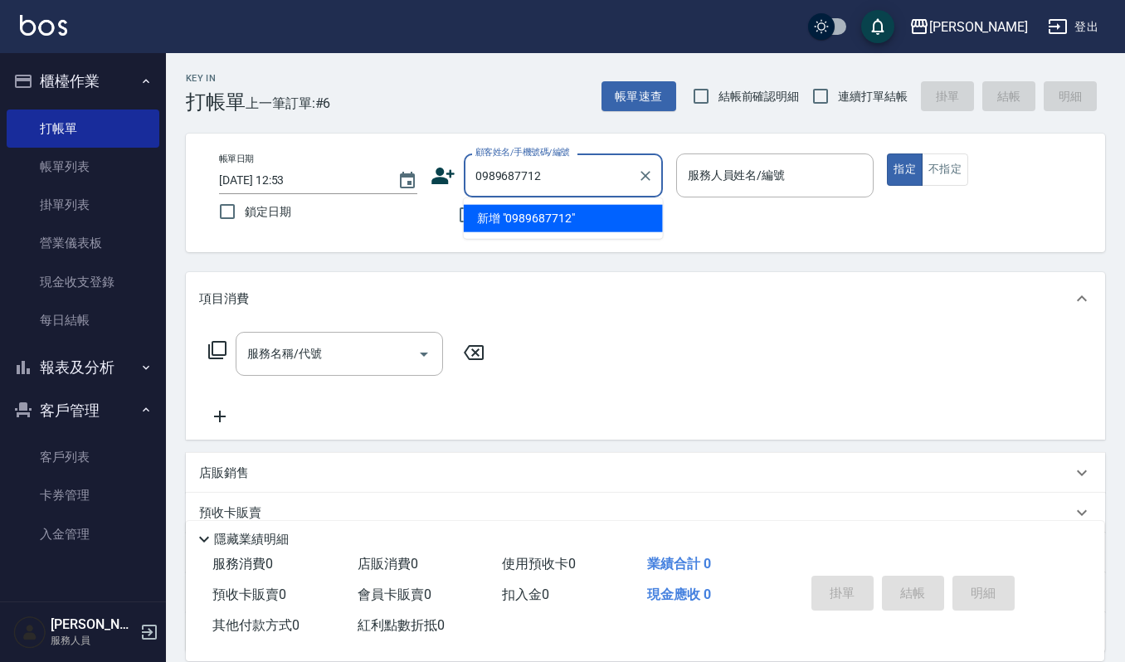
click at [498, 174] on input "0989687712" at bounding box center [550, 175] width 159 height 29
click at [499, 174] on input "0989687712" at bounding box center [550, 175] width 159 height 29
click at [534, 221] on li "黃淑梅/0981687712/20210420" at bounding box center [563, 218] width 199 height 27
drag, startPoint x: 509, startPoint y: 180, endPoint x: 452, endPoint y: 171, distance: 57.2
click at [452, 171] on div "顧客姓名/手機號碼/編號 黃淑梅/0981687712/20210420 顧客姓名/手機號碼/編號" at bounding box center [547, 176] width 232 height 44
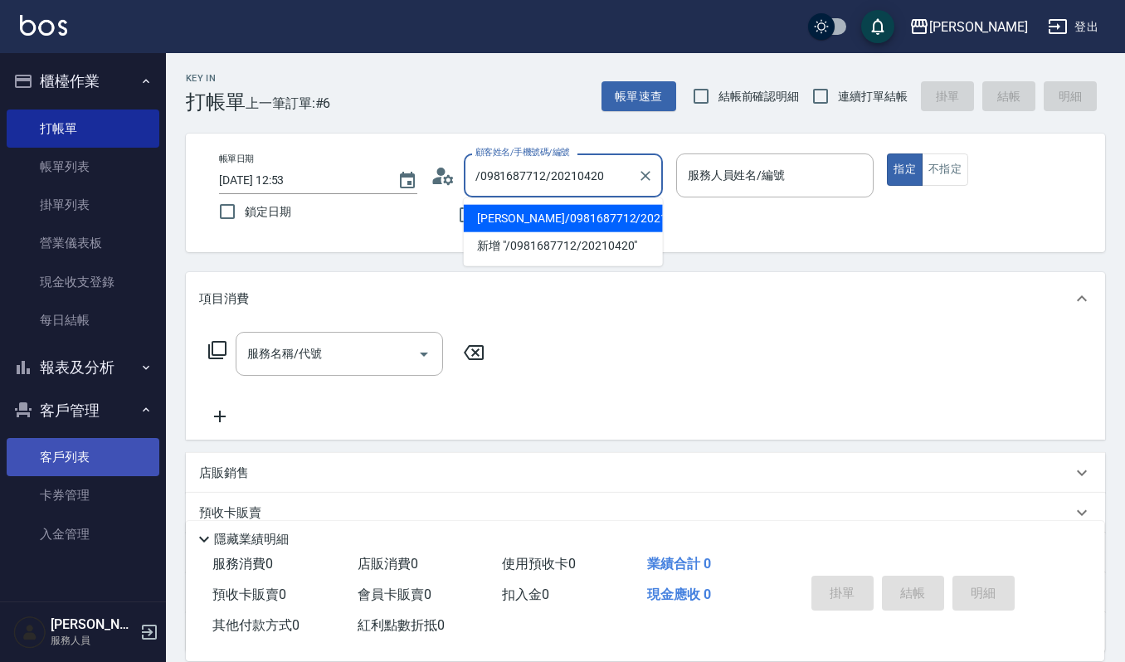
type input "黃淑梅/0981687712/20210420"
click at [64, 459] on link "客戶列表" at bounding box center [83, 457] width 153 height 38
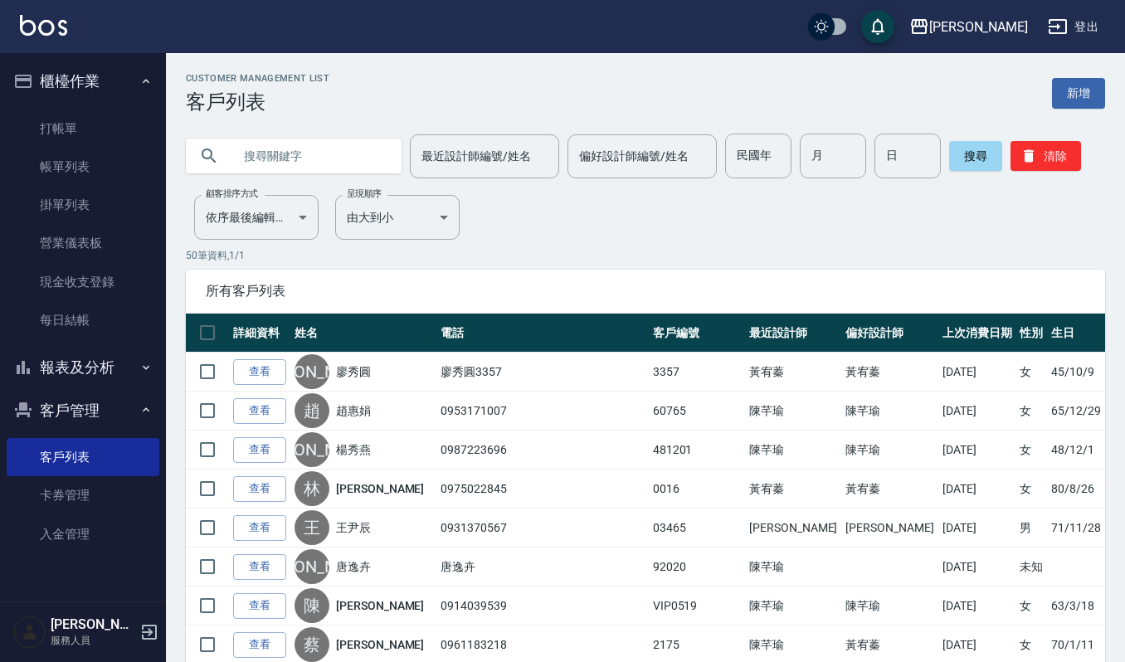
paste input "黃淑梅"
type input "黃淑梅"
click at [977, 158] on button "搜尋" at bounding box center [975, 156] width 53 height 30
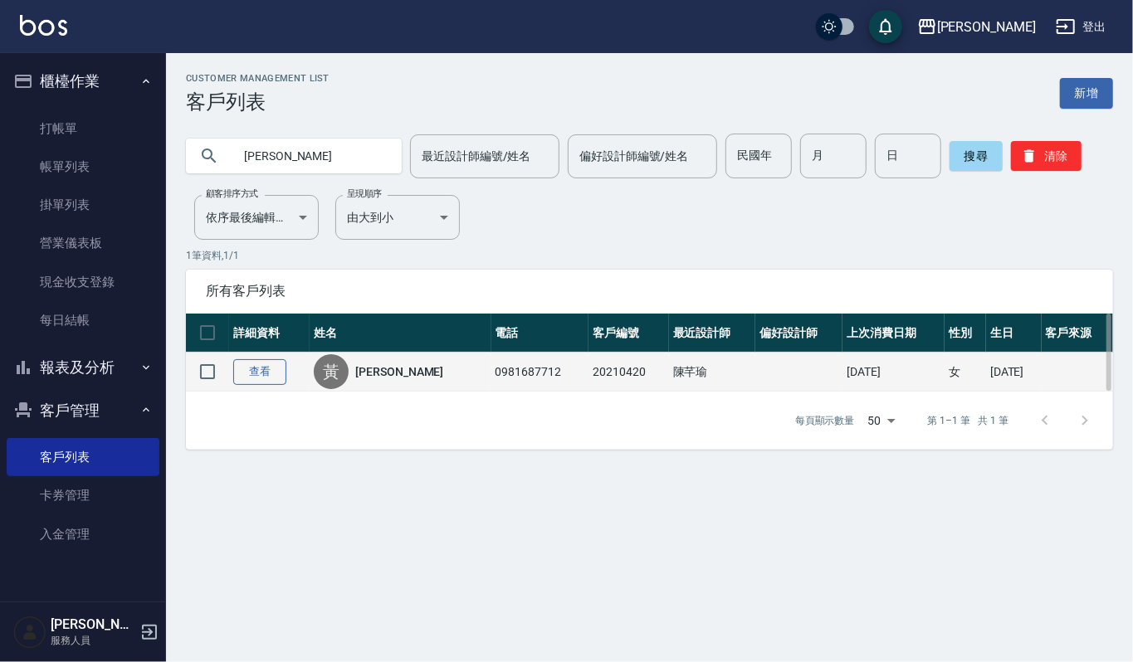
click at [254, 373] on link "查看" at bounding box center [259, 372] width 53 height 26
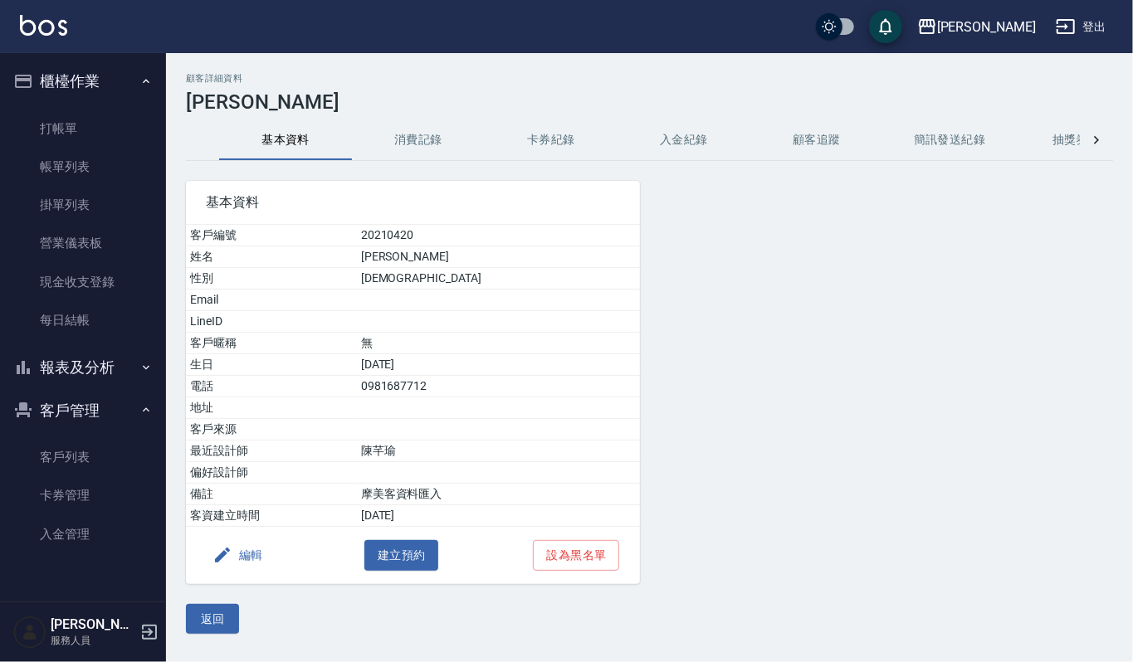
drag, startPoint x: 416, startPoint y: 118, endPoint x: 406, endPoint y: 138, distance: 22.3
click at [415, 118] on div "顧客詳細資料 黃淑梅 基本資料 消費記錄 卡券紀錄 入金紀錄 顧客追蹤 簡訊發送紀錄 抽獎券紀錄 基本資料 客戶編號 20210420 姓名 黃淑梅 性別 F…" at bounding box center [649, 353] width 967 height 561
click at [403, 143] on button "消費記錄" at bounding box center [418, 140] width 133 height 40
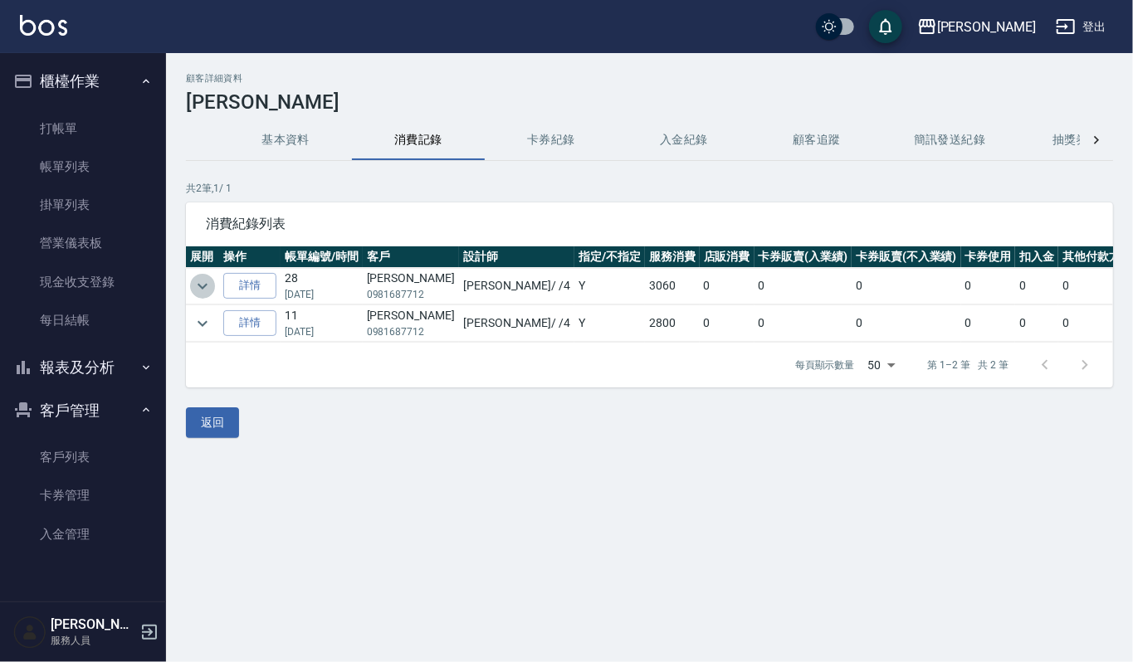
click at [197, 277] on icon "expand row" at bounding box center [203, 286] width 20 height 20
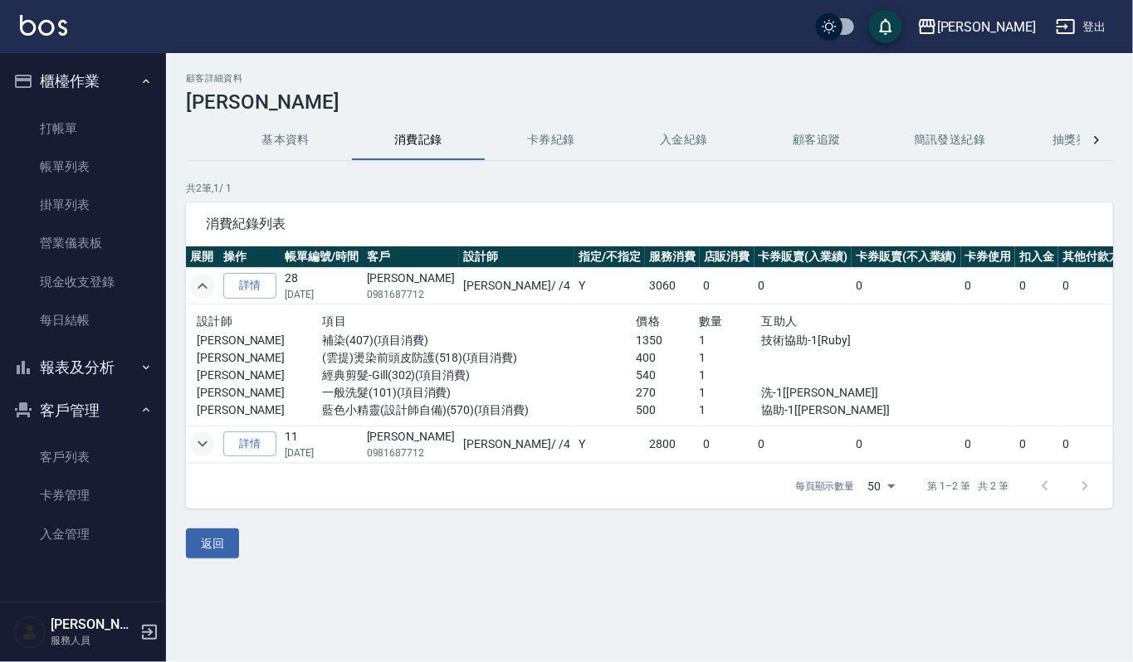
click at [193, 445] on icon "expand row" at bounding box center [203, 444] width 20 height 20
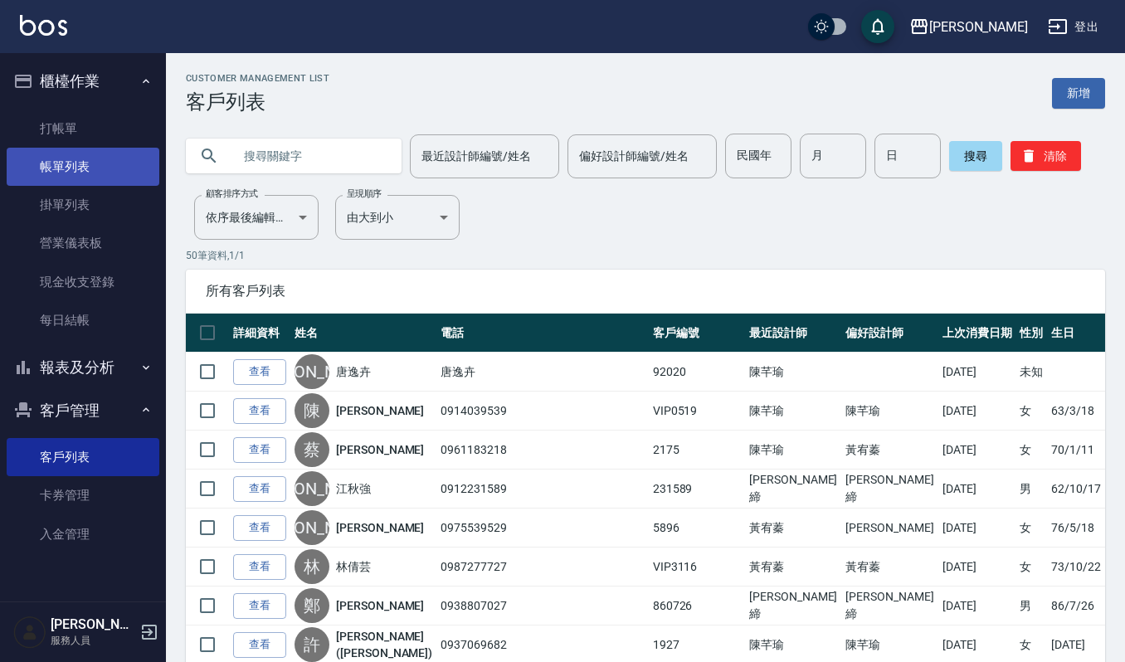
click at [68, 173] on link "帳單列表" at bounding box center [83, 167] width 153 height 38
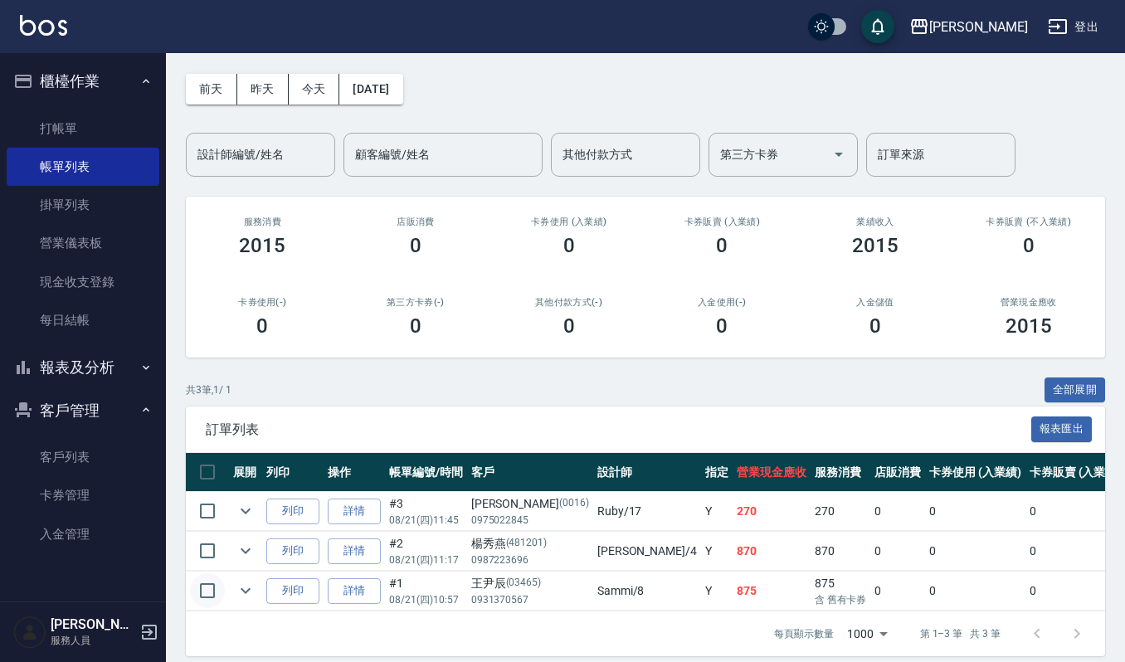
scroll to position [91, 0]
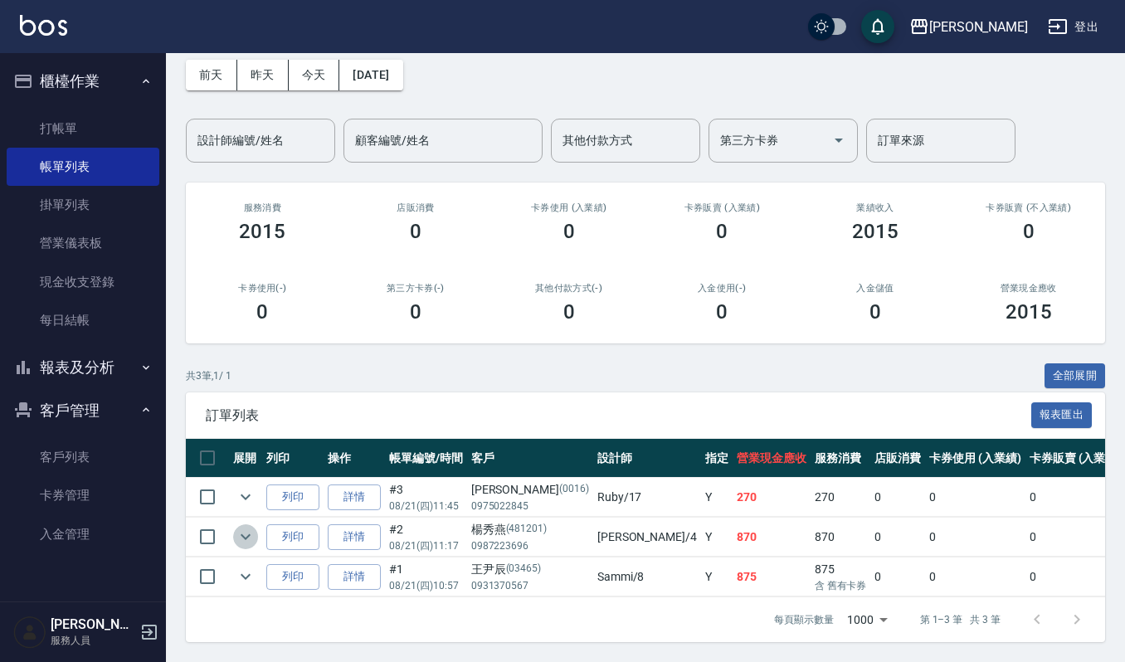
click at [246, 527] on icon "expand row" at bounding box center [246, 537] width 20 height 20
